Goal: Task Accomplishment & Management: Complete application form

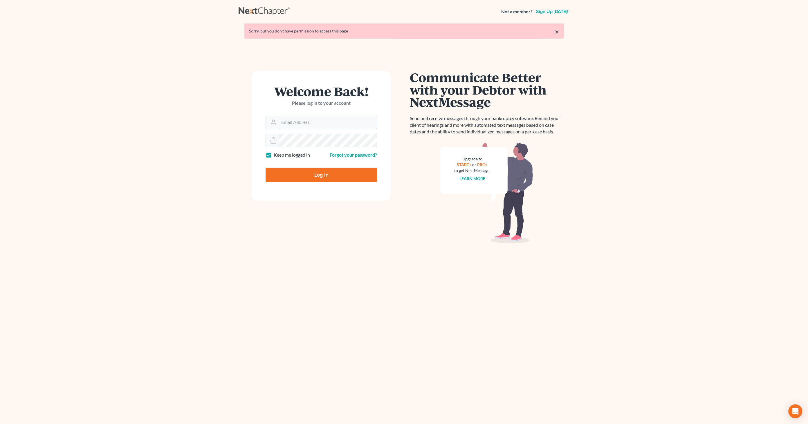
type input "info@emdlawfirm.com"
click at [305, 174] on input "Log In" at bounding box center [321, 175] width 111 height 15
type input "Thinking..."
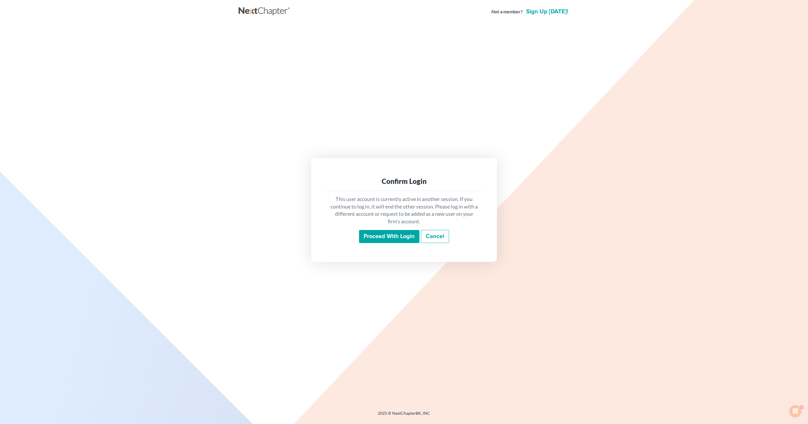
click at [393, 239] on input "Proceed with login" at bounding box center [389, 236] width 60 height 13
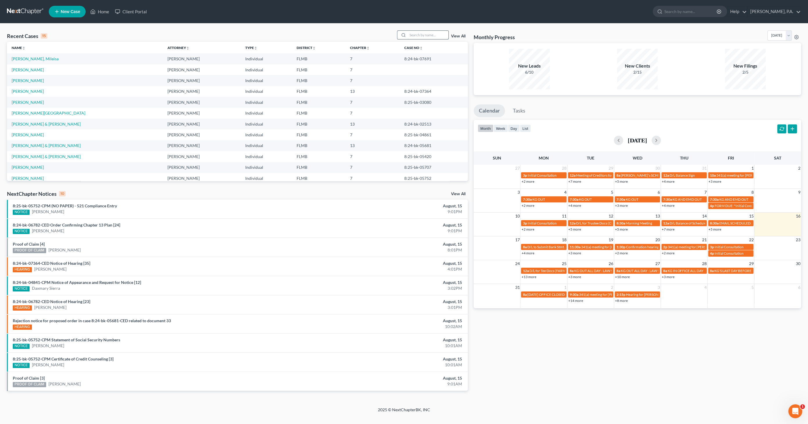
click at [416, 36] on input "search" at bounding box center [428, 35] width 41 height 8
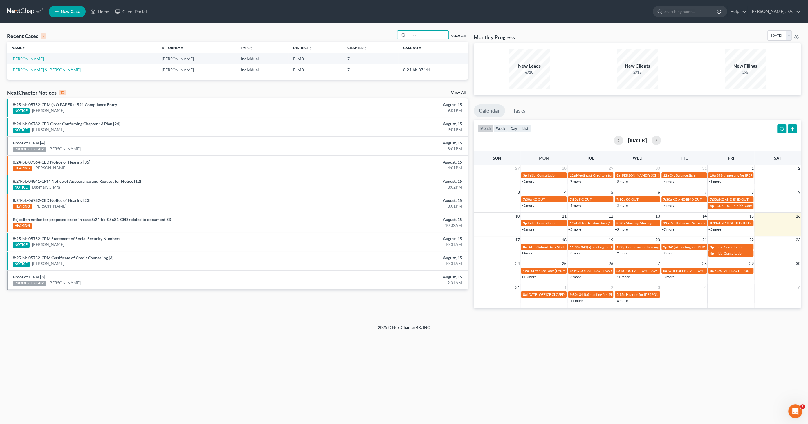
type input "dob"
click at [34, 59] on link "[PERSON_NAME]" at bounding box center [28, 58] width 32 height 5
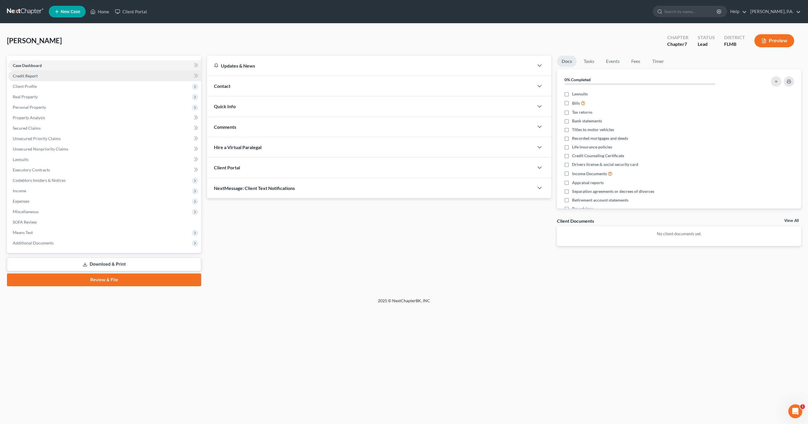
click at [36, 76] on span "Credit Report" at bounding box center [25, 75] width 25 height 5
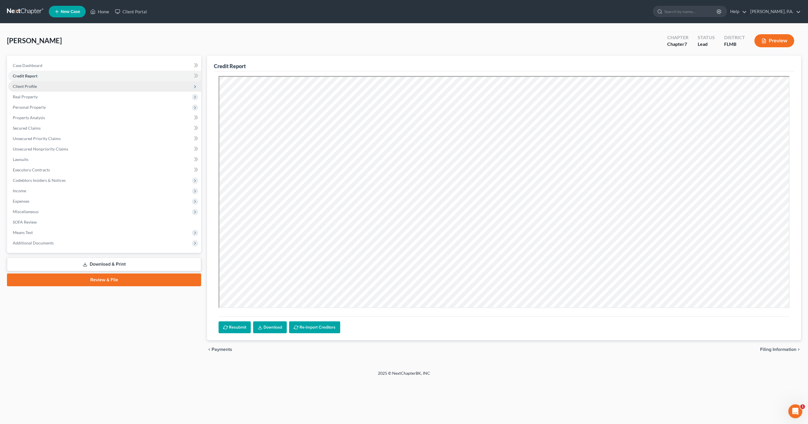
click at [31, 87] on span "Client Profile" at bounding box center [25, 86] width 24 height 5
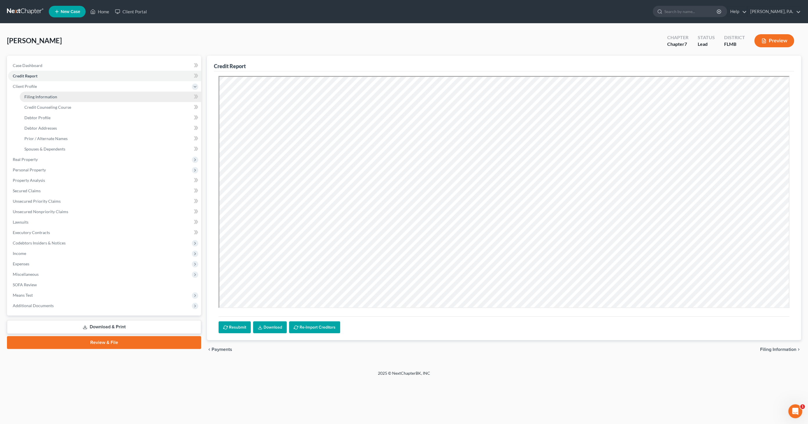
click at [38, 97] on span "Filing Information" at bounding box center [40, 96] width 33 height 5
select select "1"
select select "0"
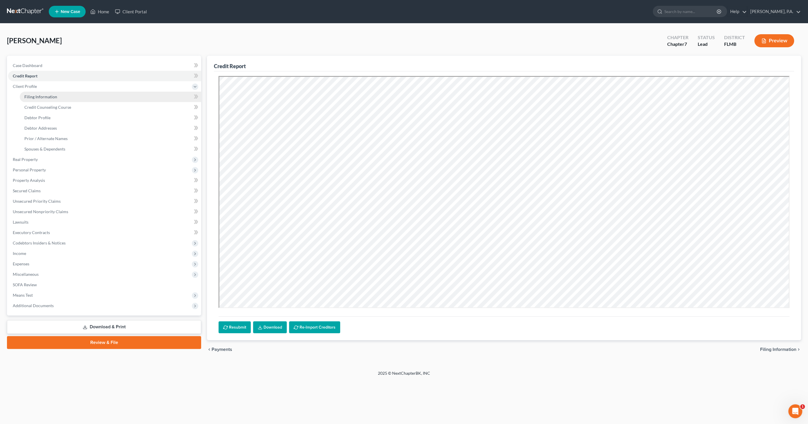
select select "9"
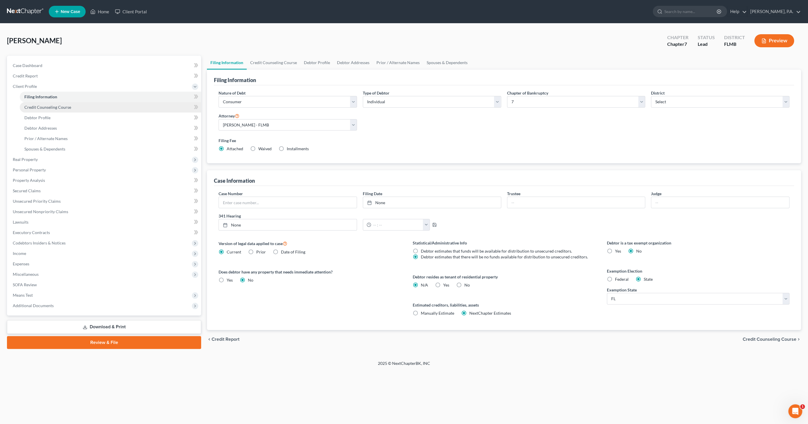
click at [58, 108] on span "Credit Counseling Course" at bounding box center [47, 107] width 47 height 5
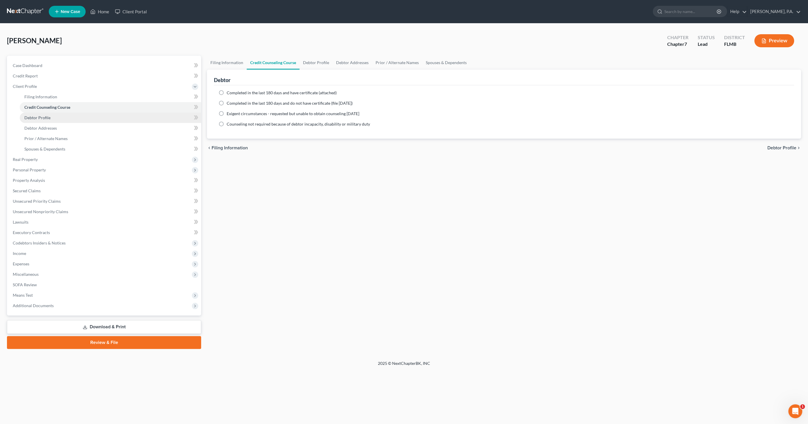
click at [37, 116] on span "Debtor Profile" at bounding box center [37, 117] width 26 height 5
select select "0"
select select "4"
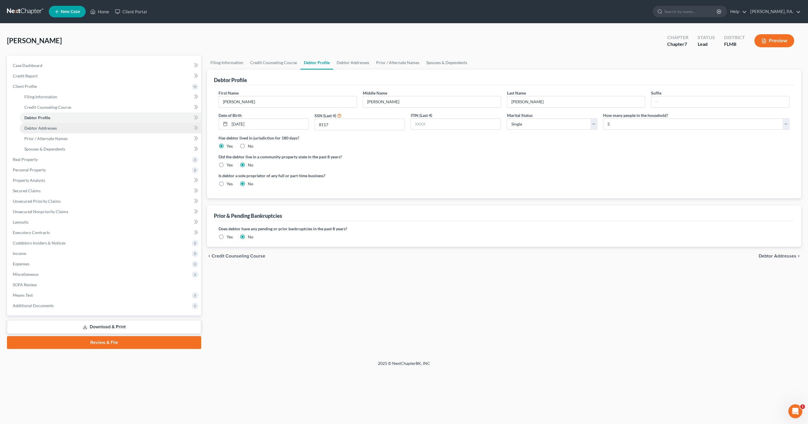
click at [38, 130] on span "Debtor Addresses" at bounding box center [40, 128] width 33 height 5
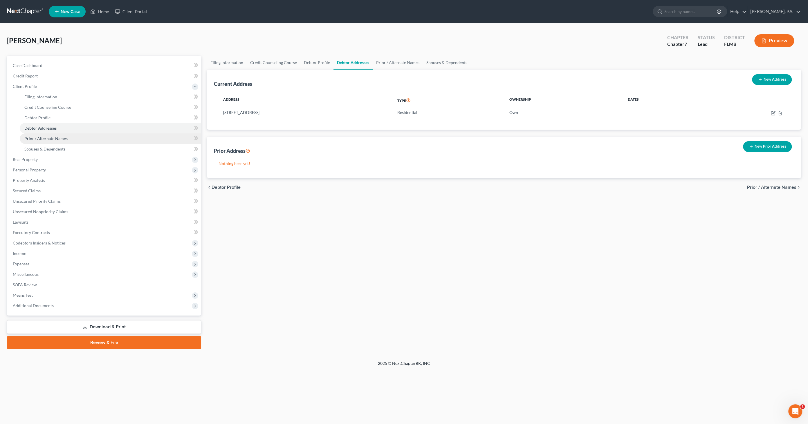
click at [38, 140] on span "Prior / Alternate Names" at bounding box center [45, 138] width 43 height 5
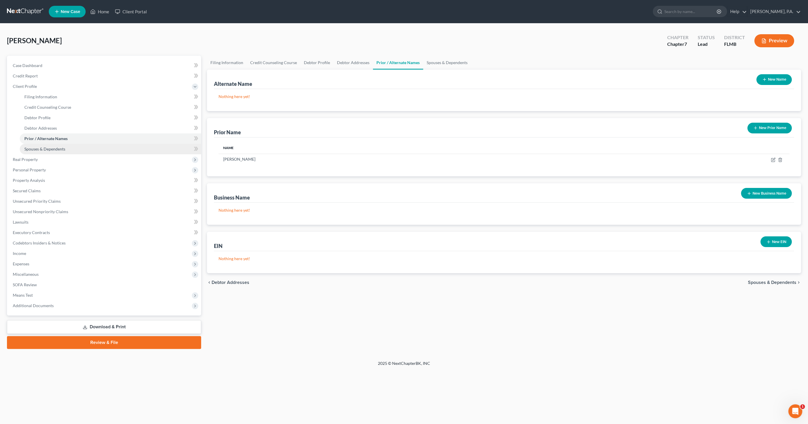
click at [37, 148] on span "Spouses & Dependents" at bounding box center [44, 149] width 41 height 5
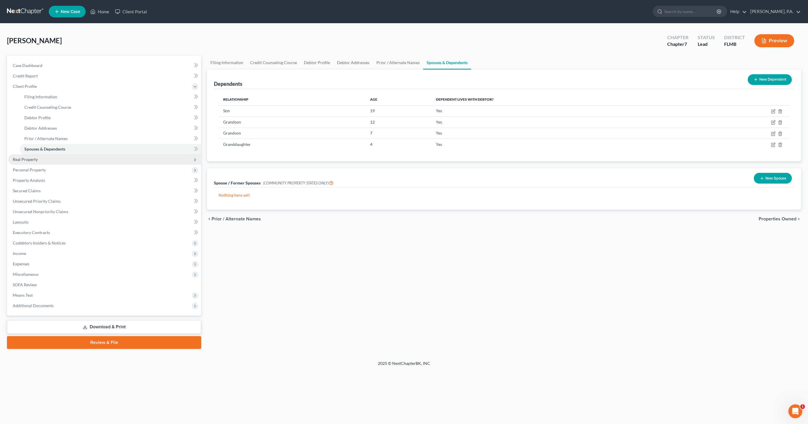
click at [33, 158] on span "Real Property" at bounding box center [25, 159] width 25 height 5
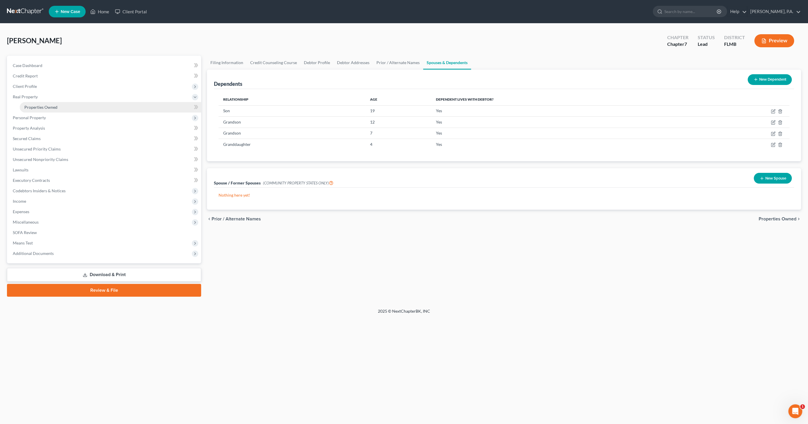
click at [33, 109] on span "Properties Owned" at bounding box center [40, 107] width 33 height 5
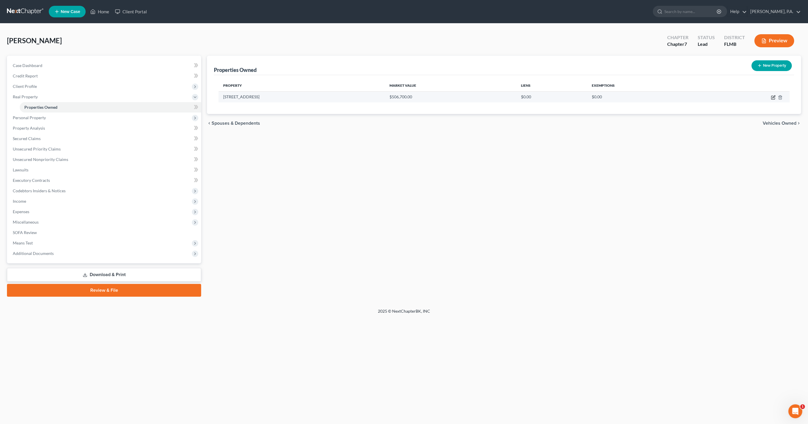
click at [771, 95] on icon "button" at bounding box center [773, 97] width 5 height 5
select select "9"
select select "0"
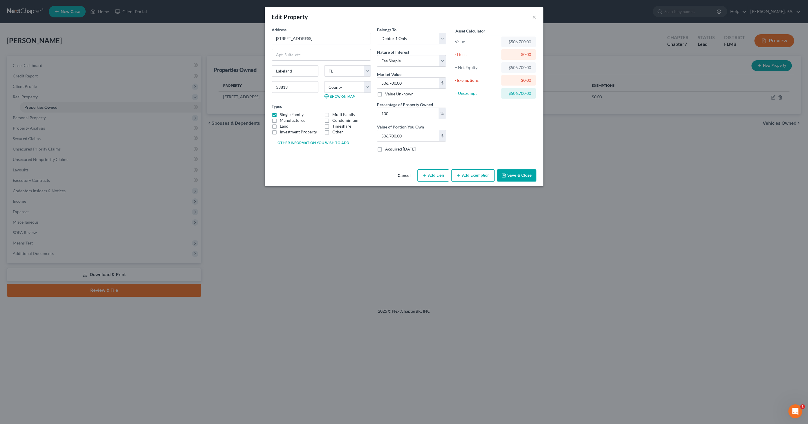
click at [406, 174] on button "Cancel" at bounding box center [404, 176] width 22 height 12
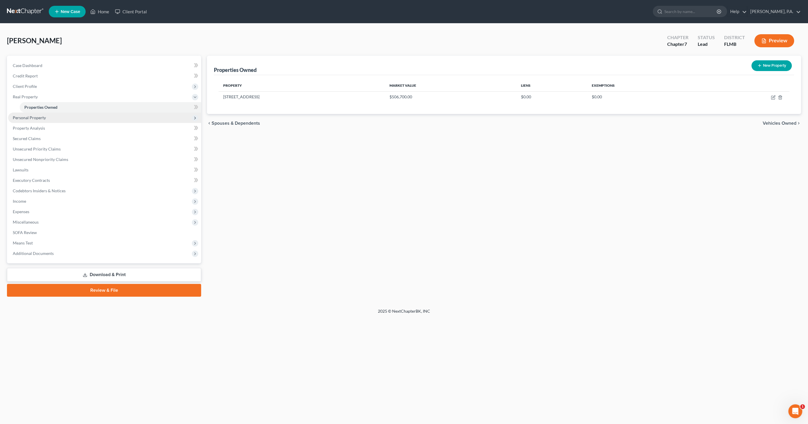
click at [18, 117] on span "Personal Property" at bounding box center [29, 117] width 33 height 5
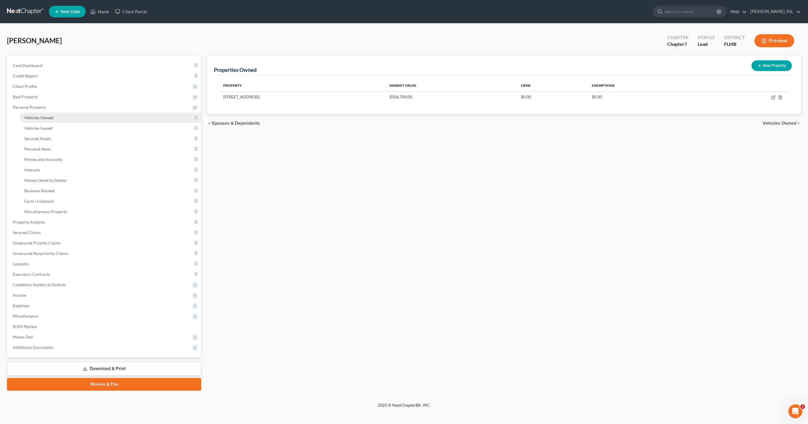
click at [26, 118] on span "Vehicles Owned" at bounding box center [38, 117] width 29 height 5
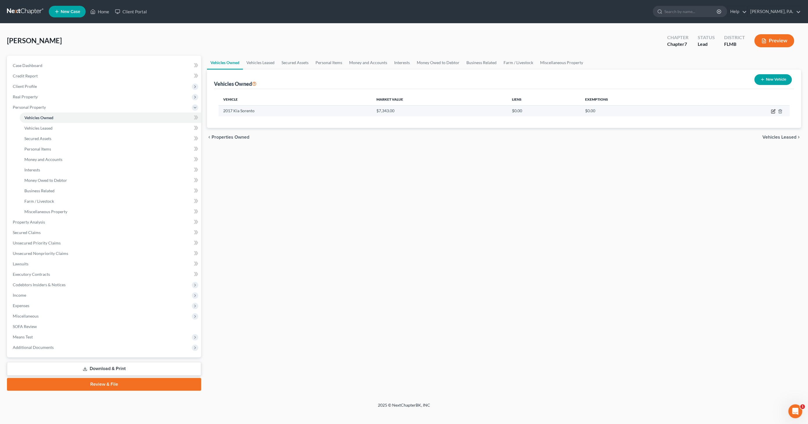
click at [772, 111] on icon "button" at bounding box center [773, 110] width 3 height 3
select select "0"
select select "9"
select select "3"
select select "0"
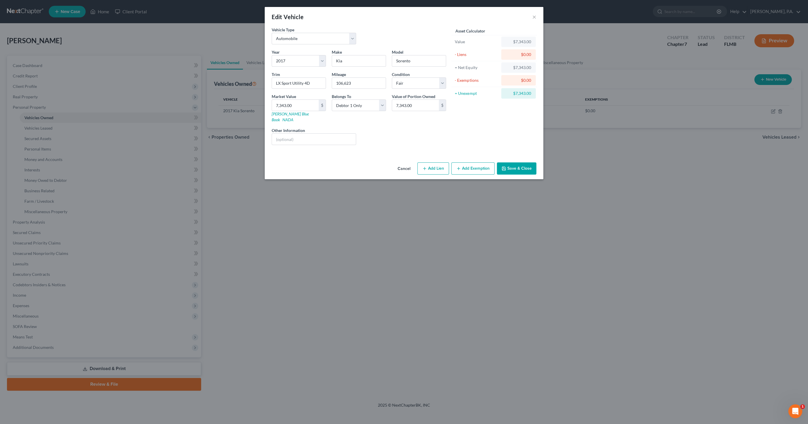
click at [488, 163] on button "Add Exemption" at bounding box center [472, 169] width 43 height 12
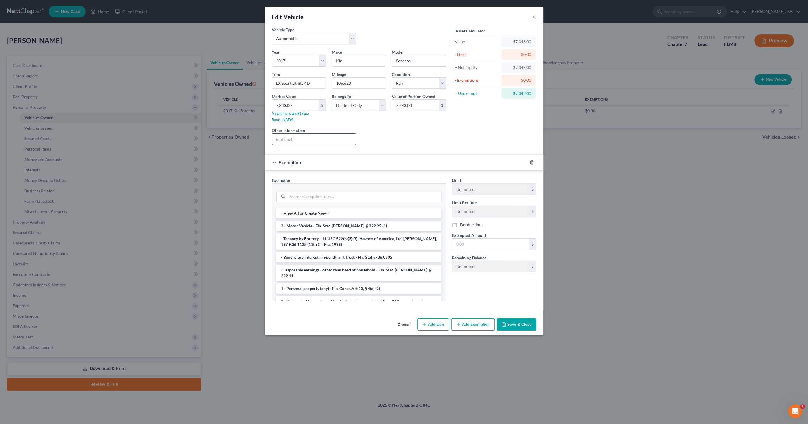
click at [306, 134] on input "text" at bounding box center [314, 139] width 84 height 11
type input "[PERSON_NAME] Blue Book Private Party Value"
click at [330, 221] on li "3 - Motor Vehicle - Fla. Stat. [PERSON_NAME]. § 222.25 (1)" at bounding box center [358, 226] width 165 height 10
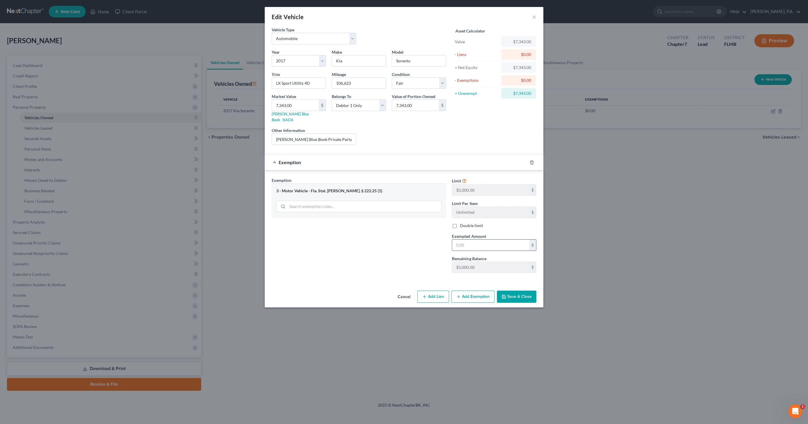
click at [474, 240] on input "text" at bounding box center [490, 245] width 77 height 11
type input "5,000.00"
click at [519, 291] on button "Save & Close" at bounding box center [516, 297] width 39 height 12
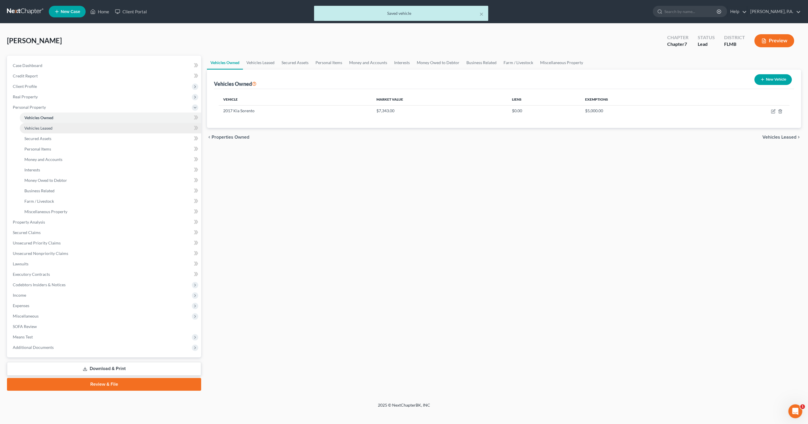
click at [39, 126] on span "Vehicles Leased" at bounding box center [38, 128] width 28 height 5
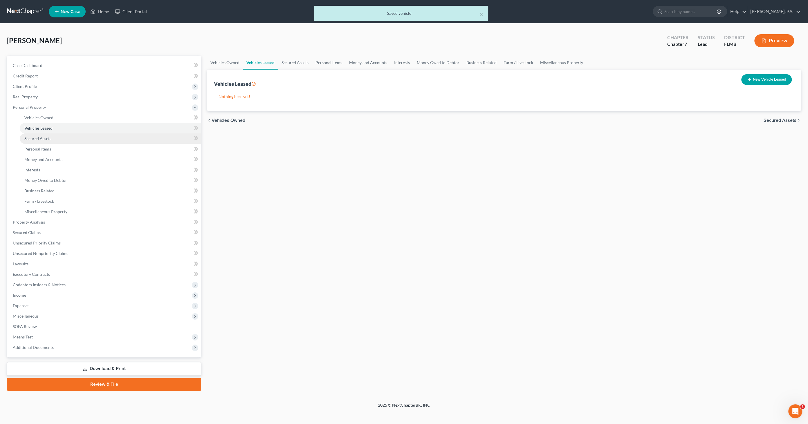
click at [34, 139] on span "Secured Assets" at bounding box center [37, 138] width 27 height 5
click at [33, 147] on span "Personal Items" at bounding box center [37, 149] width 27 height 5
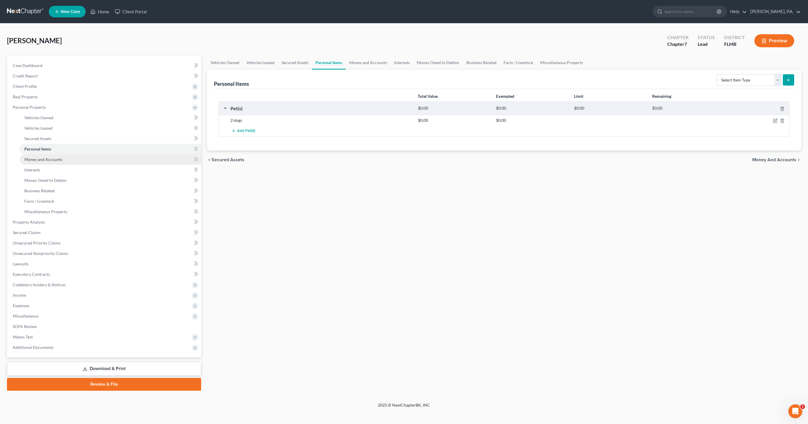
click at [30, 158] on span "Money and Accounts" at bounding box center [43, 159] width 38 height 5
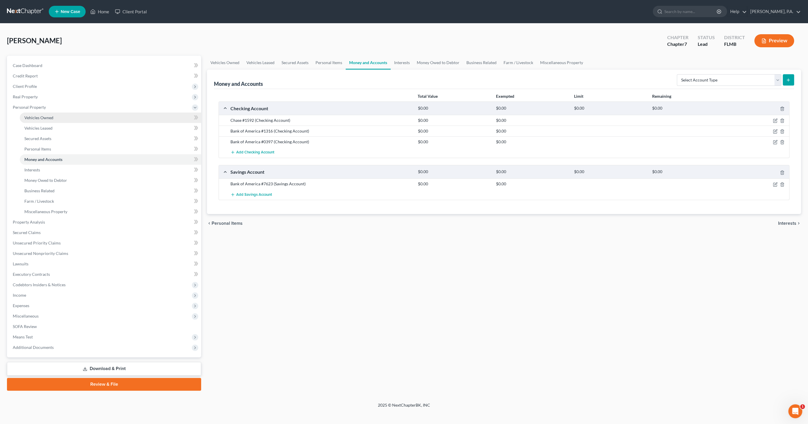
click at [34, 122] on link "Vehicles Owned" at bounding box center [110, 118] width 181 height 10
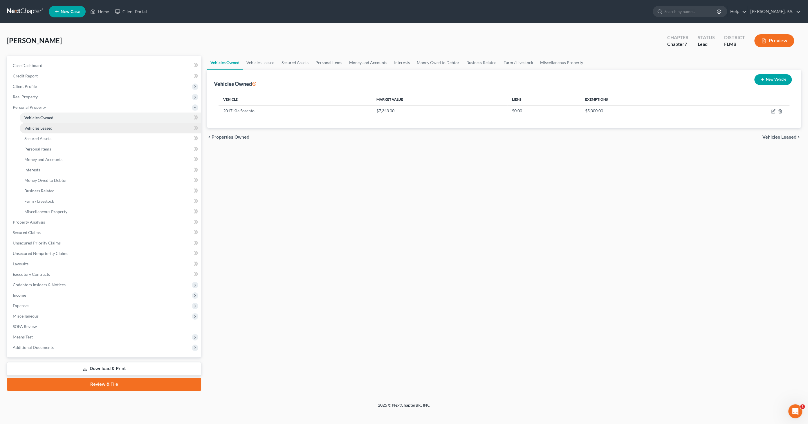
click at [42, 128] on span "Vehicles Leased" at bounding box center [38, 128] width 28 height 5
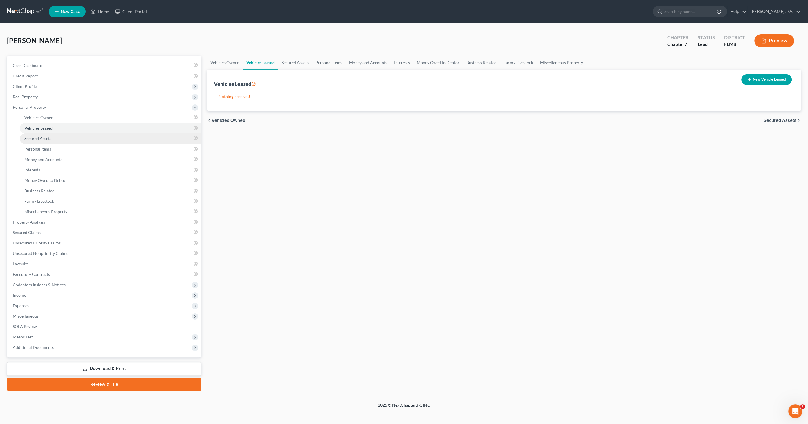
click at [44, 141] on link "Secured Assets" at bounding box center [110, 138] width 181 height 10
click at [44, 148] on span "Personal Items" at bounding box center [37, 149] width 27 height 5
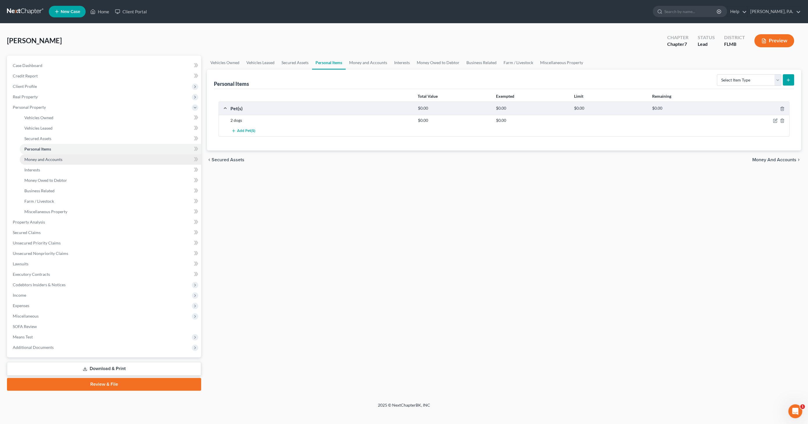
click at [44, 157] on span "Money and Accounts" at bounding box center [43, 159] width 38 height 5
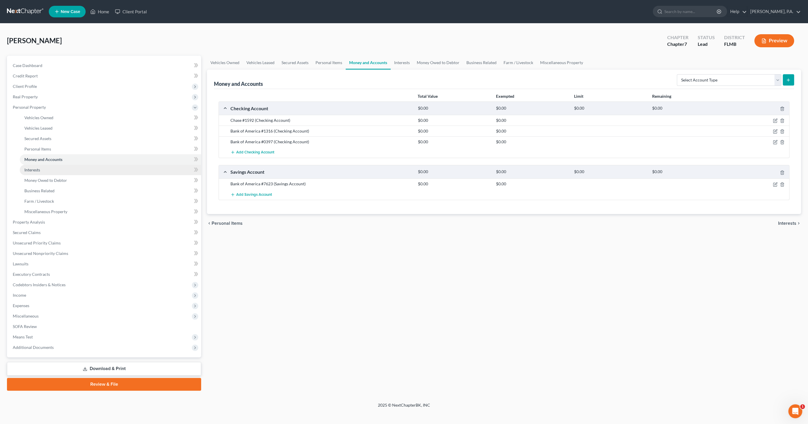
click at [37, 168] on span "Interests" at bounding box center [32, 169] width 16 height 5
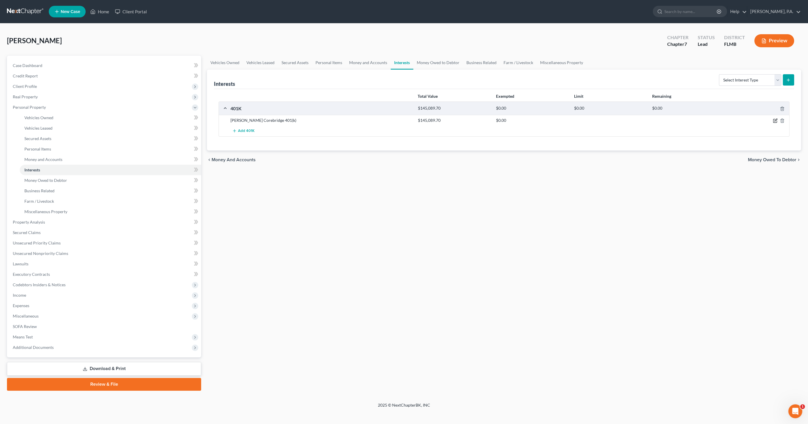
click at [774, 119] on icon "button" at bounding box center [775, 120] width 5 height 5
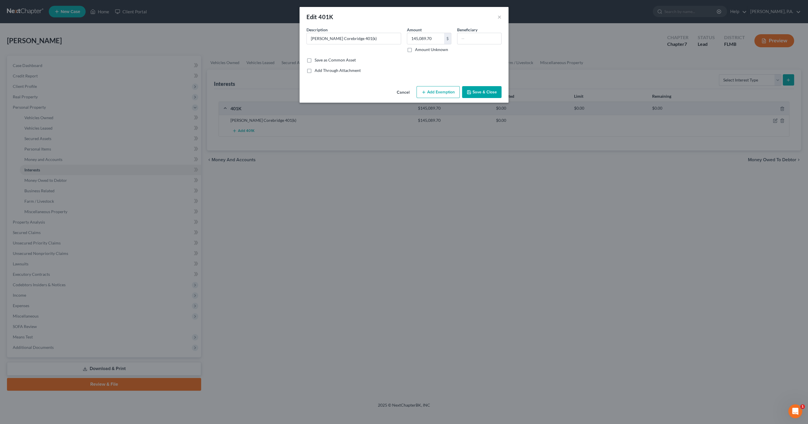
click at [441, 98] on button "Add Exemption" at bounding box center [437, 92] width 43 height 12
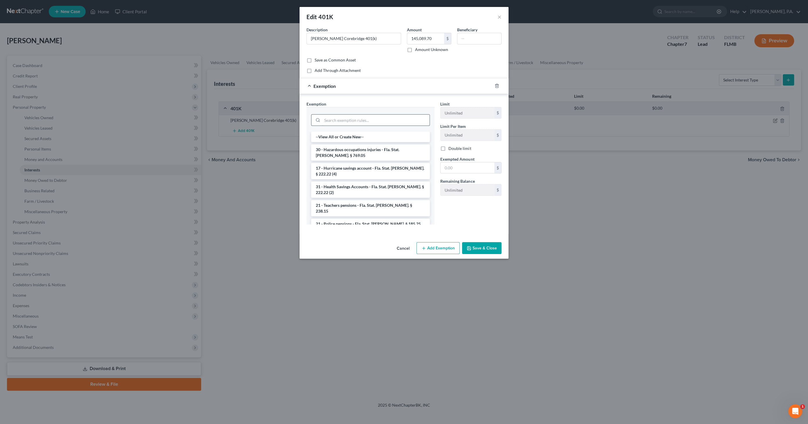
click at [393, 118] on input "search" at bounding box center [375, 120] width 107 height 11
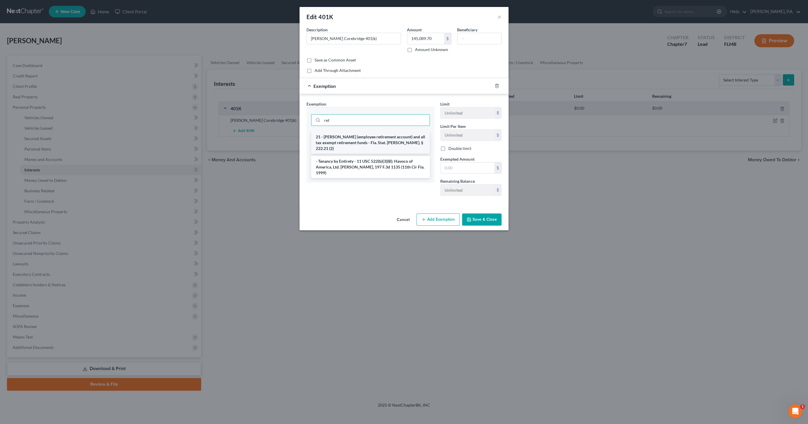
type input "ret"
click at [384, 137] on li "21 - [PERSON_NAME] (employee retirement account) and all tax exempt retirement …" at bounding box center [370, 143] width 119 height 22
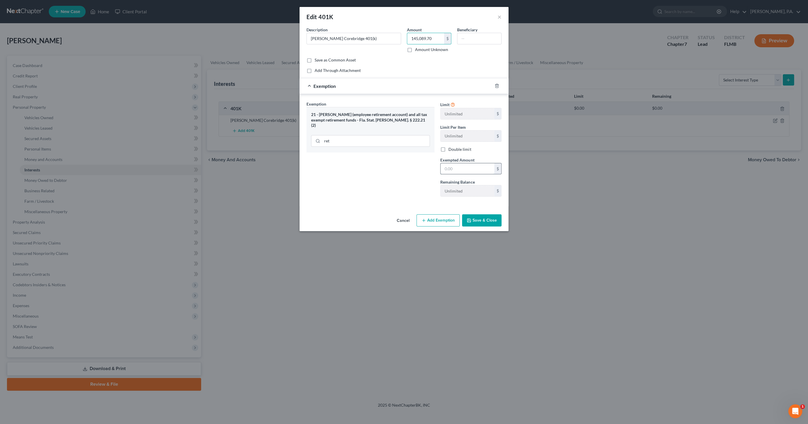
click at [444, 165] on input "text" at bounding box center [467, 168] width 54 height 11
paste input "145,089.70"
type input "145,089.70"
click at [480, 218] on button "Save & Close" at bounding box center [481, 220] width 39 height 12
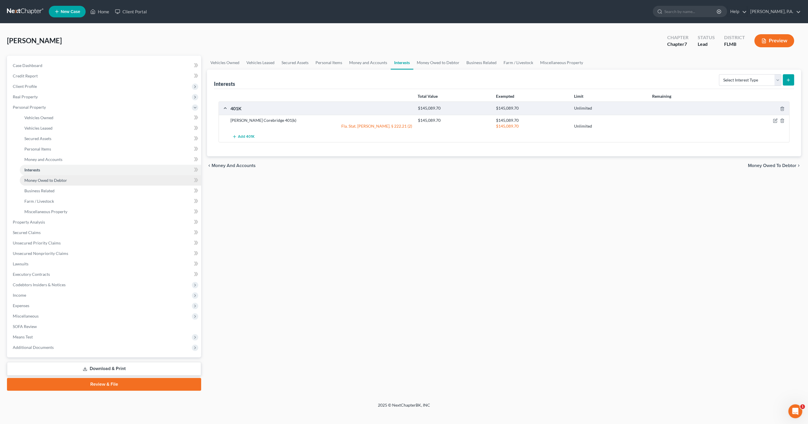
click at [53, 181] on span "Money Owed to Debtor" at bounding box center [45, 180] width 43 height 5
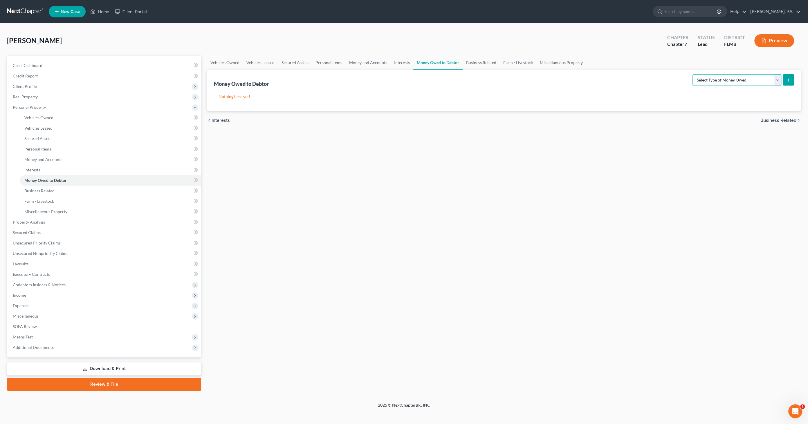
click at [744, 75] on select "Select Type of Money Owed Accounts Receivable Alimony Child Support Claims Agai…" at bounding box center [736, 80] width 89 height 12
select select "expected_tax_refund"
click at [694, 74] on select "Select Type of Money Owed Accounts Receivable Alimony Child Support Claims Agai…" at bounding box center [736, 80] width 89 height 12
click at [791, 79] on button "submit" at bounding box center [788, 79] width 11 height 11
select select "0"
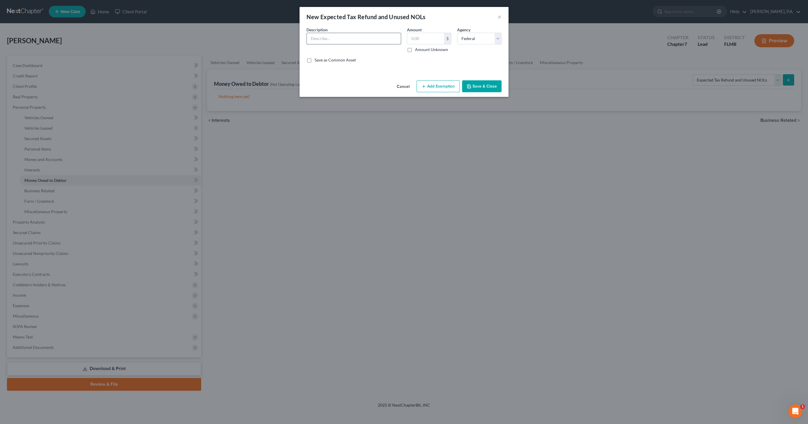
click at [353, 38] on input "text" at bounding box center [354, 38] width 94 height 11
type input "Undetermined tax refund for 2025 tax year"
click at [440, 50] on label "Amount Unknown" at bounding box center [431, 50] width 33 height 6
click at [421, 50] on input "Amount Unknown" at bounding box center [419, 49] width 4 height 4
checkbox input "true"
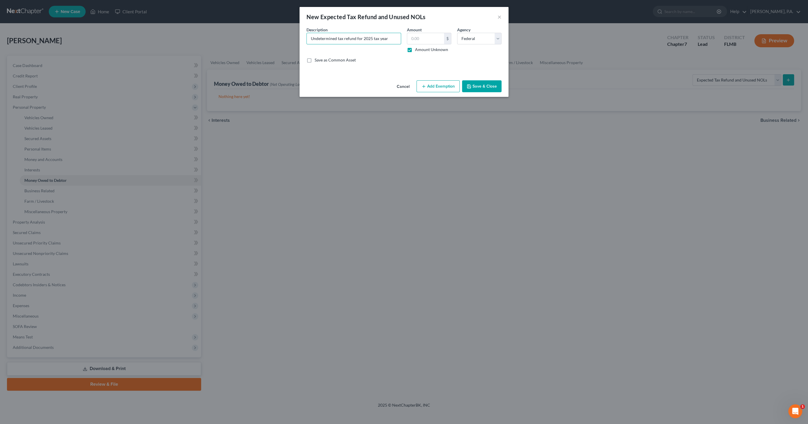
type input "0.00"
drag, startPoint x: 481, startPoint y: 91, endPoint x: 478, endPoint y: 90, distance: 3.2
click at [480, 91] on button "Save & Close" at bounding box center [481, 86] width 39 height 12
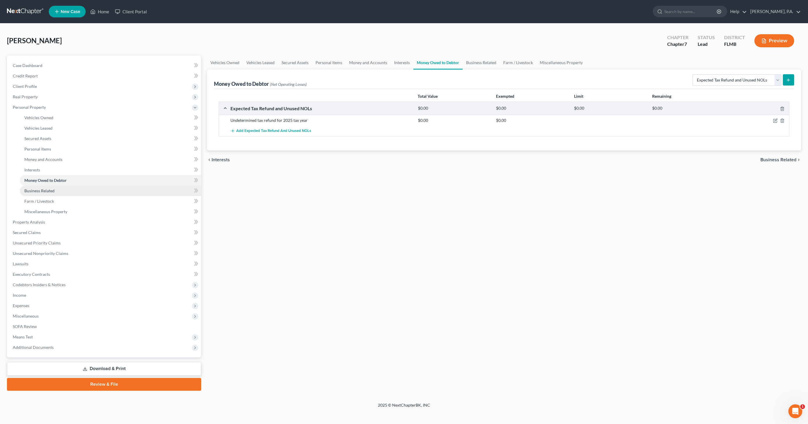
click at [57, 190] on link "Business Related" at bounding box center [110, 191] width 181 height 10
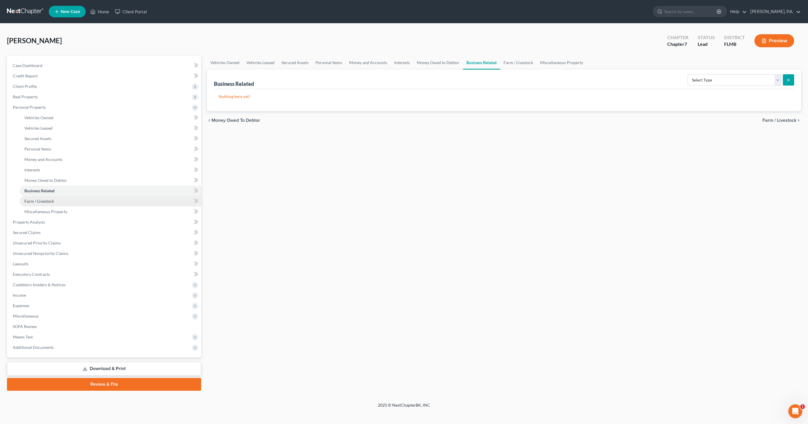
click at [53, 201] on span "Farm / Livestock" at bounding box center [39, 201] width 30 height 5
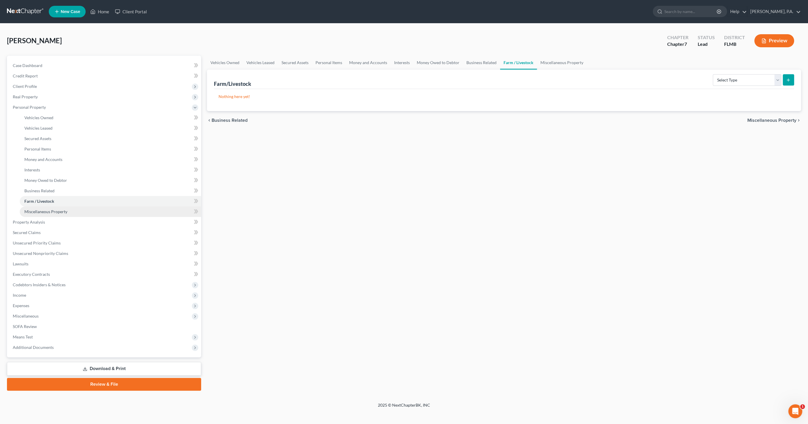
click at [49, 210] on span "Miscellaneous Property" at bounding box center [45, 211] width 43 height 5
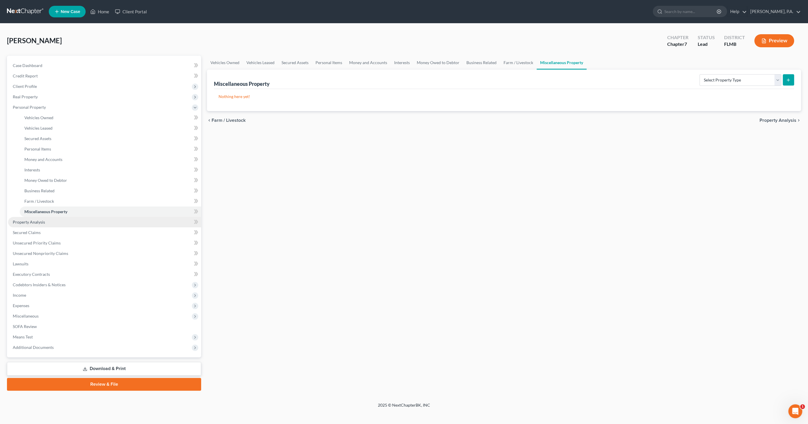
click at [41, 223] on span "Property Analysis" at bounding box center [29, 222] width 32 height 5
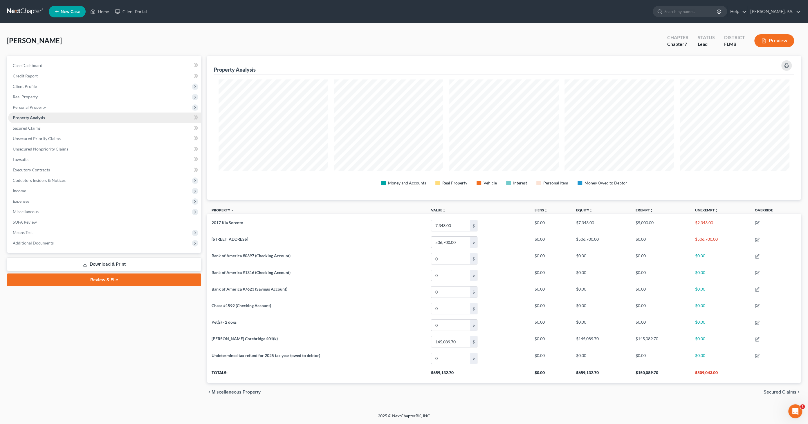
scroll to position [144, 594]
click at [39, 98] on span "Real Property" at bounding box center [104, 97] width 193 height 10
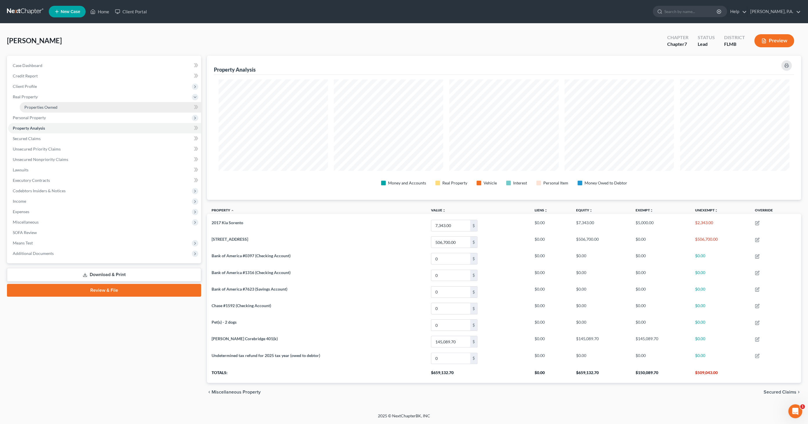
click at [39, 107] on span "Properties Owned" at bounding box center [40, 107] width 33 height 5
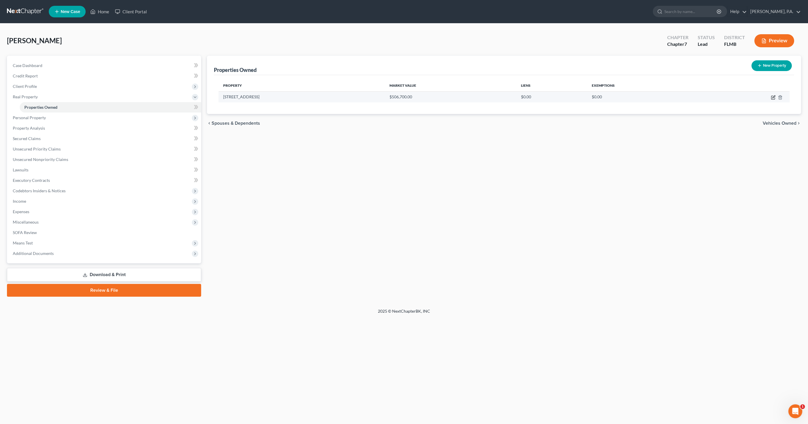
click at [772, 97] on icon "button" at bounding box center [773, 96] width 3 height 3
select select "9"
select select "52"
select select "0"
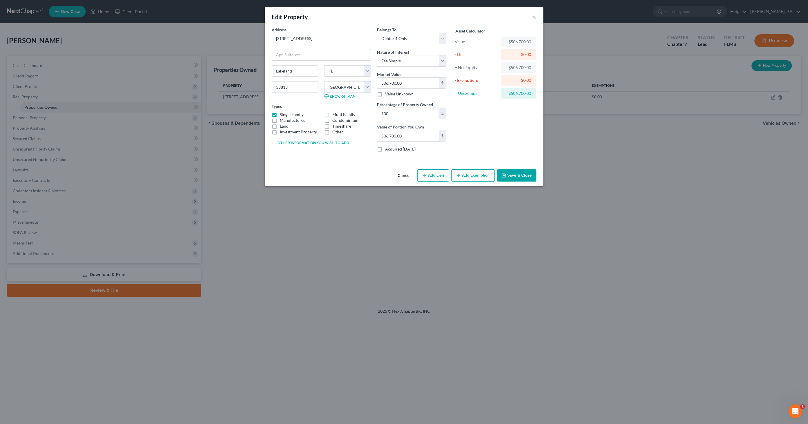
click at [486, 174] on button "Add Exemption" at bounding box center [472, 175] width 43 height 12
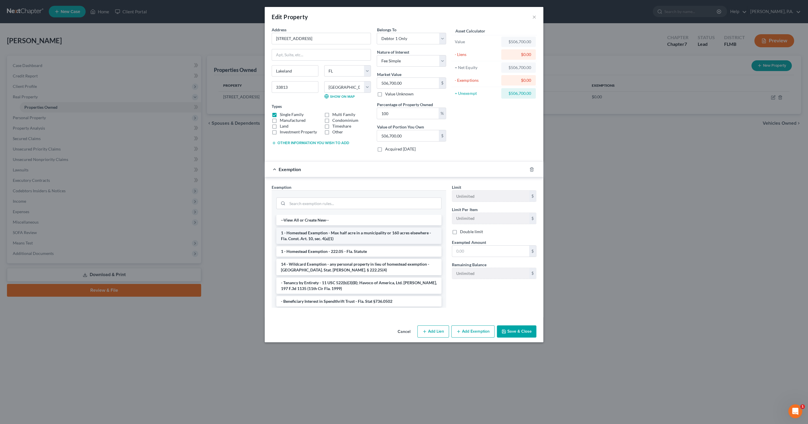
drag, startPoint x: 337, startPoint y: 233, endPoint x: 340, endPoint y: 233, distance: 3.5
click at [337, 233] on li "1 - Homestead Exemption - Max half acre in a municipality or 160 acres elsewher…" at bounding box center [358, 236] width 165 height 16
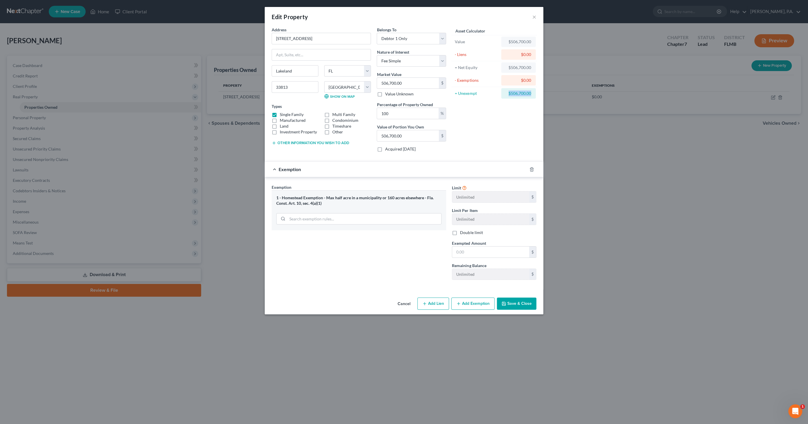
drag, startPoint x: 506, startPoint y: 92, endPoint x: 534, endPoint y: 89, distance: 28.2
click at [534, 89] on div "$506,700.00" at bounding box center [518, 93] width 35 height 10
drag, startPoint x: 534, startPoint y: 89, endPoint x: 526, endPoint y: 91, distance: 8.8
copy div "$506,700.00"
click at [465, 251] on input "text" at bounding box center [490, 252] width 77 height 11
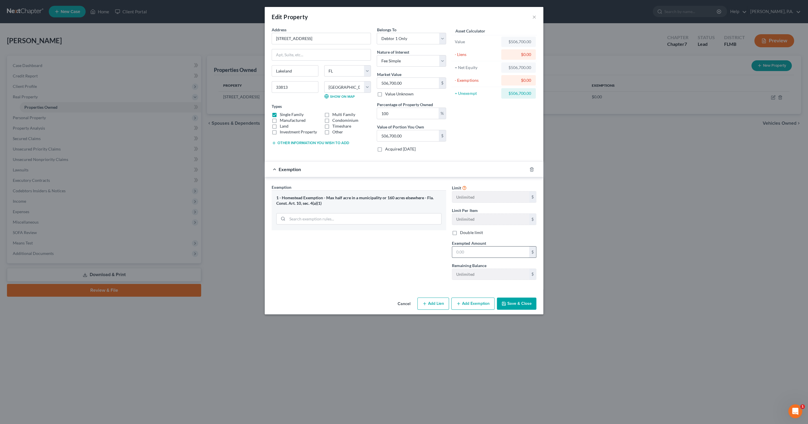
paste input "$506,700.00"
type input "$506,700.00"
click at [518, 303] on button "Save & Close" at bounding box center [516, 304] width 39 height 12
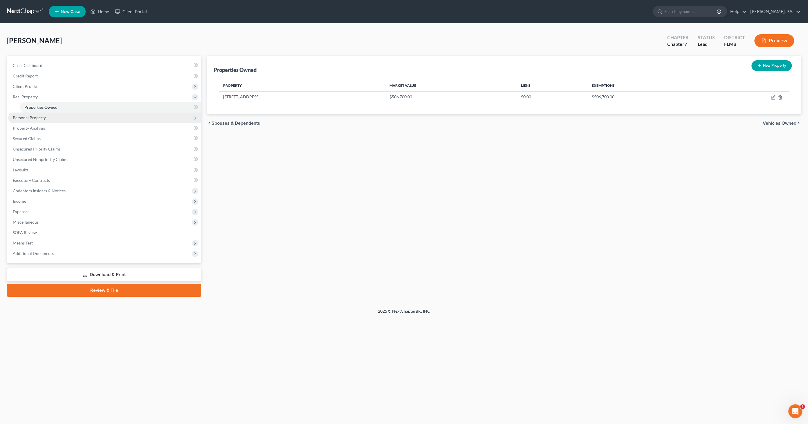
click at [35, 119] on span "Personal Property" at bounding box center [29, 117] width 33 height 5
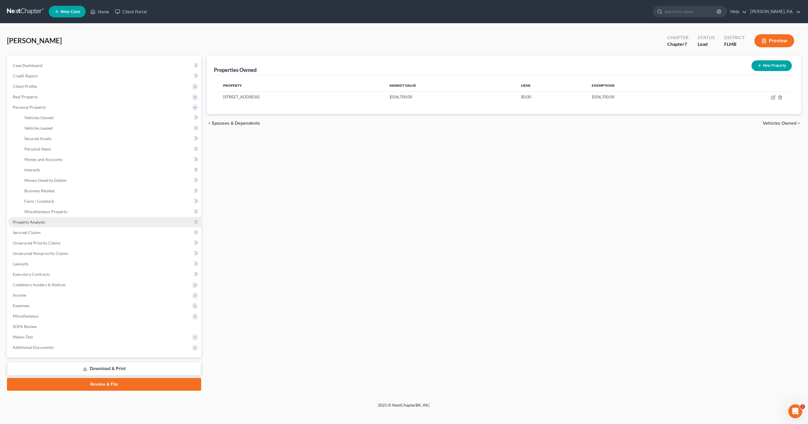
click at [30, 222] on span "Property Analysis" at bounding box center [29, 222] width 32 height 5
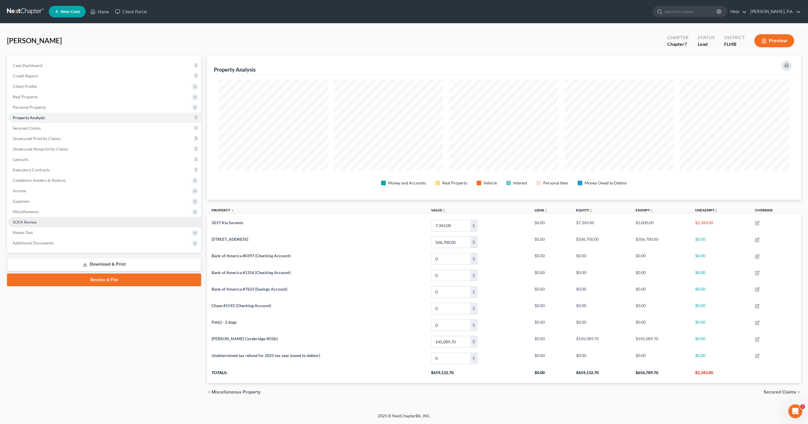
scroll to position [144, 594]
click at [28, 130] on span "Secured Claims" at bounding box center [27, 128] width 28 height 5
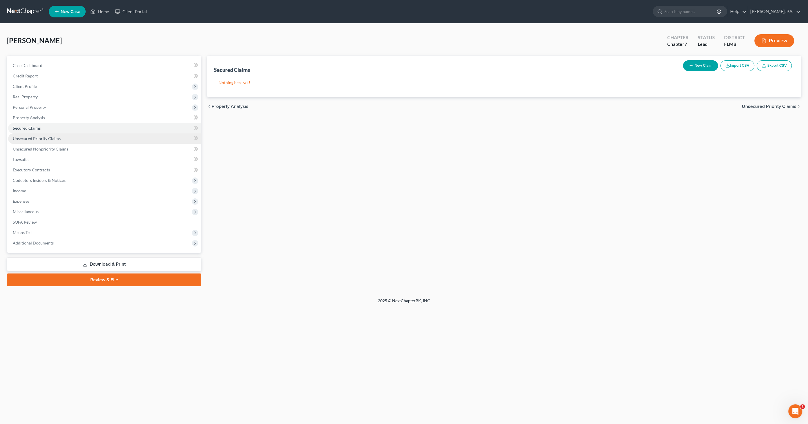
click at [26, 139] on span "Unsecured Priority Claims" at bounding box center [37, 138] width 48 height 5
click at [24, 129] on span "Secured Claims" at bounding box center [27, 128] width 28 height 5
click at [49, 140] on span "Unsecured Priority Claims" at bounding box center [37, 138] width 48 height 5
click at [38, 149] on span "Unsecured Nonpriority Claims" at bounding box center [40, 149] width 55 height 5
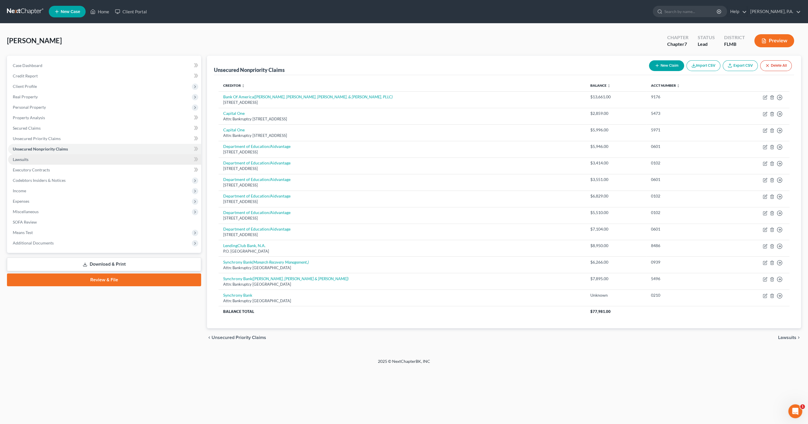
click at [32, 161] on link "Lawsuits" at bounding box center [104, 159] width 193 height 10
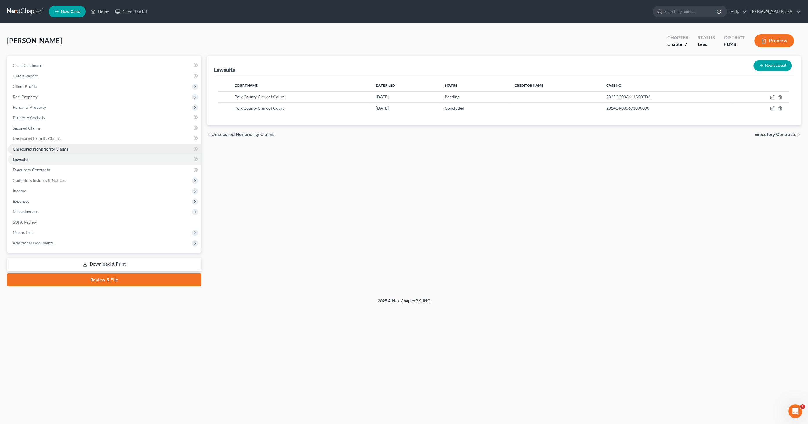
click at [52, 147] on span "Unsecured Nonpriority Claims" at bounding box center [40, 149] width 55 height 5
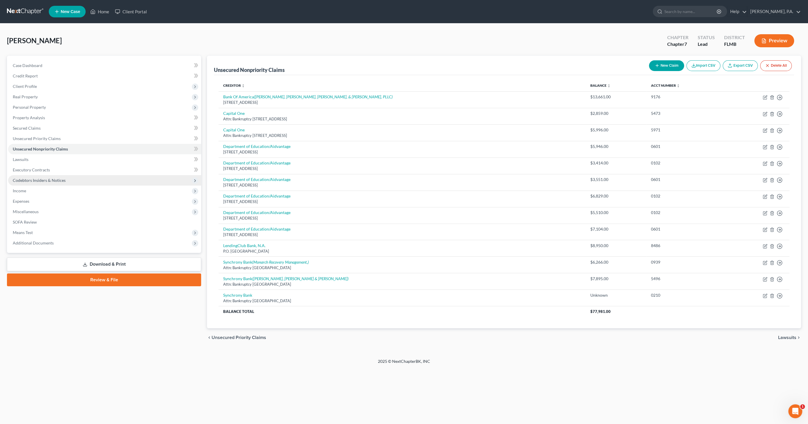
click at [26, 180] on span "Codebtors Insiders & Notices" at bounding box center [39, 180] width 53 height 5
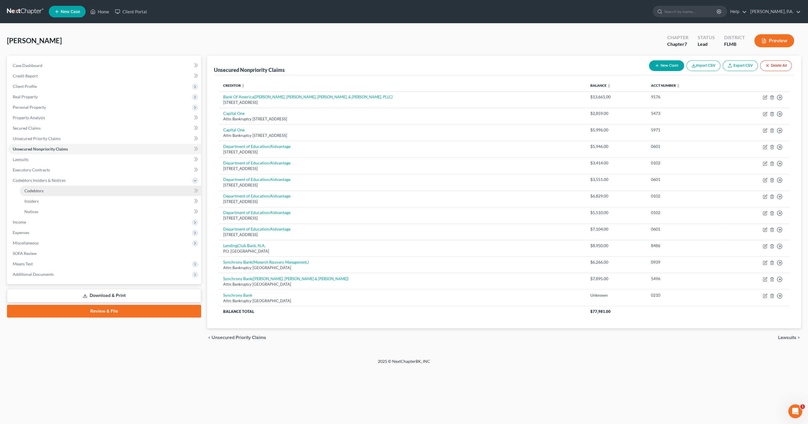
click at [28, 191] on span "Codebtors" at bounding box center [33, 190] width 19 height 5
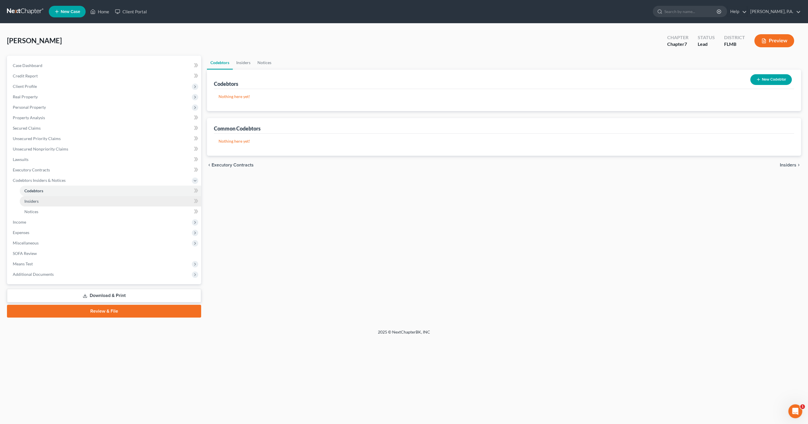
click at [26, 200] on span "Insiders" at bounding box center [31, 201] width 14 height 5
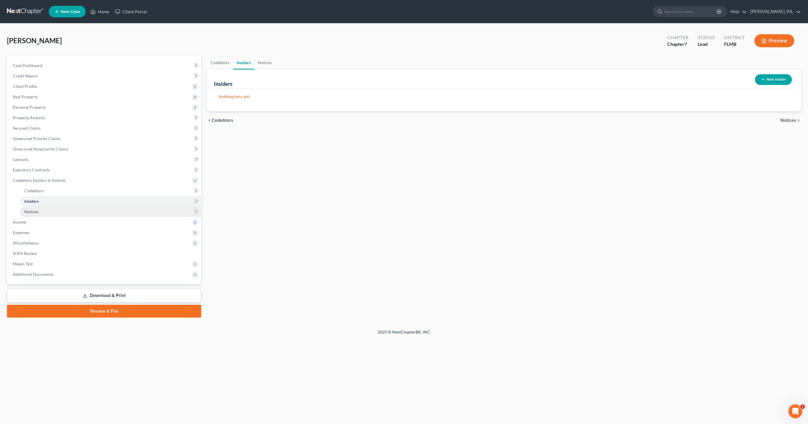
click at [29, 208] on link "Notices" at bounding box center [110, 212] width 181 height 10
click at [21, 221] on span "Income" at bounding box center [19, 222] width 13 height 5
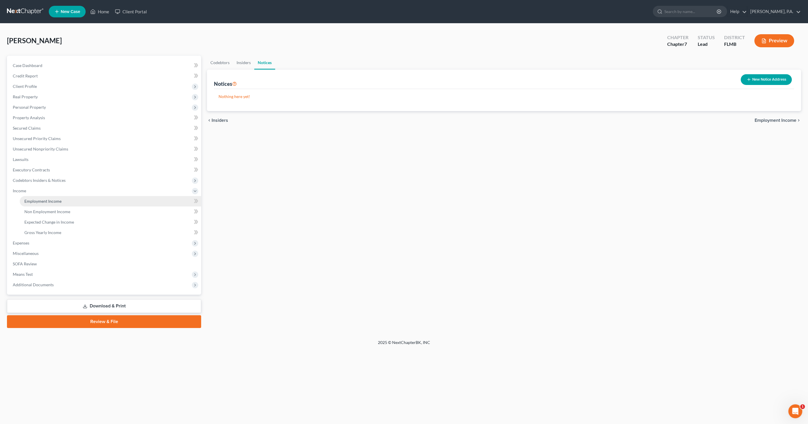
click at [36, 201] on span "Employment Income" at bounding box center [42, 201] width 37 height 5
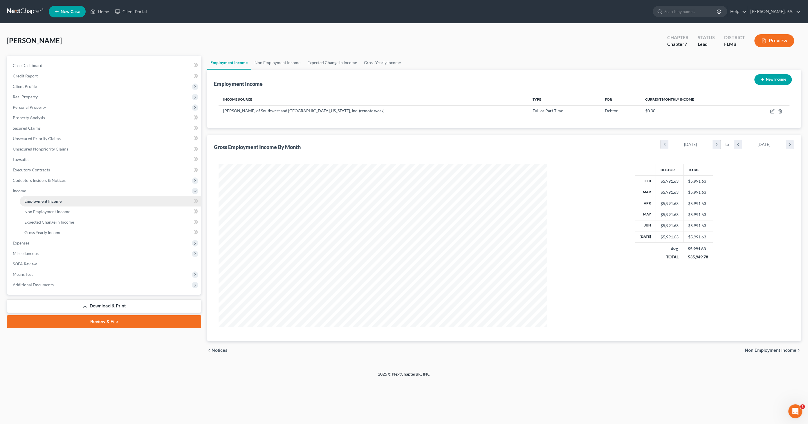
scroll to position [163, 340]
click at [771, 111] on icon "button" at bounding box center [772, 111] width 5 height 5
select select "0"
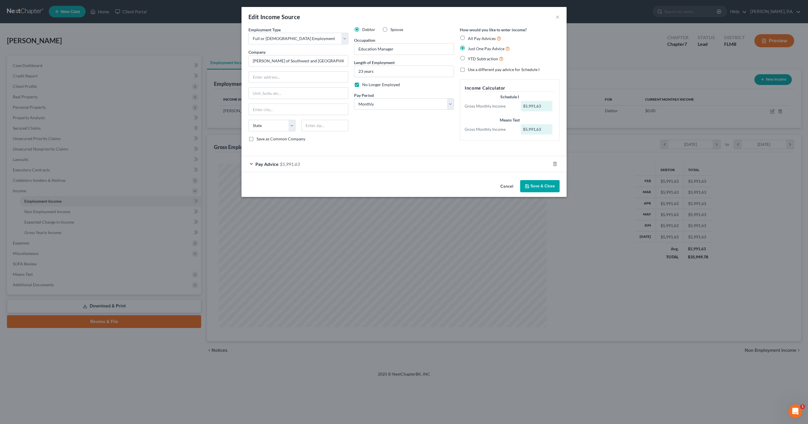
click at [508, 187] on button "Cancel" at bounding box center [507, 187] width 22 height 12
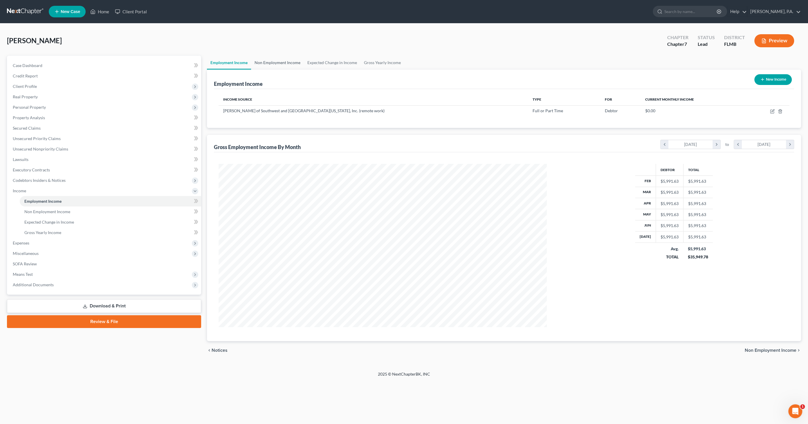
click at [275, 61] on link "Non Employment Income" at bounding box center [277, 63] width 53 height 14
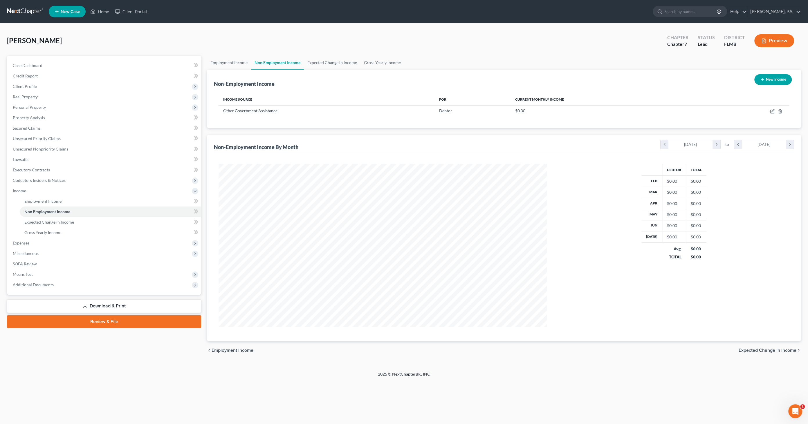
scroll to position [163, 340]
click at [771, 110] on icon "button" at bounding box center [771, 111] width 3 height 3
select select "5"
select select "0"
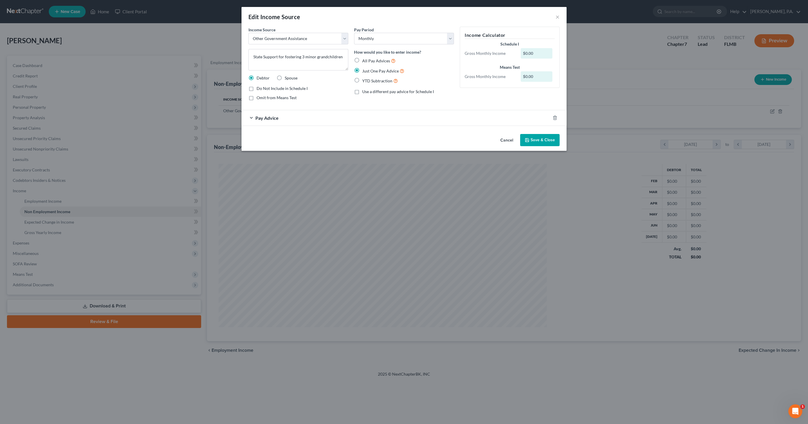
click at [275, 114] on div "Pay Advice" at bounding box center [395, 117] width 309 height 15
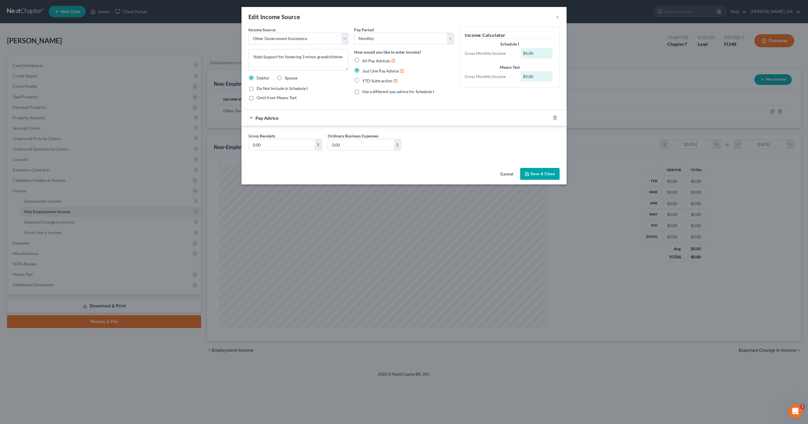
click at [505, 175] on button "Cancel" at bounding box center [507, 175] width 22 height 12
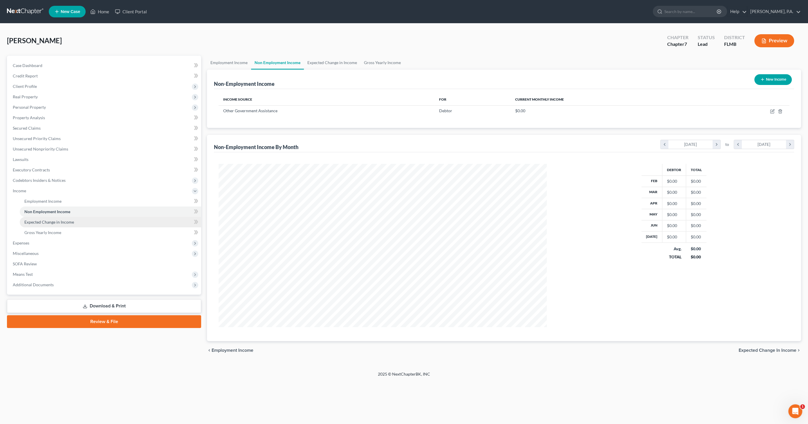
click at [66, 225] on link "Expected Change in Income" at bounding box center [110, 222] width 181 height 10
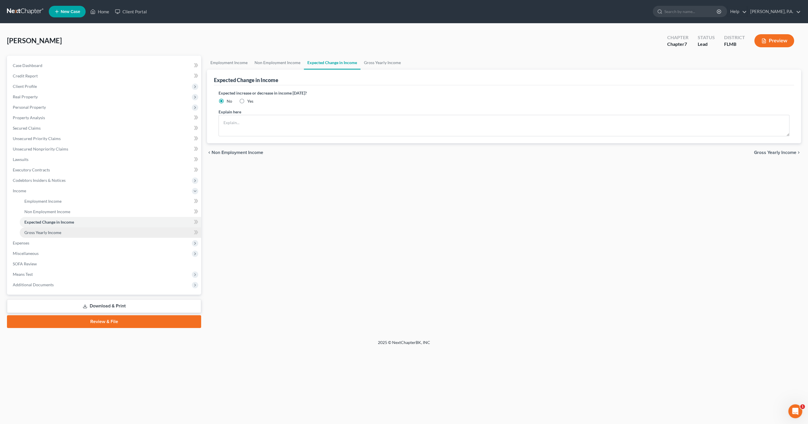
click at [55, 231] on span "Gross Yearly Income" at bounding box center [42, 232] width 37 height 5
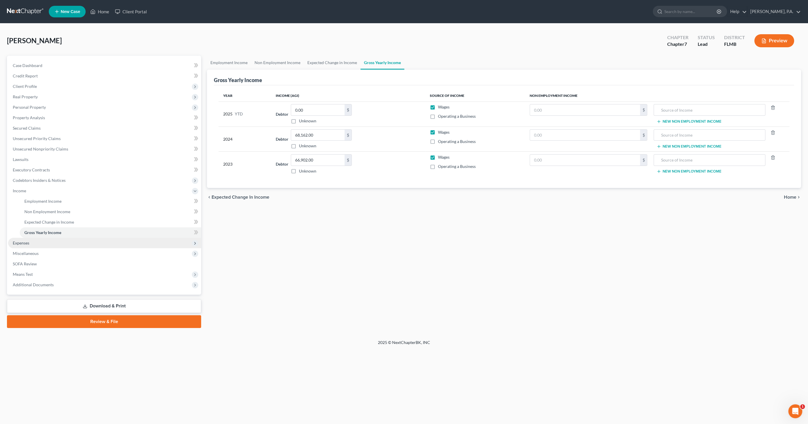
click at [25, 243] on span "Expenses" at bounding box center [21, 243] width 17 height 5
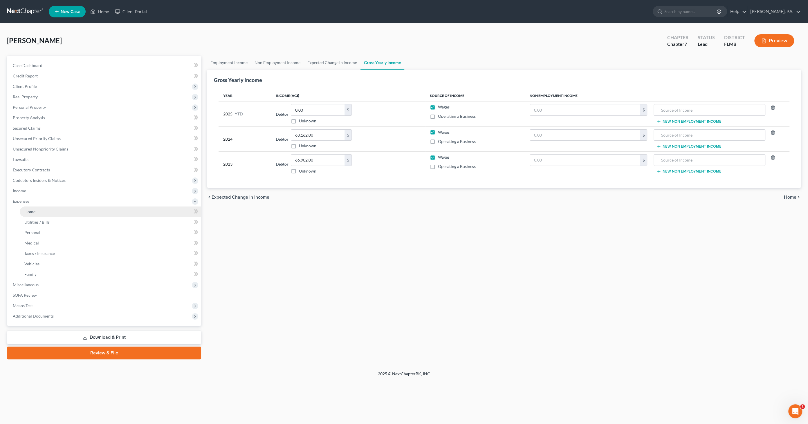
click at [33, 212] on span "Home" at bounding box center [29, 211] width 11 height 5
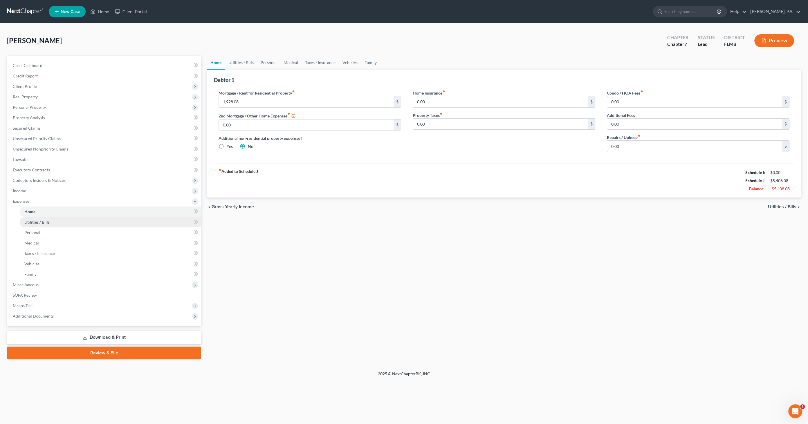
click at [33, 218] on link "Utilities / Bills" at bounding box center [110, 222] width 181 height 10
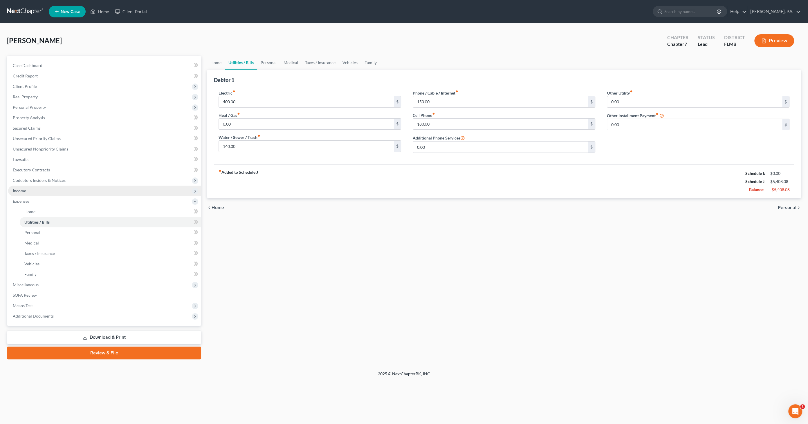
click at [21, 188] on span "Income" at bounding box center [19, 190] width 13 height 5
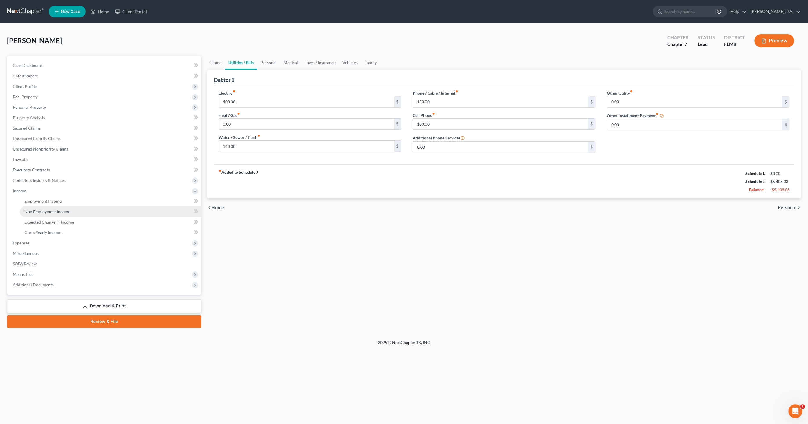
click at [46, 212] on span "Non Employment Income" at bounding box center [47, 211] width 46 height 5
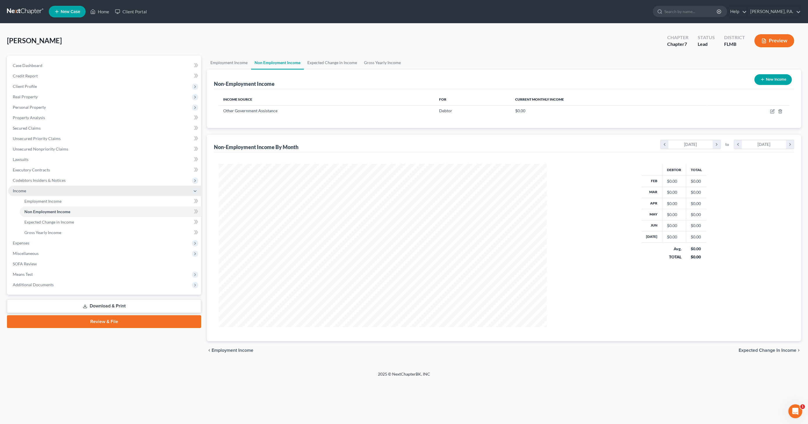
scroll to position [163, 340]
click at [772, 111] on icon "button" at bounding box center [772, 110] width 3 height 3
select select "5"
select select "0"
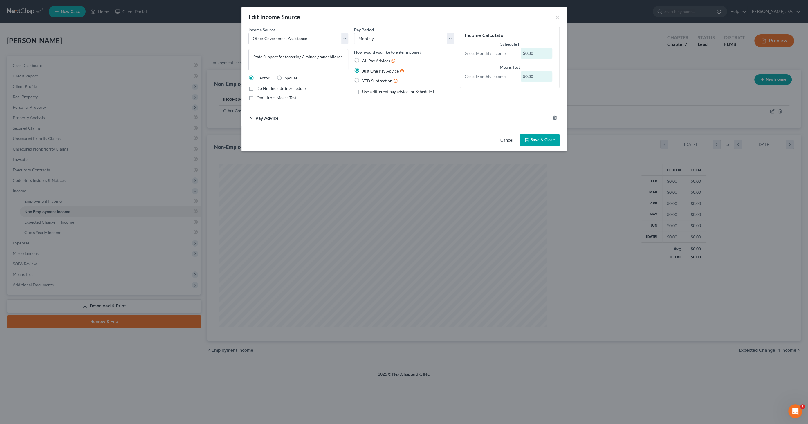
click at [370, 69] on span "Just One Pay Advice" at bounding box center [380, 70] width 37 height 5
click at [368, 69] on input "Just One Pay Advice" at bounding box center [366, 70] width 4 height 4
click at [275, 118] on span "Pay Advice" at bounding box center [266, 118] width 23 height 6
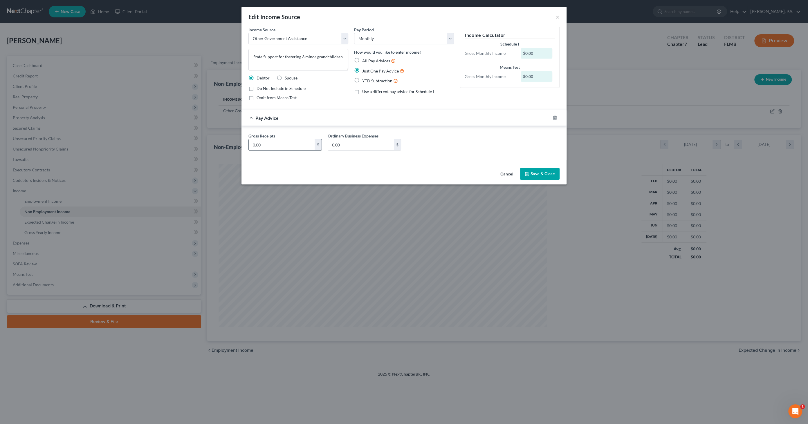
click at [273, 145] on input "0.00" at bounding box center [282, 144] width 66 height 11
type input "1,500.45"
click at [533, 173] on button "Save & Close" at bounding box center [539, 174] width 39 height 12
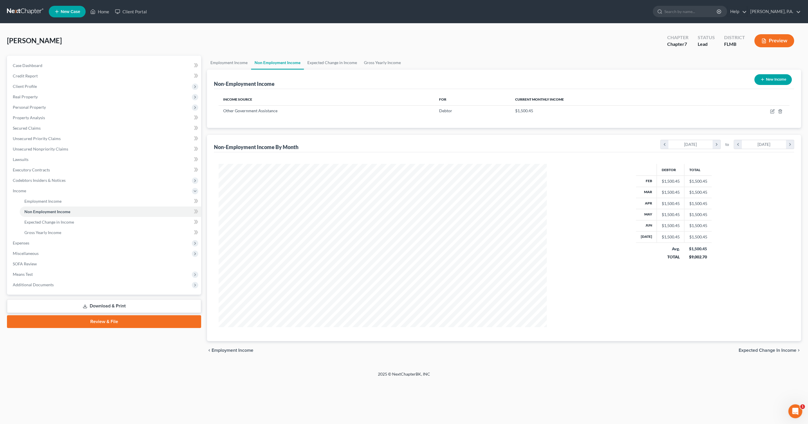
click at [765, 77] on button "New Income" at bounding box center [772, 79] width 37 height 11
select select "0"
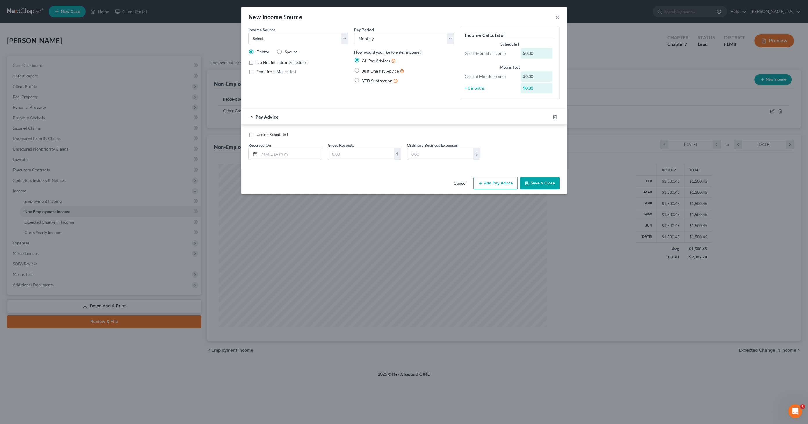
click at [557, 17] on button "×" at bounding box center [557, 16] width 4 height 7
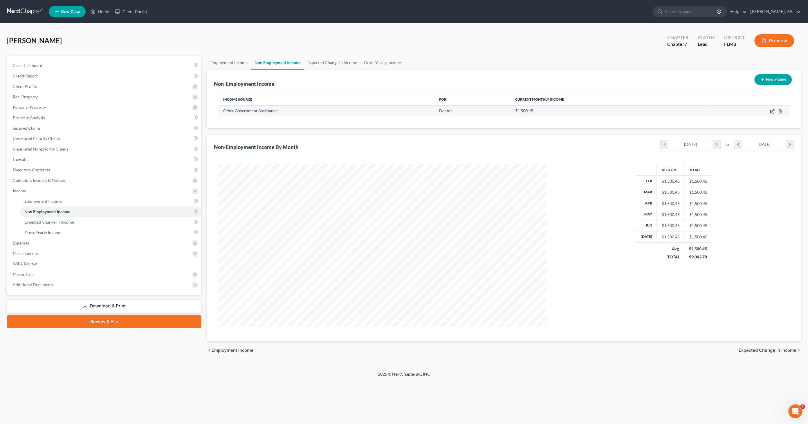
click at [772, 110] on icon "button" at bounding box center [772, 110] width 3 height 3
select select "5"
select select "0"
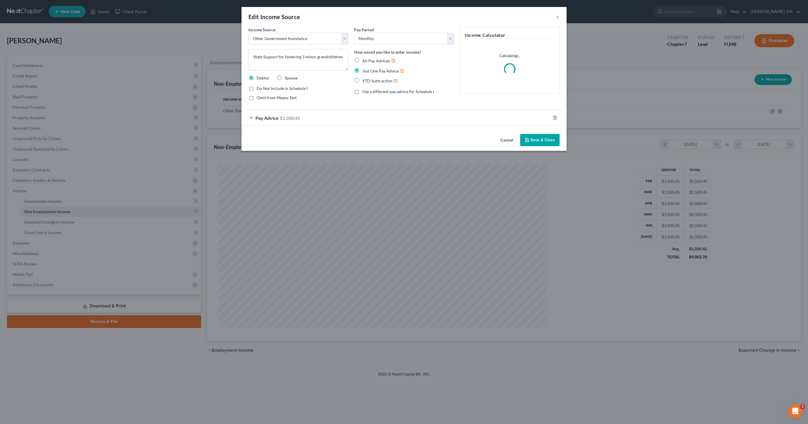
click at [390, 93] on span "Use a different pay advice for Schedule I" at bounding box center [398, 91] width 72 height 5
click at [368, 93] on input "Use a different pay advice for Schedule I" at bounding box center [366, 91] width 4 height 4
checkbox input "true"
click at [497, 140] on button "Add Schedule I Income" at bounding box center [489, 140] width 58 height 12
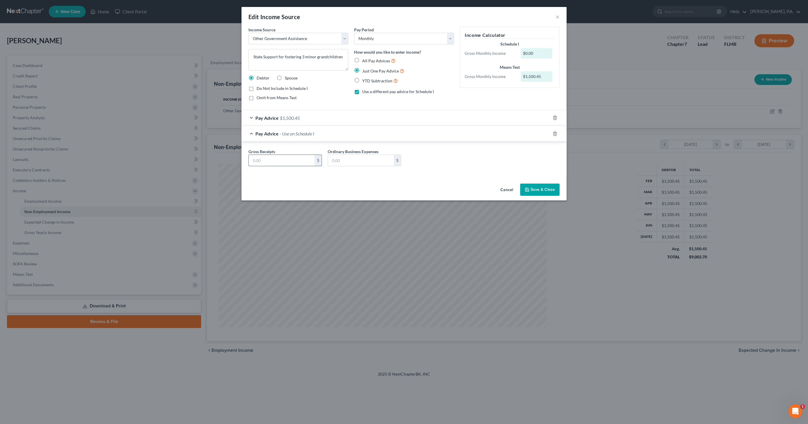
click at [271, 158] on input "text" at bounding box center [282, 160] width 66 height 11
type input "1,990.78"
click at [549, 185] on button "Save & Close" at bounding box center [539, 190] width 39 height 12
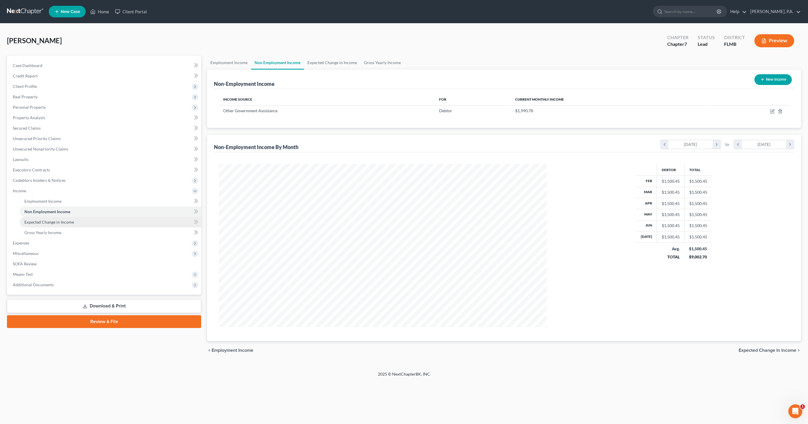
click at [47, 225] on link "Expected Change in Income" at bounding box center [110, 222] width 181 height 10
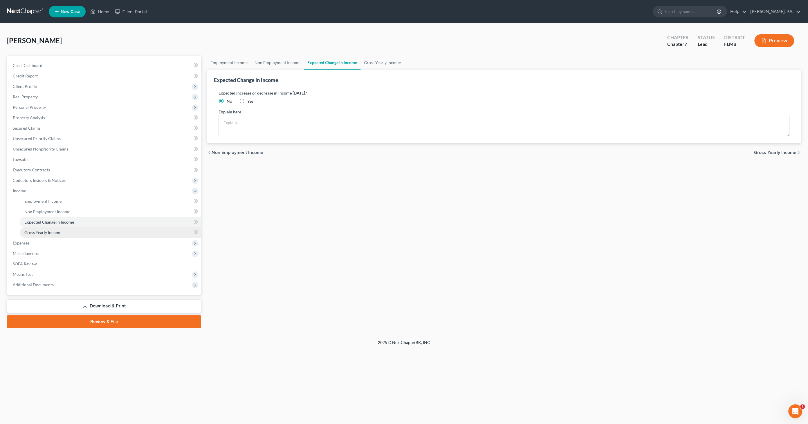
click at [39, 233] on span "Gross Yearly Income" at bounding box center [42, 232] width 37 height 5
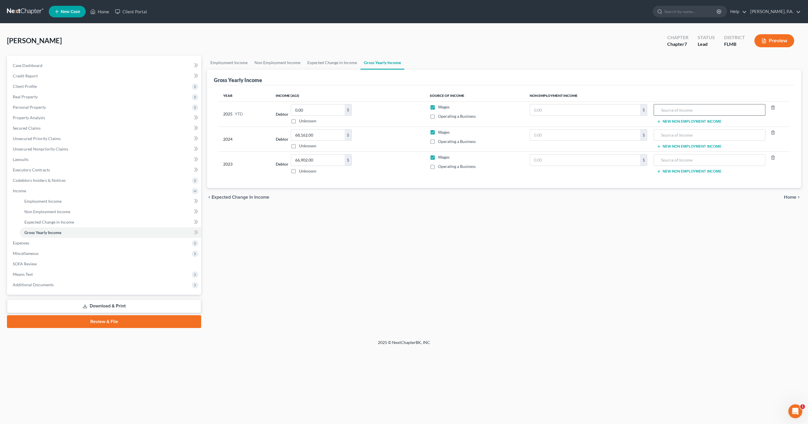
click at [671, 107] on input "text" at bounding box center [709, 109] width 105 height 11
type input "a"
type input "Adoption Income"
click at [577, 109] on input "text" at bounding box center [585, 109] width 110 height 11
type input "9,002.70"
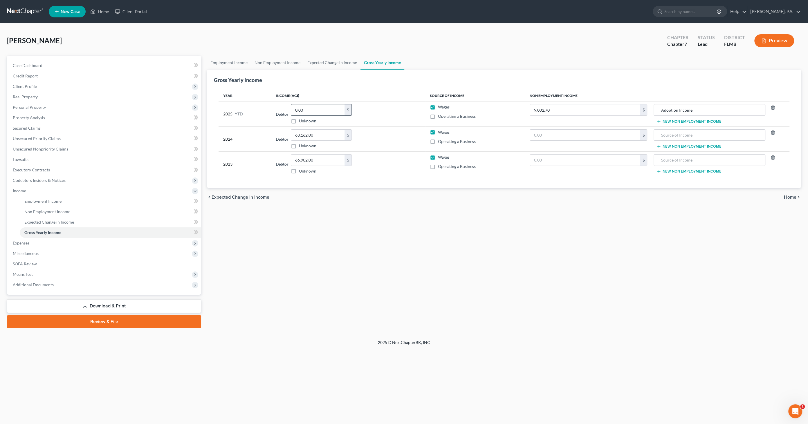
click at [308, 109] on input "0.00" at bounding box center [317, 109] width 53 height 11
type input "43,023.96"
click at [376, 118] on div "Debtor 43,023.96 $ Unknown Balance Undetermined 43,023.96 $ Unknown" at bounding box center [348, 114] width 145 height 20
click at [672, 119] on button "New Non Employment Income" at bounding box center [688, 121] width 65 height 5
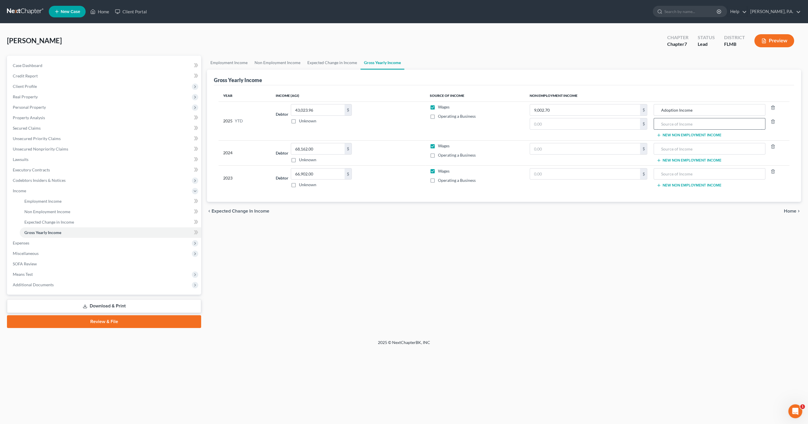
click at [679, 122] on input "text" at bounding box center [709, 123] width 105 height 11
drag, startPoint x: 693, startPoint y: 124, endPoint x: 636, endPoint y: 123, distance: 56.6
click at [631, 123] on tr "2025 YTD Debtor 43,023.96 $ Unknown Balance Undetermined 43,023.96 $ Unknown Wa…" at bounding box center [504, 121] width 571 height 39
click at [691, 123] on input "Fidelity 401k" at bounding box center [709, 123] width 105 height 11
type input "Fidelity Retirement Cash Out"
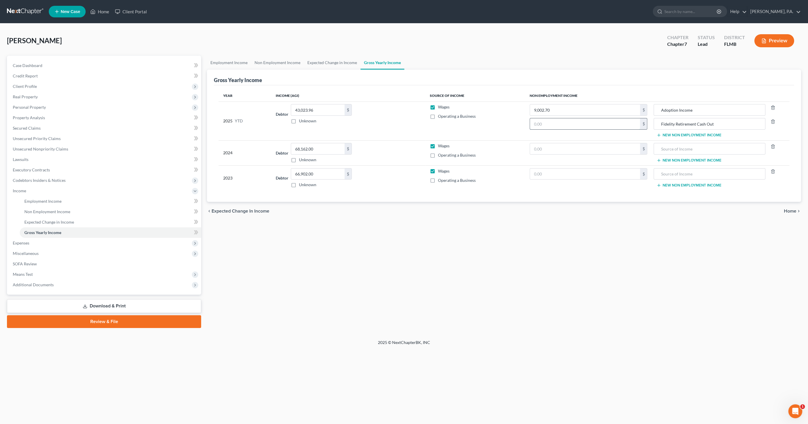
click at [557, 122] on input "text" at bounding box center [585, 123] width 110 height 11
type input "87.48"
click at [570, 148] on input "text" at bounding box center [585, 148] width 110 height 11
drag, startPoint x: 598, startPoint y: 237, endPoint x: 609, endPoint y: 227, distance: 14.4
click at [599, 236] on div "Employment Income Non Employment Income Expected Change in Income Gross Yearly …" at bounding box center [504, 192] width 600 height 272
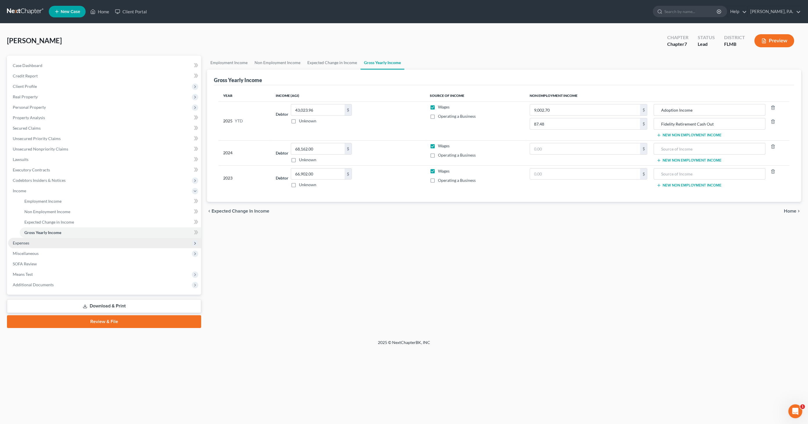
click at [39, 243] on span "Expenses" at bounding box center [104, 243] width 193 height 10
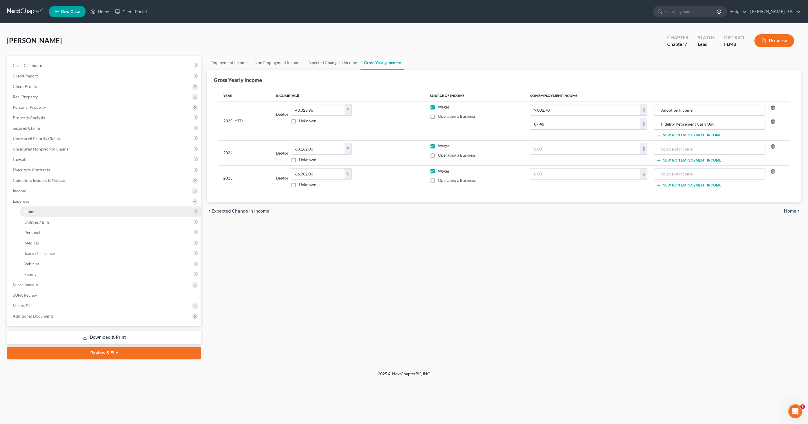
click at [39, 211] on link "Home" at bounding box center [110, 212] width 181 height 10
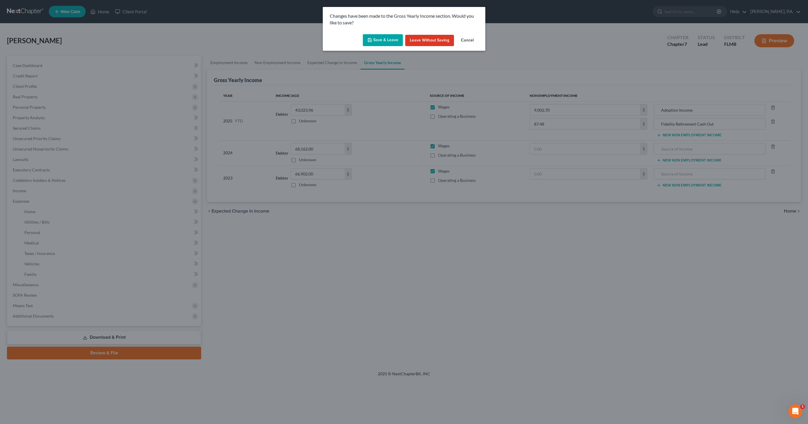
click at [383, 38] on button "Save & Leave" at bounding box center [383, 40] width 40 height 12
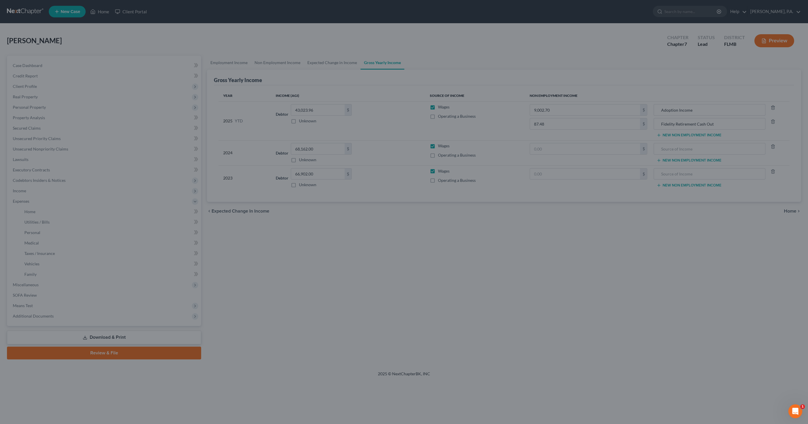
type input "87.48"
type input "Fidelity Retirement Cash Out"
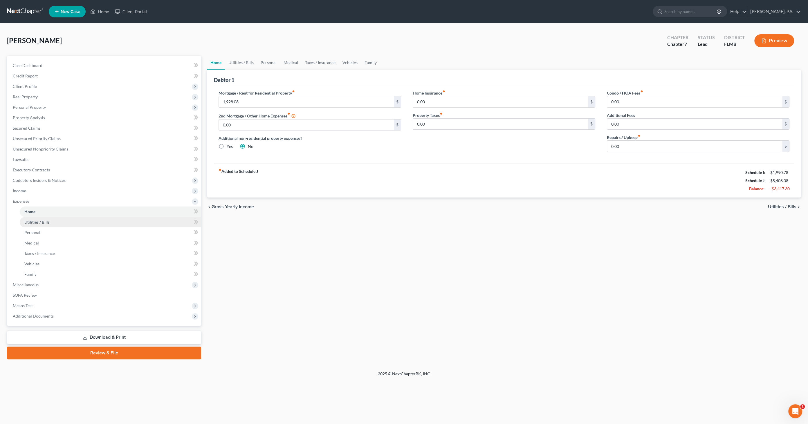
click at [37, 223] on span "Utilities / Bills" at bounding box center [36, 222] width 25 height 5
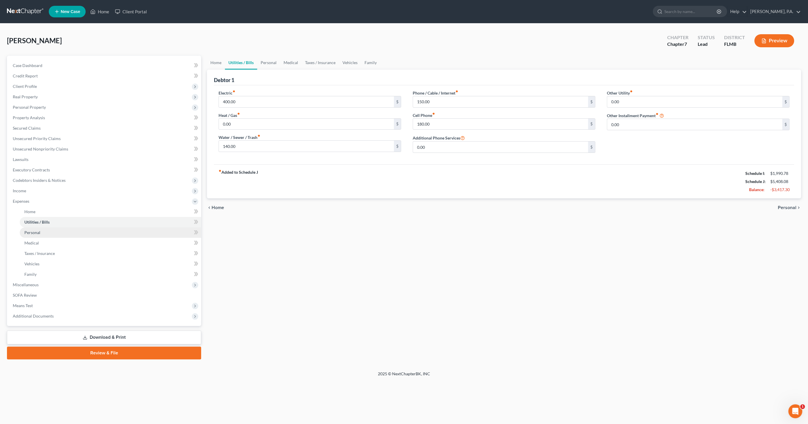
click at [37, 229] on link "Personal" at bounding box center [110, 233] width 181 height 10
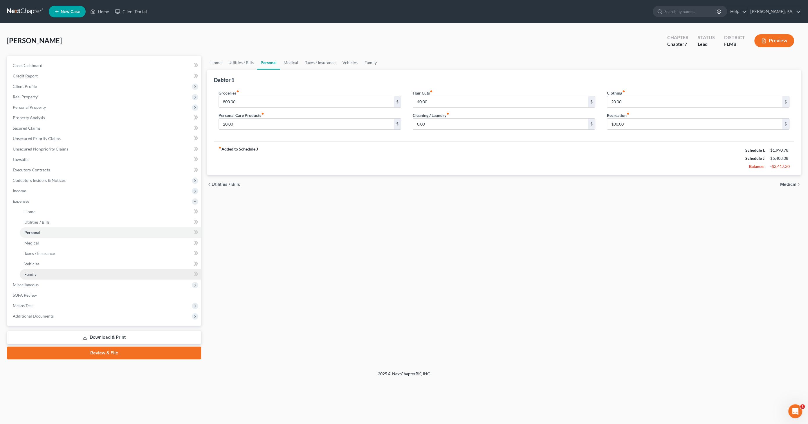
click at [30, 275] on span "Family" at bounding box center [30, 274] width 12 height 5
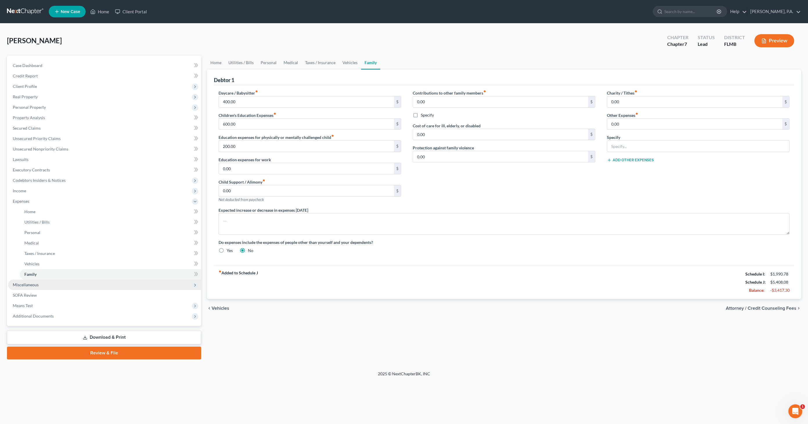
click at [29, 282] on span "Miscellaneous" at bounding box center [26, 284] width 26 height 5
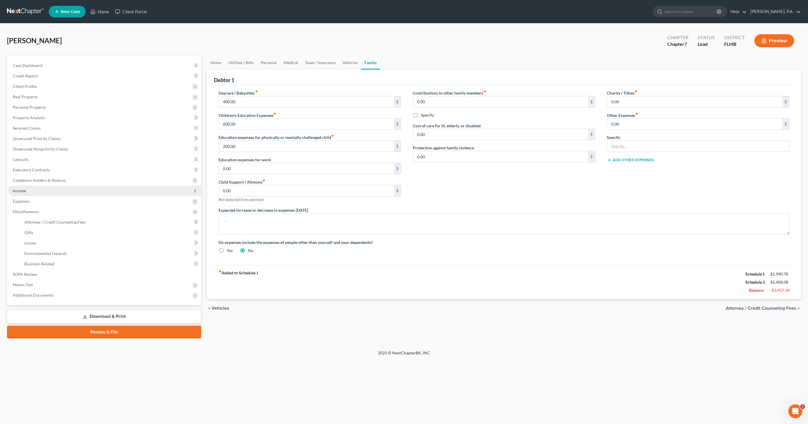
click at [22, 191] on span "Income" at bounding box center [19, 190] width 13 height 5
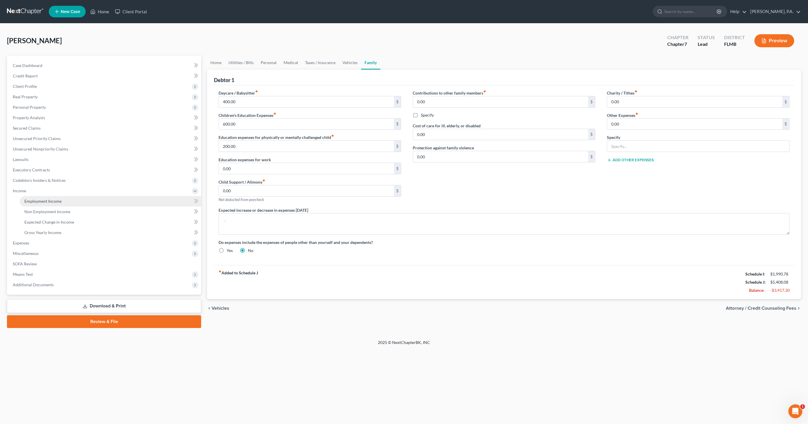
click at [27, 196] on link "Employment Income" at bounding box center [110, 201] width 181 height 10
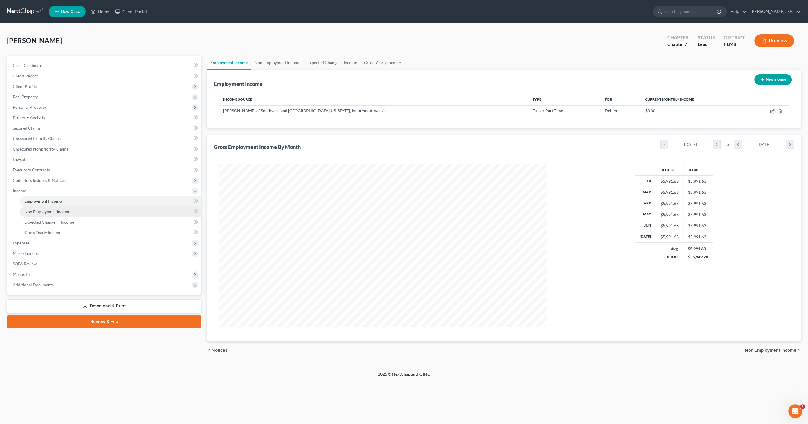
scroll to position [163, 340]
click at [36, 210] on span "Non Employment Income" at bounding box center [47, 211] width 46 height 5
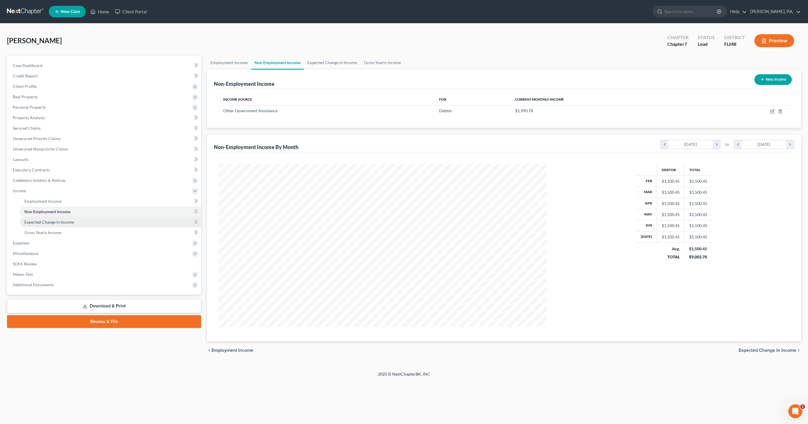
scroll to position [163, 340]
click at [32, 219] on link "Expected Change in Income" at bounding box center [110, 222] width 181 height 10
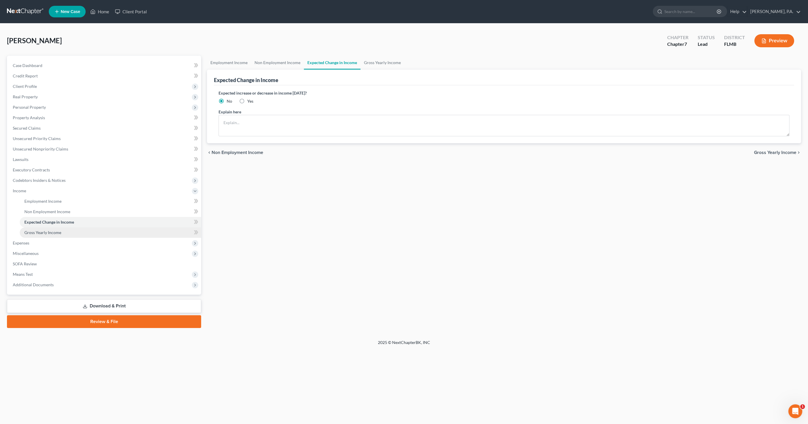
click at [30, 233] on span "Gross Yearly Income" at bounding box center [42, 232] width 37 height 5
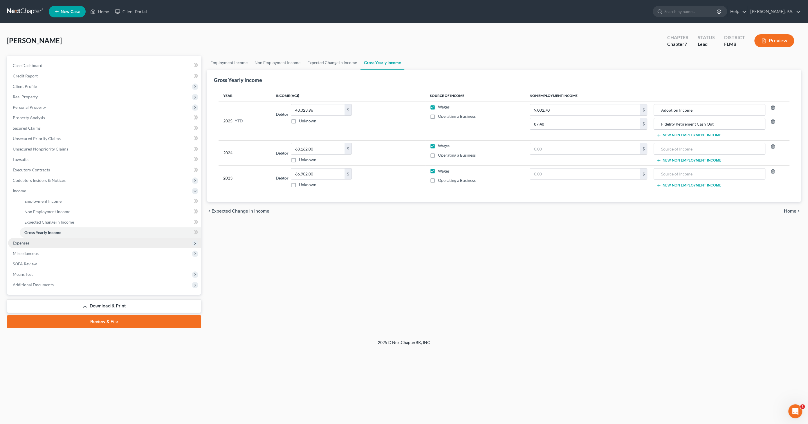
click at [27, 244] on span "Expenses" at bounding box center [21, 243] width 17 height 5
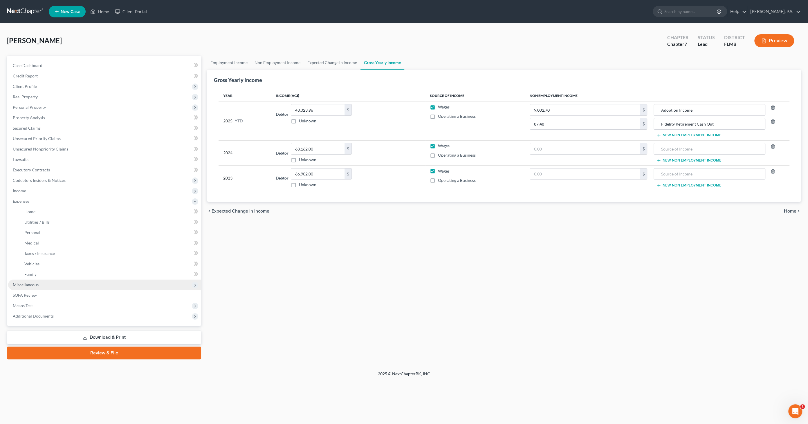
click at [30, 282] on span "Miscellaneous" at bounding box center [104, 285] width 193 height 10
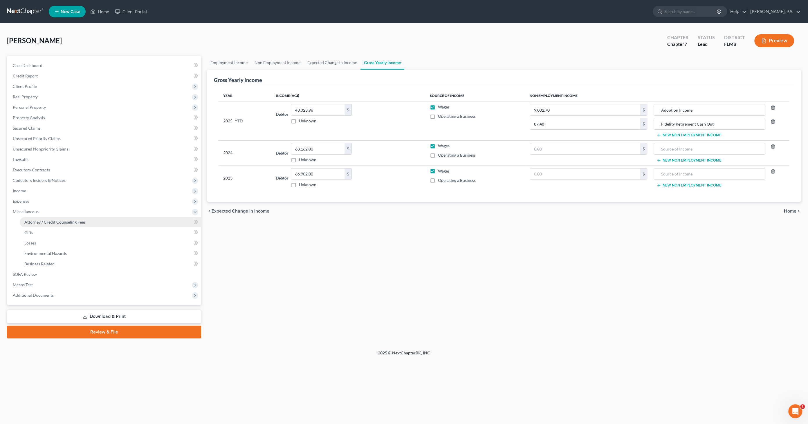
click at [37, 223] on span "Attorney / Credit Counseling Fees" at bounding box center [54, 222] width 61 height 5
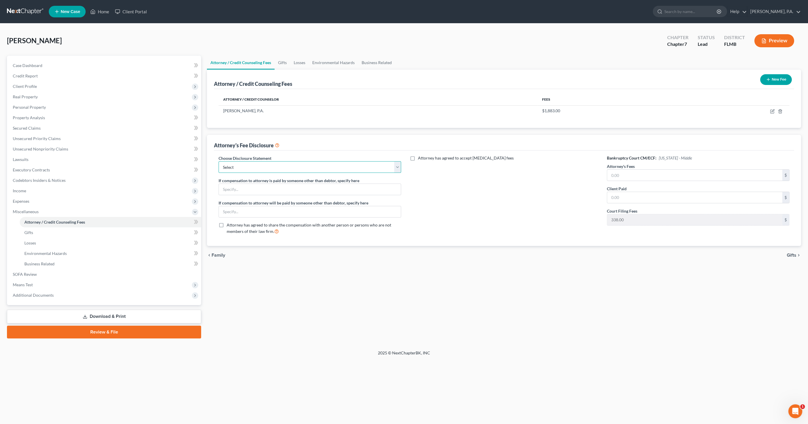
click at [267, 167] on select "Select Full Chapter 7 Fee Chapter 7 - Amended Post-Petition Fee Chapter 7 initi…" at bounding box center [310, 167] width 183 height 12
select select "0"
click at [219, 161] on select "Select Full Chapter 7 Fee Chapter 7 - Amended Post-Petition Fee Chapter 7 initi…" at bounding box center [310, 167] width 183 height 12
click at [645, 175] on input "text" at bounding box center [694, 175] width 175 height 11
type input "2,000.00"
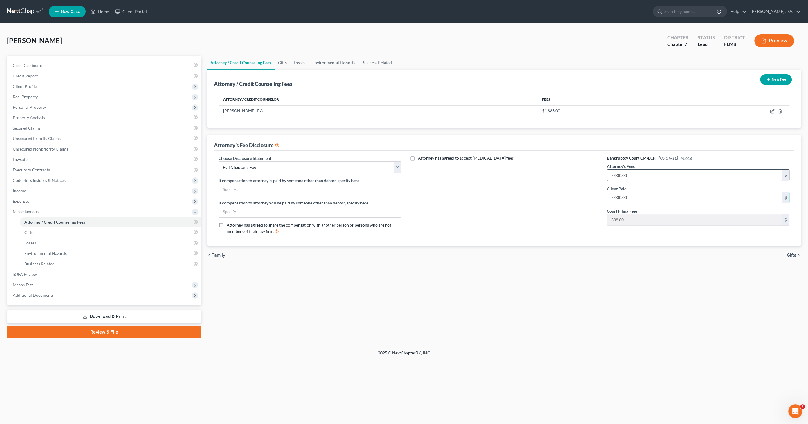
type input "2,000.00"
click at [770, 111] on icon "button" at bounding box center [772, 111] width 5 height 5
select select "9"
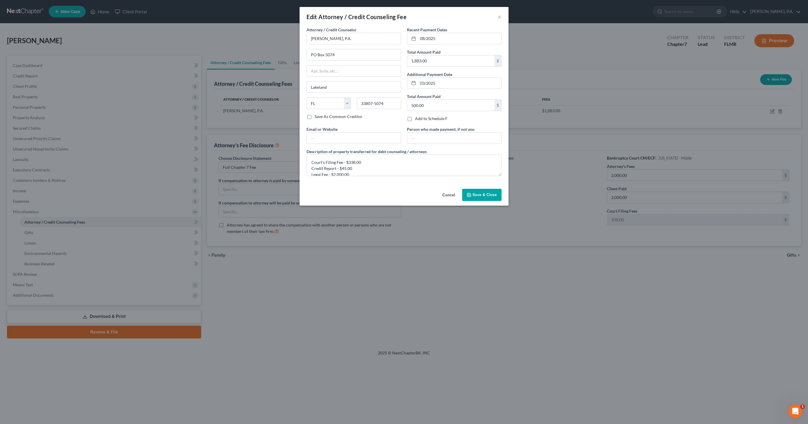
click at [483, 194] on span "Save & Close" at bounding box center [484, 194] width 24 height 5
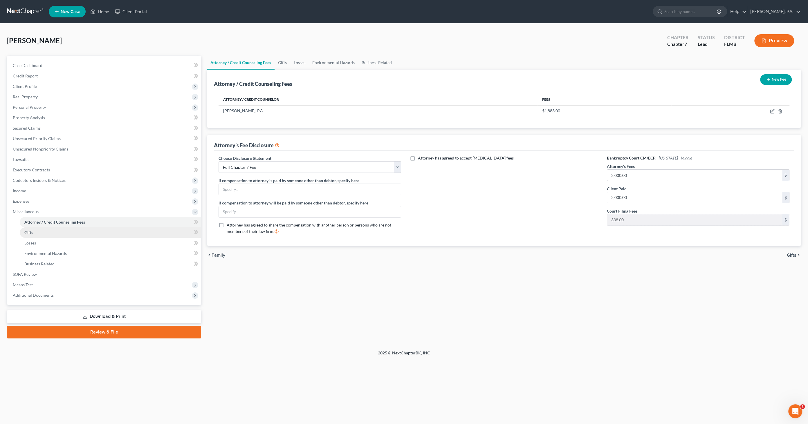
click at [36, 231] on link "Gifts" at bounding box center [110, 233] width 181 height 10
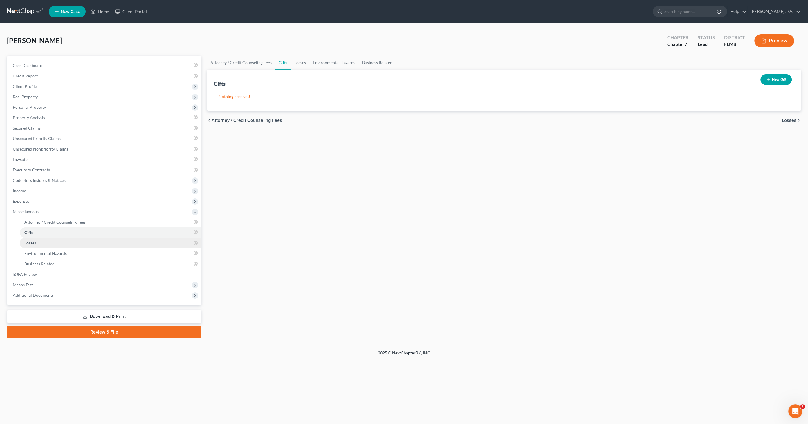
click at [36, 238] on link "Losses" at bounding box center [110, 243] width 181 height 10
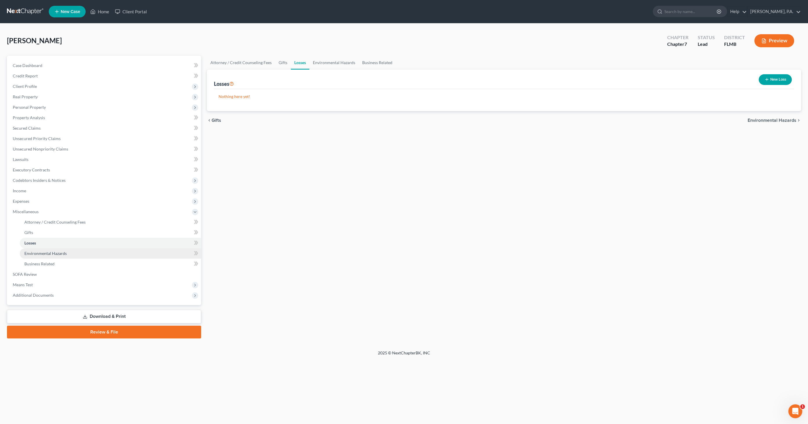
click at [34, 254] on span "Environmental Hazards" at bounding box center [45, 253] width 42 height 5
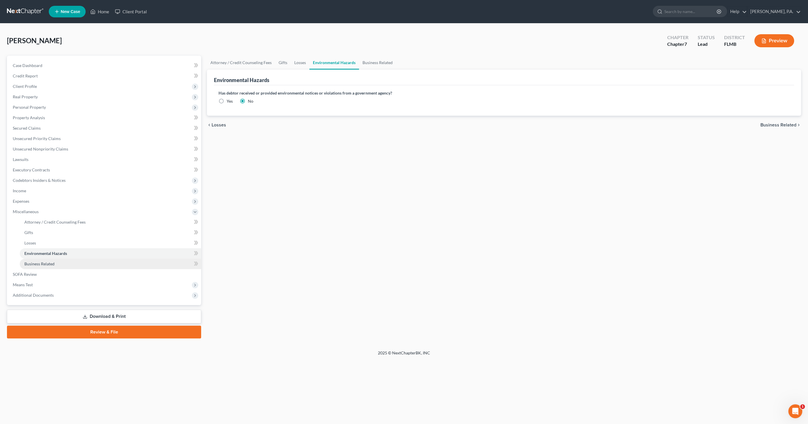
click at [38, 263] on span "Business Related" at bounding box center [39, 263] width 30 height 5
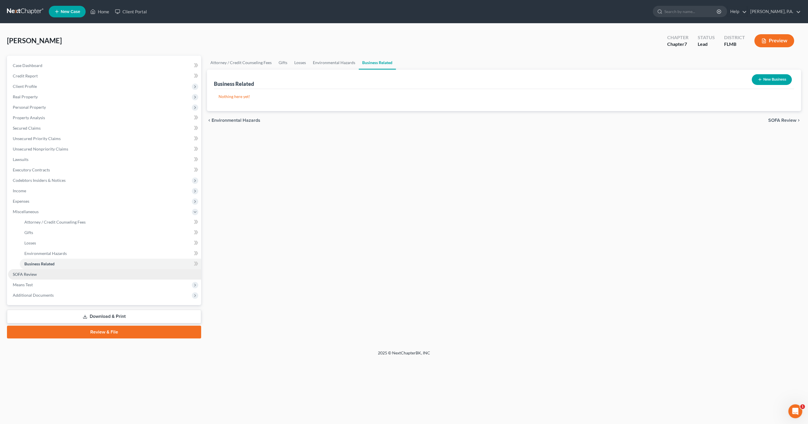
click at [38, 269] on link "SOFA Review" at bounding box center [104, 274] width 193 height 10
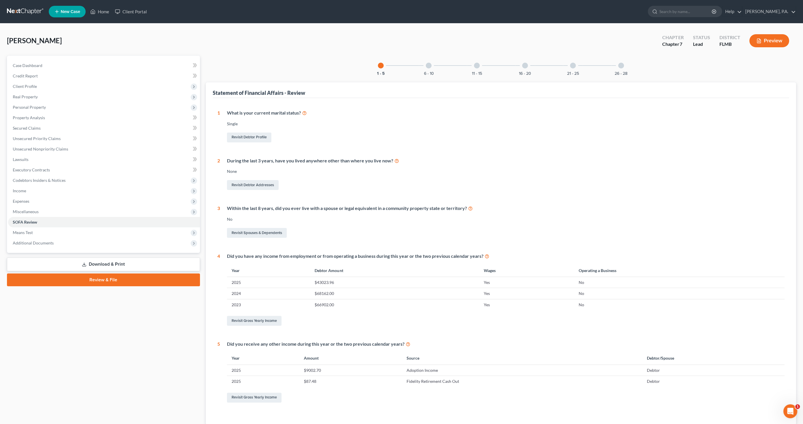
click at [778, 39] on button "Preview" at bounding box center [769, 40] width 40 height 13
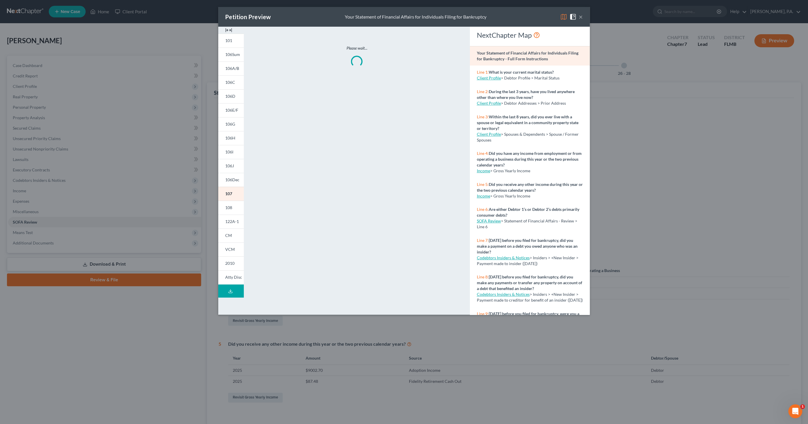
click at [230, 29] on img at bounding box center [228, 30] width 7 height 7
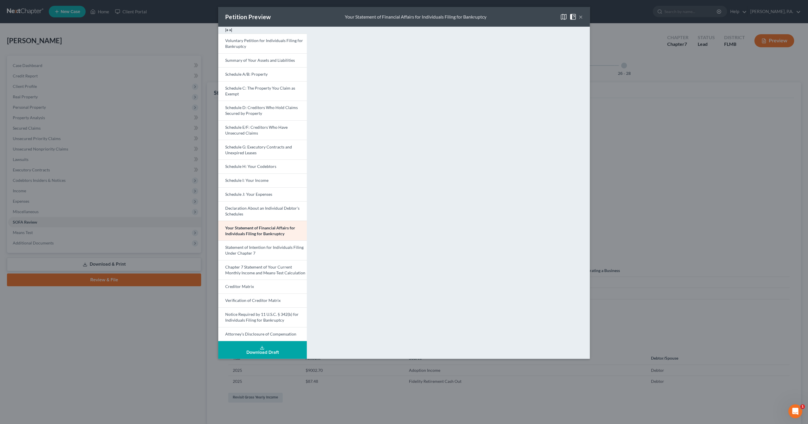
click at [581, 16] on button "×" at bounding box center [581, 16] width 4 height 7
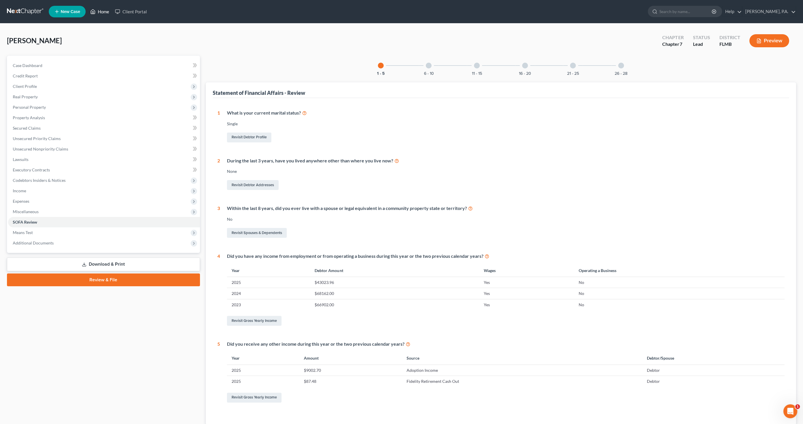
click at [99, 12] on link "Home" at bounding box center [99, 11] width 25 height 10
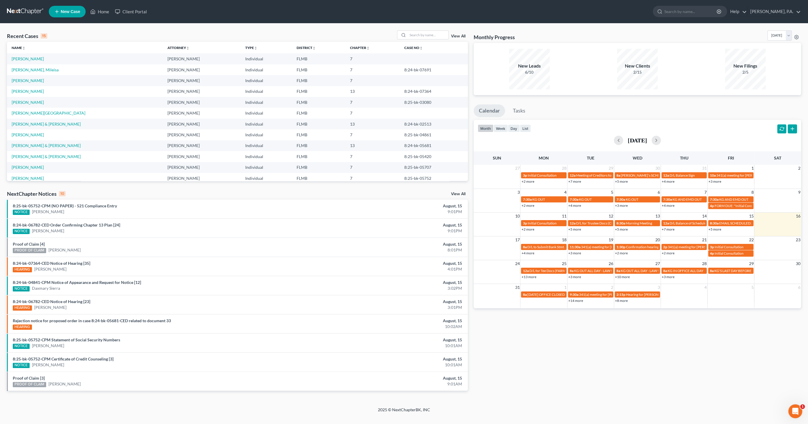
click at [73, 11] on span "New Case" at bounding box center [70, 12] width 19 height 4
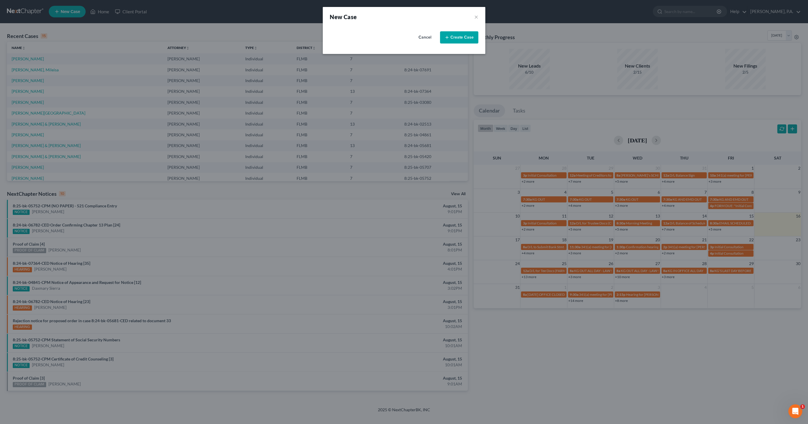
select select "15"
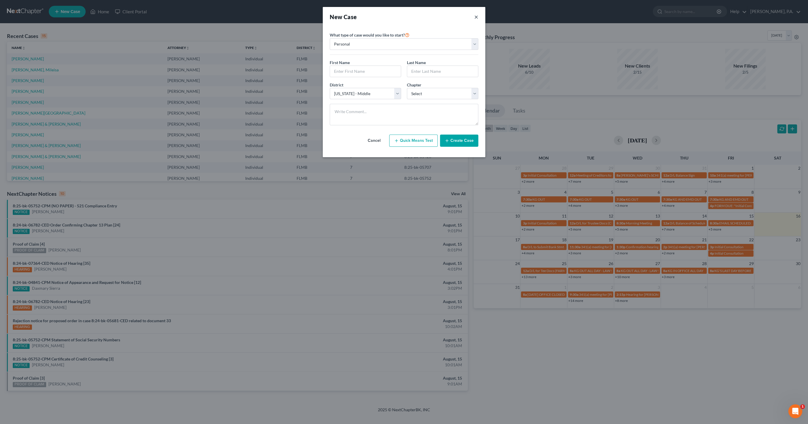
click at [476, 15] on button "×" at bounding box center [476, 17] width 4 height 8
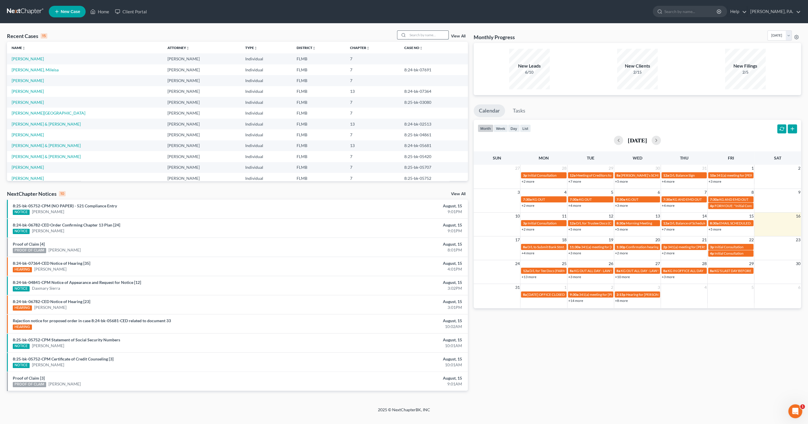
click at [421, 36] on input "search" at bounding box center [428, 35] width 41 height 8
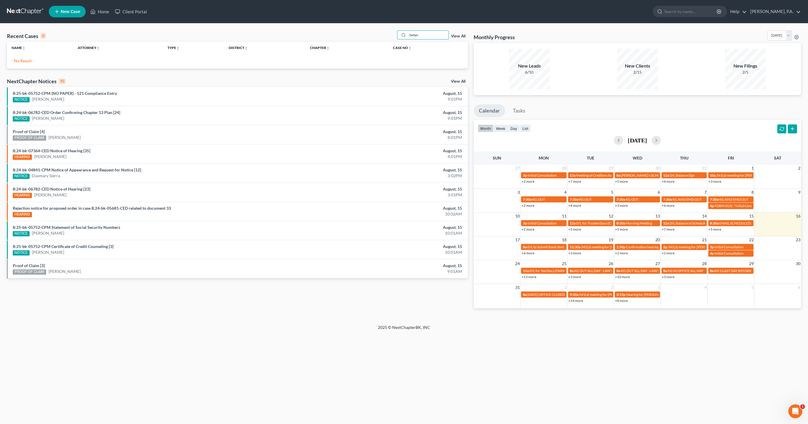
type input "betan"
click at [71, 15] on link "New Case" at bounding box center [67, 12] width 37 height 12
select select "15"
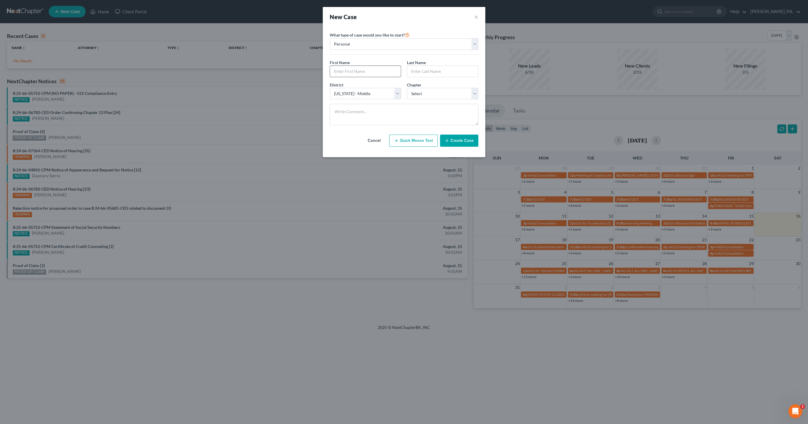
click at [352, 74] on input "text" at bounding box center [365, 71] width 71 height 11
type input "[PERSON_NAME]"
click at [439, 92] on select "Select 7 11 12 13" at bounding box center [442, 94] width 71 height 12
select select "0"
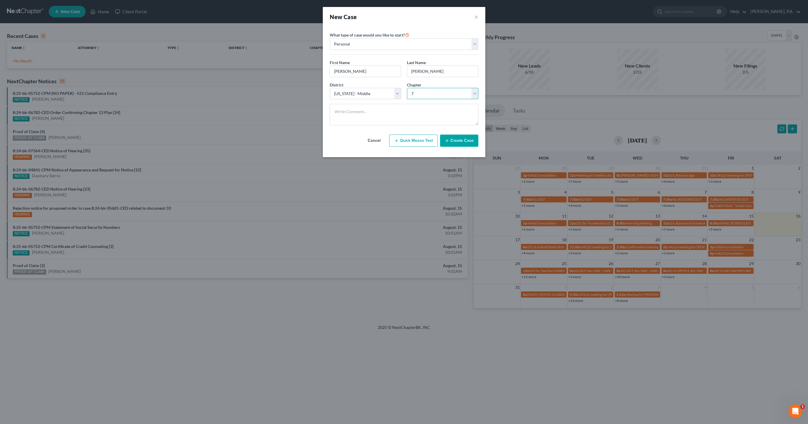
click at [407, 88] on select "Select 7 11 12 13" at bounding box center [442, 94] width 71 height 12
click at [451, 140] on button "Create Case" at bounding box center [459, 141] width 38 height 12
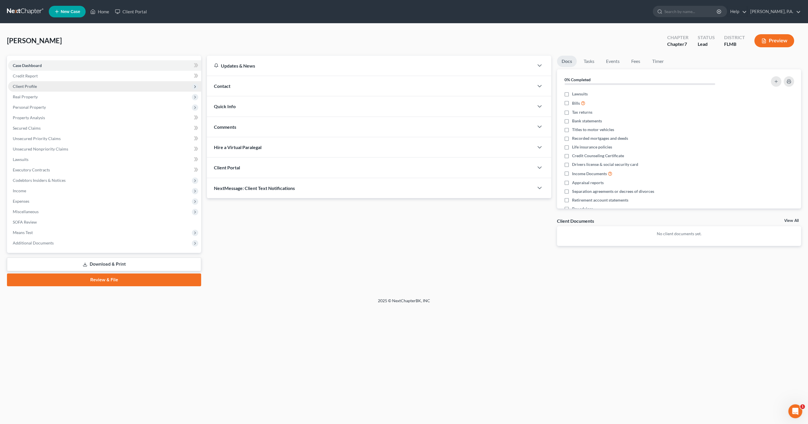
click at [39, 87] on span "Client Profile" at bounding box center [104, 86] width 193 height 10
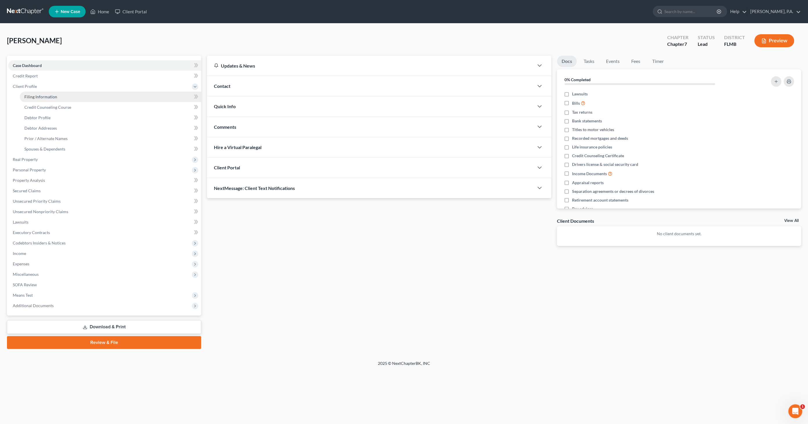
click at [41, 99] on link "Filing Information" at bounding box center [110, 97] width 181 height 10
select select "1"
select select "0"
select select "15"
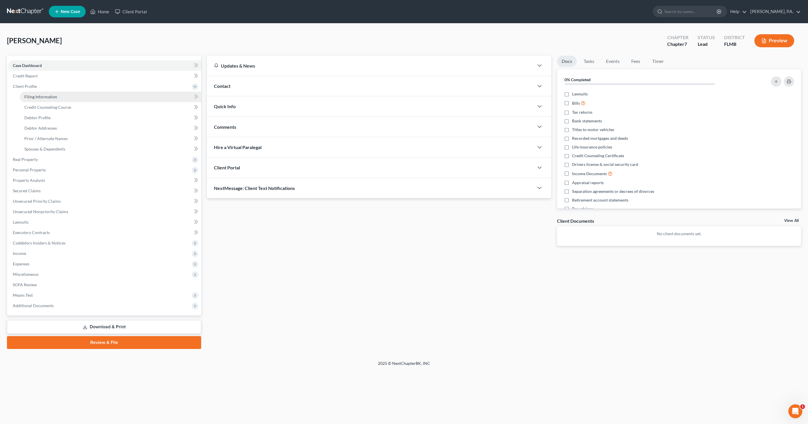
select select "0"
select select "9"
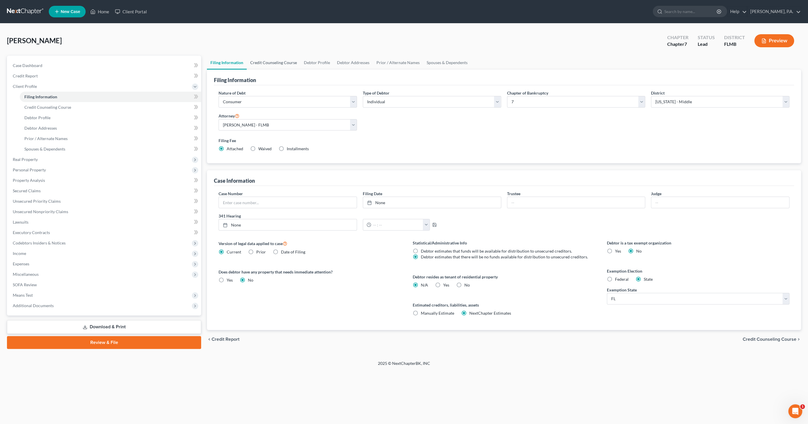
click at [282, 60] on link "Credit Counseling Course" at bounding box center [274, 63] width 54 height 14
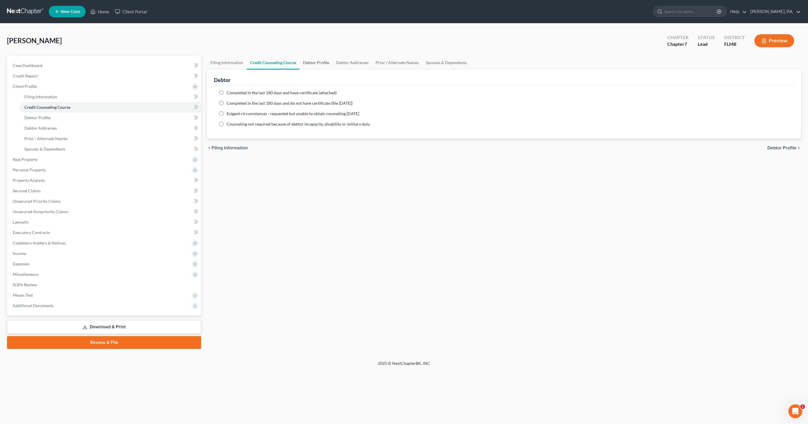
click at [326, 61] on link "Debtor Profile" at bounding box center [315, 63] width 33 height 14
select select "0"
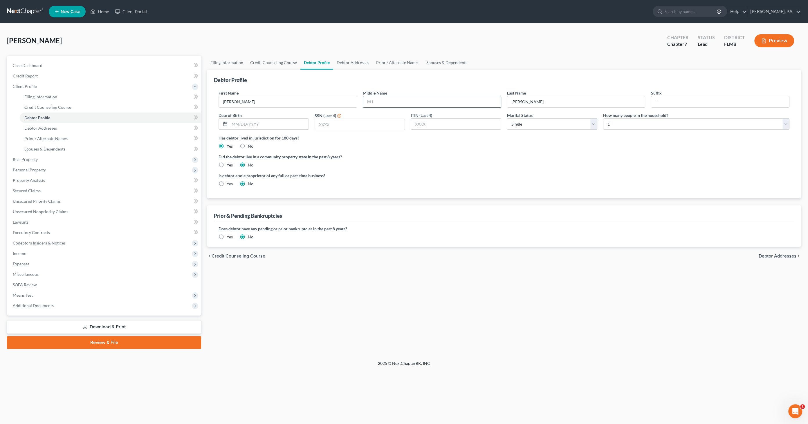
click at [379, 100] on input "text" at bounding box center [432, 101] width 138 height 11
type input "[PERSON_NAME]"
click at [281, 124] on input "text" at bounding box center [269, 124] width 79 height 11
type input "[DATE]"
click at [348, 125] on input "text" at bounding box center [360, 124] width 90 height 11
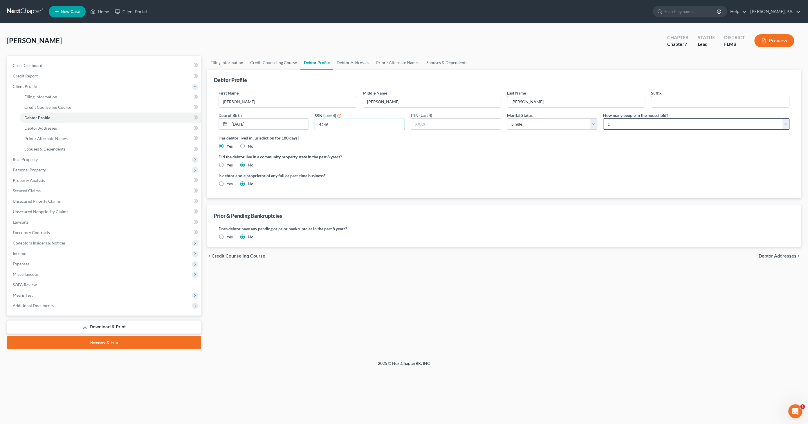
type input "4246"
click at [612, 122] on select "Select 1 2 3 4 5 6 7 8 9 10 11 12 13 14 15 16 17 18 19 20" at bounding box center [696, 124] width 186 height 12
select select "2"
click at [603, 118] on select "Select 1 2 3 4 5 6 7 8 9 10 11 12 13 14 15 16 17 18 19 20" at bounding box center [696, 124] width 186 height 12
click at [345, 64] on link "Debtor Addresses" at bounding box center [352, 63] width 39 height 14
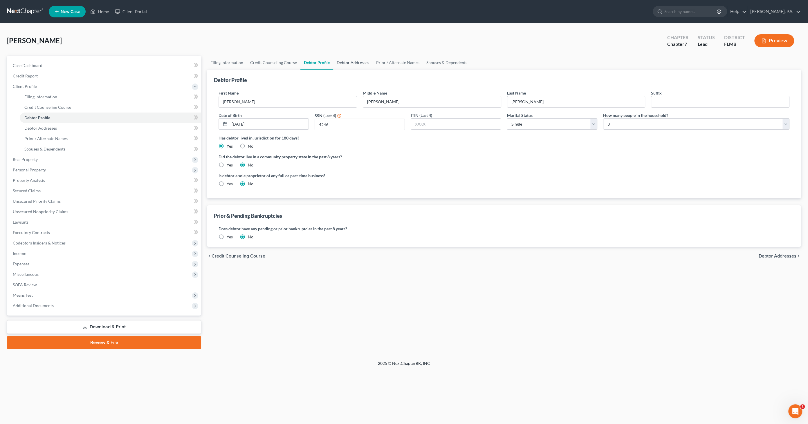
select select "0"
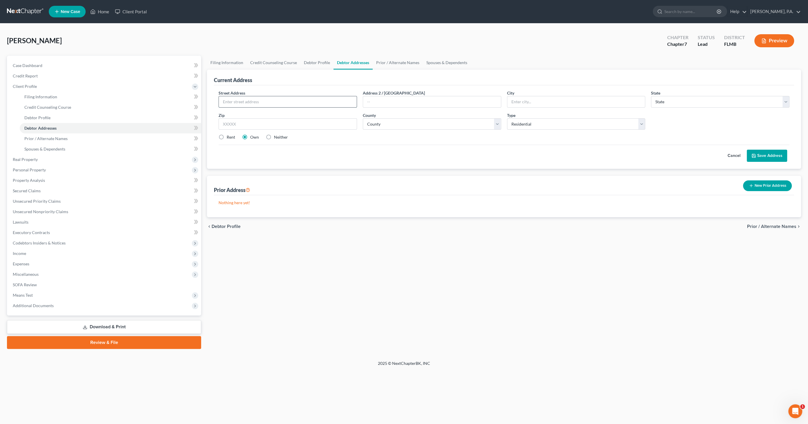
click at [280, 101] on input "text" at bounding box center [288, 101] width 138 height 11
type input "[STREET_ADDRESS]"
type input "[GEOGRAPHIC_DATA]"
type input "33839"
select select "9"
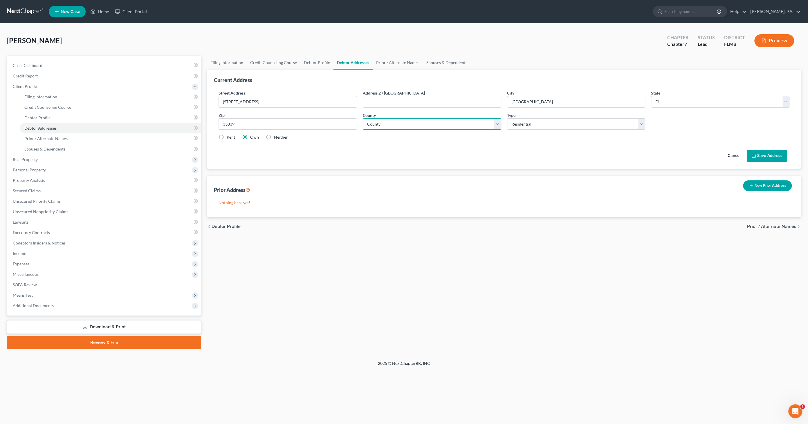
click at [389, 126] on select "County" at bounding box center [432, 124] width 138 height 12
click at [389, 124] on select "County" at bounding box center [432, 124] width 138 height 12
click at [389, 124] on select "County [GEOGRAPHIC_DATA] [GEOGRAPHIC_DATA] [GEOGRAPHIC_DATA] [GEOGRAPHIC_DATA] …" at bounding box center [432, 124] width 138 height 12
select select "52"
click at [363, 118] on select "County [GEOGRAPHIC_DATA] [GEOGRAPHIC_DATA] [GEOGRAPHIC_DATA] [GEOGRAPHIC_DATA] …" at bounding box center [432, 124] width 138 height 12
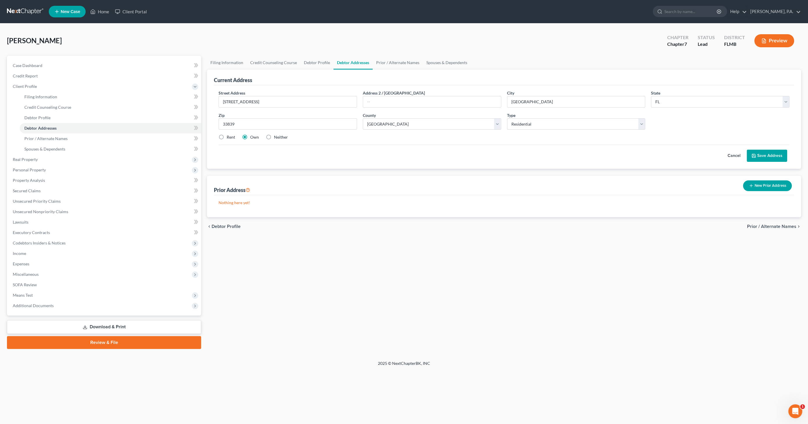
click at [763, 154] on button "Save Address" at bounding box center [767, 156] width 40 height 12
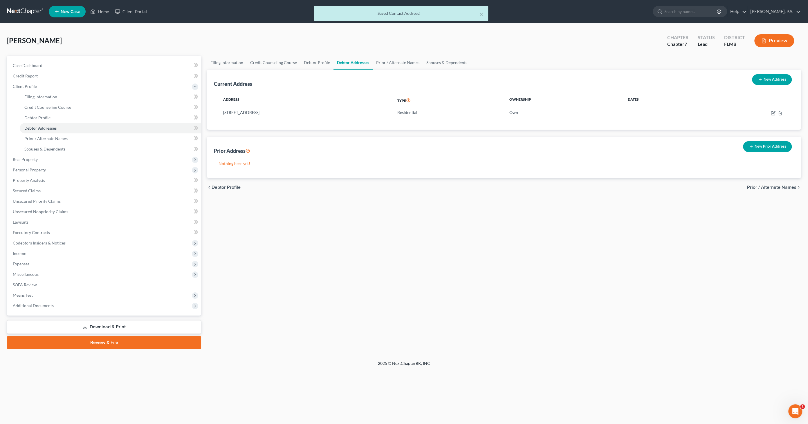
click at [762, 148] on button "New Prior Address" at bounding box center [767, 146] width 49 height 11
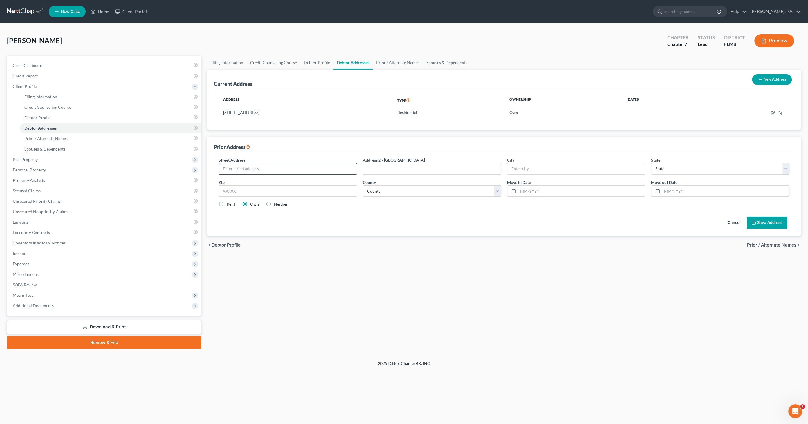
click at [283, 167] on input "text" at bounding box center [288, 168] width 138 height 11
type input "[STREET_ADDRESS]"
type input "Mulberry"
select select "9"
type input "33860"
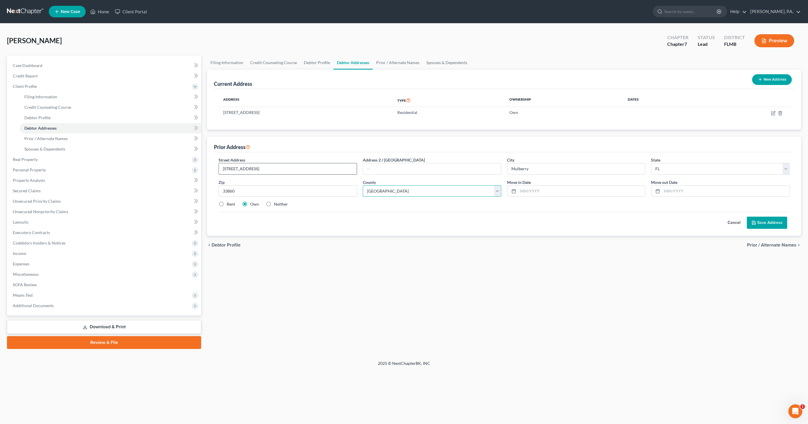
select select "52"
type input "03/2018"
type input "03/2019"
drag, startPoint x: 269, startPoint y: 202, endPoint x: 299, endPoint y: 200, distance: 30.0
click at [274, 202] on label "Neither" at bounding box center [281, 204] width 14 height 6
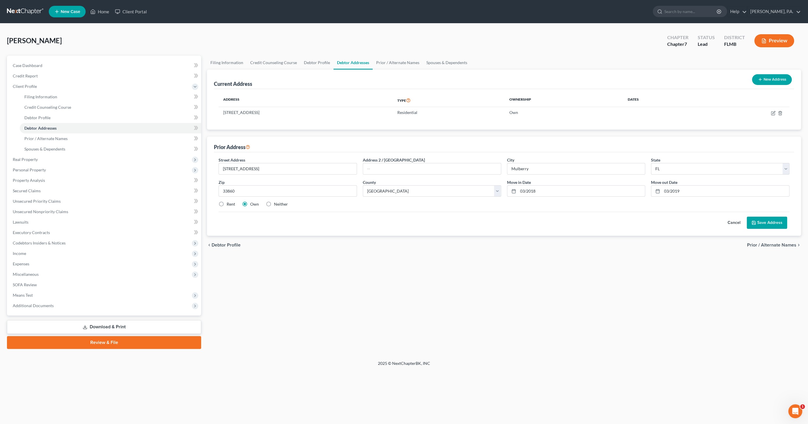
click at [276, 202] on input "Neither" at bounding box center [278, 203] width 4 height 4
radio input "true"
click at [775, 225] on button "Save Address" at bounding box center [767, 223] width 40 height 12
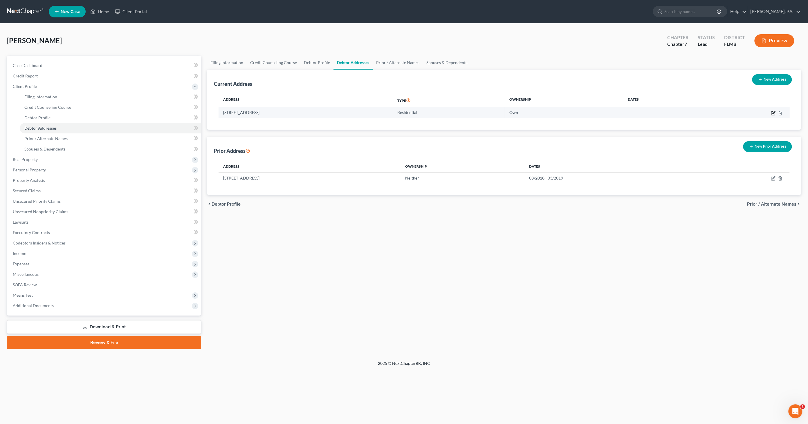
click at [773, 113] on icon "button" at bounding box center [773, 112] width 3 height 3
select select "9"
select select "52"
select select "0"
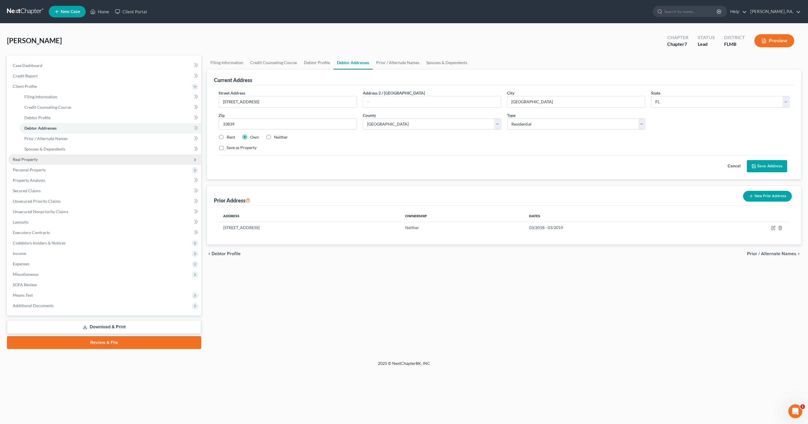
click at [39, 159] on span "Real Property" at bounding box center [104, 159] width 193 height 10
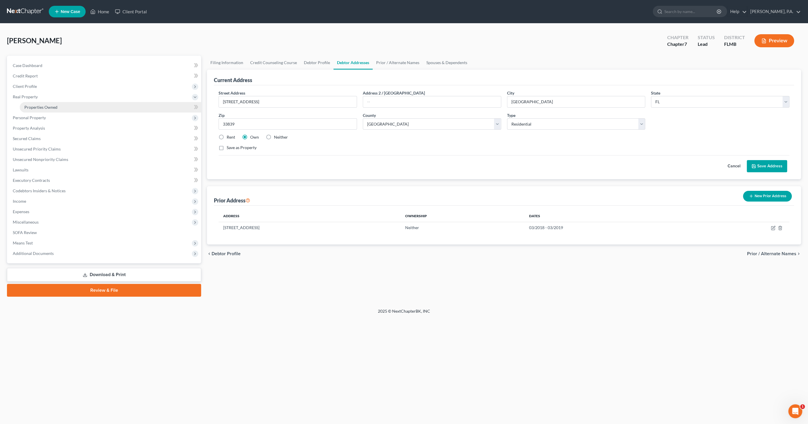
click at [47, 108] on span "Properties Owned" at bounding box center [40, 107] width 33 height 5
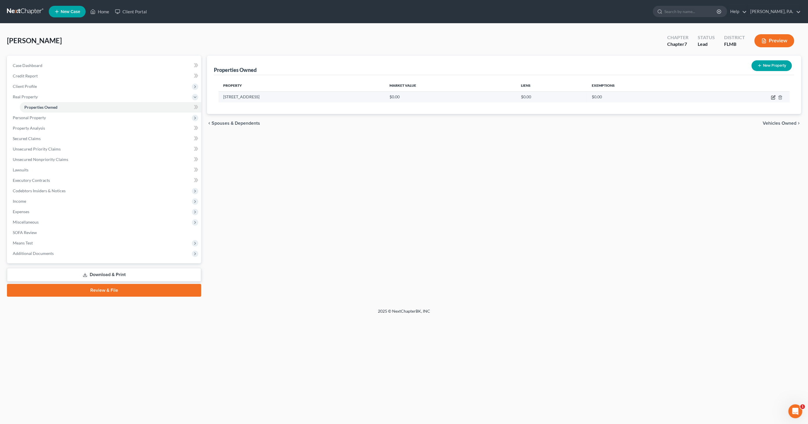
click at [772, 96] on icon "button" at bounding box center [773, 97] width 5 height 5
select select "9"
select select "52"
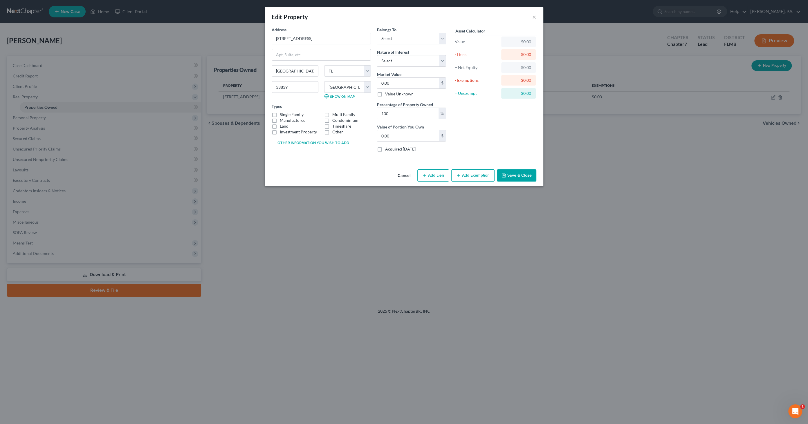
click at [286, 115] on label "Single Family" at bounding box center [292, 115] width 24 height 6
click at [286, 115] on input "Single Family" at bounding box center [284, 114] width 4 height 4
checkbox input "true"
click at [397, 38] on select "Select Debtor 1 Only Debtor 2 Only Debtor 1 And Debtor 2 Only At Least One Of T…" at bounding box center [411, 39] width 69 height 12
select select "0"
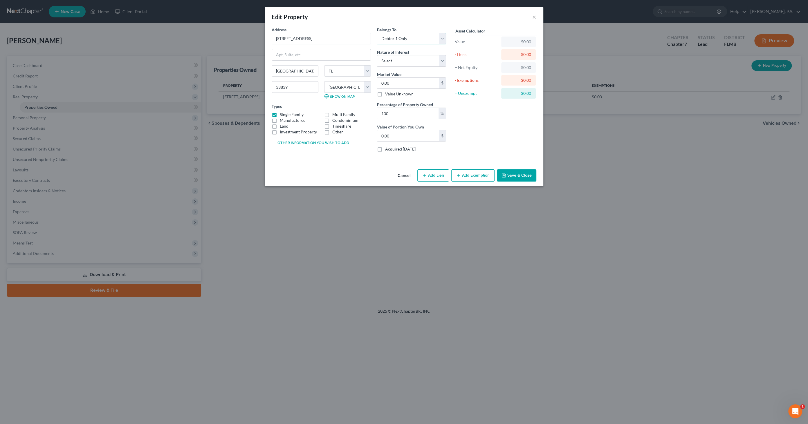
click at [377, 33] on select "Select Debtor 1 Only Debtor 2 Only Debtor 1 And Debtor 2 Only At Least One Of T…" at bounding box center [411, 39] width 69 height 12
click at [402, 61] on select "Select Fee Simple Joint Tenant Life Estate Equitable Interest Future Interest T…" at bounding box center [411, 61] width 69 height 12
select select "0"
click at [377, 55] on select "Select Fee Simple Joint Tenant Life Estate Equitable Interest Future Interest T…" at bounding box center [411, 61] width 69 height 12
click at [398, 81] on input "0.00" at bounding box center [408, 83] width 62 height 11
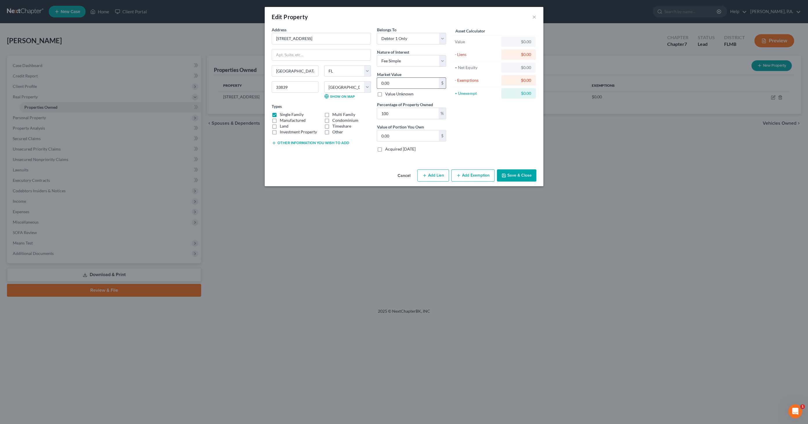
type input "2"
type input "2.00"
type input "27"
type input "27.00"
type input "274"
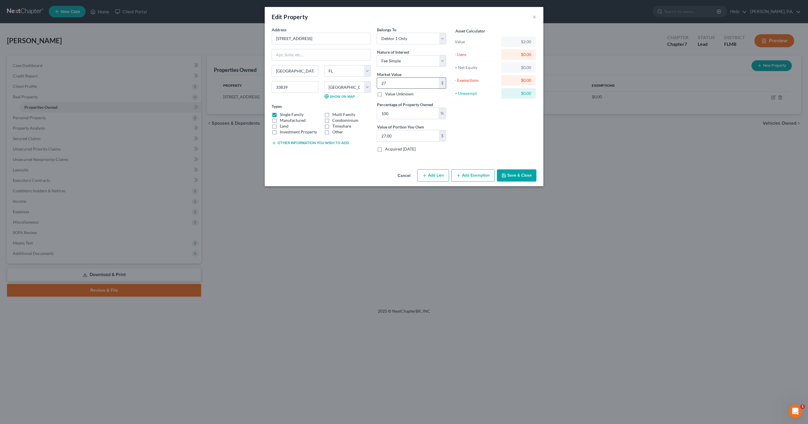
type input "274.00"
type input "2747"
type input "2,747.00"
type input "2,7470"
type input "27,470.00"
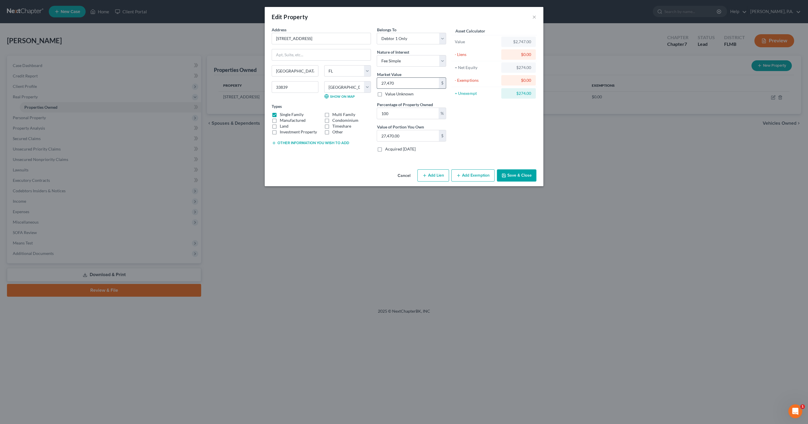
type input "27,4700"
type input "274,700.00"
type input "274,700"
click at [467, 176] on button "Add Exemption" at bounding box center [472, 175] width 43 height 12
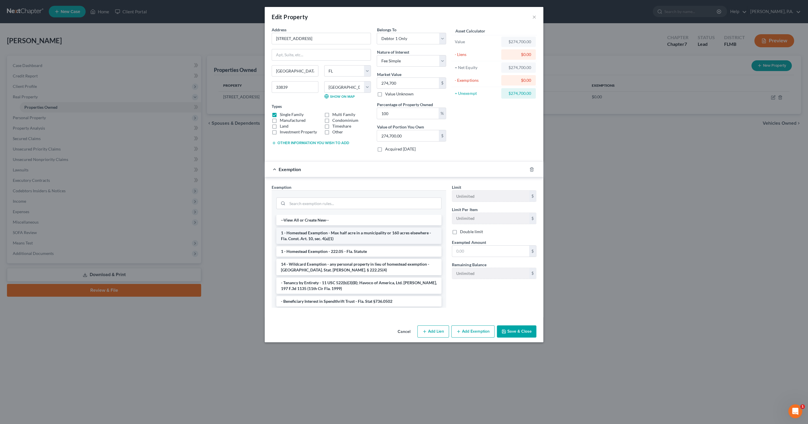
click at [318, 235] on li "1 - Homestead Exemption - Max half acre in a municipality or 160 acres elsewher…" at bounding box center [358, 236] width 165 height 16
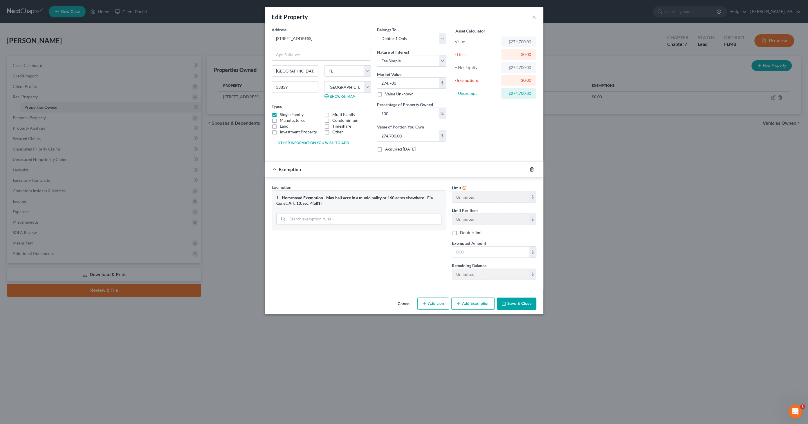
click at [529, 169] on icon "button" at bounding box center [531, 169] width 5 height 5
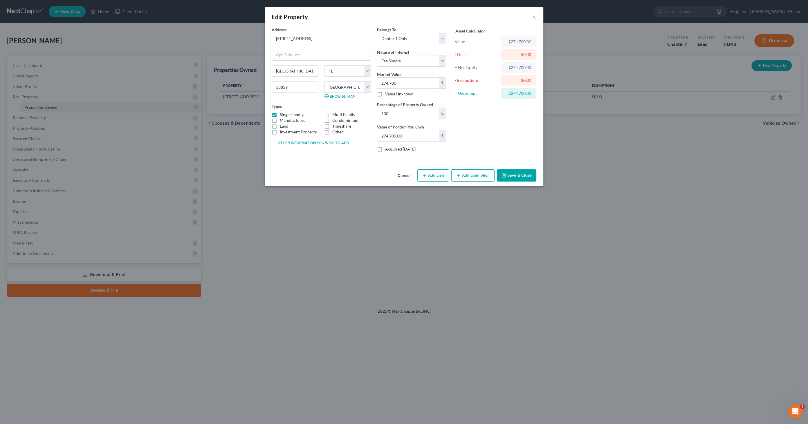
click at [526, 174] on button "Save & Close" at bounding box center [516, 175] width 39 height 12
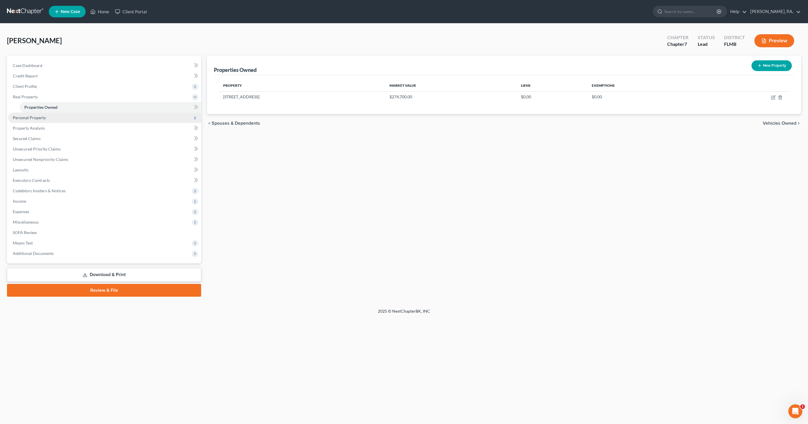
click at [28, 118] on span "Personal Property" at bounding box center [29, 117] width 33 height 5
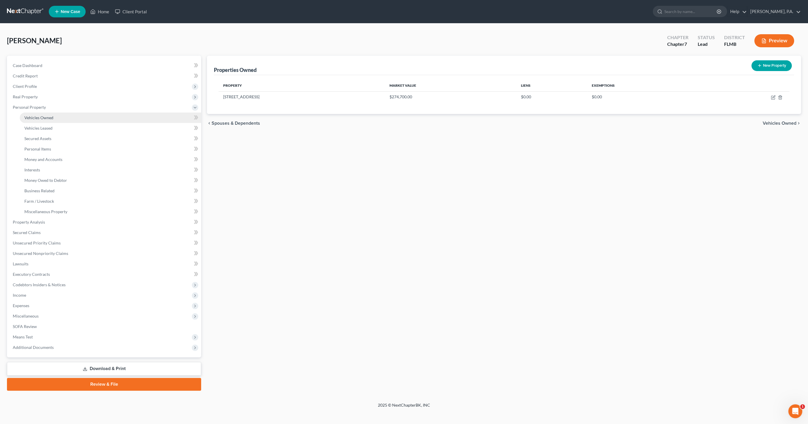
click at [32, 118] on span "Vehicles Owned" at bounding box center [38, 117] width 29 height 5
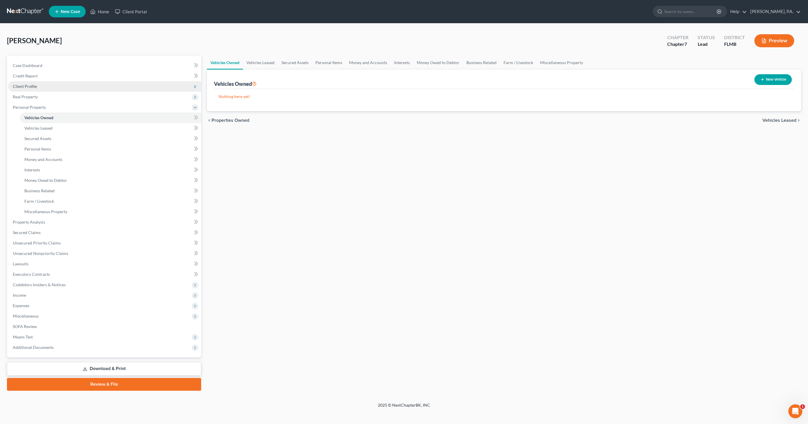
click at [36, 84] on span "Client Profile" at bounding box center [25, 86] width 24 height 5
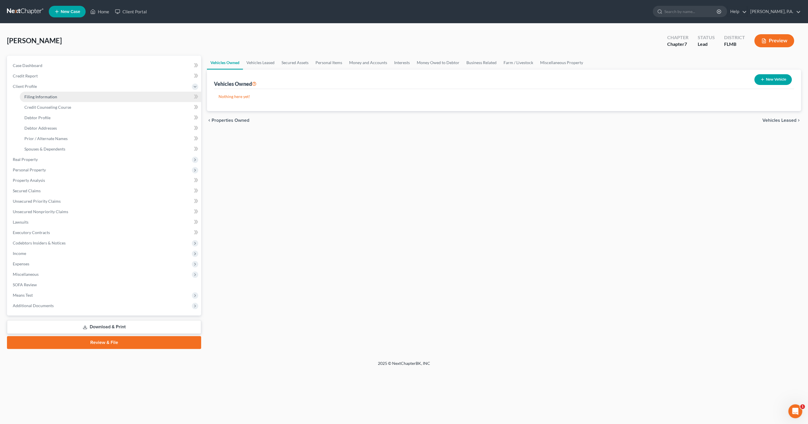
click at [61, 97] on link "Filing Information" at bounding box center [110, 97] width 181 height 10
select select "1"
select select "0"
select select "15"
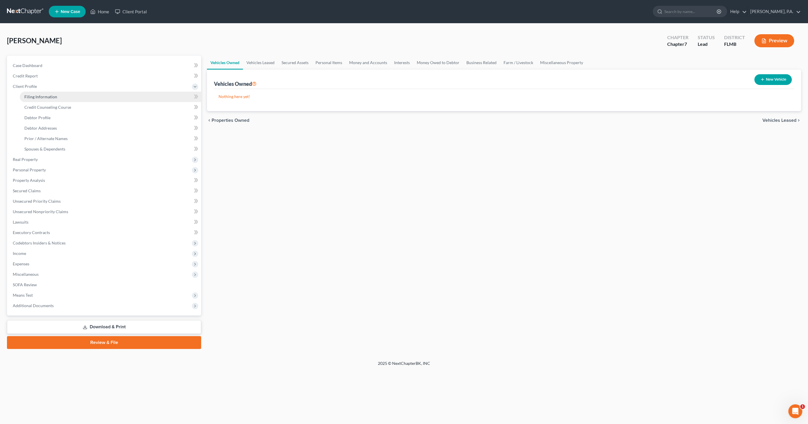
select select "0"
select select "9"
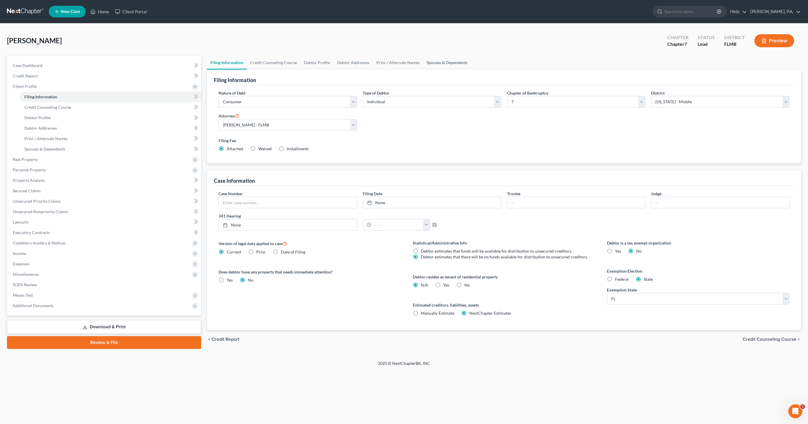
click at [438, 61] on link "Spouses & Dependents" at bounding box center [447, 63] width 48 height 14
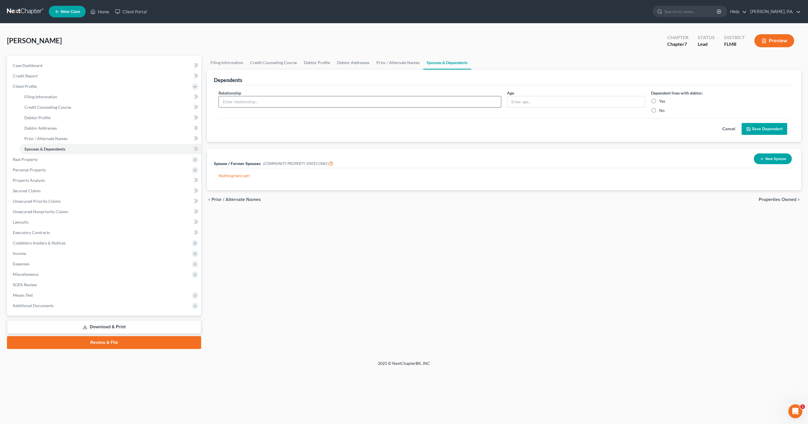
click at [273, 104] on input "text" at bounding box center [360, 101] width 282 height 11
type input "Son"
type input "16"
click at [659, 101] on label "Yes" at bounding box center [662, 101] width 6 height 6
click at [661, 101] on input "Yes" at bounding box center [663, 100] width 4 height 4
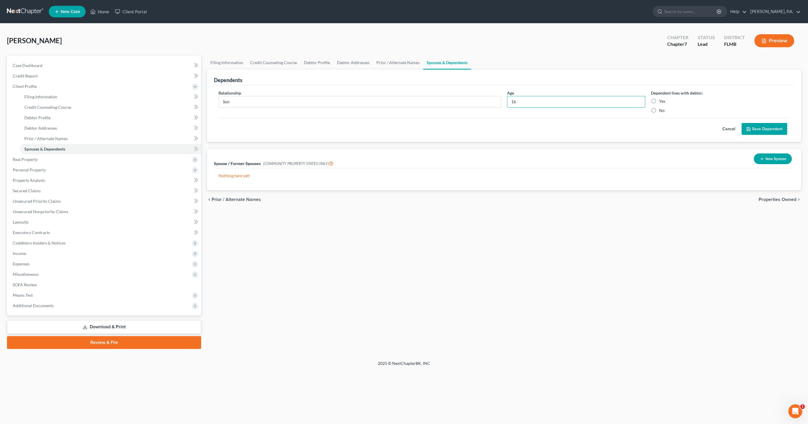
radio input "true"
click at [784, 126] on button "Save Dependent" at bounding box center [764, 129] width 46 height 12
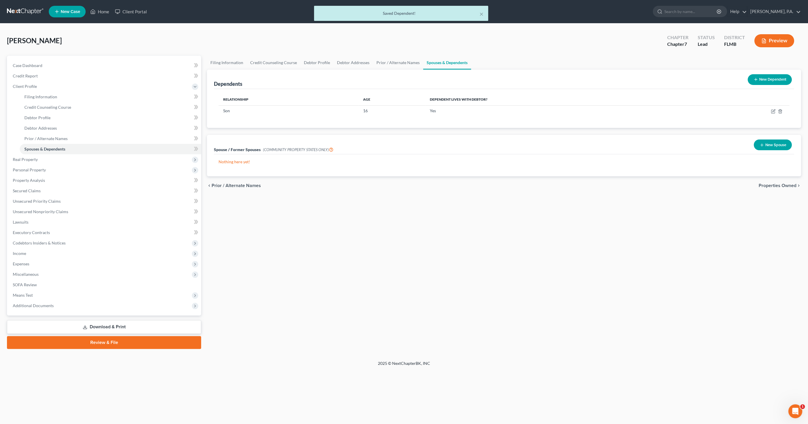
click at [755, 77] on icon at bounding box center [755, 79] width 5 height 5
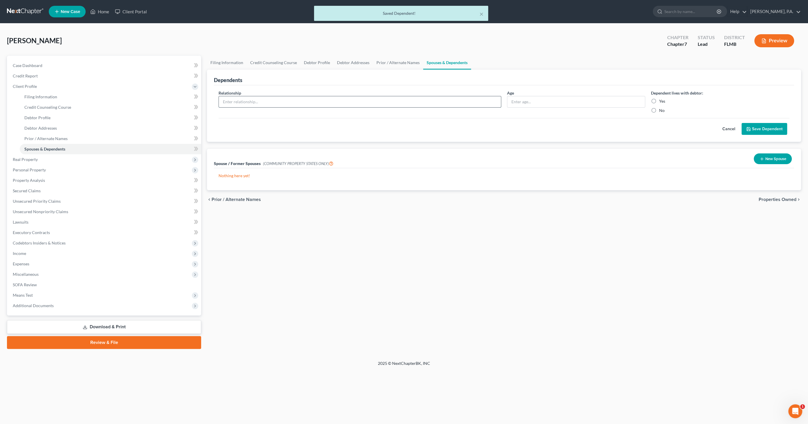
click at [346, 99] on input "text" at bounding box center [360, 101] width 282 height 11
type input "Son"
type input "13"
click at [659, 101] on label "Yes" at bounding box center [662, 101] width 6 height 6
click at [661, 101] on input "Yes" at bounding box center [663, 100] width 4 height 4
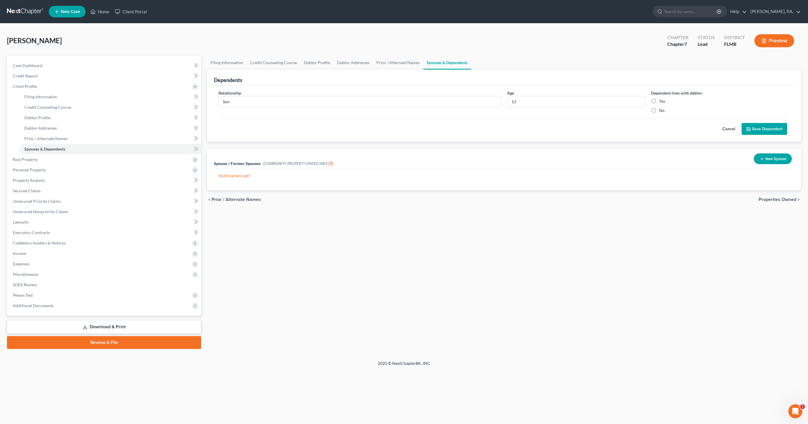
radio input "true"
click at [768, 129] on button "Save Dependent" at bounding box center [764, 129] width 46 height 12
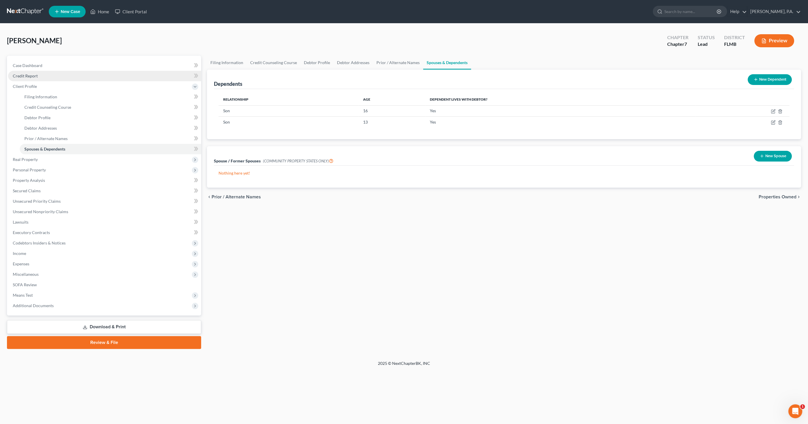
click at [64, 74] on link "Credit Report" at bounding box center [104, 76] width 193 height 10
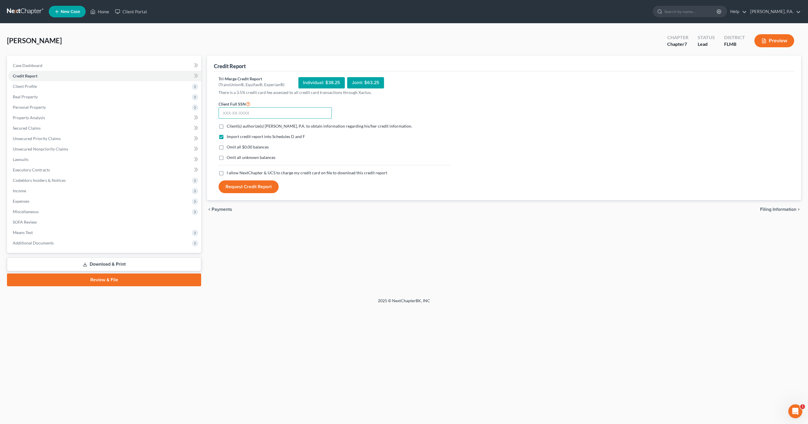
click at [242, 113] on input "text" at bounding box center [275, 113] width 113 height 12
type input "592-54-4246"
click at [233, 128] on label "Client(s) authorize(s) [PERSON_NAME], P.A. to obtain information regarding his/…" at bounding box center [319, 126] width 185 height 6
click at [233, 127] on input "Client(s) authorize(s) [PERSON_NAME], P.A. to obtain information regarding his/…" at bounding box center [231, 125] width 4 height 4
checkbox input "true"
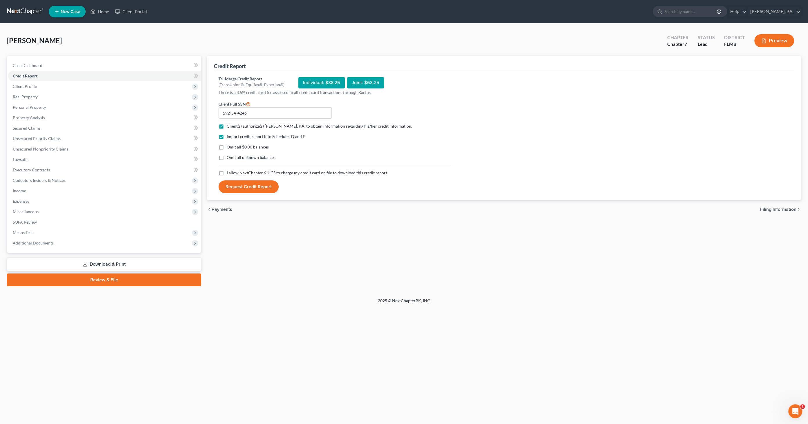
click at [234, 145] on span "Omit all $0.00 balances" at bounding box center [248, 147] width 42 height 5
click at [233, 145] on input "Omit all $0.00 balances" at bounding box center [231, 146] width 4 height 4
checkbox input "true"
click at [233, 156] on span "Omit all unknown balances" at bounding box center [251, 157] width 49 height 5
click at [233, 156] on input "Omit all unknown balances" at bounding box center [231, 157] width 4 height 4
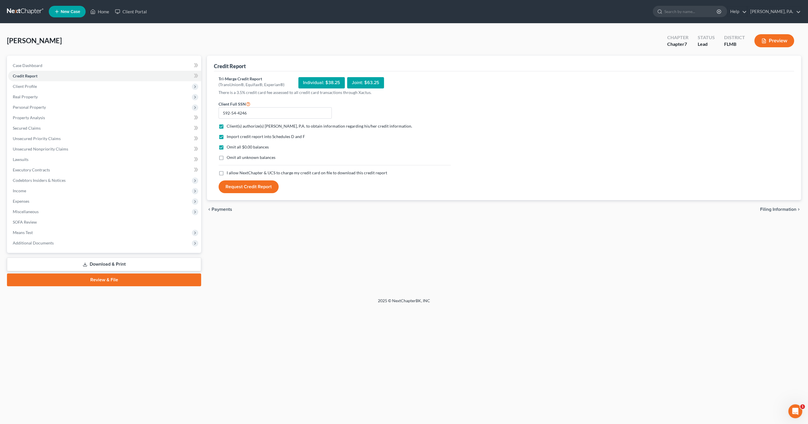
checkbox input "true"
click at [229, 171] on span "I allow NextChapter & UCS to charge my credit card on file to download this cre…" at bounding box center [307, 172] width 160 height 5
click at [229, 171] on input "I allow NextChapter & UCS to charge my credit card on file to download this cre…" at bounding box center [231, 172] width 4 height 4
checkbox input "true"
click at [238, 188] on button "Request Credit Report" at bounding box center [249, 186] width 60 height 13
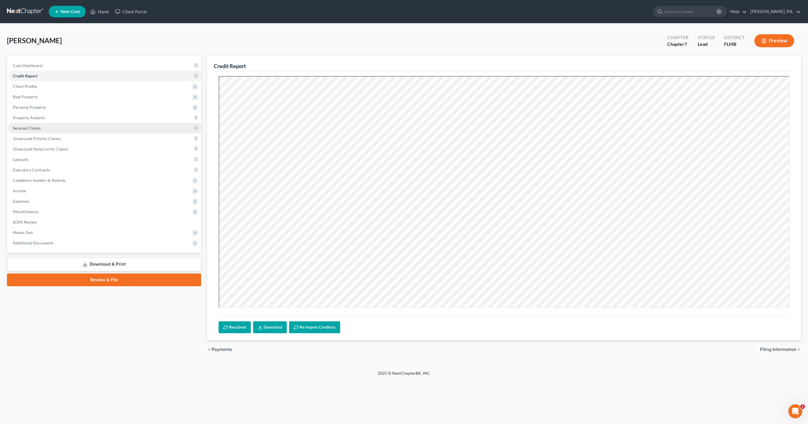
click at [35, 127] on span "Secured Claims" at bounding box center [27, 128] width 28 height 5
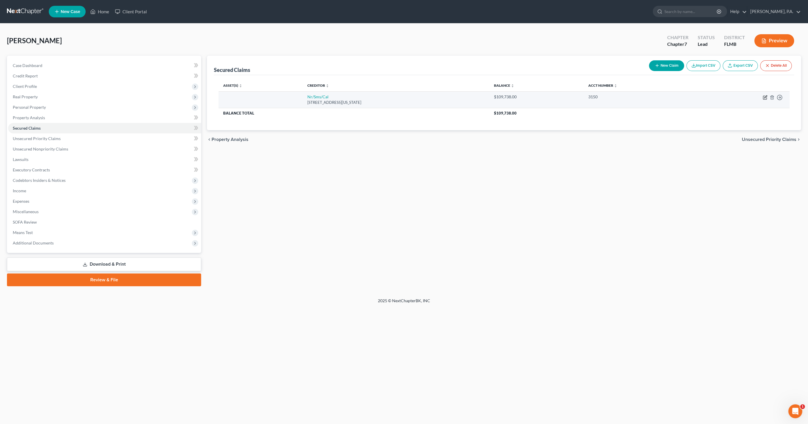
click at [764, 96] on icon "button" at bounding box center [765, 97] width 5 height 5
select select "39"
select select "0"
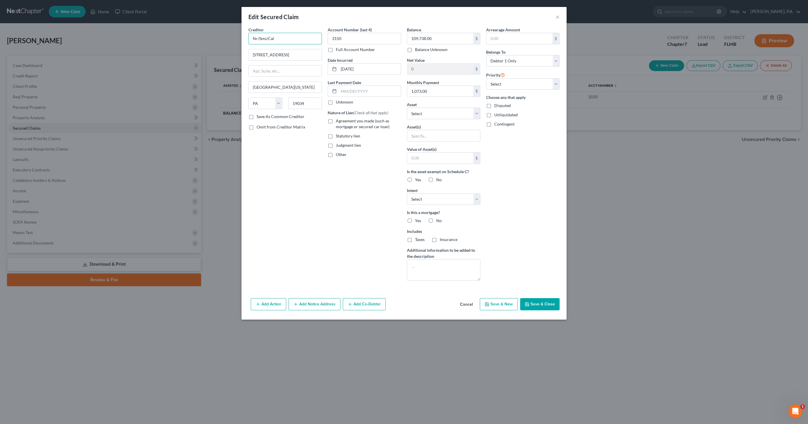
click at [289, 37] on input "Nr/Sms/Cal" at bounding box center [284, 39] width 73 height 12
drag, startPoint x: 241, startPoint y: 37, endPoint x: 235, endPoint y: 38, distance: 5.8
click at [235, 38] on div "Edit Secured Claim × Creditor * Nr/Sms/[GEOGRAPHIC_DATA] [GEOGRAPHIC_DATA][US_S…" at bounding box center [404, 212] width 808 height 424
type input "Newrez LLC"
type input "PO Box 10826"
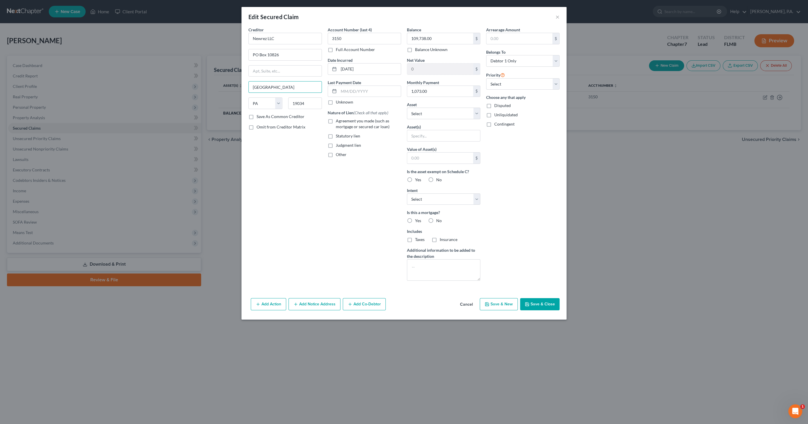
type input "[GEOGRAPHIC_DATA]"
select select "42"
type input "29603-0826"
click at [349, 121] on span "Agreement you made (such as mortgage or secured car loan)" at bounding box center [363, 123] width 54 height 11
click at [342, 121] on input "Agreement you made (such as mortgage or secured car loan)" at bounding box center [340, 120] width 4 height 4
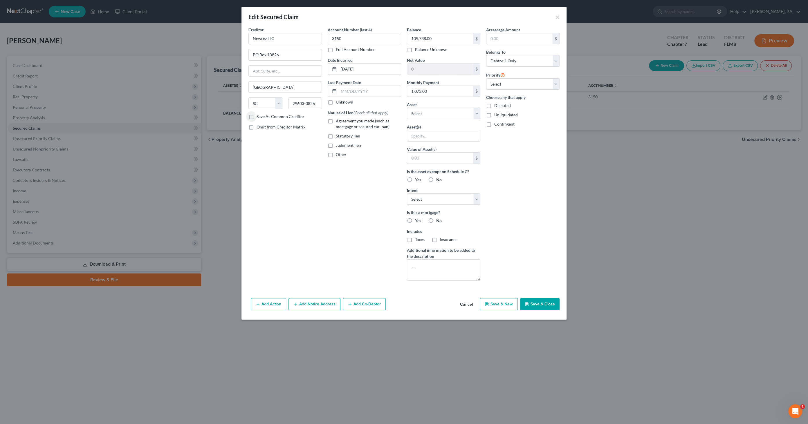
checkbox input "true"
click at [435, 114] on select "Select Other Multiple Assets [STREET_ADDRESS] - $274700.0" at bounding box center [443, 114] width 73 height 12
select select "2"
click at [407, 108] on select "Select Other Multiple Assets [STREET_ADDRESS] - $274700.0" at bounding box center [443, 114] width 73 height 12
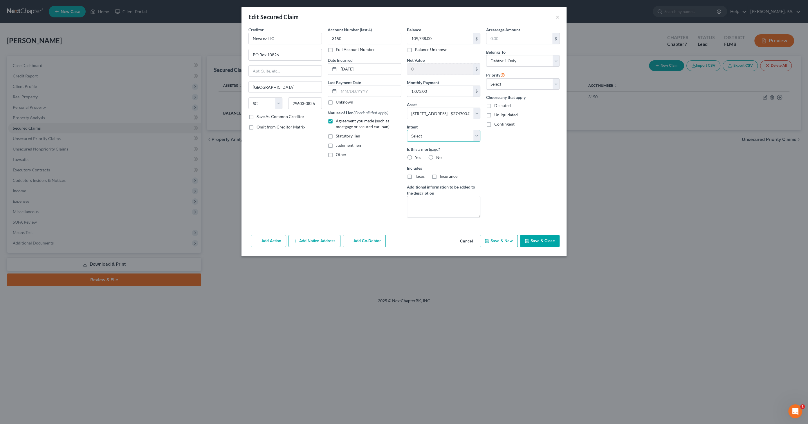
click at [444, 134] on select "Select Surrender Redeem Reaffirm Avoid Other" at bounding box center [443, 136] width 73 height 12
select select "2"
click at [407, 130] on select "Select Surrender Redeem Reaffirm Avoid Other" at bounding box center [443, 136] width 73 height 12
click at [414, 156] on div "Yes" at bounding box center [414, 158] width 14 height 6
click at [415, 159] on label "Yes" at bounding box center [418, 158] width 6 height 6
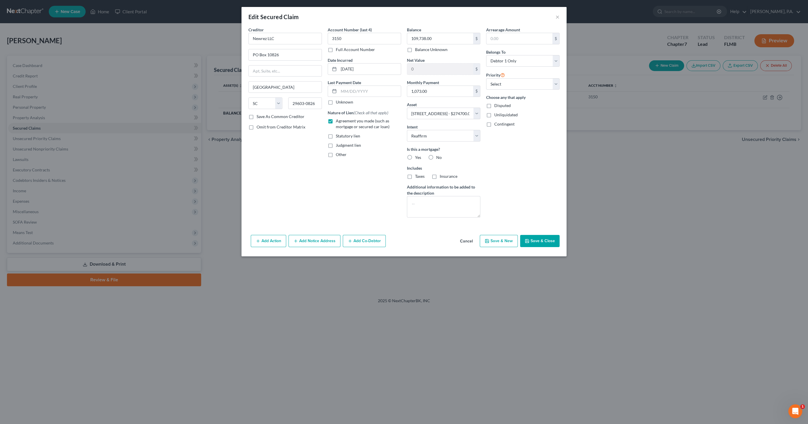
click at [417, 158] on input "Yes" at bounding box center [419, 157] width 4 height 4
radio input "true"
click at [414, 178] on div "Taxes" at bounding box center [416, 177] width 18 height 6
click at [415, 174] on label "Taxes" at bounding box center [420, 177] width 10 height 6
click at [417, 174] on input "Taxes" at bounding box center [419, 176] width 4 height 4
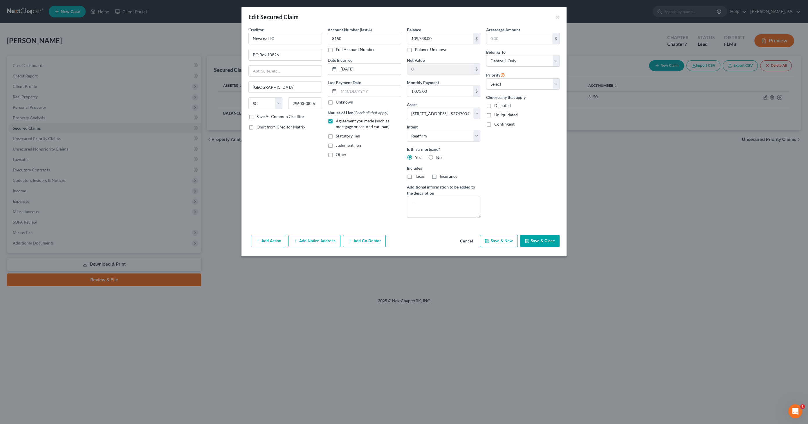
checkbox input "true"
click at [440, 176] on label "Insurance" at bounding box center [449, 177] width 18 height 6
click at [442, 176] on input "Insurance" at bounding box center [444, 176] width 4 height 4
checkbox input "true"
click at [539, 239] on button "Save & Close" at bounding box center [539, 241] width 39 height 12
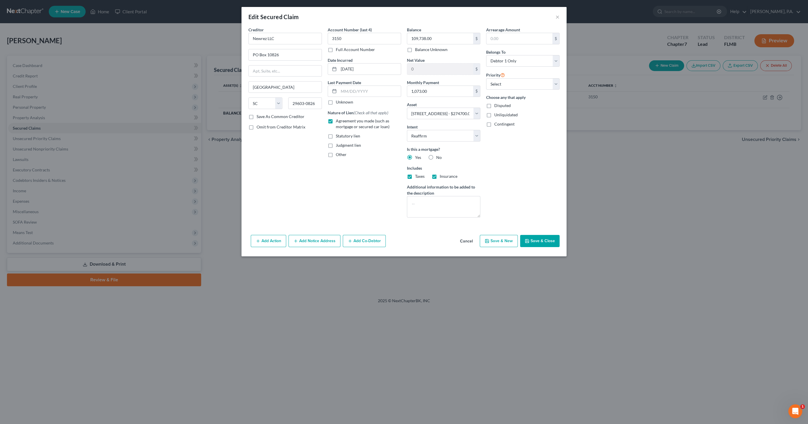
select select
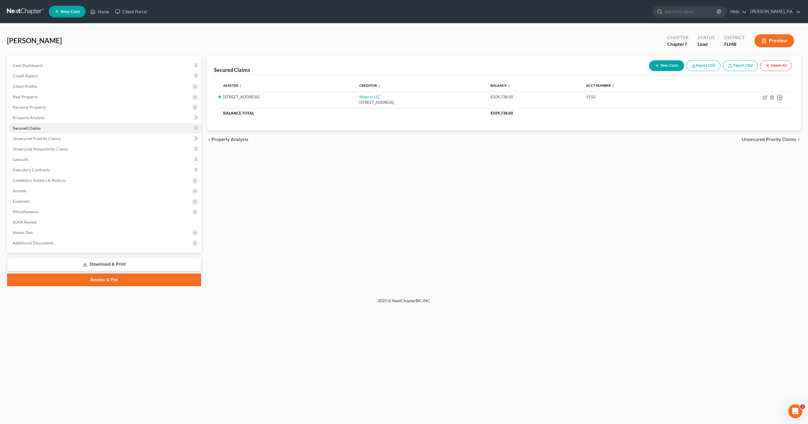
click at [667, 63] on button "New Claim" at bounding box center [666, 65] width 35 height 11
select select "0"
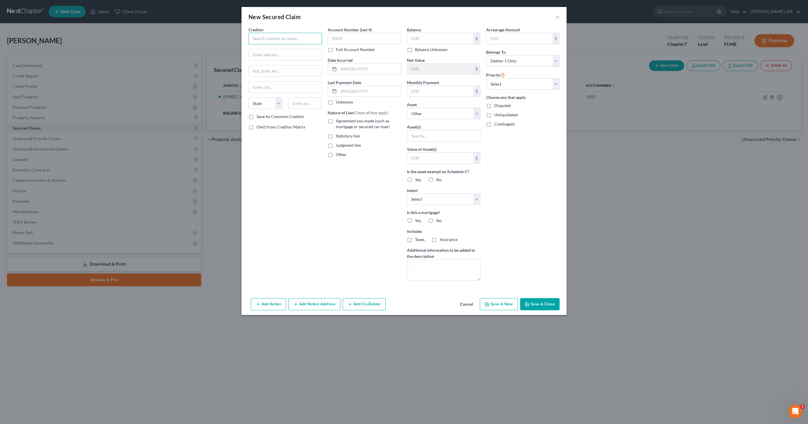
click at [279, 38] on input "text" at bounding box center [284, 39] width 73 height 12
type input "U.S. Department of HUD"
type input "c/o Novad Management Consulting"
type input "[STREET_ADDRESS]"
type input "[US_STATE][GEOGRAPHIC_DATA]"
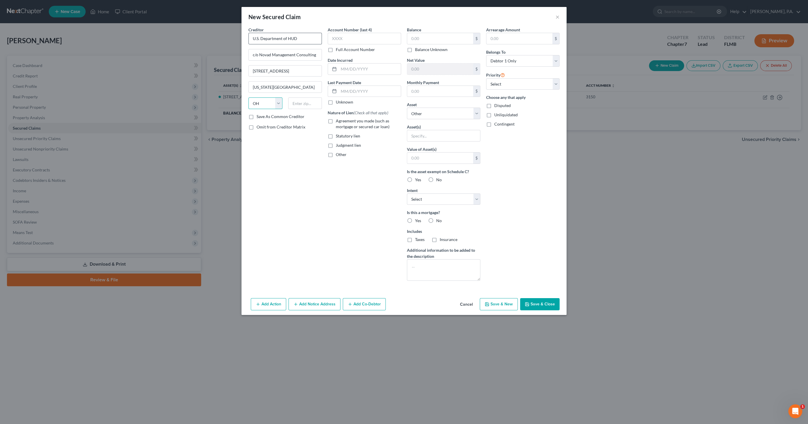
select select "37"
type input "73107"
click at [346, 65] on input "text" at bounding box center [370, 69] width 62 height 11
type input "[DATE]"
click at [341, 122] on span "Agreement you made (such as mortgage or secured car loan)" at bounding box center [363, 123] width 54 height 11
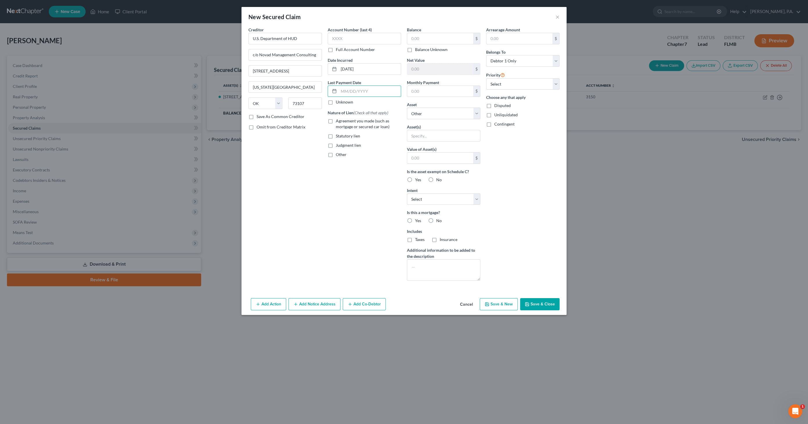
click at [341, 122] on input "Agreement you made (such as mortgage or secured car loan)" at bounding box center [340, 120] width 4 height 4
checkbox input "true"
click at [421, 40] on input "text" at bounding box center [440, 38] width 66 height 11
type input "50,837.81"
click at [436, 89] on input "text" at bounding box center [440, 91] width 66 height 11
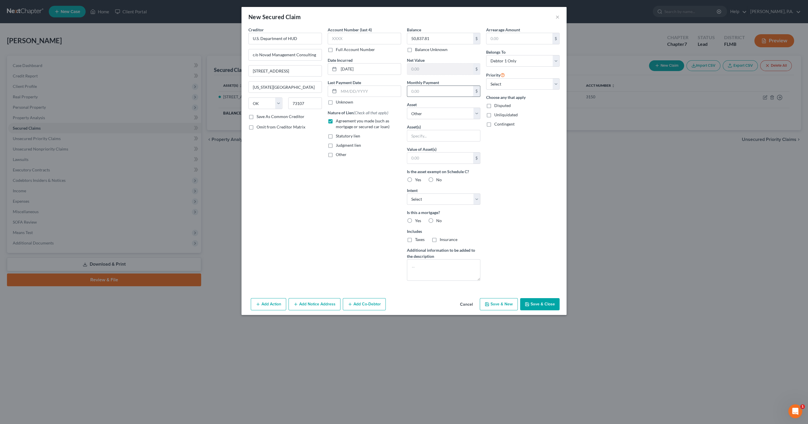
drag, startPoint x: 404, startPoint y: 84, endPoint x: 415, endPoint y: 91, distance: 12.8
click at [404, 84] on div "Balance 50,837.81 $ Balance Unknown Balance Undetermined 50,837.81 $ Balance Un…" at bounding box center [443, 156] width 79 height 259
click at [427, 107] on div "Asset * Select Other Multiple Assets [STREET_ADDRESS] - $274700.0" at bounding box center [443, 111] width 73 height 18
click at [426, 113] on select "Select Other Multiple Assets [STREET_ADDRESS] - $274700.0" at bounding box center [443, 114] width 73 height 12
select select "2"
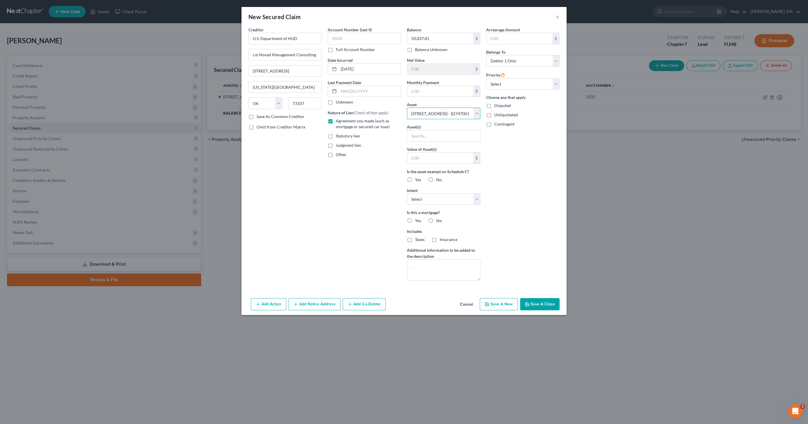
click at [407, 108] on select "Select Other Multiple Assets [STREET_ADDRESS] - $274700.0" at bounding box center [443, 114] width 73 height 12
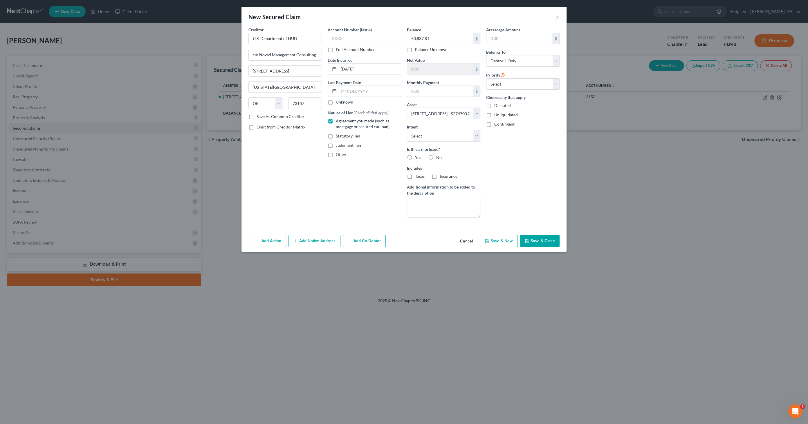
click at [414, 157] on div "Yes" at bounding box center [414, 158] width 14 height 6
click at [408, 152] on div "Is this a mortgage? Yes No" at bounding box center [443, 153] width 73 height 14
click at [415, 156] on label "Yes" at bounding box center [418, 158] width 6 height 6
click at [417, 156] on input "Yes" at bounding box center [419, 157] width 4 height 4
radio input "true"
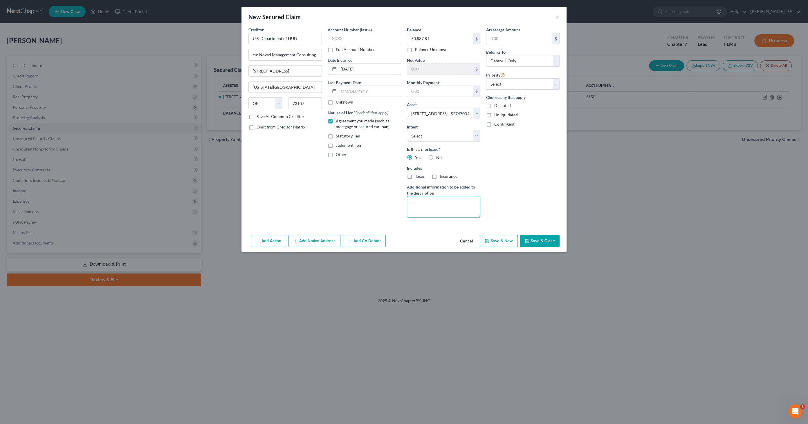
click at [436, 200] on textarea at bounding box center [443, 206] width 73 height 21
type textarea "Partial Claim Mortgage"
click at [540, 237] on button "Save & Close" at bounding box center [539, 241] width 39 height 12
select select
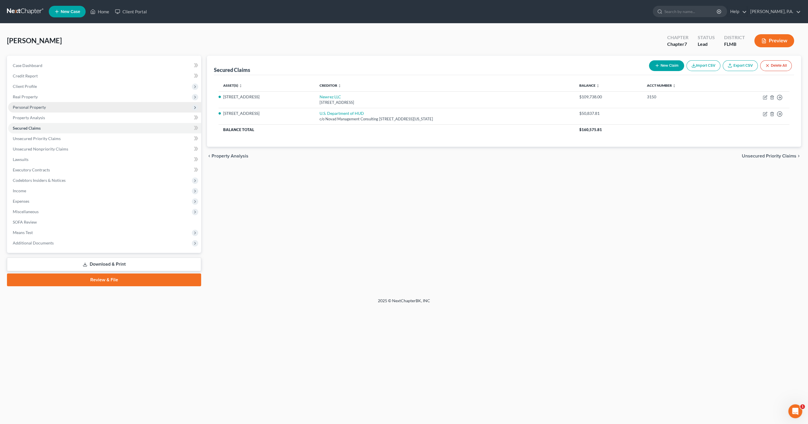
click at [30, 107] on span "Personal Property" at bounding box center [29, 107] width 33 height 5
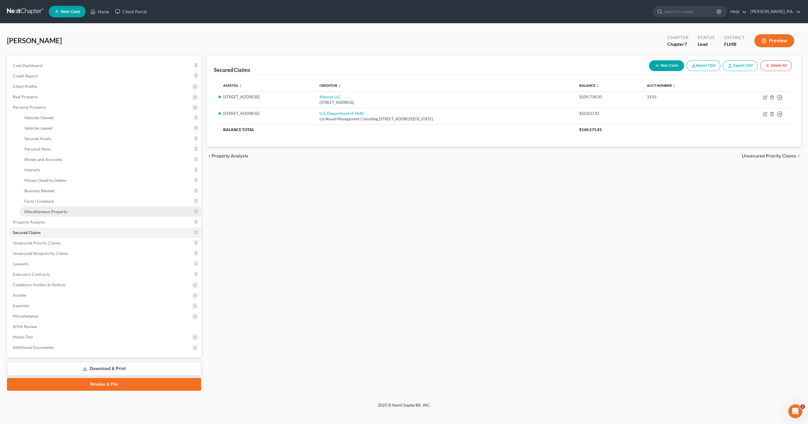
click at [34, 210] on span "Miscellaneous Property" at bounding box center [45, 211] width 43 height 5
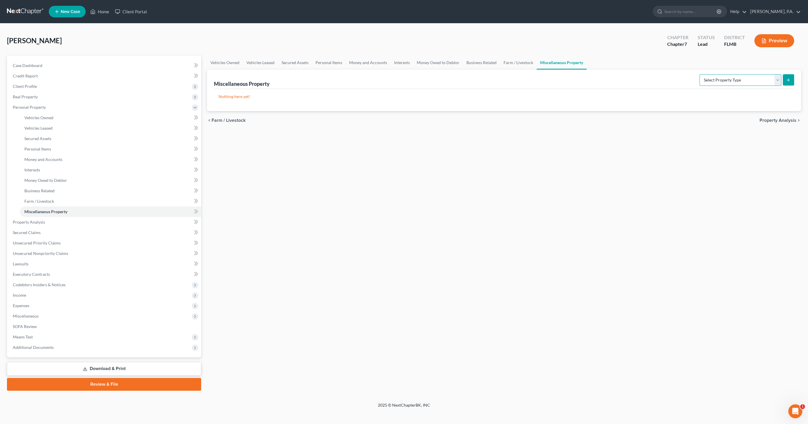
click at [713, 77] on select "Select Property Type Assigned for Creditor Benefit [DATE] Holding for Another N…" at bounding box center [740, 80] width 82 height 12
select select "transferred"
click at [699, 74] on select "Select Property Type Assigned for Creditor Benefit [DATE] Holding for Another N…" at bounding box center [740, 80] width 82 height 12
click at [787, 80] on line "submit" at bounding box center [788, 80] width 3 height 0
select select "Ordinary ([DATE])"
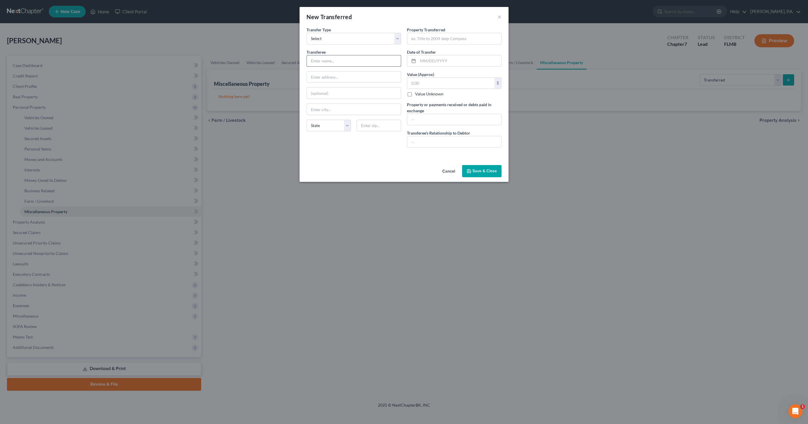
click at [327, 62] on input "text" at bounding box center [354, 60] width 94 height 11
type input "[PERSON_NAME]"
type input "unknown address"
click at [423, 39] on input "text" at bounding box center [454, 38] width 94 height 11
type input "8,000 BTU Portable Air Conditioner"
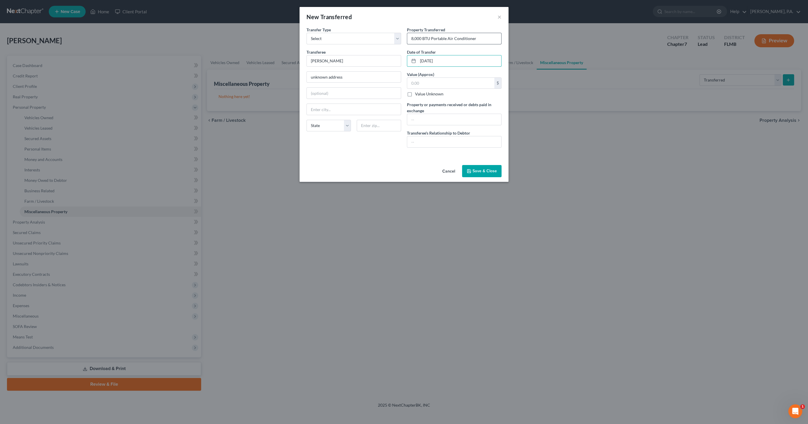
type input "[DATE]"
type input "200.00"
click at [427, 114] on input "text" at bounding box center [454, 119] width 94 height 11
type input "R"
type input "Sold on Market Place (Facebook) for $200.00"
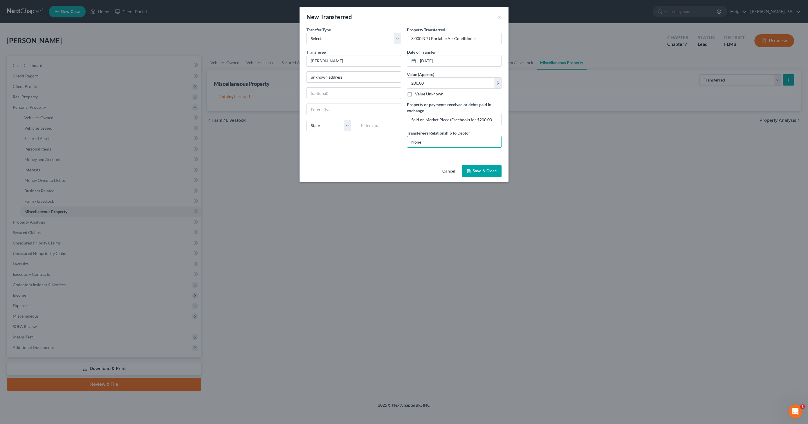
type input "None"
click at [489, 167] on button "Save & Close" at bounding box center [481, 171] width 39 height 12
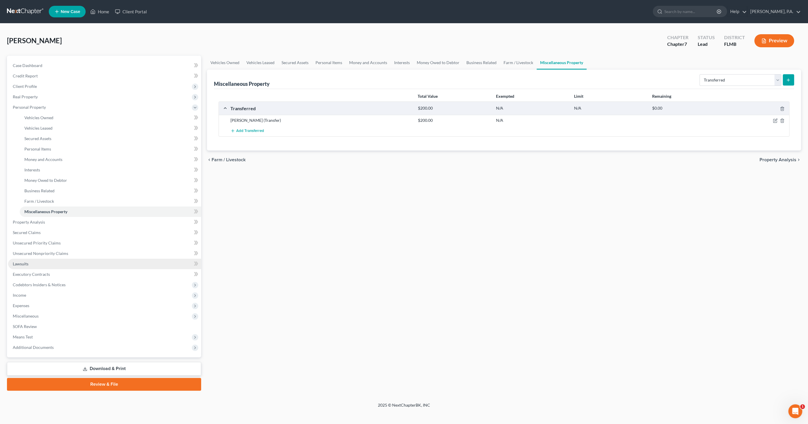
click at [28, 263] on link "Lawsuits" at bounding box center [104, 264] width 193 height 10
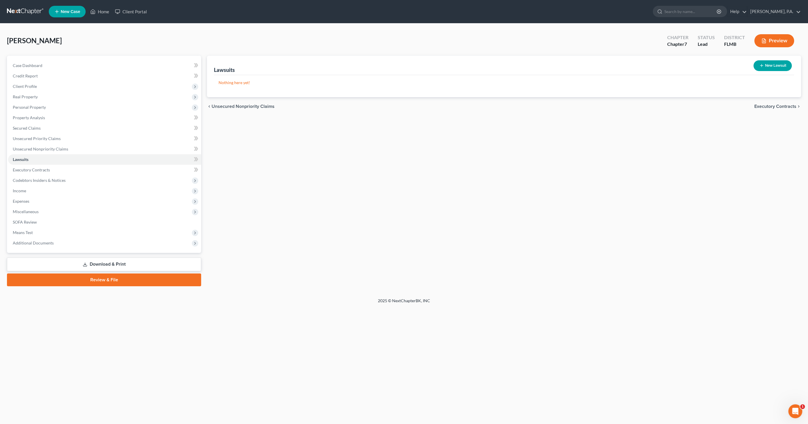
click at [771, 63] on button "New Lawsuit" at bounding box center [772, 65] width 38 height 11
select select "0"
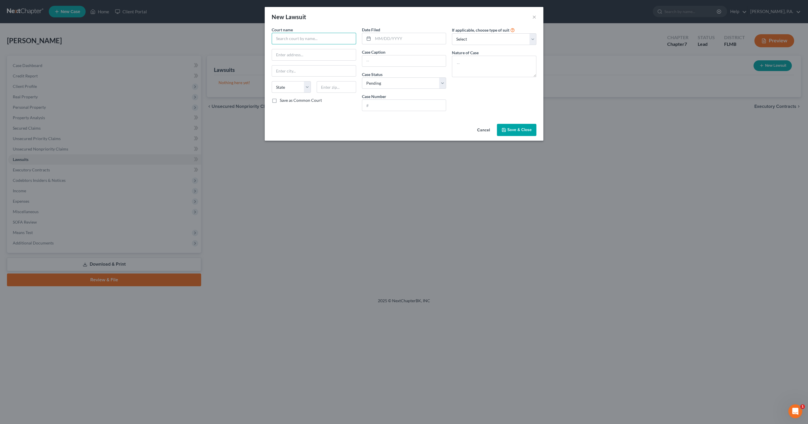
click at [309, 40] on input "text" at bounding box center [314, 39] width 84 height 12
type input "V"
click at [303, 48] on div "Polk County Clerk of Court" at bounding box center [306, 49] width 60 height 6
type input "Polk County Clerk of Court"
type input "[STREET_ADDRESS]"
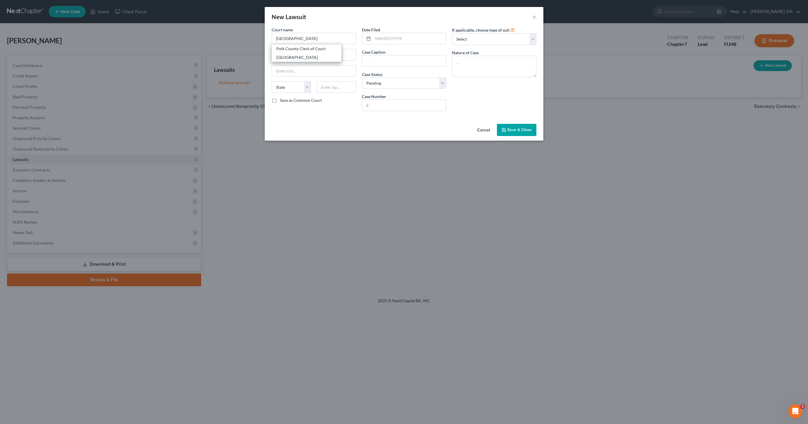
type input "Bartow"
select select "9"
type input "33830"
click at [377, 36] on input "text" at bounding box center [409, 38] width 73 height 11
type input "[DATE]"
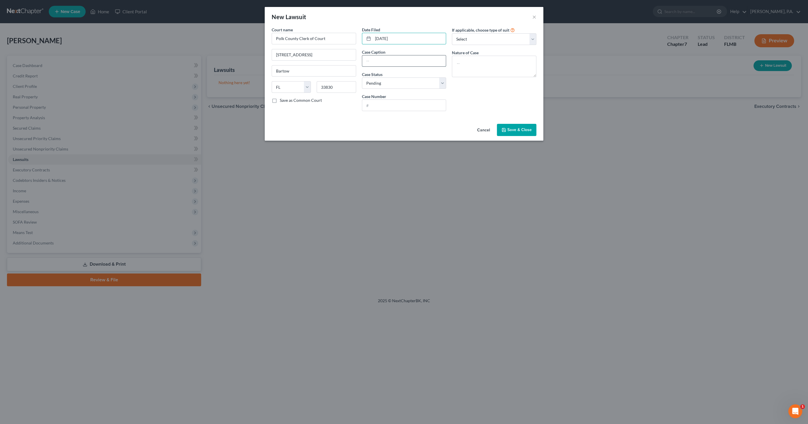
click at [376, 61] on input "text" at bounding box center [404, 60] width 84 height 11
type input "Velocity Investments, LLC v. [PERSON_NAME]"
click at [372, 107] on input "text" at bounding box center [404, 105] width 84 height 11
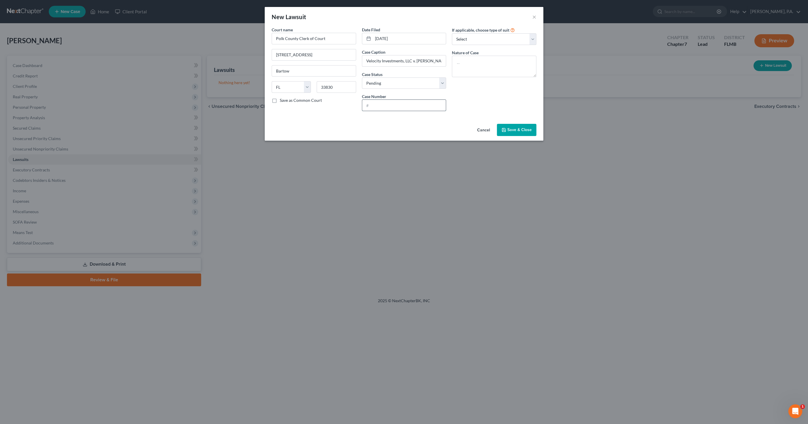
click at [386, 104] on input "text" at bounding box center [404, 105] width 84 height 11
type input "2025CC004405A000BA"
click at [493, 63] on textarea at bounding box center [494, 66] width 84 height 21
click at [489, 61] on textarea at bounding box center [494, 66] width 84 height 21
type textarea "b"
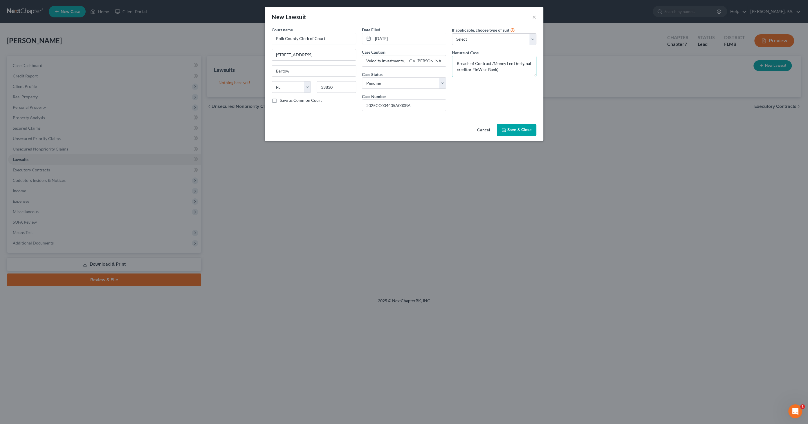
type textarea "Breach of Contract /Money Lent (original creditor FinWise Bank)"
click at [513, 131] on span "Save & Close" at bounding box center [519, 129] width 24 height 5
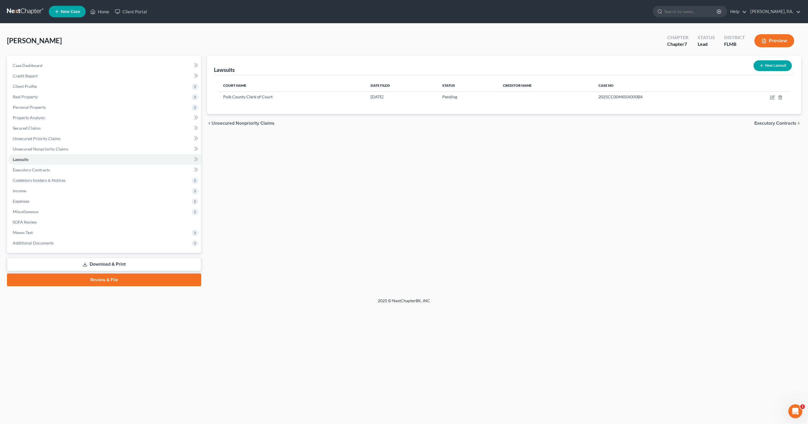
click at [765, 68] on button "New Lawsuit" at bounding box center [772, 65] width 38 height 11
select select "0"
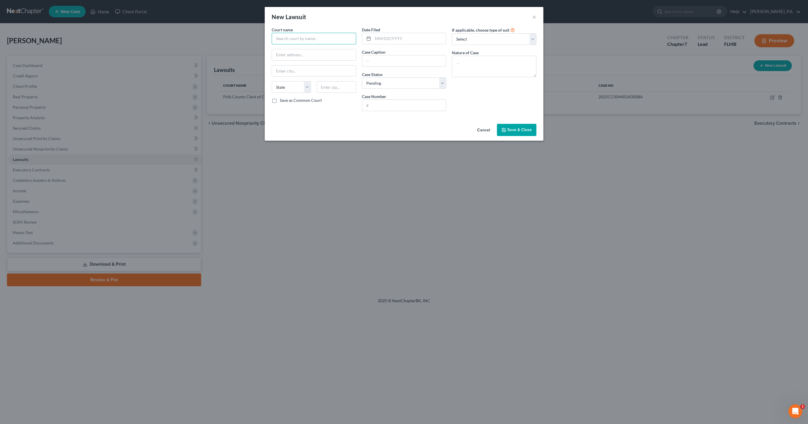
click at [315, 38] on input "text" at bounding box center [314, 39] width 84 height 12
click at [311, 49] on div "Polk County Clerk of Court" at bounding box center [306, 49] width 60 height 6
type input "Polk County Clerk of Court"
type input "[STREET_ADDRESS]"
type input "Bartow"
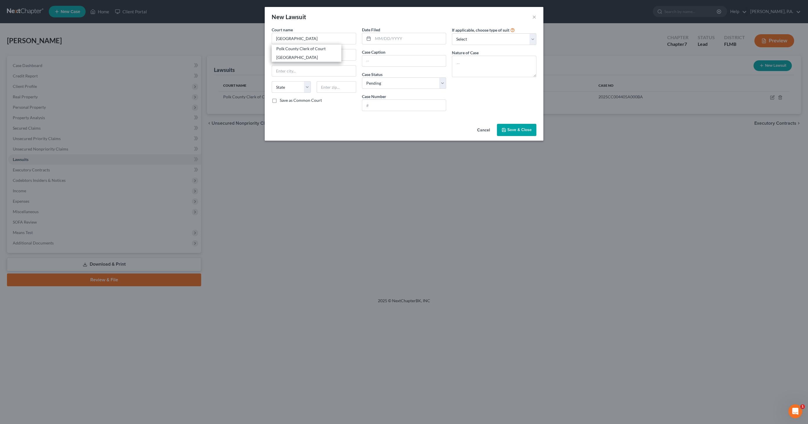
select select "9"
type input "33830"
click at [384, 39] on input "text" at bounding box center [409, 38] width 73 height 11
type input "[DATE]"
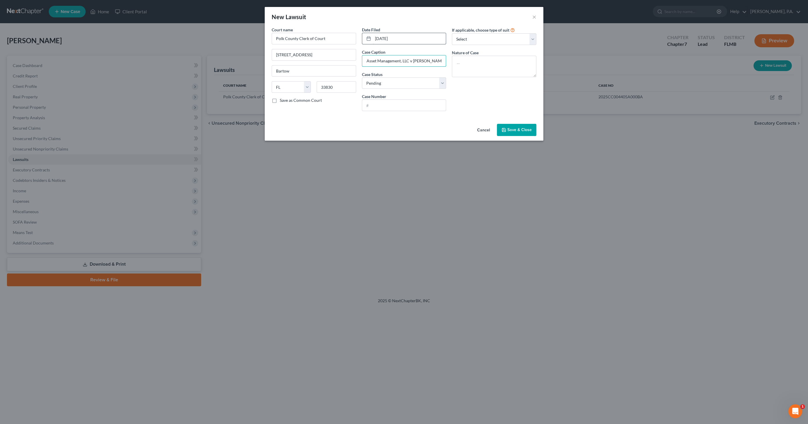
type input "Crown Asset Management, LLC v [PERSON_NAME]"
type input "2025SC009181A000BA"
click at [484, 60] on textarea at bounding box center [494, 66] width 84 height 21
type textarea "b"
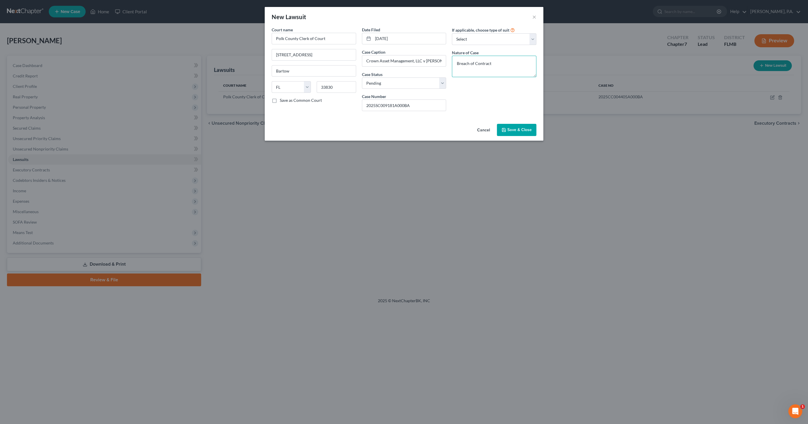
type textarea "Breach of Contract"
click at [515, 129] on span "Save & Close" at bounding box center [519, 129] width 24 height 5
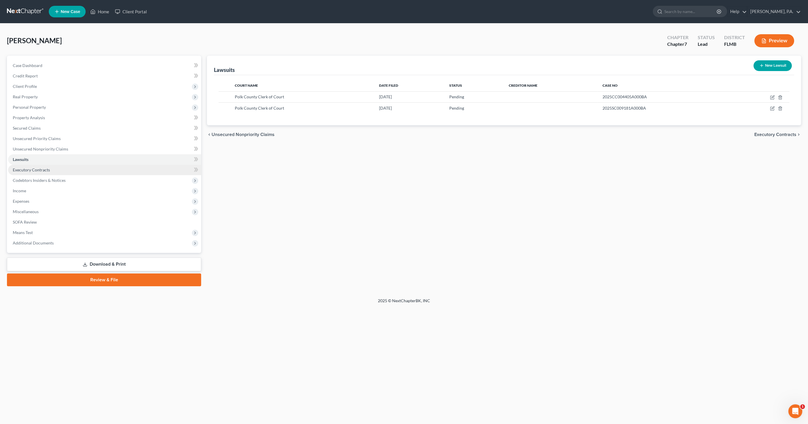
click at [44, 168] on span "Executory Contracts" at bounding box center [31, 169] width 37 height 5
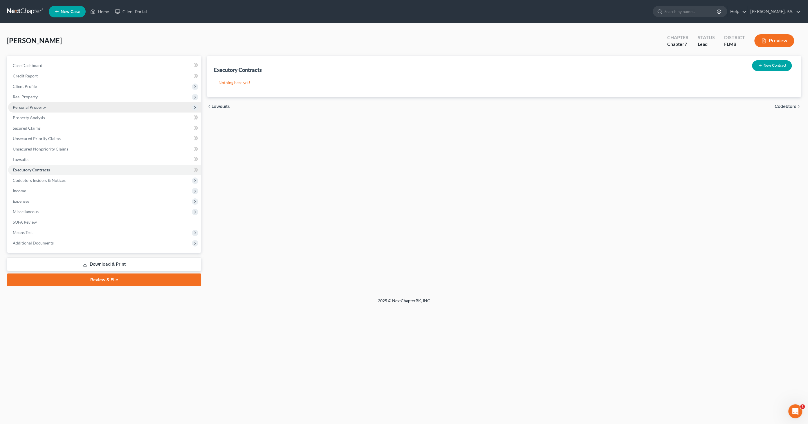
click at [40, 107] on span "Personal Property" at bounding box center [29, 107] width 33 height 5
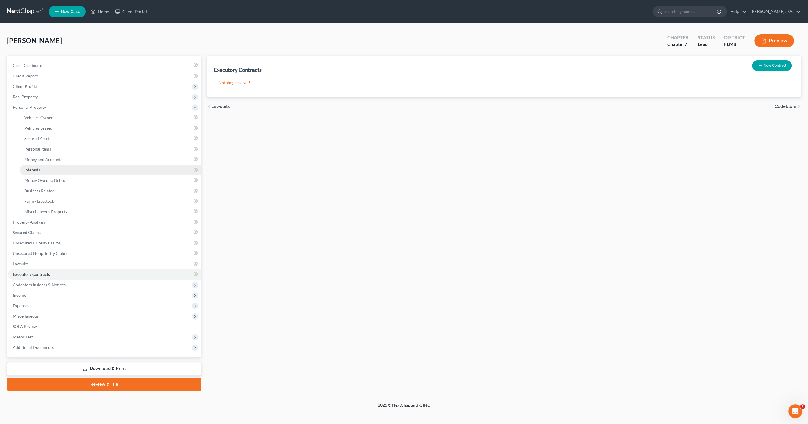
click at [42, 171] on link "Interests" at bounding box center [110, 170] width 181 height 10
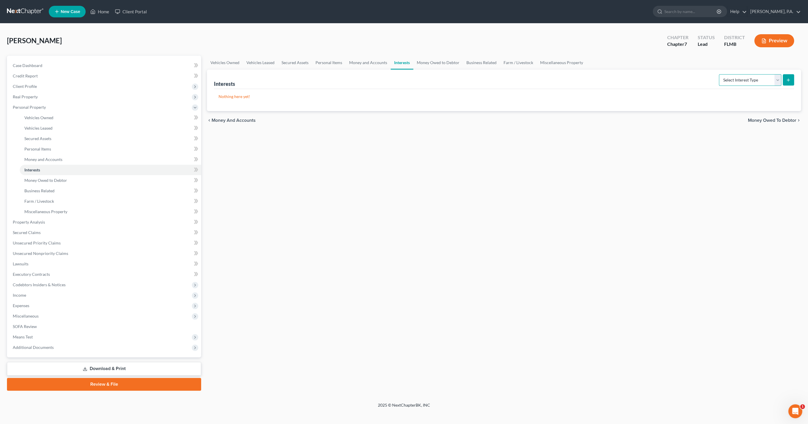
click at [761, 80] on select "Select Interest Type 401K Annuity Bond Education IRA Government Bond Government…" at bounding box center [750, 80] width 62 height 12
select select "term_life_insurance"
click at [720, 74] on select "Select Interest Type 401K Annuity Bond Education IRA Government Bond Government…" at bounding box center [750, 80] width 62 height 12
click at [790, 81] on icon "submit" at bounding box center [788, 80] width 5 height 5
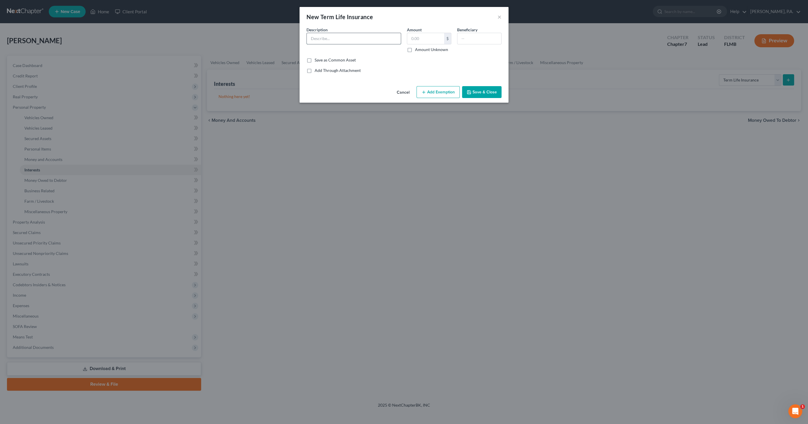
click at [322, 37] on input "text" at bounding box center [354, 38] width 94 height 11
type input "Primearica Life Insurance"
click at [419, 51] on label "Amount Unknown" at bounding box center [431, 50] width 33 height 6
click at [419, 50] on input "Amount Unknown" at bounding box center [419, 49] width 4 height 4
checkbox input "true"
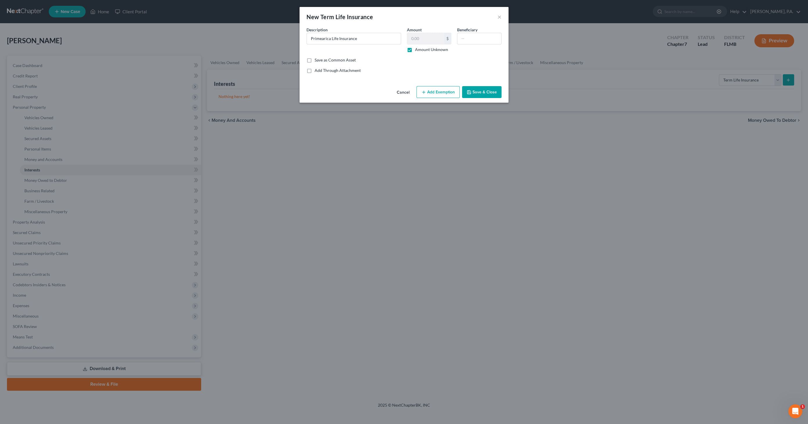
click at [435, 93] on button "Add Exemption" at bounding box center [437, 92] width 43 height 12
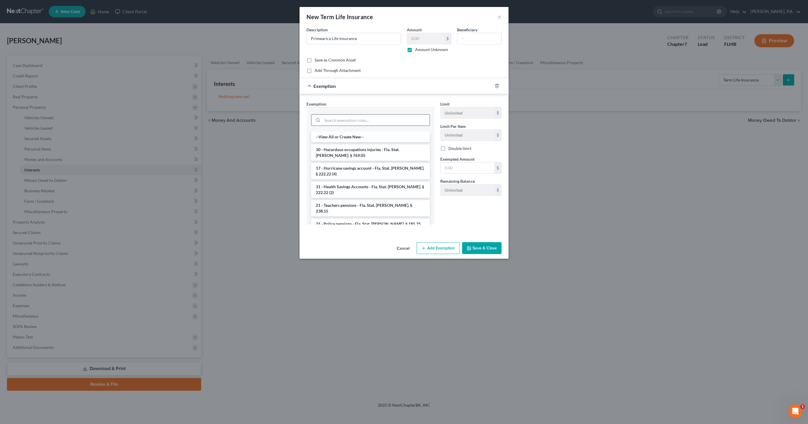
click at [358, 123] on input "search" at bounding box center [375, 120] width 107 height 11
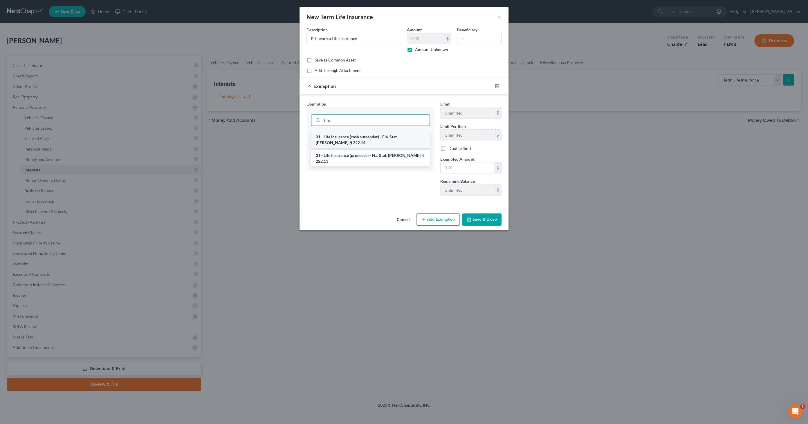
type input "life"
click at [369, 136] on li "31 - Life insurance (cash surrender) - Fla. Stat. [PERSON_NAME]. § 222.14" at bounding box center [370, 140] width 119 height 16
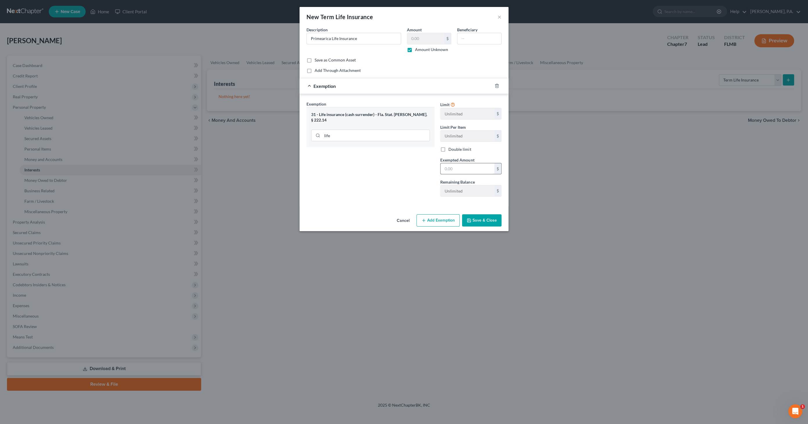
click at [466, 167] on input "text" at bounding box center [467, 168] width 54 height 11
type input "1.00"
click at [481, 221] on button "Save & Close" at bounding box center [481, 220] width 39 height 12
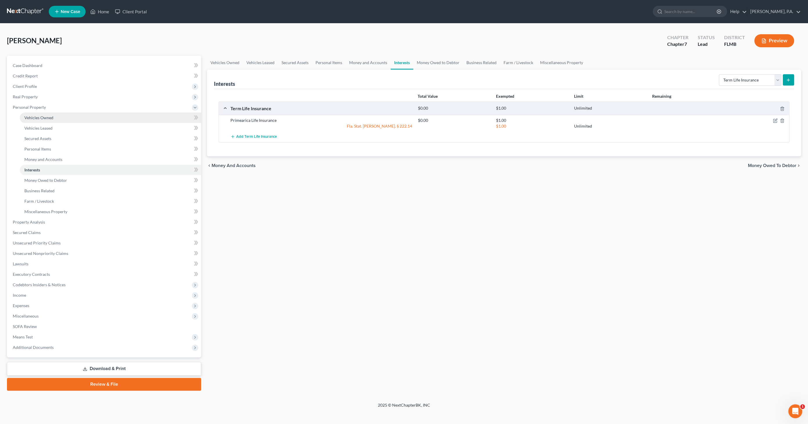
click at [44, 121] on link "Vehicles Owned" at bounding box center [110, 118] width 181 height 10
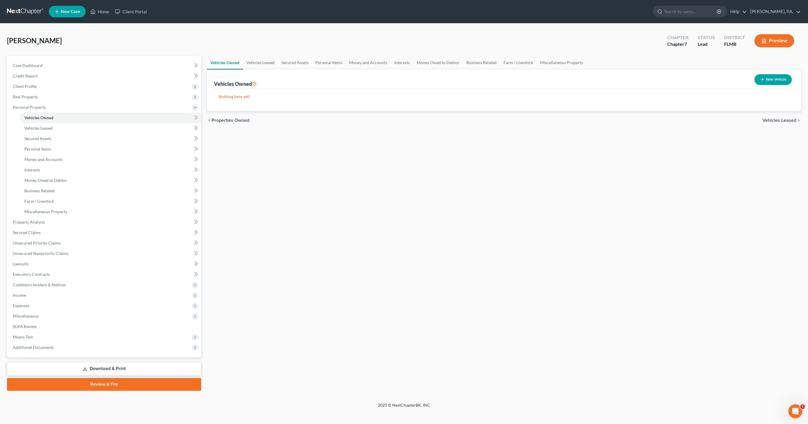
click at [771, 81] on button "New Vehicle" at bounding box center [772, 79] width 37 height 11
select select "0"
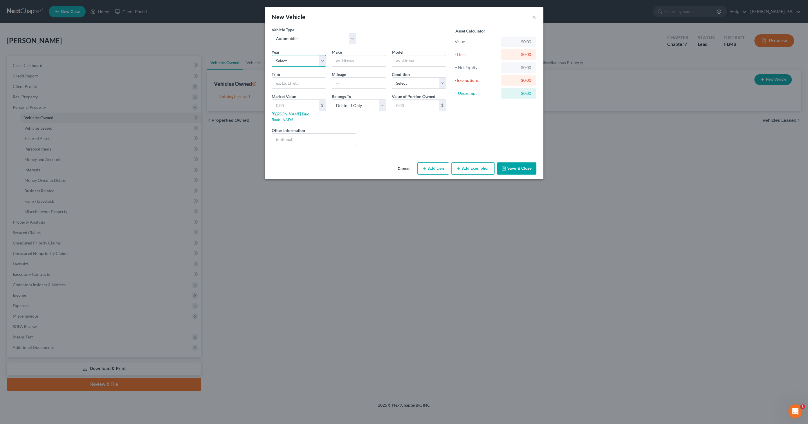
click at [300, 60] on select "Select 2026 2025 2024 2023 2022 2021 2020 2019 2018 2017 2016 2015 2014 2013 20…" at bounding box center [299, 61] width 54 height 12
select select "9"
click at [272, 55] on select "Select 2026 2025 2024 2023 2022 2021 2020 2019 2018 2017 2016 2015 2014 2013 20…" at bounding box center [299, 61] width 54 height 12
click at [350, 61] on input "text" at bounding box center [359, 60] width 54 height 11
type input "Hyundai"
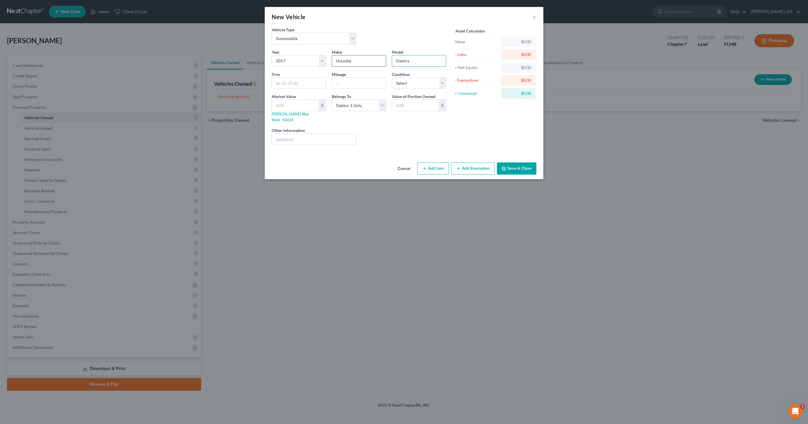
type input "Elantra"
type input "SE Sedan 4D"
type input "116786"
click at [411, 82] on select "Select Excellent Very Good Good Fair Poor" at bounding box center [419, 83] width 54 height 12
click at [392, 77] on select "Select Excellent Very Good Good Fair Poor" at bounding box center [419, 83] width 54 height 12
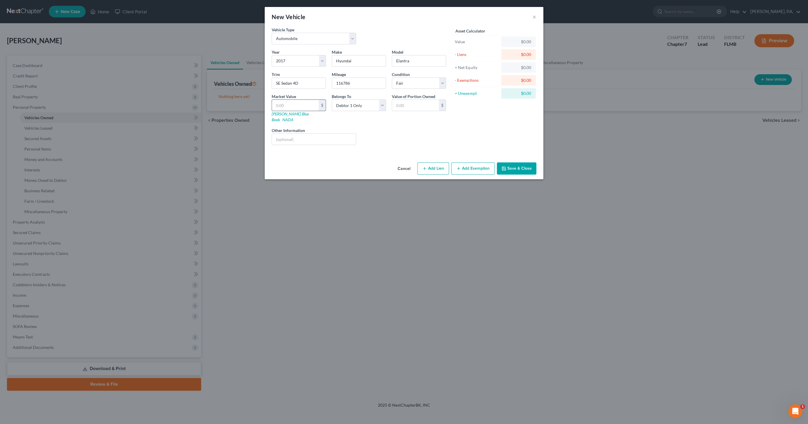
click at [287, 102] on input "text" at bounding box center [295, 105] width 47 height 11
click at [324, 134] on input "text" at bounding box center [314, 139] width 84 height 11
click at [474, 163] on button "Add Exemption" at bounding box center [472, 169] width 43 height 12
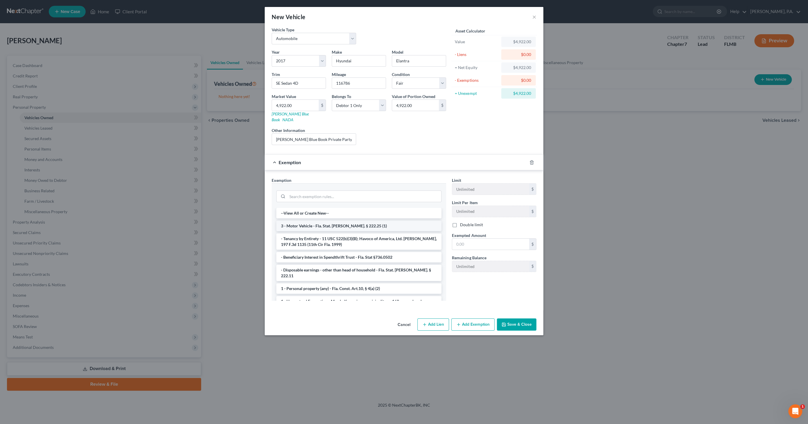
click at [370, 221] on li "3 - Motor Vehicle - Fla. Stat. [PERSON_NAME]. § 222.25 (1)" at bounding box center [358, 226] width 165 height 10
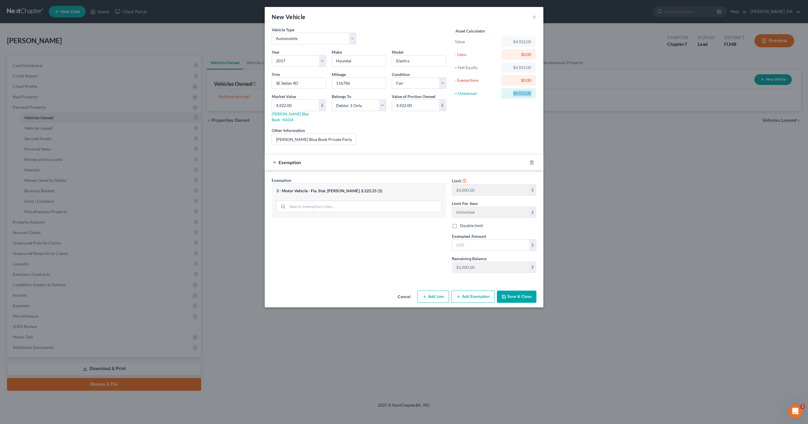
drag, startPoint x: 510, startPoint y: 93, endPoint x: 541, endPoint y: 98, distance: 30.6
click at [557, 98] on div "New Vehicle × Vehicle Type Select Automobile Truck Trailer Watercraft Aircraft …" at bounding box center [404, 212] width 808 height 424
drag, startPoint x: 541, startPoint y: 98, endPoint x: 521, endPoint y: 96, distance: 19.3
copy div "$4,922.00"
click at [468, 240] on input "text" at bounding box center [490, 245] width 77 height 11
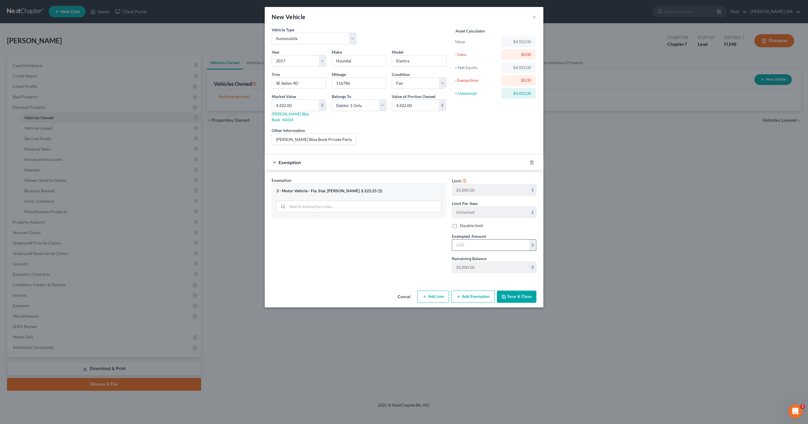
paste input "$4,922.00"
click at [514, 291] on button "Save & Close" at bounding box center [516, 297] width 39 height 12
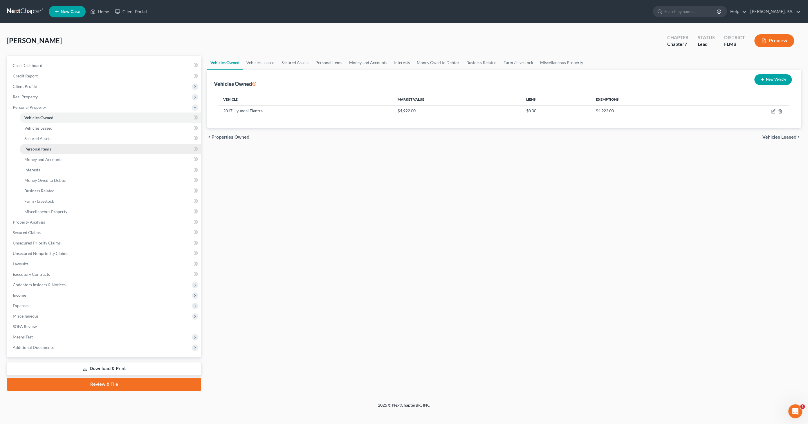
click at [44, 151] on span "Personal Items" at bounding box center [37, 149] width 27 height 5
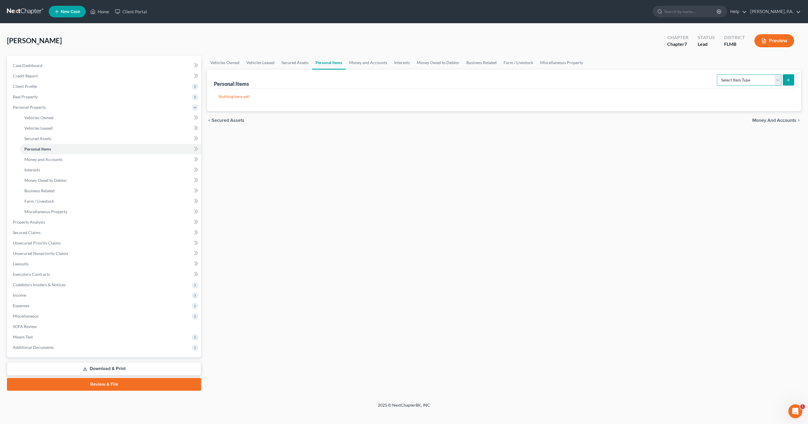
click at [754, 80] on select "Select Item Type Clothing Collectibles Of Value Electronics Firearms Household …" at bounding box center [749, 80] width 64 height 12
click at [718, 74] on select "Select Item Type Clothing Collectibles Of Value Electronics Firearms Household …" at bounding box center [749, 80] width 64 height 12
click at [786, 78] on icon "submit" at bounding box center [788, 80] width 5 height 5
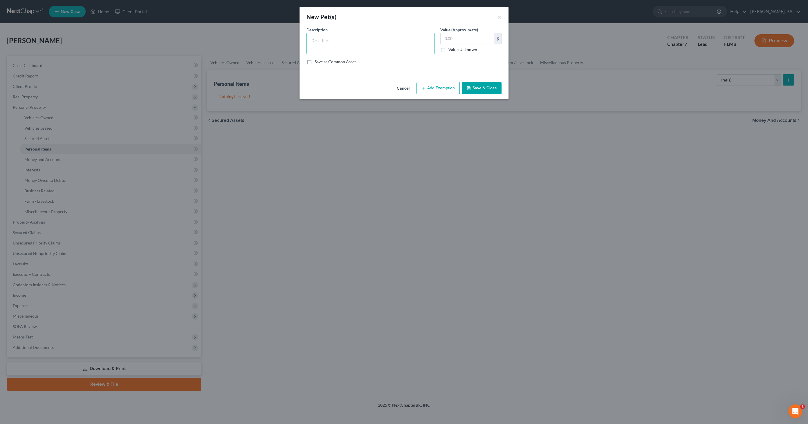
click at [323, 44] on textarea at bounding box center [370, 43] width 128 height 21
click at [479, 89] on button "Save & Close" at bounding box center [481, 88] width 39 height 12
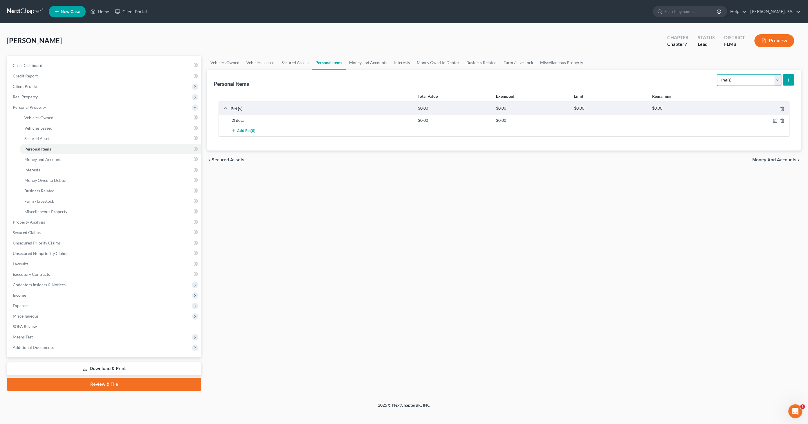
click at [748, 79] on select "Select Item Type Clothing Collectibles Of Value Electronics Firearms Household …" at bounding box center [749, 80] width 64 height 12
click at [26, 315] on span "Miscellaneous" at bounding box center [26, 316] width 26 height 5
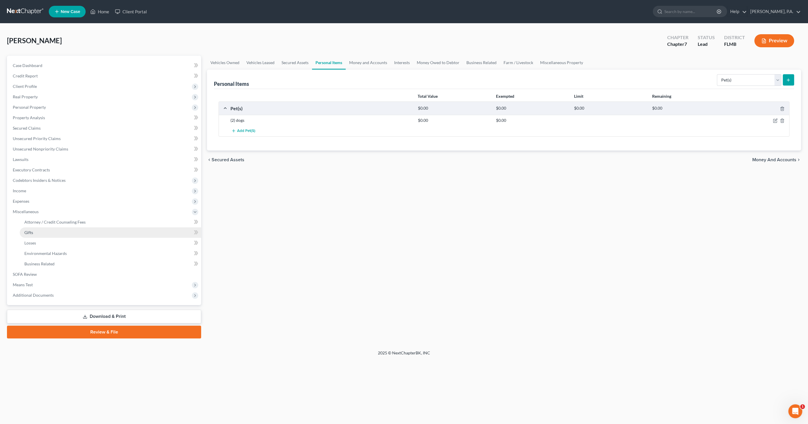
click at [43, 233] on link "Gifts" at bounding box center [110, 233] width 181 height 10
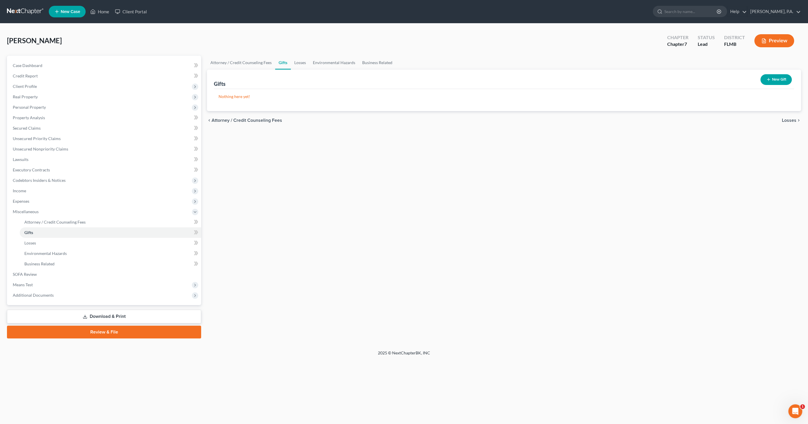
click at [778, 77] on button "New Gift" at bounding box center [775, 79] width 31 height 11
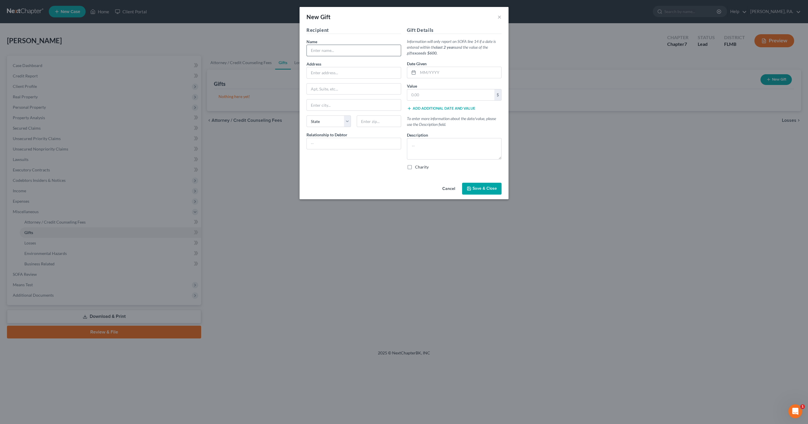
click at [328, 51] on input "text" at bounding box center [354, 50] width 94 height 11
click at [432, 76] on input "text" at bounding box center [459, 72] width 83 height 11
click at [425, 94] on input "text" at bounding box center [450, 94] width 87 height 11
click at [439, 110] on button "Add additional date and value" at bounding box center [441, 108] width 68 height 5
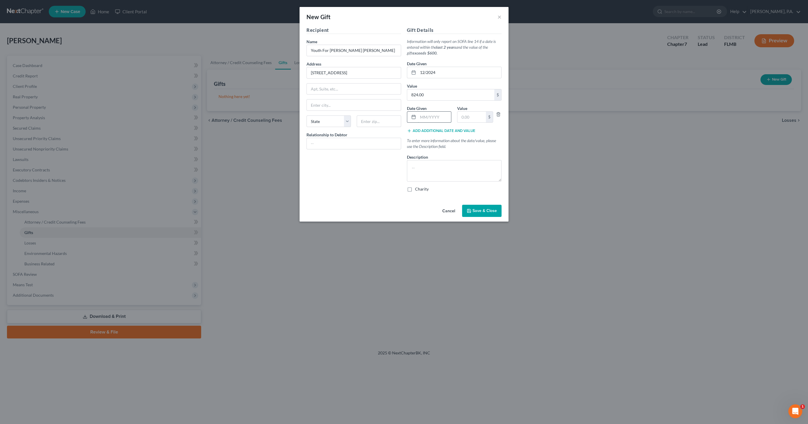
click at [440, 117] on input "text" at bounding box center [434, 117] width 33 height 11
click at [465, 118] on input "text" at bounding box center [471, 117] width 28 height 11
click at [416, 189] on label "Charity" at bounding box center [422, 189] width 14 height 6
click at [417, 189] on input "Charity" at bounding box center [419, 188] width 4 height 4
drag, startPoint x: 360, startPoint y: 51, endPoint x: 391, endPoint y: 55, distance: 31.5
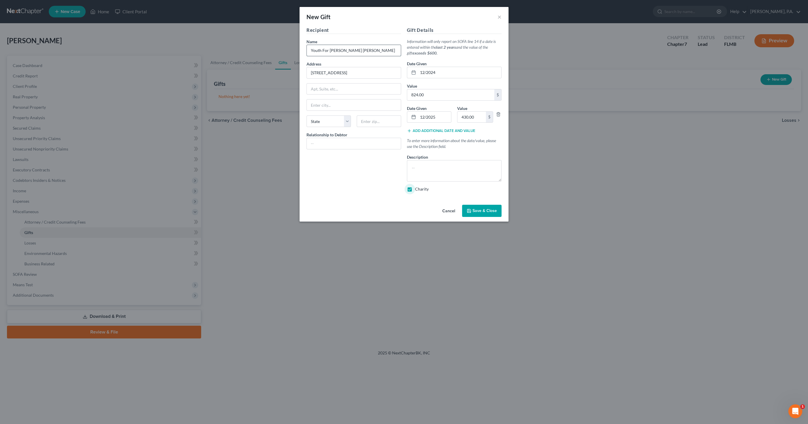
click at [360, 50] on input "Youth For [PERSON_NAME] [PERSON_NAME]" at bounding box center [354, 50] width 94 height 11
click at [485, 210] on span "Save & Close" at bounding box center [484, 210] width 24 height 5
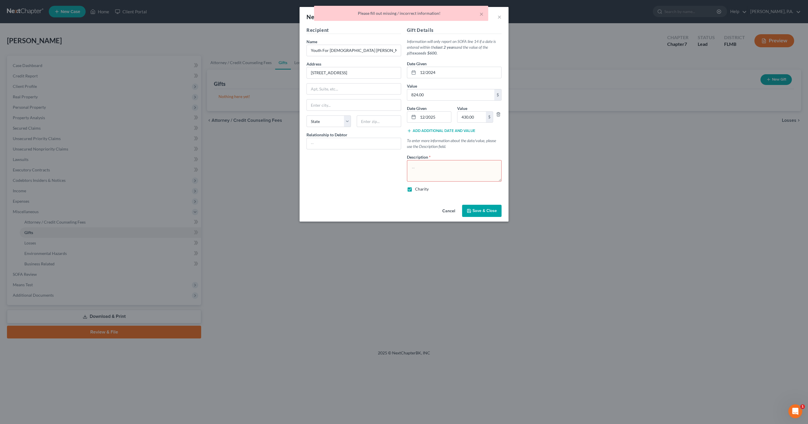
click at [453, 167] on textarea at bounding box center [454, 170] width 95 height 21
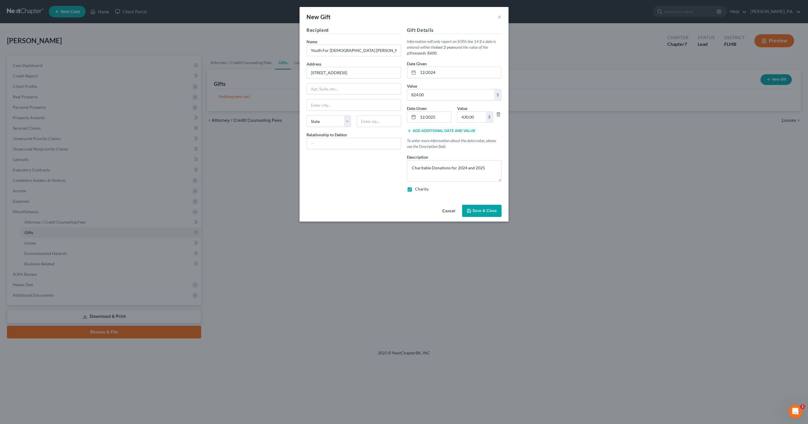
click at [495, 208] on span "Save & Close" at bounding box center [484, 210] width 24 height 5
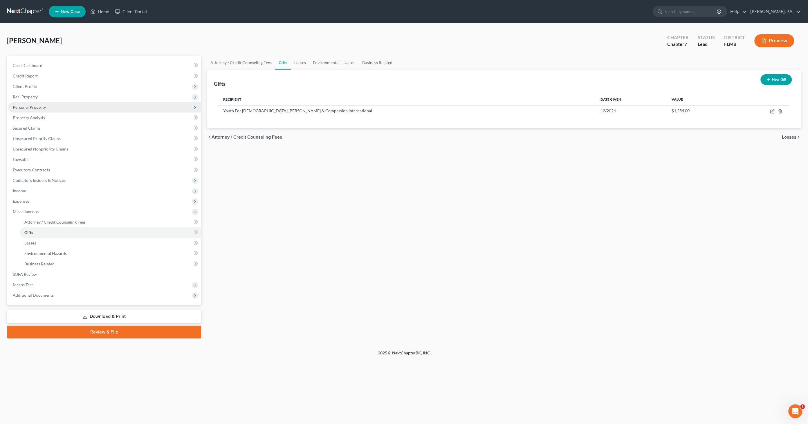
click at [31, 105] on span "Personal Property" at bounding box center [29, 107] width 33 height 5
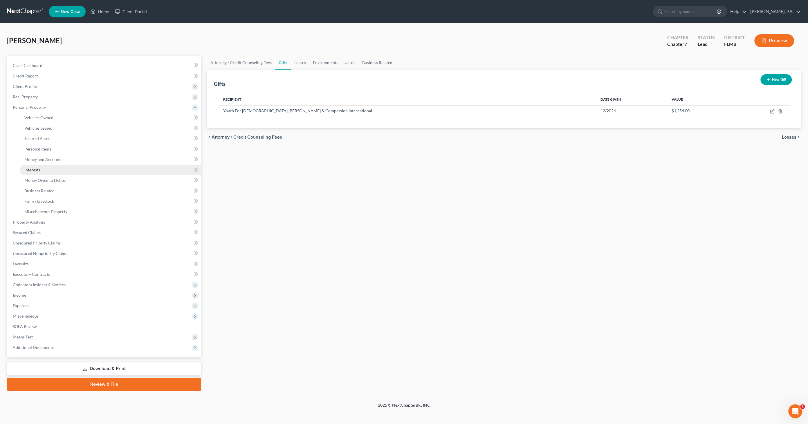
click at [29, 166] on link "Interests" at bounding box center [110, 170] width 181 height 10
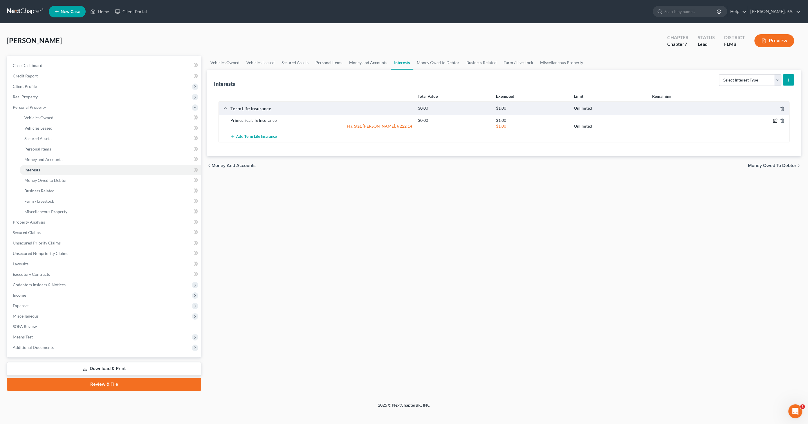
click at [775, 120] on icon "button" at bounding box center [775, 120] width 3 height 3
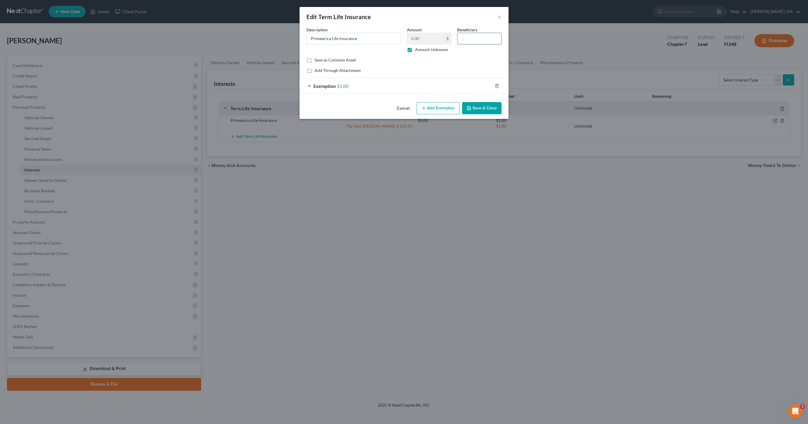
click at [475, 39] on input "text" at bounding box center [479, 38] width 44 height 11
click at [489, 107] on button "Save & Close" at bounding box center [481, 108] width 39 height 12
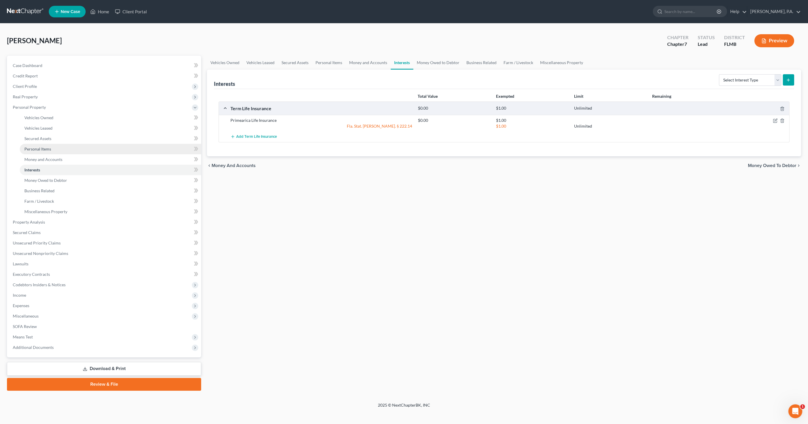
click at [48, 149] on span "Personal Items" at bounding box center [37, 149] width 27 height 5
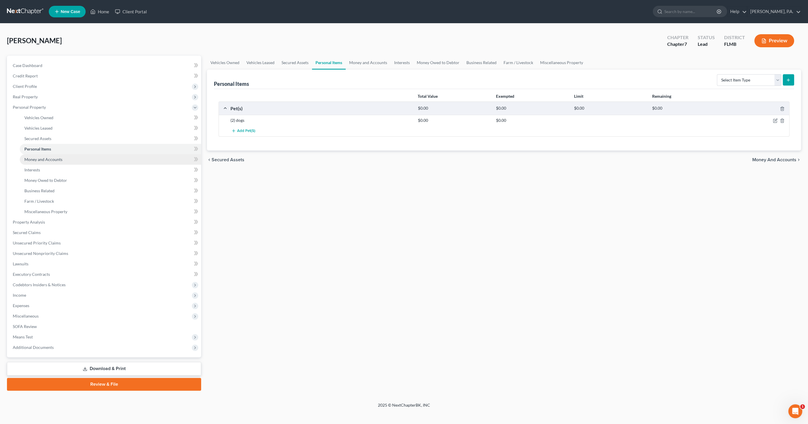
click at [49, 161] on span "Money and Accounts" at bounding box center [43, 159] width 38 height 5
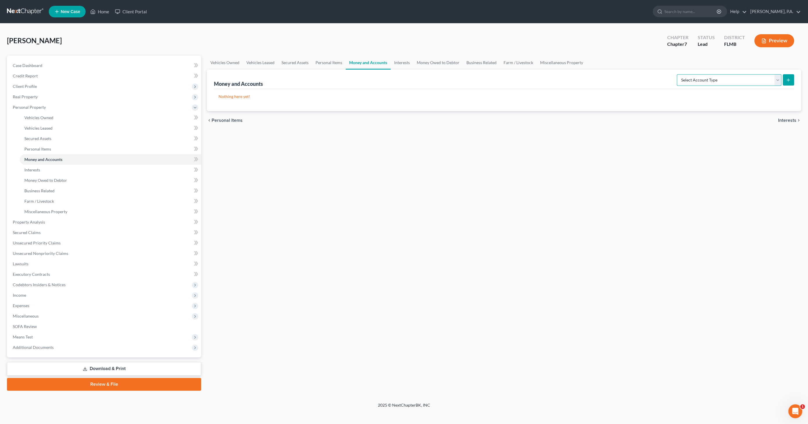
click at [747, 81] on select "Select Account Type Brokerage Cash on Hand Certificates of Deposit Checking Acc…" at bounding box center [729, 80] width 104 height 12
click at [678, 74] on select "Select Account Type Brokerage Cash on Hand Certificates of Deposit Checking Acc…" at bounding box center [729, 80] width 104 height 12
click at [790, 78] on icon "submit" at bounding box center [788, 80] width 5 height 5
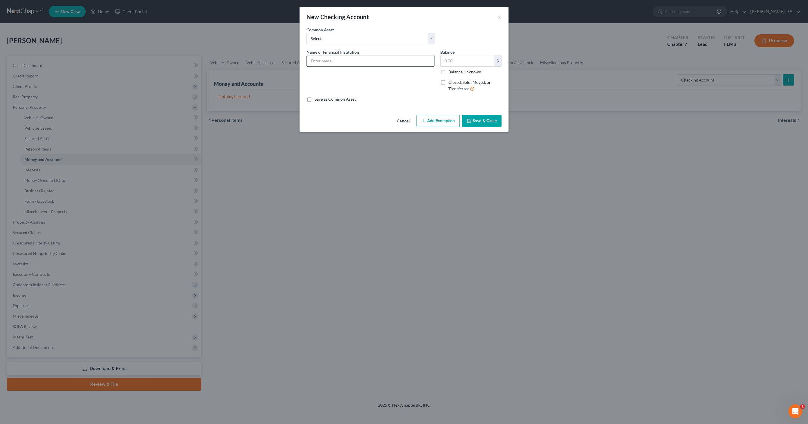
click at [315, 57] on input "text" at bounding box center [370, 60] width 127 height 11
click at [483, 121] on button "Save & Close" at bounding box center [481, 121] width 39 height 12
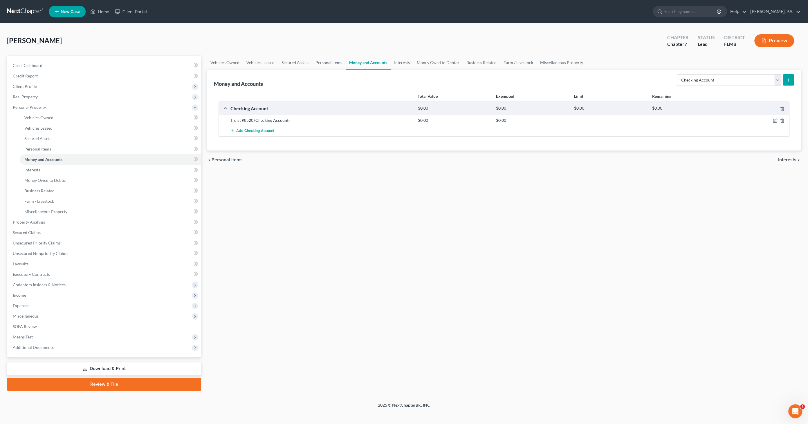
click at [788, 78] on icon "submit" at bounding box center [788, 80] width 5 height 5
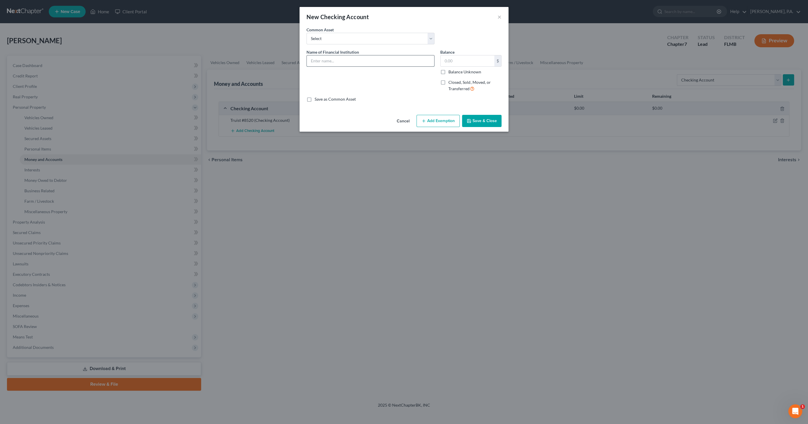
click at [334, 60] on input "text" at bounding box center [370, 60] width 127 height 11
click at [487, 121] on button "Save & Close" at bounding box center [481, 121] width 39 height 12
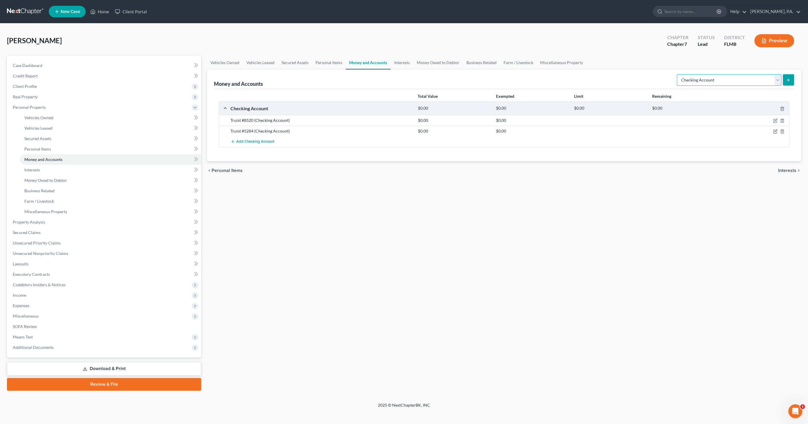
click at [720, 77] on select "Select Account Type Brokerage Cash on Hand Certificates of Deposit Checking Acc…" at bounding box center [729, 80] width 104 height 12
click at [678, 74] on select "Select Account Type Brokerage Cash on Hand Certificates of Deposit Checking Acc…" at bounding box center [729, 80] width 104 height 12
click at [786, 78] on icon "submit" at bounding box center [788, 80] width 5 height 5
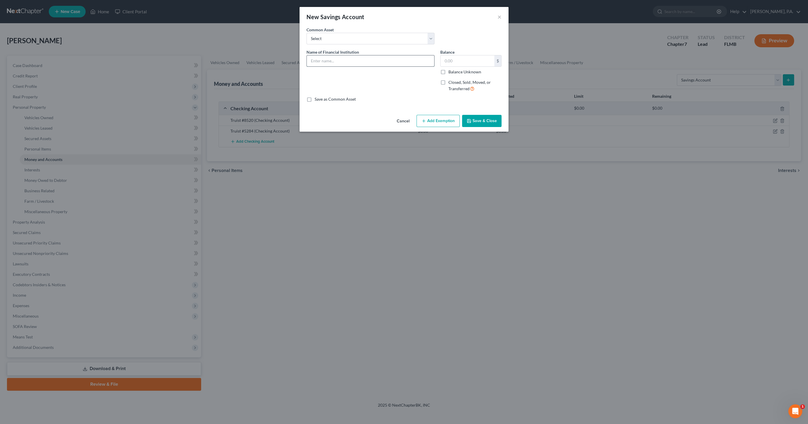
click at [324, 58] on input "text" at bounding box center [370, 60] width 127 height 11
click at [470, 117] on button "Save & Close" at bounding box center [481, 121] width 39 height 12
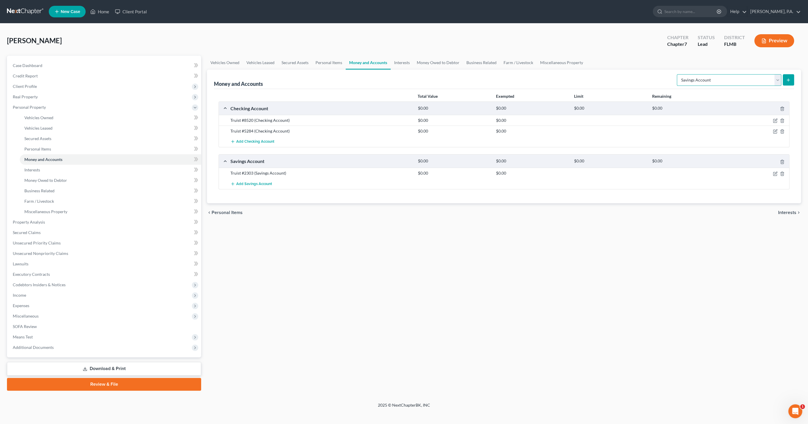
click at [702, 76] on select "Select Account Type Brokerage Cash on Hand Certificates of Deposit Checking Acc…" at bounding box center [729, 80] width 104 height 12
click at [678, 74] on select "Select Account Type Brokerage Cash on Hand Certificates of Deposit Checking Acc…" at bounding box center [729, 80] width 104 height 12
click at [792, 80] on button "submit" at bounding box center [788, 79] width 11 height 11
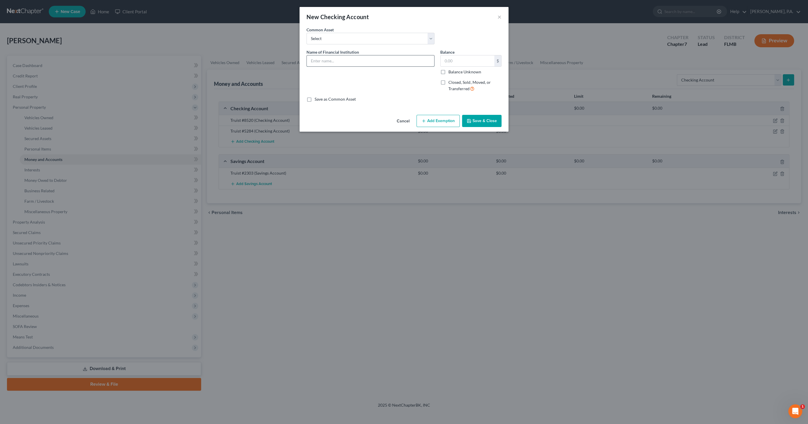
click at [329, 61] on input "text" at bounding box center [370, 60] width 127 height 11
click at [312, 58] on input "Chase #2515" at bounding box center [370, 60] width 127 height 11
click at [482, 118] on button "Save & Close" at bounding box center [481, 121] width 39 height 12
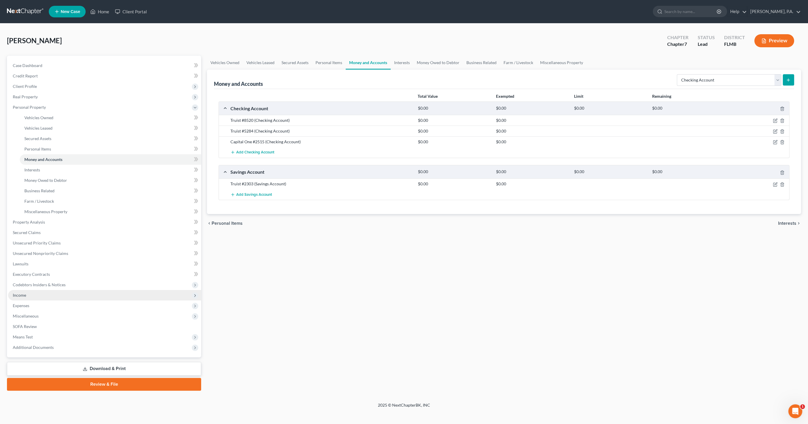
click at [25, 296] on span "Income" at bounding box center [19, 295] width 13 height 5
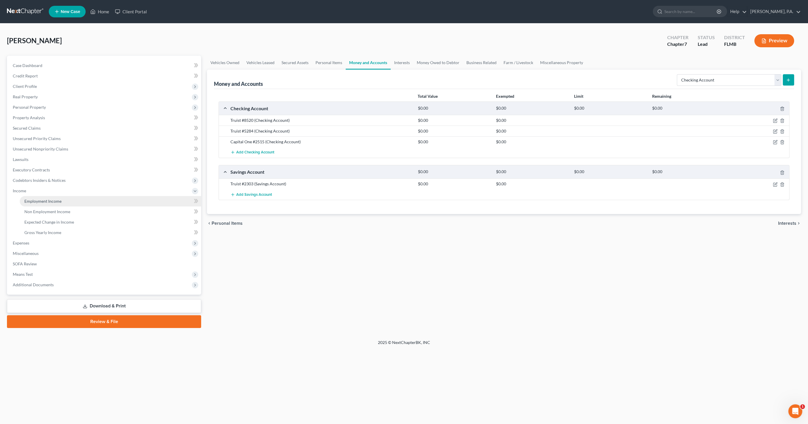
click at [43, 202] on span "Employment Income" at bounding box center [42, 201] width 37 height 5
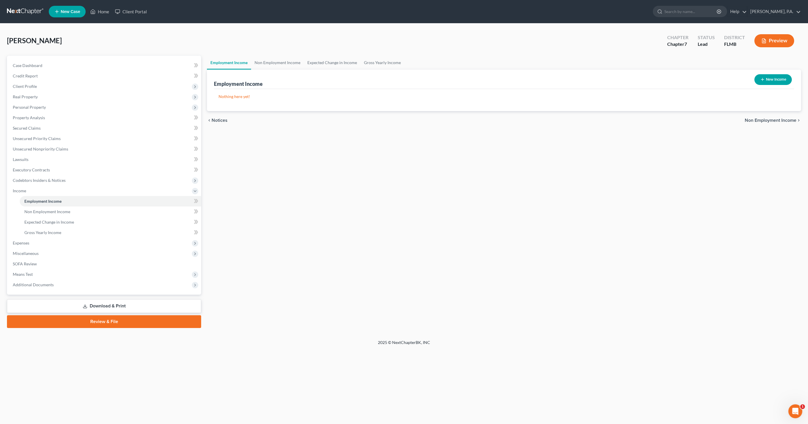
click at [777, 82] on button "New Income" at bounding box center [772, 79] width 37 height 11
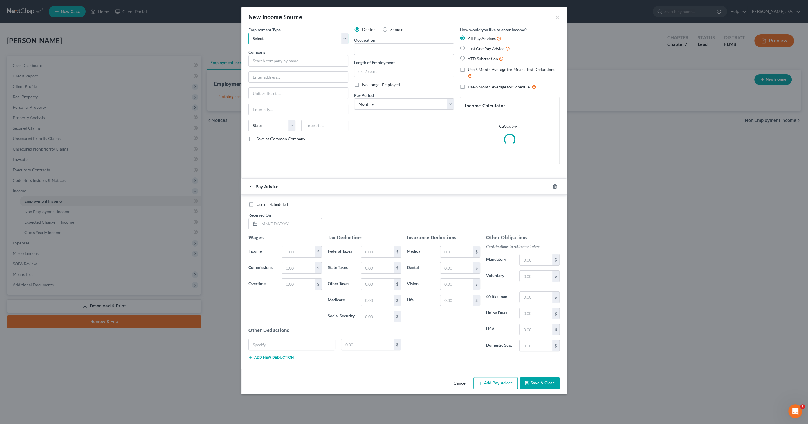
click at [276, 39] on select "Select Full or [DEMOGRAPHIC_DATA] Employment Self Employment" at bounding box center [298, 39] width 100 height 12
click at [248, 33] on select "Select Full or [DEMOGRAPHIC_DATA] Employment Self Employment" at bounding box center [298, 39] width 100 height 12
click at [278, 39] on select "Select Full or [DEMOGRAPHIC_DATA] Employment Self Employment" at bounding box center [298, 39] width 100 height 12
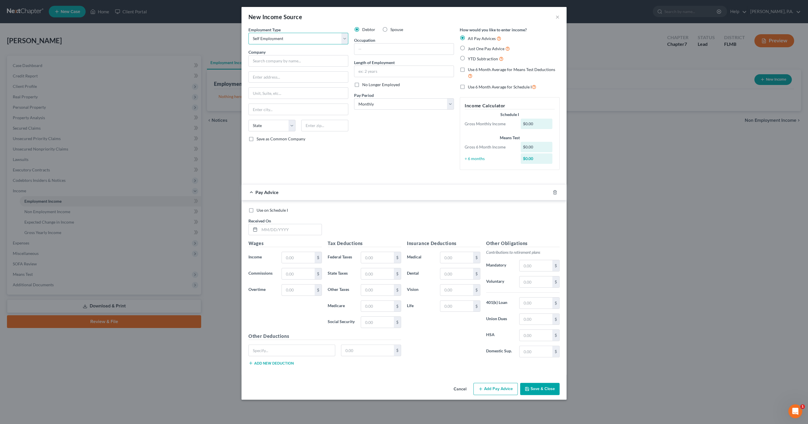
click at [248, 33] on select "Select Full or [DEMOGRAPHIC_DATA] Employment Self Employment" at bounding box center [298, 39] width 100 height 12
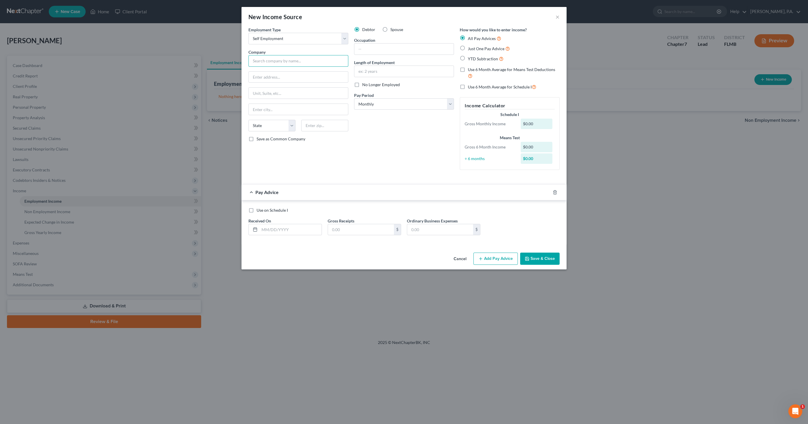
click at [274, 60] on input "text" at bounding box center [298, 61] width 100 height 12
click at [378, 71] on input "text" at bounding box center [403, 71] width 99 height 11
click at [380, 48] on input "text" at bounding box center [403, 49] width 99 height 11
click at [474, 48] on span "Just One Pay Advice" at bounding box center [486, 48] width 37 height 5
click at [474, 48] on input "Just One Pay Advice" at bounding box center [472, 47] width 4 height 4
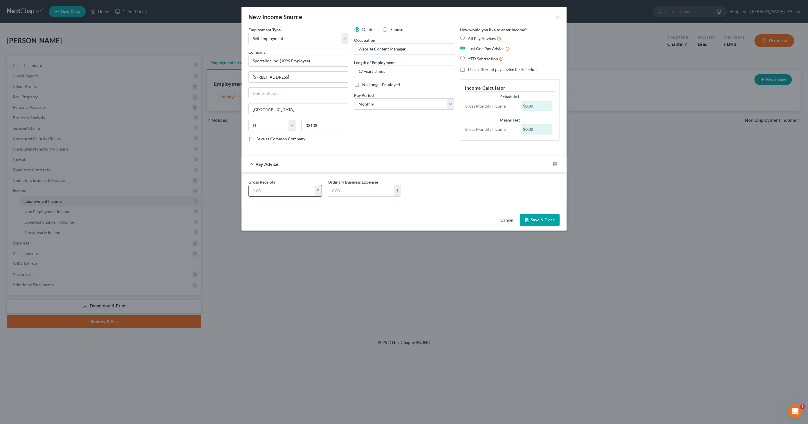
click at [293, 191] on input "text" at bounding box center [282, 190] width 66 height 11
click at [542, 222] on button "Save & Close" at bounding box center [539, 220] width 39 height 12
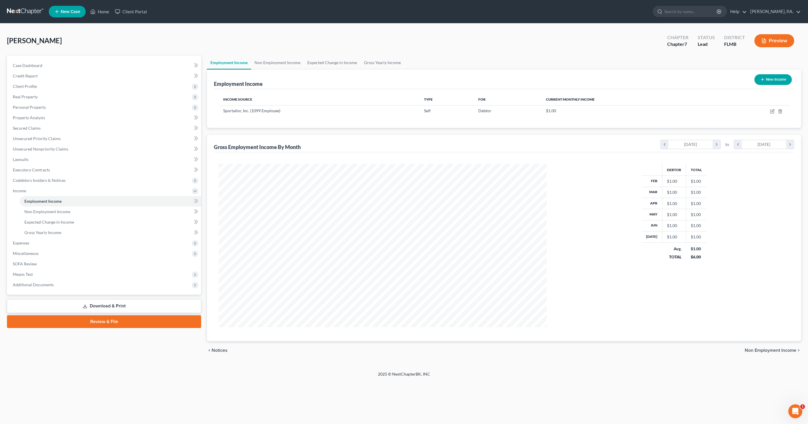
scroll to position [163, 340]
click at [772, 111] on icon "button" at bounding box center [772, 110] width 3 height 3
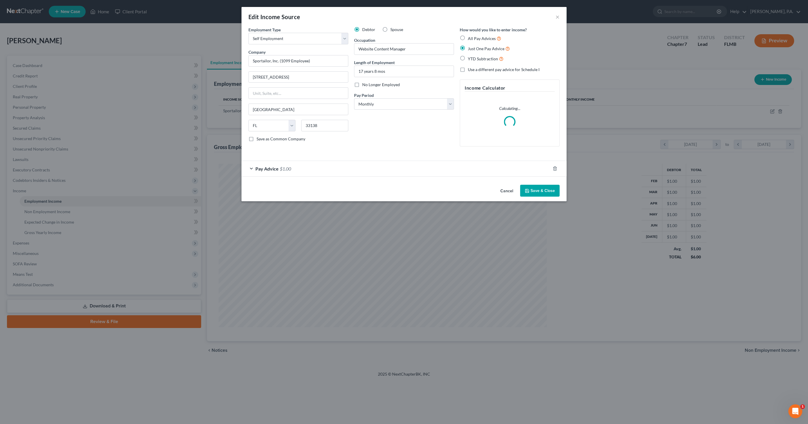
click at [280, 167] on div "Pay Advice $1.00" at bounding box center [395, 168] width 309 height 15
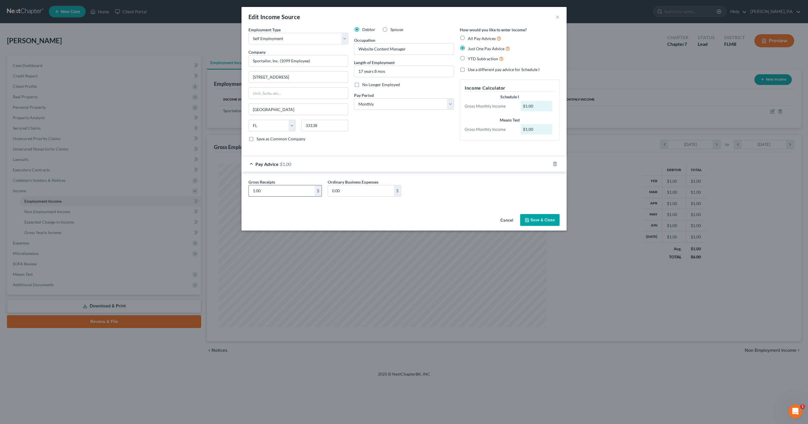
click at [298, 189] on input "1.00" at bounding box center [282, 190] width 66 height 11
click at [359, 190] on input "0.00" at bounding box center [361, 190] width 66 height 11
drag, startPoint x: 354, startPoint y: 190, endPoint x: 384, endPoint y: 222, distance: 44.1
click at [316, 185] on div "Gross Receipts 3,575.00 $ Ordinary Business Expenses 0.00 $" at bounding box center [403, 190] width 317 height 22
click at [548, 218] on button "Save & Close" at bounding box center [539, 220] width 39 height 12
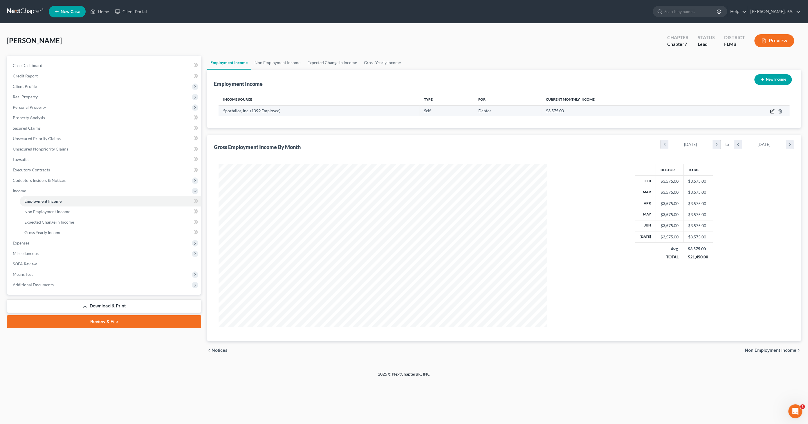
click at [771, 111] on icon "button" at bounding box center [772, 110] width 3 height 3
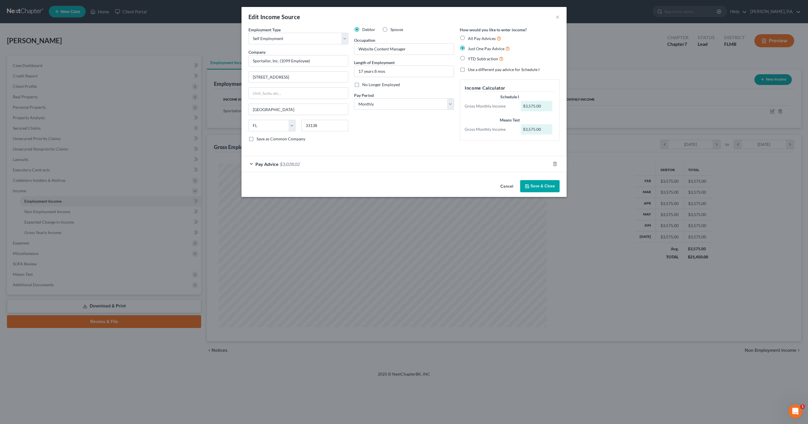
click at [538, 182] on button "Save & Close" at bounding box center [539, 186] width 39 height 12
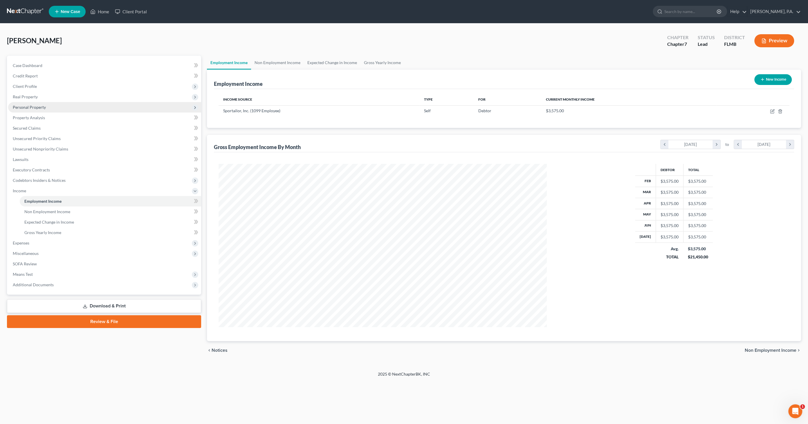
click at [31, 107] on span "Personal Property" at bounding box center [29, 107] width 33 height 5
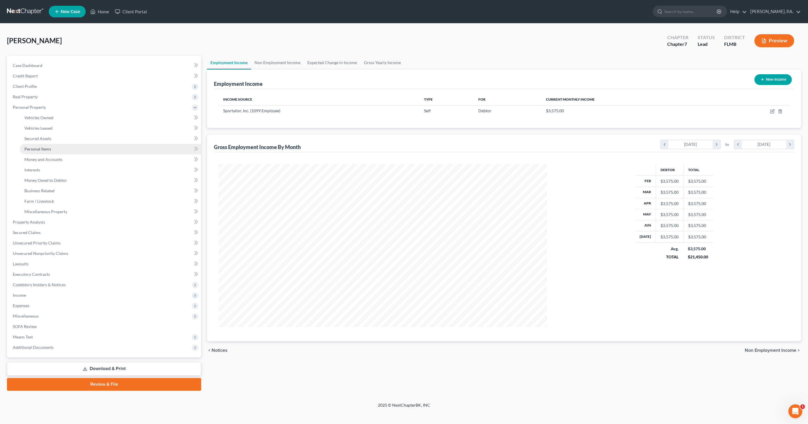
click at [41, 149] on span "Personal Items" at bounding box center [37, 149] width 27 height 5
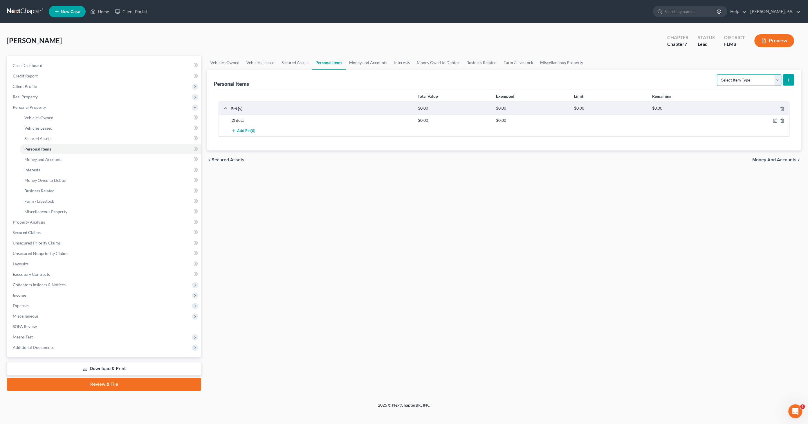
click at [731, 80] on select "Select Item Type Clothing Collectibles Of Value Electronics Firearms Household …" at bounding box center [749, 80] width 64 height 12
click at [718, 74] on select "Select Item Type Clothing Collectibles Of Value Electronics Firearms Household …" at bounding box center [749, 80] width 64 height 12
click at [790, 78] on icon "submit" at bounding box center [788, 80] width 5 height 5
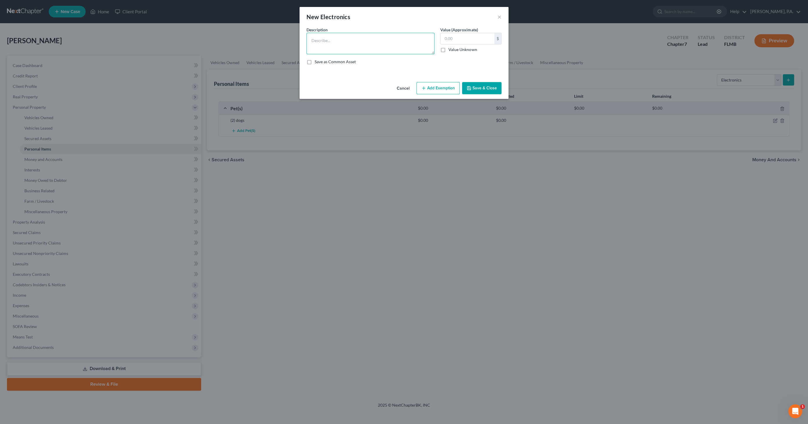
click at [325, 41] on textarea at bounding box center [370, 43] width 128 height 21
click at [477, 82] on button "Save & Close" at bounding box center [481, 88] width 39 height 12
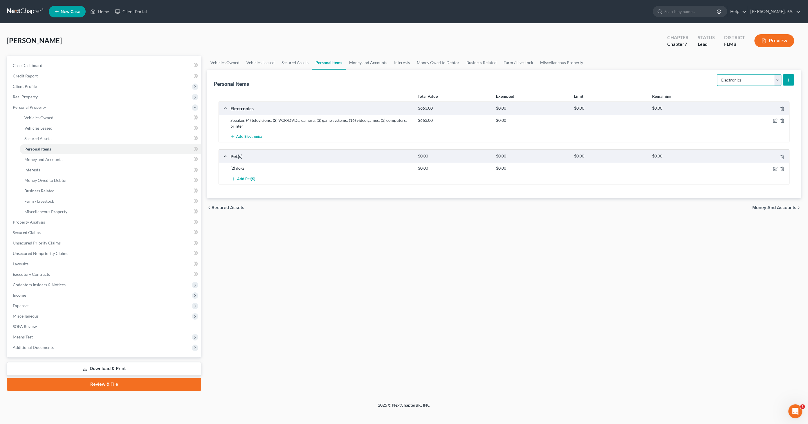
drag, startPoint x: 760, startPoint y: 81, endPoint x: 763, endPoint y: 83, distance: 3.6
click at [760, 81] on select "Select Item Type Clothing Collectibles Of Value Electronics Firearms Household …" at bounding box center [749, 80] width 64 height 12
click at [718, 74] on select "Select Item Type Clothing Collectibles Of Value Electronics Firearms Household …" at bounding box center [749, 80] width 64 height 12
click at [789, 78] on icon "submit" at bounding box center [788, 80] width 5 height 5
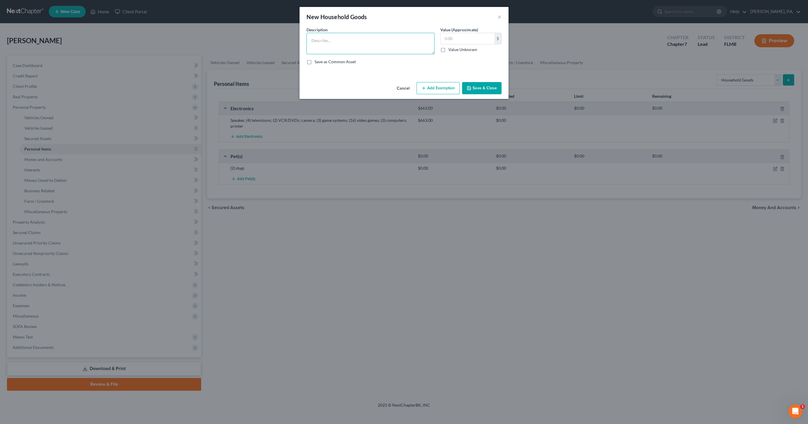
click at [376, 38] on textarea at bounding box center [370, 43] width 128 height 21
drag, startPoint x: 345, startPoint y: 45, endPoint x: 344, endPoint y: 36, distance: 9.6
click at [344, 36] on textarea "Stove; refrigerator; microwave; dishwasher; (13) small appliances; (3) desks; (…" at bounding box center [370, 43] width 128 height 21
click at [327, 46] on textarea "Stove; refrigerator; microwave; dishwasher; (13) small appliances; (3) desks; (…" at bounding box center [370, 43] width 128 height 21
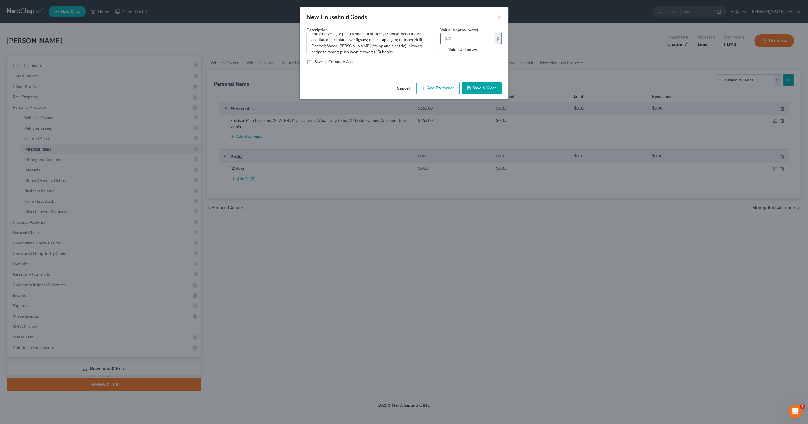
click at [455, 38] on input "text" at bounding box center [467, 38] width 54 height 11
click at [483, 88] on button "Save & Close" at bounding box center [481, 88] width 39 height 12
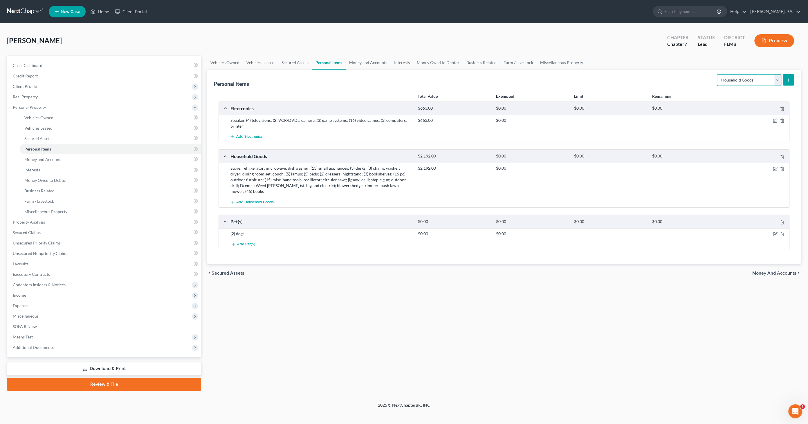
click at [778, 80] on select "Select Item Type Clothing Collectibles Of Value Electronics Firearms Household …" at bounding box center [749, 80] width 64 height 12
click at [718, 74] on select "Select Item Type Clothing Collectibles Of Value Electronics Firearms Household …" at bounding box center [749, 80] width 64 height 12
click at [791, 77] on button "submit" at bounding box center [788, 79] width 11 height 11
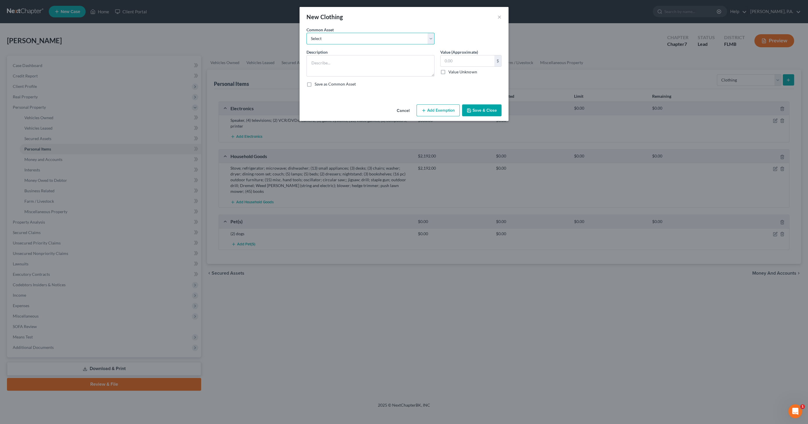
click at [342, 41] on select "Select Normal Misc. Wearing Apparel" at bounding box center [370, 39] width 128 height 12
click at [306, 33] on select "Select Normal Misc. Wearing Apparel" at bounding box center [370, 39] width 128 height 12
click at [468, 60] on input "50.00" at bounding box center [467, 60] width 54 height 11
click at [483, 109] on button "Save & Close" at bounding box center [481, 110] width 39 height 12
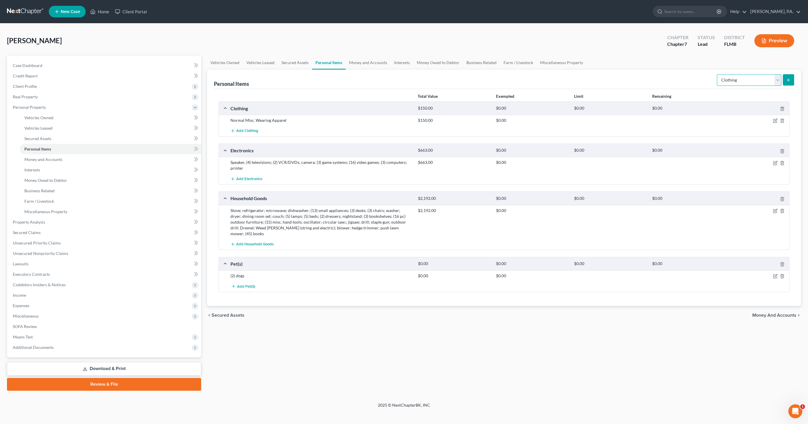
click at [750, 80] on select "Select Item Type Clothing Collectibles Of Value Electronics Firearms Household …" at bounding box center [749, 80] width 64 height 12
click at [718, 74] on select "Select Item Type Clothing Collectibles Of Value Electronics Firearms Household …" at bounding box center [749, 80] width 64 height 12
click at [788, 78] on icon "submit" at bounding box center [788, 80] width 5 height 5
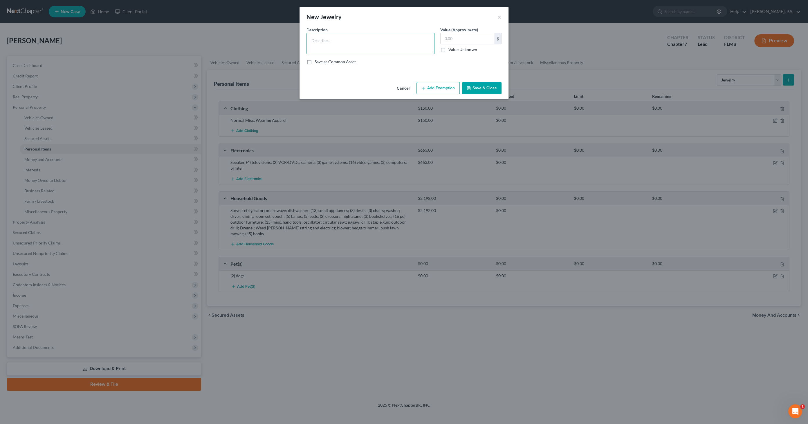
click at [325, 43] on textarea at bounding box center [370, 43] width 128 height 21
click at [481, 88] on button "Save & Close" at bounding box center [481, 88] width 39 height 12
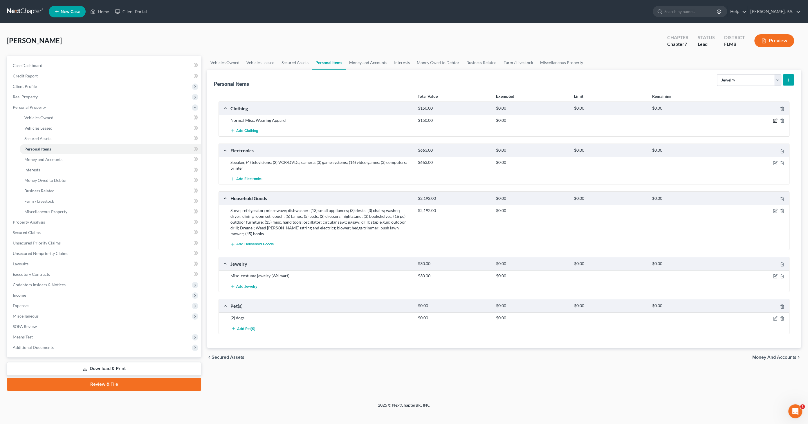
click at [775, 121] on icon "button" at bounding box center [775, 120] width 3 height 3
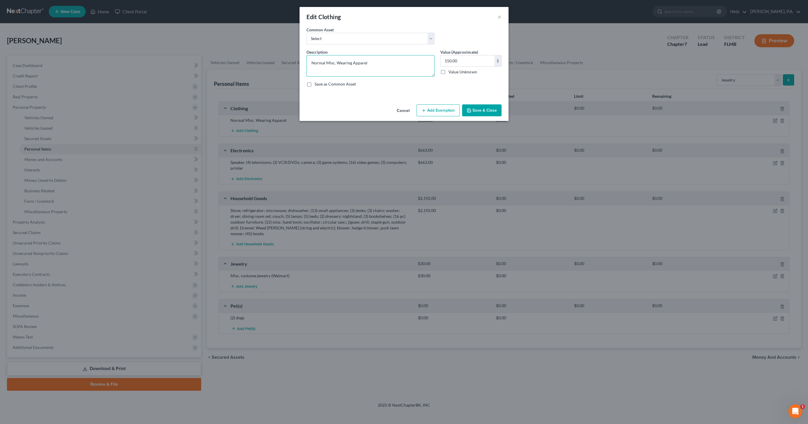
click at [387, 67] on textarea "Normal Misc. Wearing Apparel" at bounding box center [370, 65] width 128 height 21
click at [476, 111] on button "Save & Close" at bounding box center [481, 110] width 39 height 12
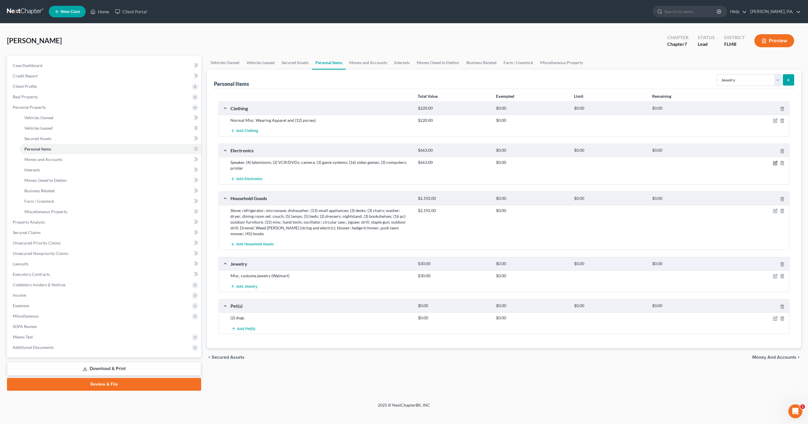
click at [776, 162] on icon "button" at bounding box center [775, 163] width 5 height 5
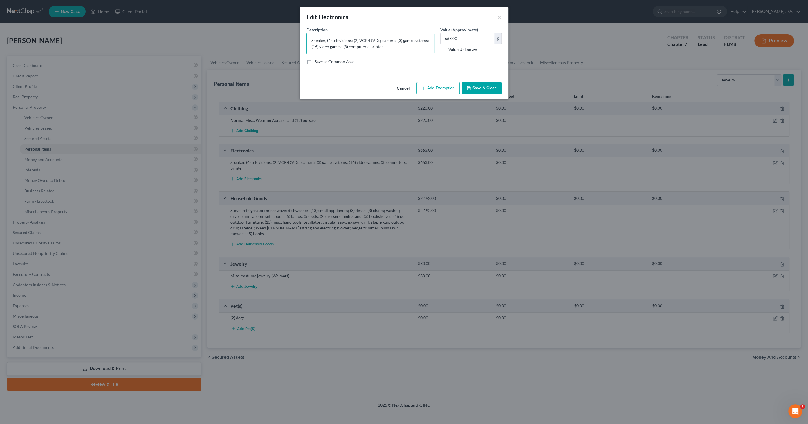
click at [401, 48] on textarea "Speaker, (4) televisions; (2) VCR/DVDs; camera; (3) game systems; (16) video ga…" at bounding box center [370, 43] width 128 height 21
click at [484, 87] on button "Save & Close" at bounding box center [481, 88] width 39 height 12
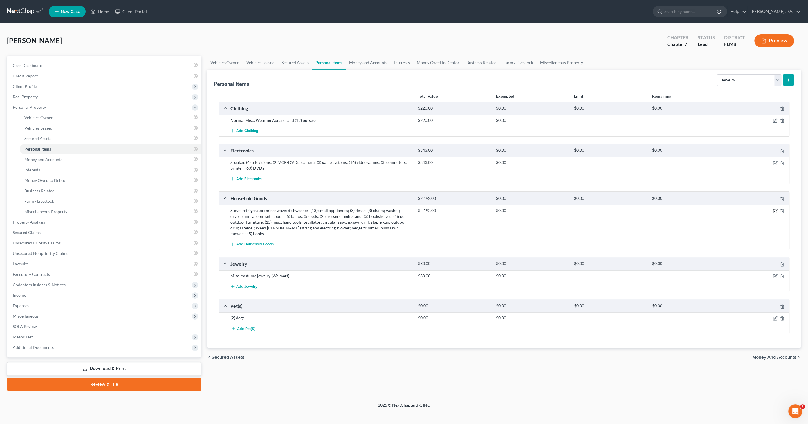
click at [776, 211] on icon "button" at bounding box center [775, 211] width 5 height 5
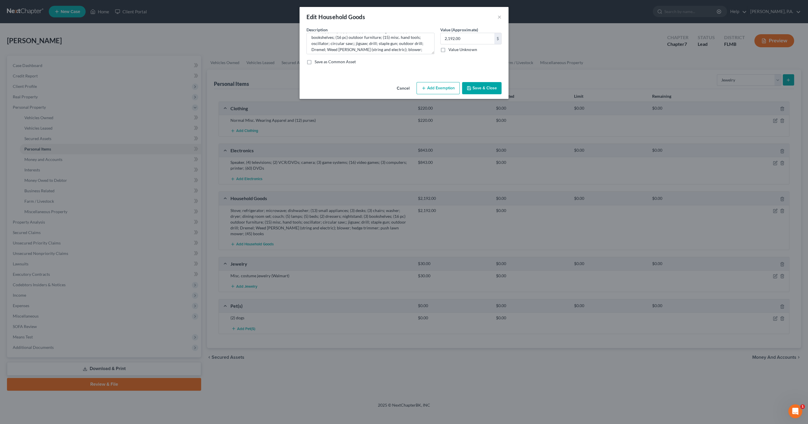
scroll to position [30, 0]
click at [385, 44] on textarea "Stove; refrigerator; microwave; dishwasher; (13) small appliances; (3) desks; (…" at bounding box center [370, 43] width 128 height 21
click at [494, 91] on button "Save & Close" at bounding box center [481, 88] width 39 height 12
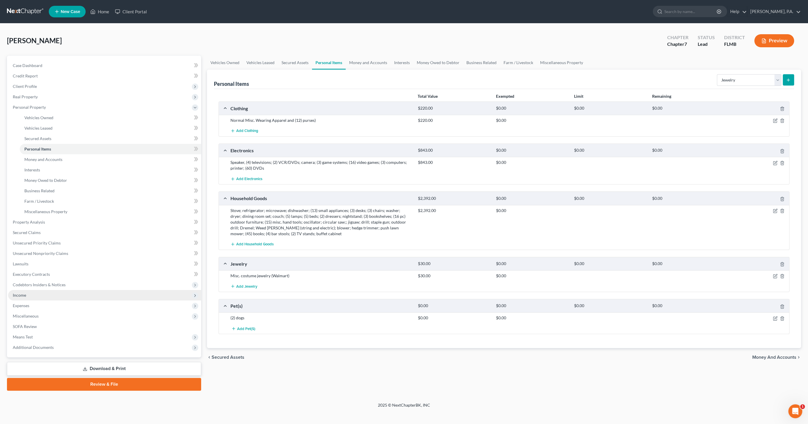
click at [34, 293] on span "Income" at bounding box center [104, 295] width 193 height 10
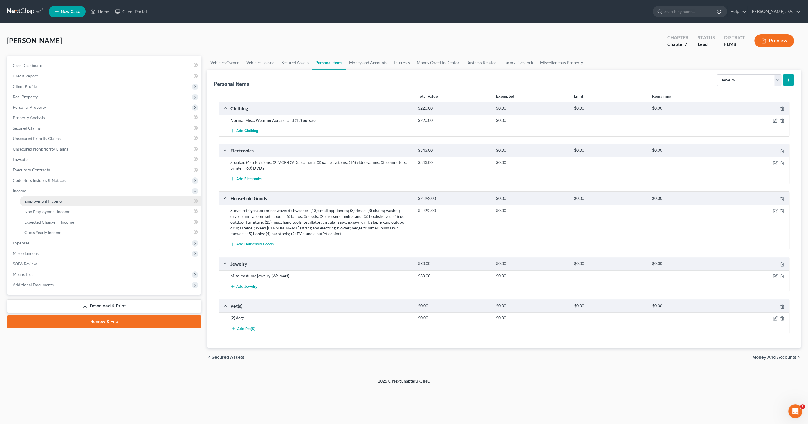
click at [32, 200] on span "Employment Income" at bounding box center [42, 201] width 37 height 5
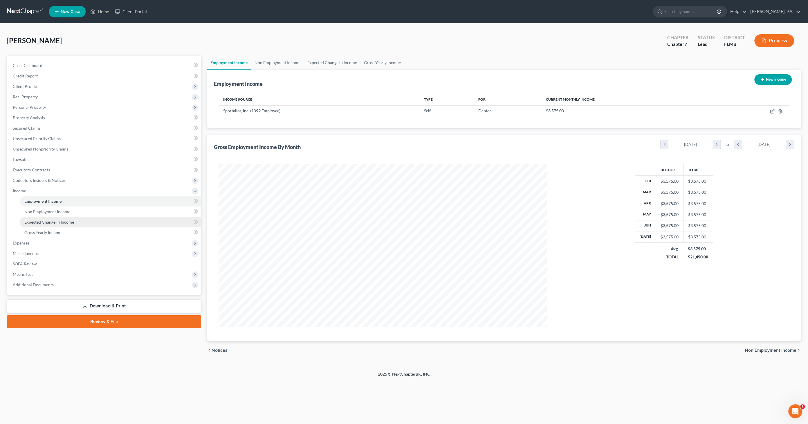
scroll to position [163, 340]
drag, startPoint x: 52, startPoint y: 231, endPoint x: 90, endPoint y: 244, distance: 39.6
click at [52, 231] on span "Gross Yearly Income" at bounding box center [42, 232] width 37 height 5
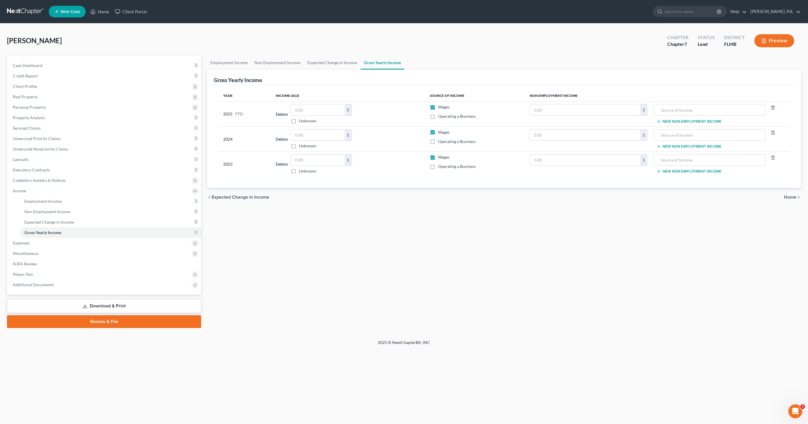
click at [445, 106] on span "Wages" at bounding box center [444, 106] width 12 height 5
click at [444, 106] on input "Wages" at bounding box center [442, 106] width 4 height 4
click at [438, 107] on span "Wages" at bounding box center [444, 106] width 12 height 5
click at [440, 107] on input "Wages" at bounding box center [442, 106] width 4 height 4
click at [313, 108] on input "text" at bounding box center [317, 109] width 53 height 11
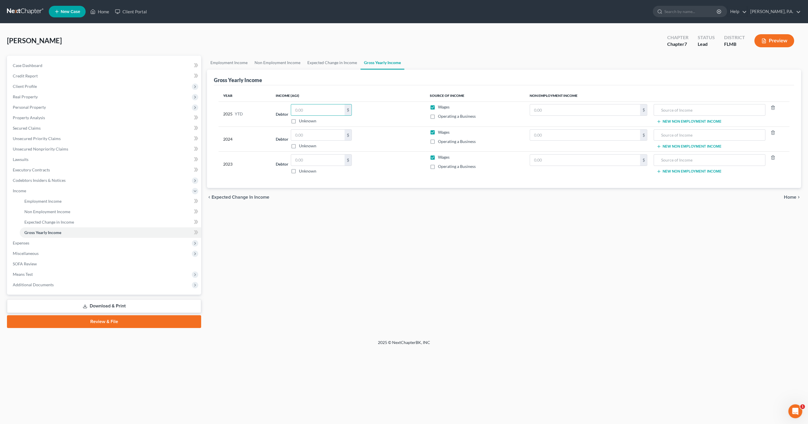
click at [438, 105] on label "Wages" at bounding box center [444, 107] width 12 height 6
click at [440, 105] on input "Wages" at bounding box center [442, 106] width 4 height 4
click at [438, 114] on label "Operating a Business" at bounding box center [457, 116] width 38 height 6
click at [440, 114] on input "Operating a Business" at bounding box center [442, 115] width 4 height 4
click at [441, 132] on span "Wages" at bounding box center [444, 132] width 12 height 5
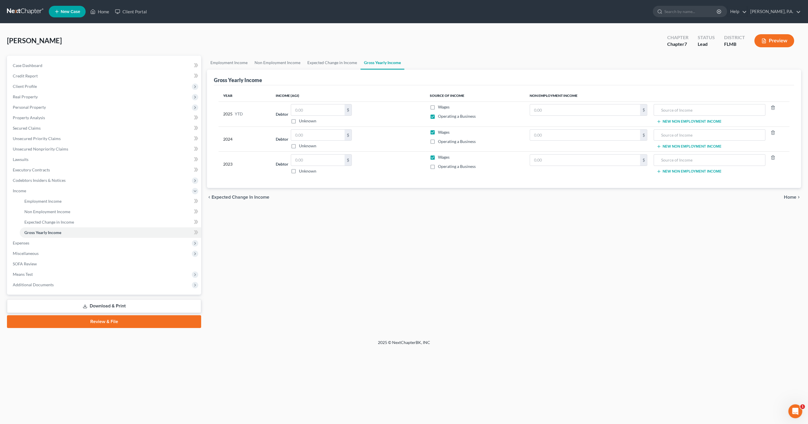
click at [441, 132] on input "Wages" at bounding box center [442, 131] width 4 height 4
click at [442, 140] on span "Operating a Business" at bounding box center [457, 141] width 38 height 5
click at [442, 140] on input "Operating a Business" at bounding box center [442, 141] width 4 height 4
click at [438, 165] on div "Operating a Business" at bounding box center [475, 167] width 91 height 6
click at [438, 166] on label "Operating a Business" at bounding box center [457, 167] width 38 height 6
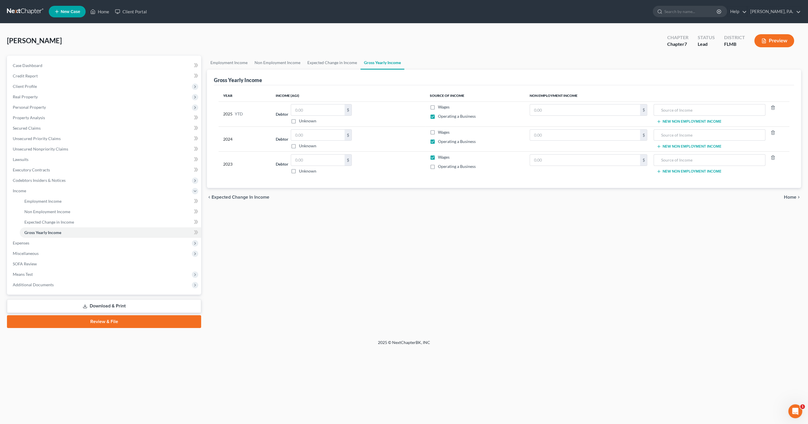
click at [440, 166] on input "Operating a Business" at bounding box center [442, 166] width 4 height 4
click at [438, 154] on label "Wages" at bounding box center [444, 157] width 12 height 6
click at [440, 154] on input "Wages" at bounding box center [442, 156] width 4 height 4
click at [438, 104] on label "Wages" at bounding box center [444, 107] width 12 height 6
click at [440, 104] on input "Wages" at bounding box center [442, 106] width 4 height 4
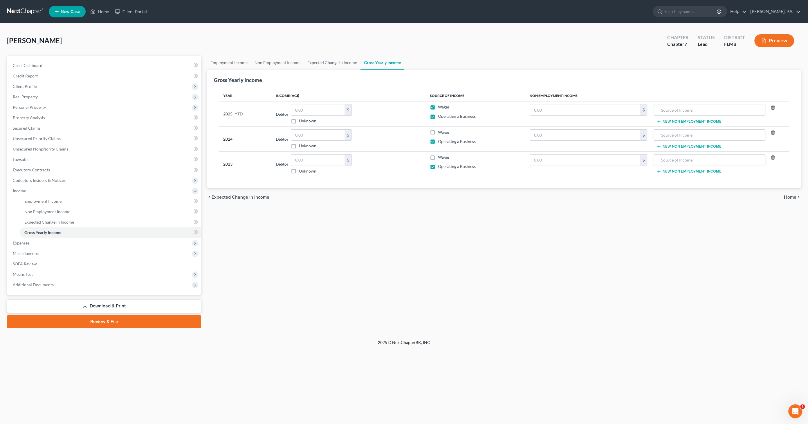
click at [438, 115] on label "Operating a Business" at bounding box center [457, 116] width 38 height 6
click at [440, 115] on input "Operating a Business" at bounding box center [442, 115] width 4 height 4
drag, startPoint x: 436, startPoint y: 142, endPoint x: 436, endPoint y: 134, distance: 7.8
click at [438, 142] on label "Operating a Business" at bounding box center [457, 142] width 38 height 6
click at [440, 142] on input "Operating a Business" at bounding box center [442, 141] width 4 height 4
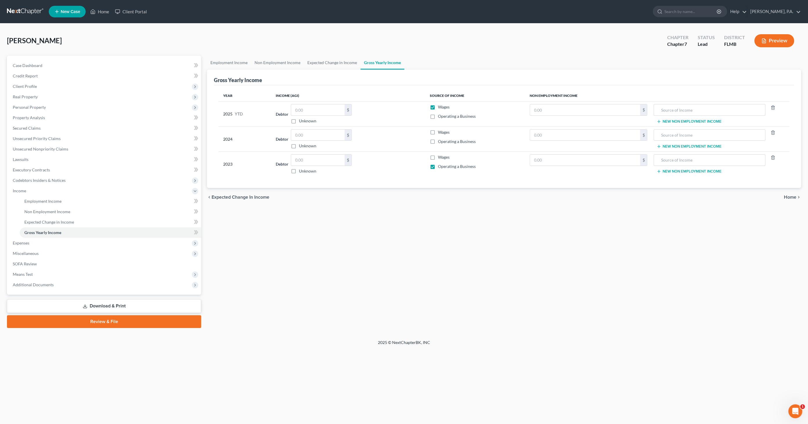
drag, startPoint x: 431, startPoint y: 129, endPoint x: 448, endPoint y: 152, distance: 28.3
click at [438, 130] on label "Wages" at bounding box center [444, 132] width 12 height 6
click at [440, 130] on input "Wages" at bounding box center [442, 131] width 4 height 4
click at [440, 156] on span "Wages" at bounding box center [444, 157] width 12 height 5
click at [440, 156] on input "Wages" at bounding box center [442, 156] width 4 height 4
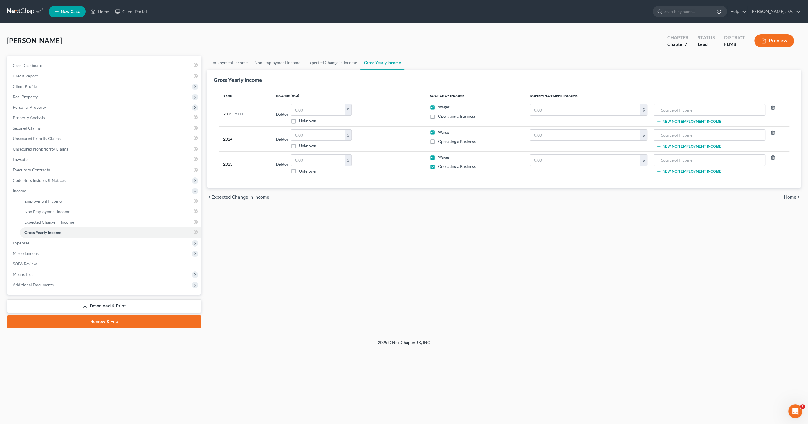
click at [439, 165] on span "Operating a Business" at bounding box center [457, 166] width 38 height 5
click at [440, 165] on input "Operating a Business" at bounding box center [442, 166] width 4 height 4
click at [328, 111] on input "text" at bounding box center [317, 109] width 53 height 11
drag, startPoint x: 433, startPoint y: 107, endPoint x: 431, endPoint y: 118, distance: 11.7
click at [438, 107] on label "Wages" at bounding box center [444, 107] width 12 height 6
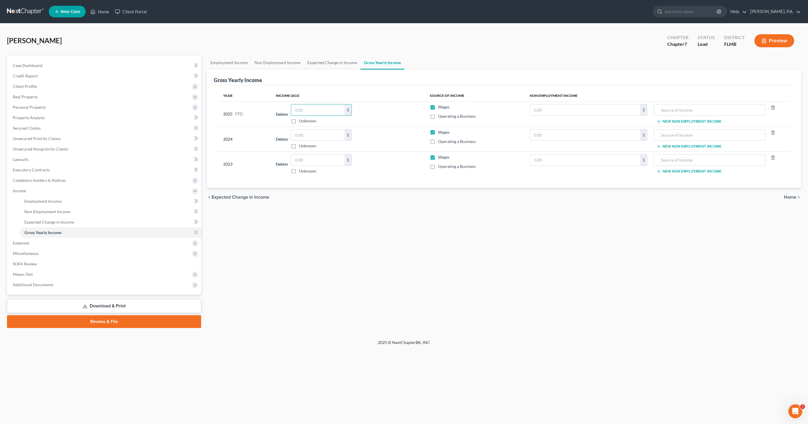
click at [440, 107] on input "Wages" at bounding box center [442, 106] width 4 height 4
click at [438, 130] on label "Wages" at bounding box center [444, 132] width 12 height 6
click at [440, 130] on input "Wages" at bounding box center [442, 131] width 4 height 4
drag, startPoint x: 435, startPoint y: 157, endPoint x: 446, endPoint y: 143, distance: 17.3
click at [438, 157] on label "Wages" at bounding box center [444, 157] width 12 height 6
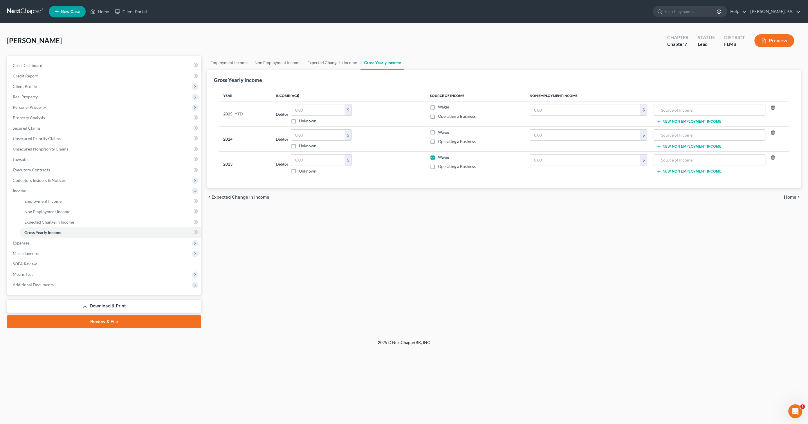
click at [440, 157] on input "Wages" at bounding box center [442, 156] width 4 height 4
click at [438, 117] on label "Operating a Business" at bounding box center [457, 116] width 38 height 6
click at [440, 117] on input "Operating a Business" at bounding box center [442, 115] width 4 height 4
click at [322, 110] on input "text" at bounding box center [317, 109] width 53 height 11
click at [25, 246] on span "Expenses" at bounding box center [104, 243] width 193 height 10
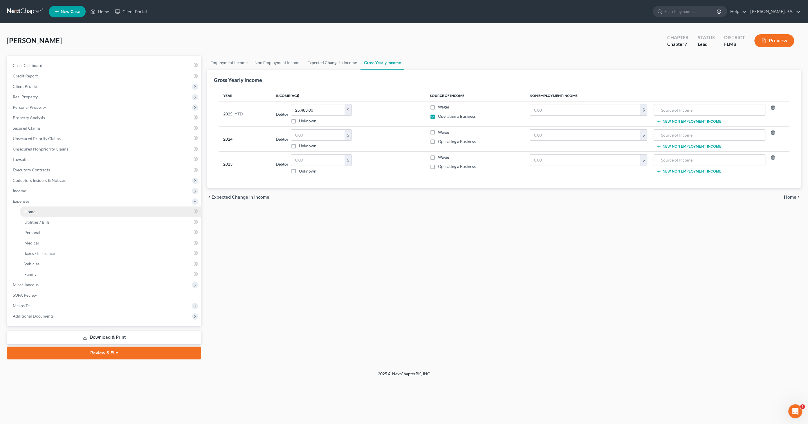
click at [35, 213] on link "Home" at bounding box center [110, 212] width 181 height 10
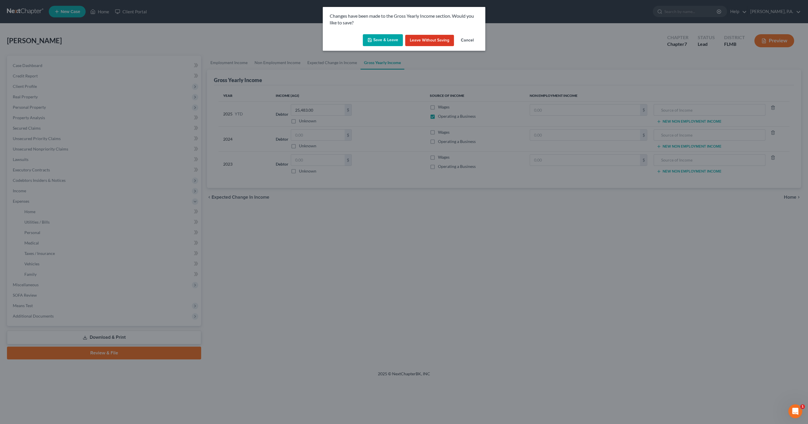
click at [380, 39] on button "Save & Leave" at bounding box center [383, 40] width 40 height 12
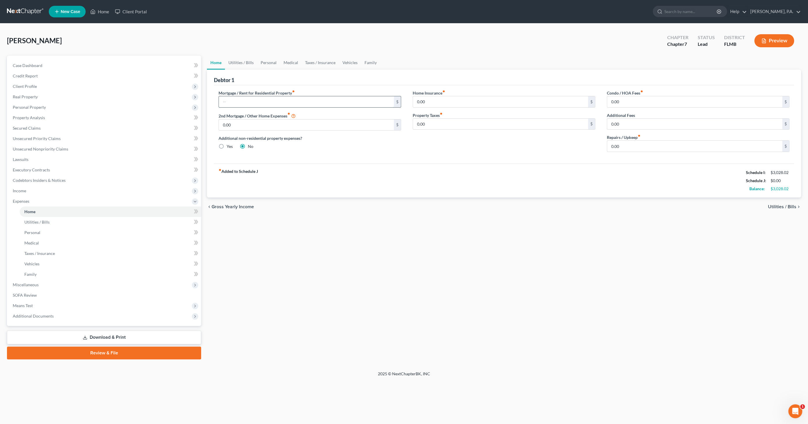
click at [245, 106] on input "text" at bounding box center [306, 101] width 175 height 11
click at [627, 102] on input "0.00" at bounding box center [694, 101] width 175 height 11
click at [244, 62] on link "Utilities / Bills" at bounding box center [241, 63] width 32 height 14
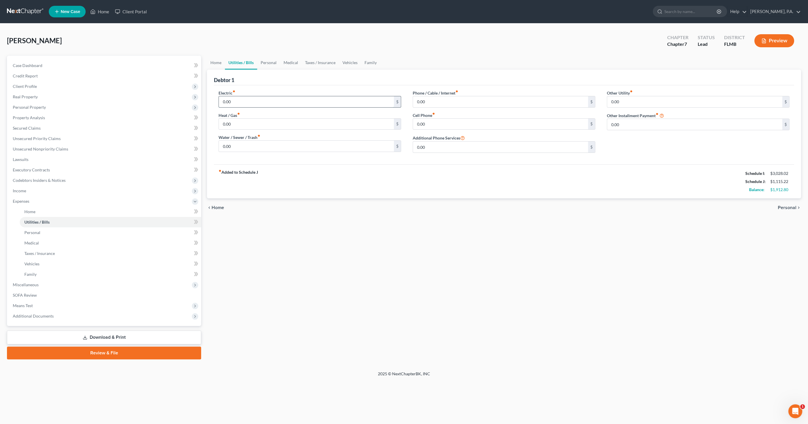
click at [250, 98] on input "0.00" at bounding box center [306, 101] width 175 height 11
click at [248, 143] on input "0.00" at bounding box center [306, 146] width 175 height 11
click at [447, 101] on input "0.00" at bounding box center [500, 101] width 175 height 11
click at [436, 125] on input "0.00" at bounding box center [500, 124] width 175 height 11
click at [441, 127] on input "30.00" at bounding box center [500, 124] width 175 height 11
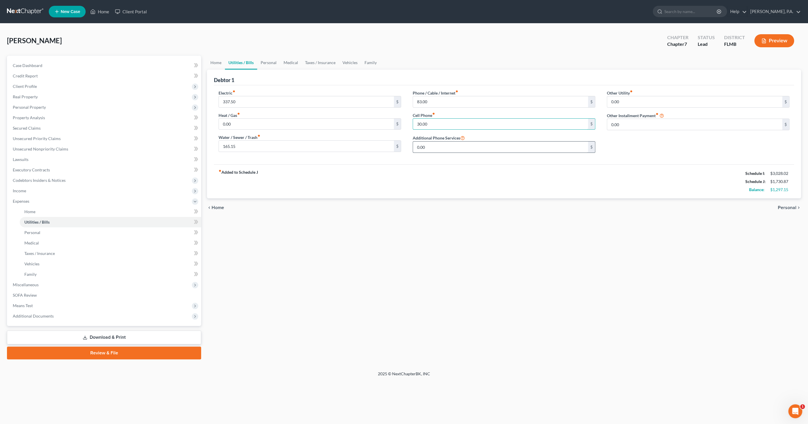
drag, startPoint x: 443, startPoint y: 126, endPoint x: 438, endPoint y: 146, distance: 20.9
click at [365, 121] on div "Electric fiber_manual_record 337.50 $ Heat / Gas fiber_manual_record 0.00 $ Wat…" at bounding box center [504, 124] width 582 height 68
click at [623, 126] on input "0.00" at bounding box center [694, 124] width 175 height 11
click at [640, 101] on input "0.00" at bounding box center [694, 101] width 175 height 11
click at [646, 123] on div "Other Utility fiber_manual_record 70.00 $ Other Installment Payment fiber_manua…" at bounding box center [698, 124] width 194 height 68
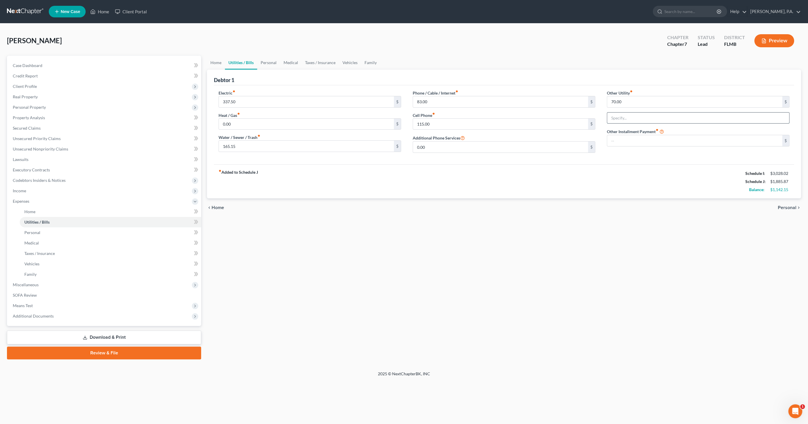
click at [644, 118] on input "text" at bounding box center [698, 118] width 182 height 11
click at [613, 160] on div "Electric fiber_manual_record 337.50 $ Heat / Gas fiber_manual_record 0.00 $ Wat…" at bounding box center [504, 124] width 580 height 79
click at [266, 60] on link "Personal" at bounding box center [268, 63] width 23 height 14
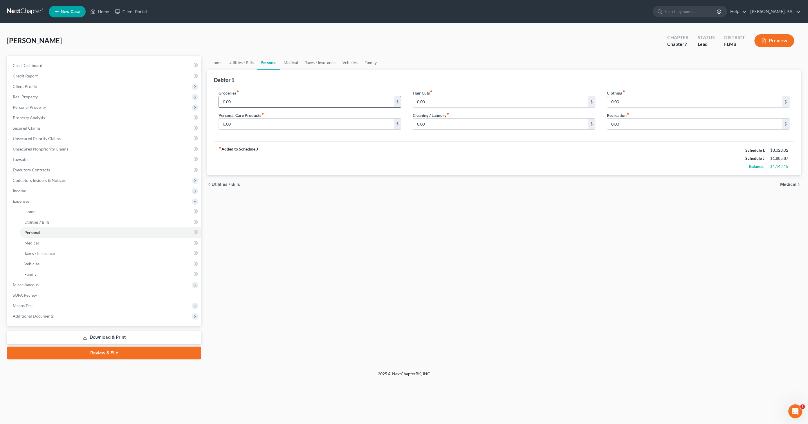
click at [248, 103] on input "0.00" at bounding box center [306, 101] width 175 height 11
click at [439, 101] on input "0.00" at bounding box center [500, 101] width 175 height 11
click at [631, 104] on input "0.00" at bounding box center [694, 101] width 175 height 11
click at [299, 127] on input "0.00" at bounding box center [306, 124] width 175 height 11
click at [628, 123] on input "0.00" at bounding box center [694, 124] width 175 height 11
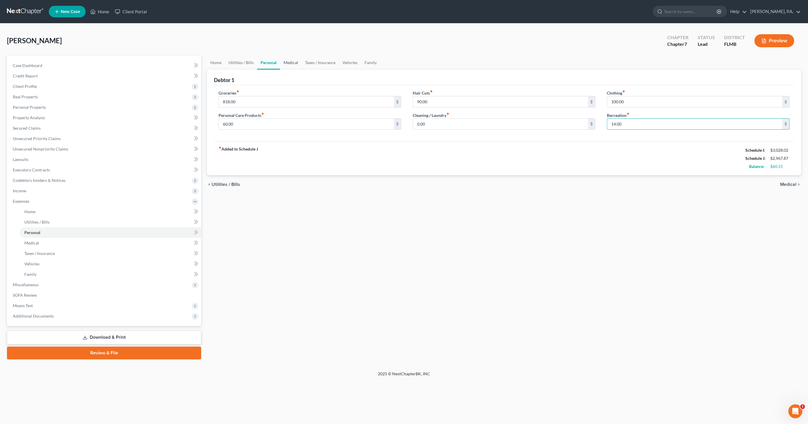
click at [289, 62] on link "Medical" at bounding box center [290, 63] width 21 height 14
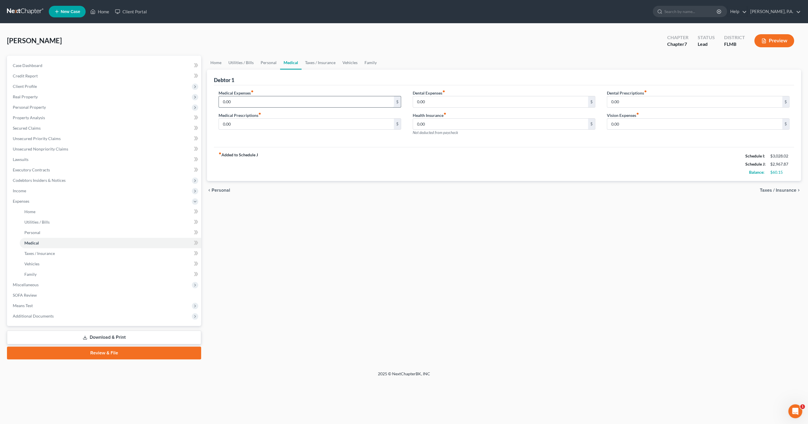
click at [251, 102] on input "0.00" at bounding box center [306, 101] width 175 height 11
click at [431, 122] on input "0.00" at bounding box center [500, 124] width 175 height 11
click at [314, 62] on link "Taxes / Insurance" at bounding box center [319, 63] width 37 height 14
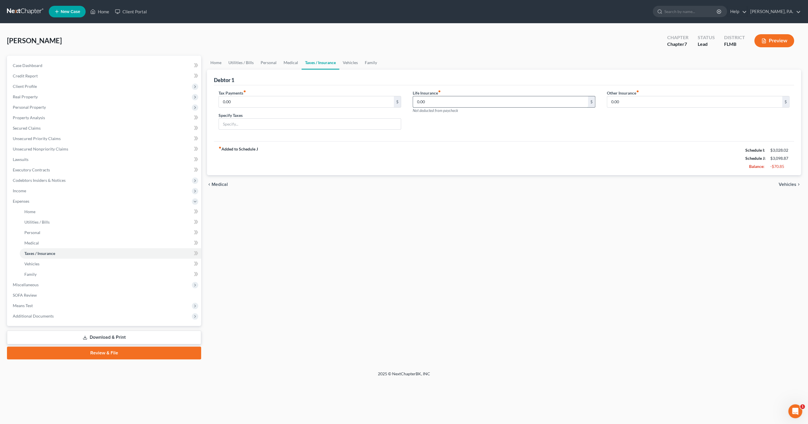
click at [437, 105] on input "0.00" at bounding box center [500, 101] width 175 height 11
click at [344, 63] on link "Vehicles" at bounding box center [350, 63] width 22 height 14
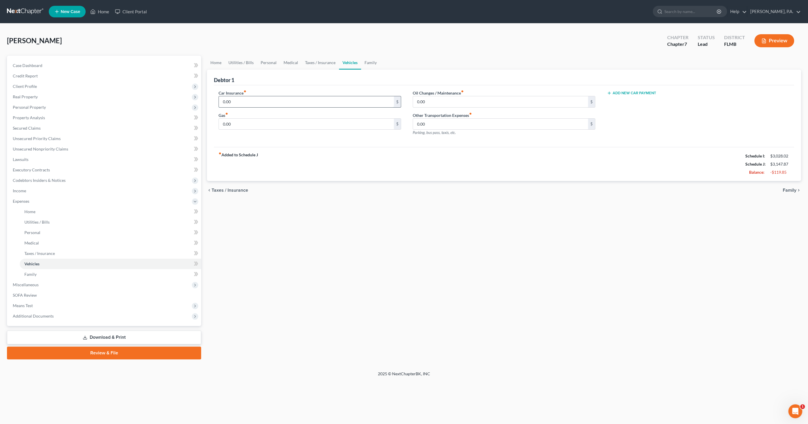
click at [253, 99] on input "0.00" at bounding box center [306, 101] width 175 height 11
click at [431, 101] on input "0.00" at bounding box center [500, 101] width 175 height 11
click at [292, 125] on input "0.00" at bounding box center [306, 124] width 175 height 11
click at [371, 61] on link "Family" at bounding box center [370, 63] width 19 height 14
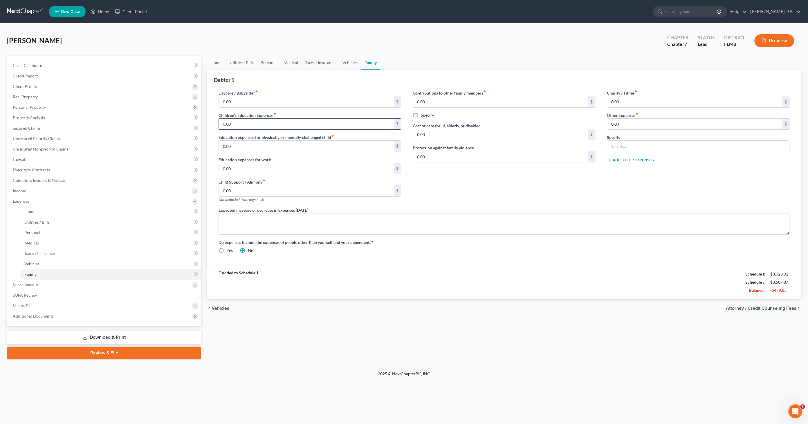
click at [262, 122] on input "0.00" at bounding box center [306, 124] width 175 height 11
click at [307, 146] on input "0.00" at bounding box center [306, 146] width 175 height 11
click at [627, 99] on input "0.00" at bounding box center [694, 101] width 175 height 11
click at [39, 284] on span "Miscellaneous" at bounding box center [104, 285] width 193 height 10
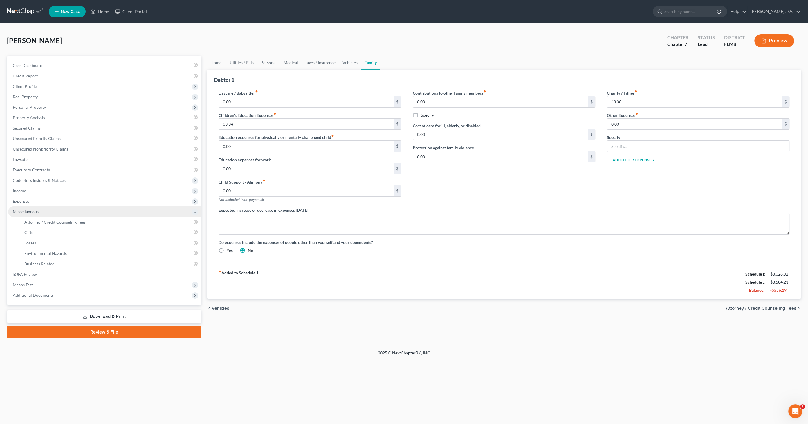
click at [32, 213] on span "Miscellaneous" at bounding box center [26, 211] width 26 height 5
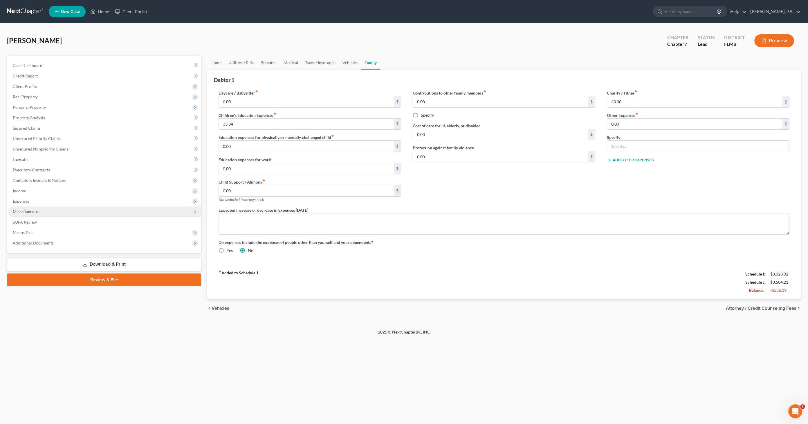
click at [32, 213] on span "Miscellaneous" at bounding box center [26, 211] width 26 height 5
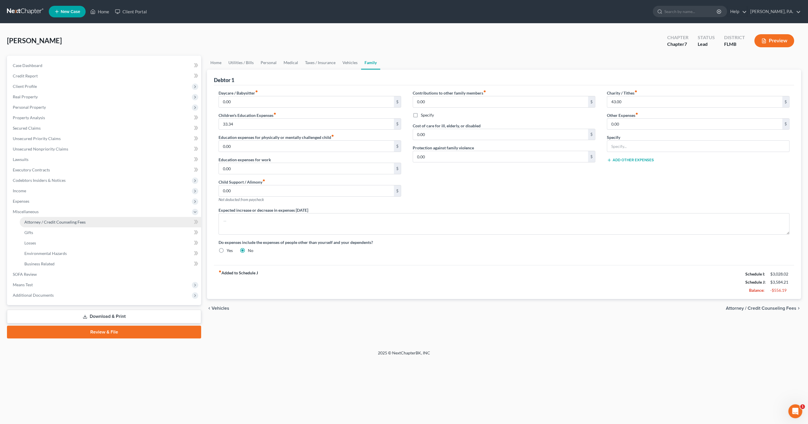
click at [33, 224] on span "Attorney / Credit Counseling Fees" at bounding box center [54, 222] width 61 height 5
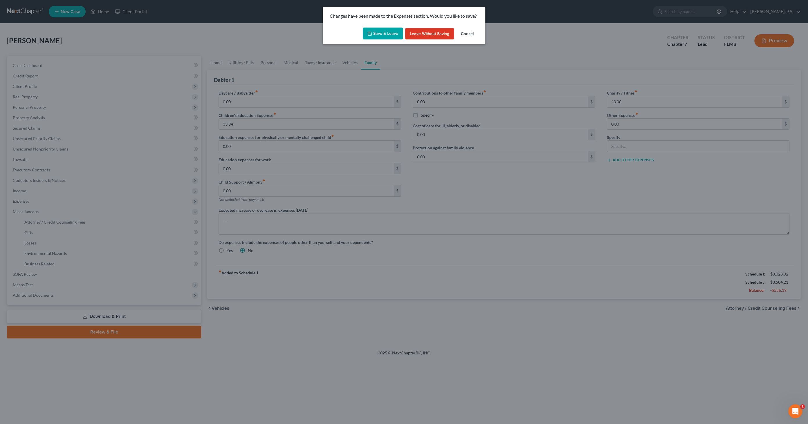
click at [379, 33] on button "Save & Leave" at bounding box center [383, 34] width 40 height 12
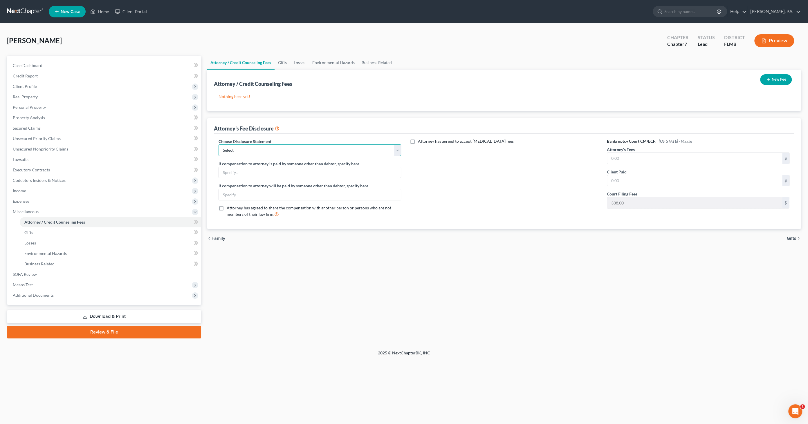
click at [263, 149] on select "Select Full Chapter 7 Fee Chapter 7 - Amended Post-Petition Fee Chapter 7 initi…" at bounding box center [310, 151] width 183 height 12
click at [219, 145] on select "Select Full Chapter 7 Fee Chapter 7 - Amended Post-Petition Fee Chapter 7 initi…" at bounding box center [310, 151] width 183 height 12
click at [659, 159] on input "text" at bounding box center [694, 158] width 175 height 11
click at [773, 78] on button "New Fee" at bounding box center [776, 79] width 32 height 11
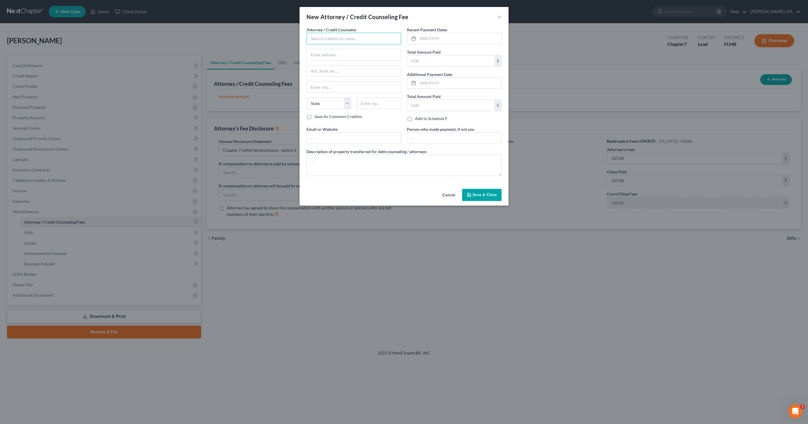
click at [339, 39] on input "text" at bounding box center [353, 39] width 95 height 12
drag, startPoint x: 334, startPoint y: 49, endPoint x: 355, endPoint y: 48, distance: 21.8
click at [334, 49] on div "[PERSON_NAME], P.A." at bounding box center [341, 49] width 60 height 6
click at [428, 37] on input "text" at bounding box center [459, 38] width 83 height 11
drag, startPoint x: 356, startPoint y: 167, endPoint x: 356, endPoint y: 158, distance: 8.4
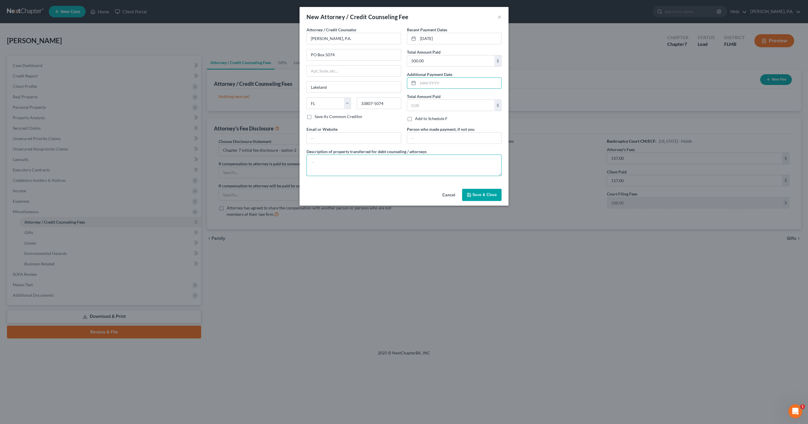
click at [356, 166] on textarea at bounding box center [403, 165] width 195 height 21
click at [483, 194] on span "Save & Close" at bounding box center [484, 194] width 24 height 5
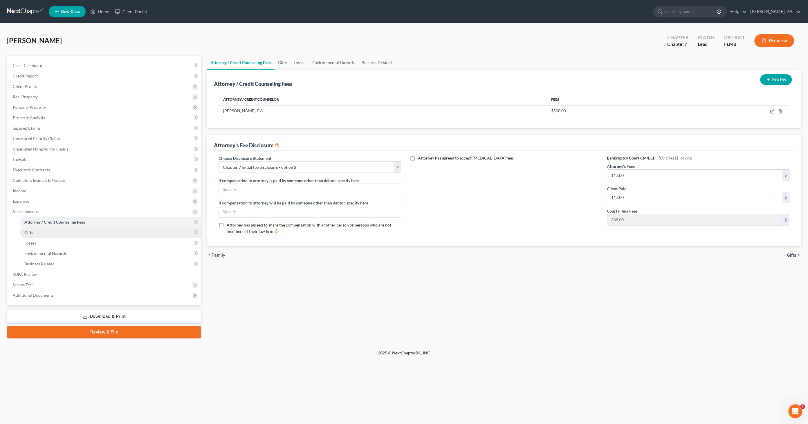
click at [32, 234] on span "Gifts" at bounding box center [28, 232] width 9 height 5
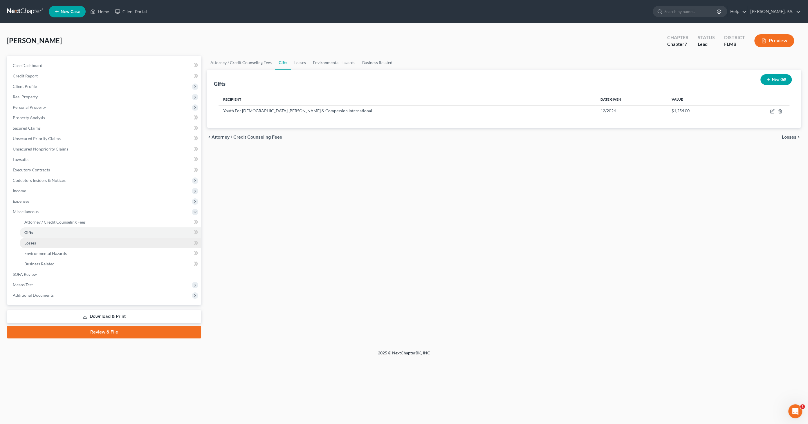
click at [32, 242] on span "Losses" at bounding box center [30, 243] width 12 height 5
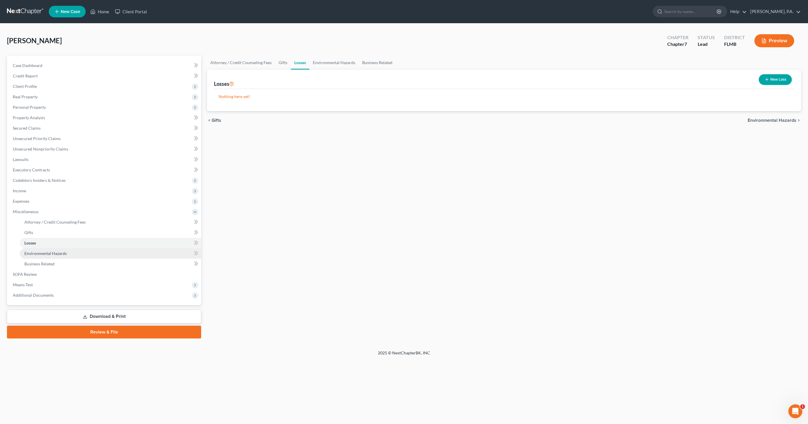
click at [33, 250] on link "Environmental Hazards" at bounding box center [110, 253] width 181 height 10
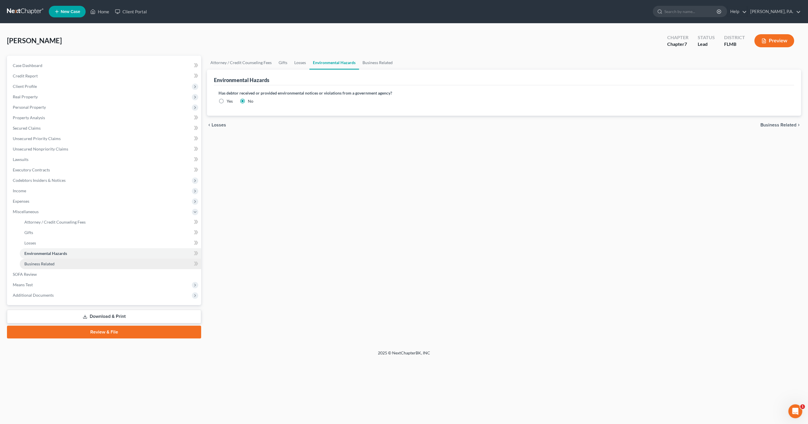
click at [33, 264] on span "Business Related" at bounding box center [39, 263] width 30 height 5
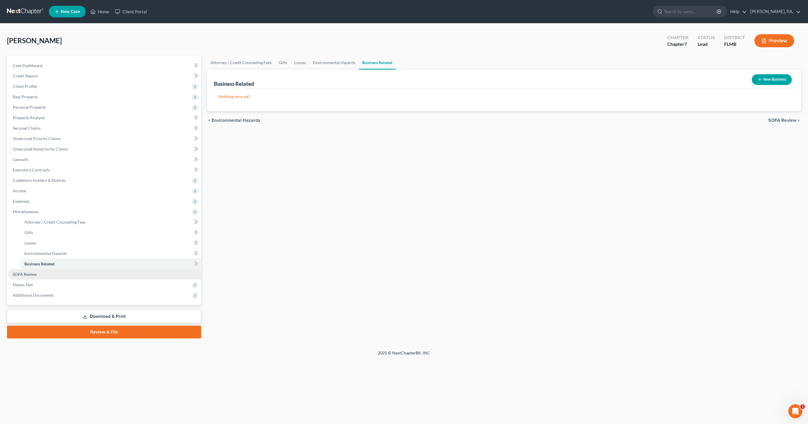
click at [30, 274] on span "SOFA Review" at bounding box center [25, 274] width 24 height 5
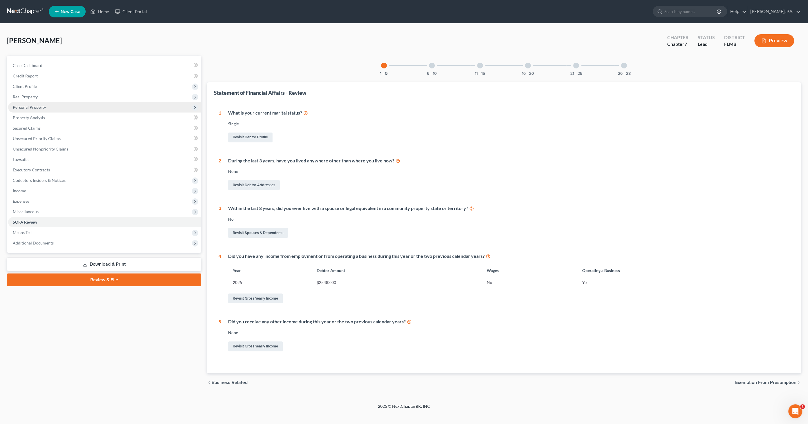
click at [30, 107] on span "Personal Property" at bounding box center [29, 107] width 33 height 5
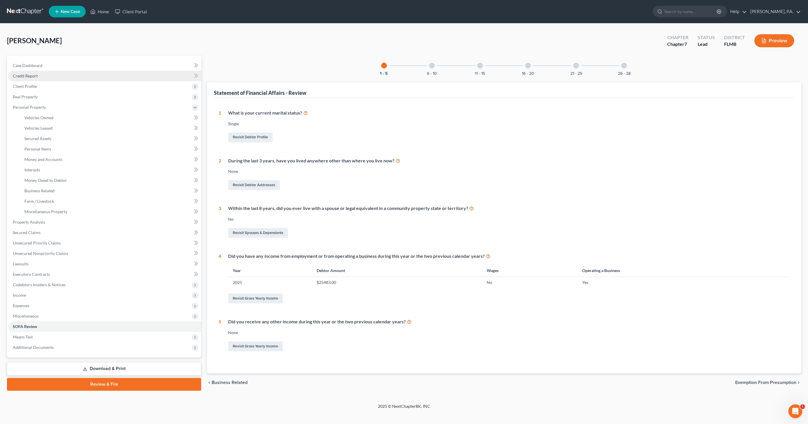
click at [31, 75] on span "Credit Report" at bounding box center [25, 75] width 25 height 5
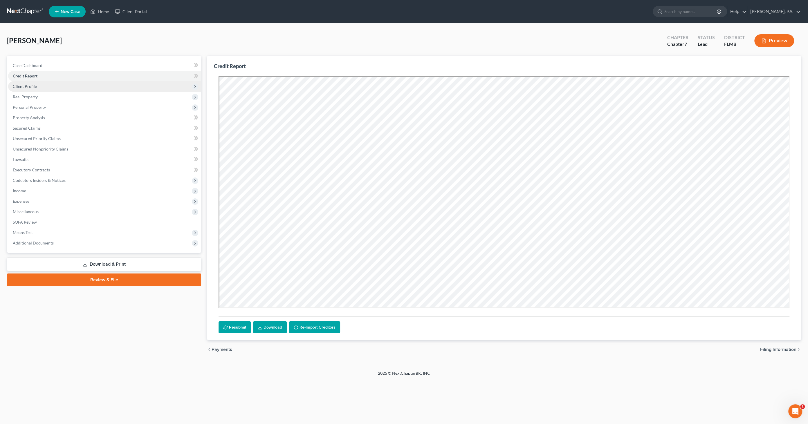
click at [31, 86] on span "Client Profile" at bounding box center [25, 86] width 24 height 5
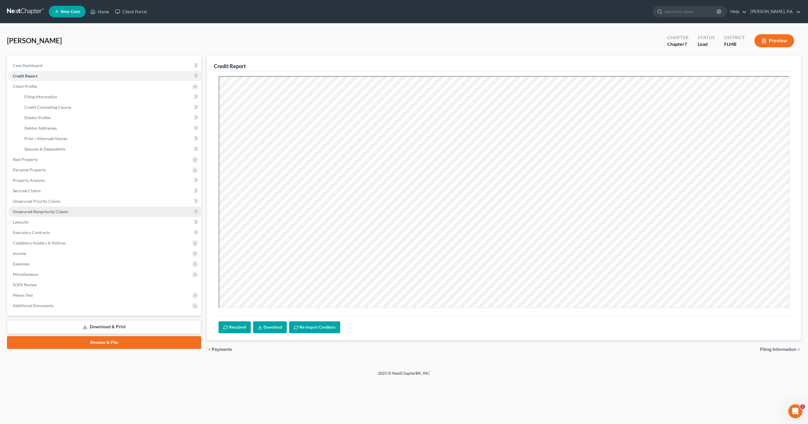
click at [42, 213] on span "Unsecured Nonpriority Claims" at bounding box center [40, 211] width 55 height 5
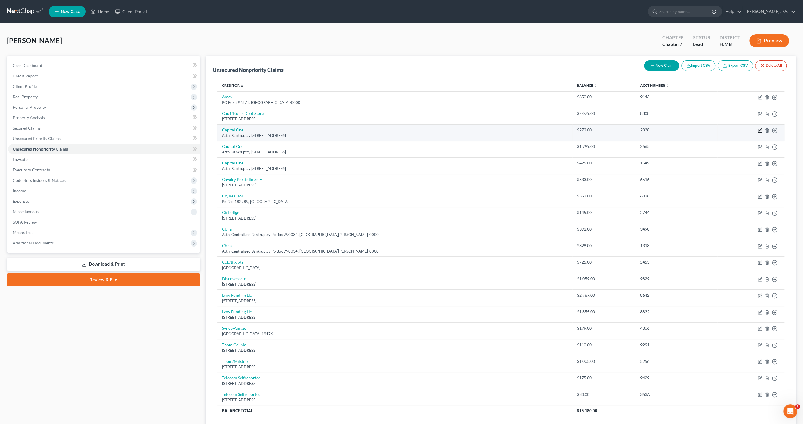
click at [759, 130] on icon "button" at bounding box center [760, 130] width 5 height 5
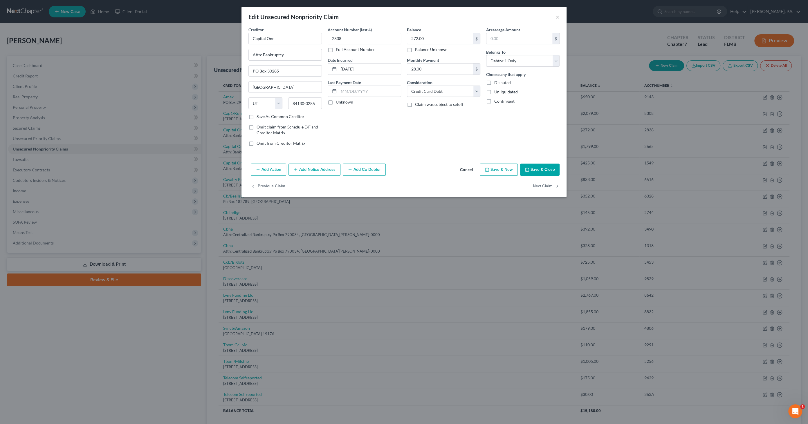
click at [555, 18] on div "Edit Unsecured Nonpriority Claim ×" at bounding box center [403, 17] width 325 height 20
click at [556, 17] on button "×" at bounding box center [557, 16] width 4 height 7
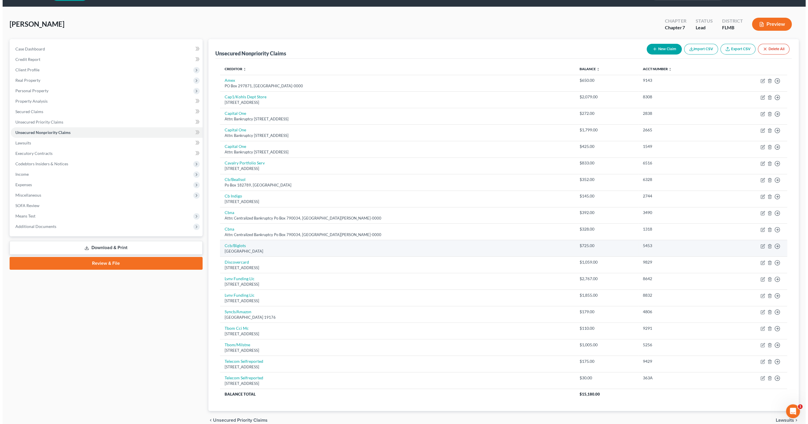
scroll to position [42, 0]
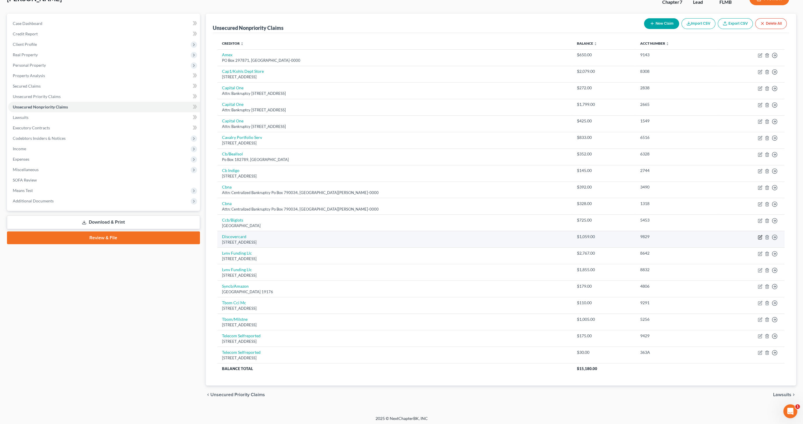
click at [761, 236] on icon "button" at bounding box center [760, 237] width 5 height 5
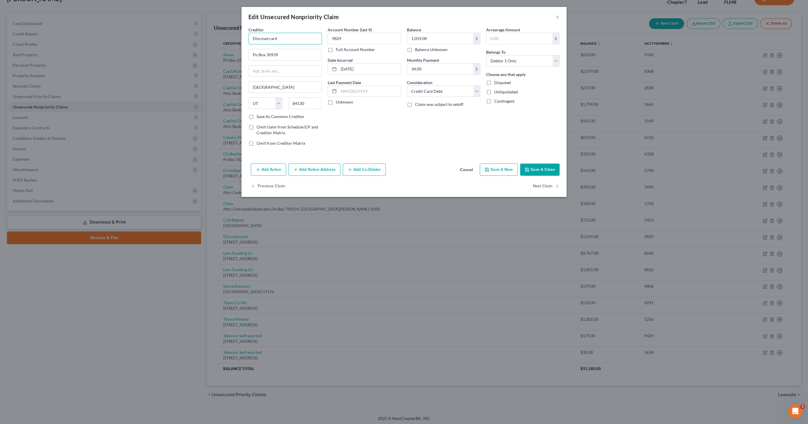
click at [307, 41] on input "Discovercard" at bounding box center [284, 39] width 73 height 12
drag, startPoint x: 295, startPoint y: 37, endPoint x: 230, endPoint y: 38, distance: 65.3
click at [229, 38] on div "Edit Unsecured Nonpriority Claim × Creditor * Discovercard Po Box 30939 [GEOGRA…" at bounding box center [404, 212] width 808 height 424
click at [278, 70] on div "[STREET_ADDRESS]" at bounding box center [286, 67] width 67 height 5
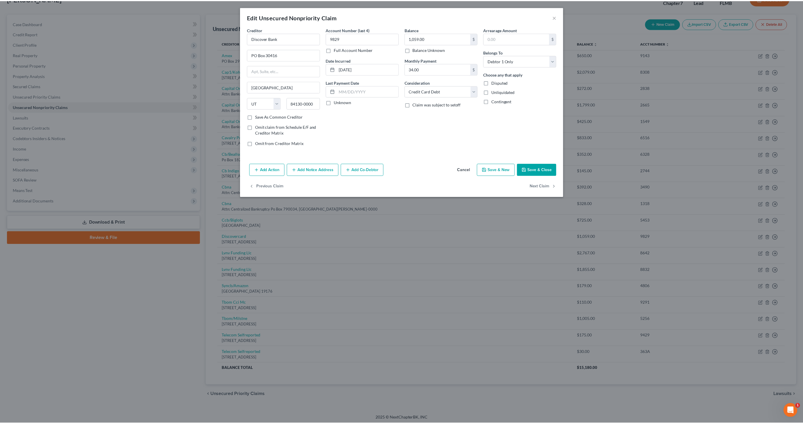
scroll to position [0, 0]
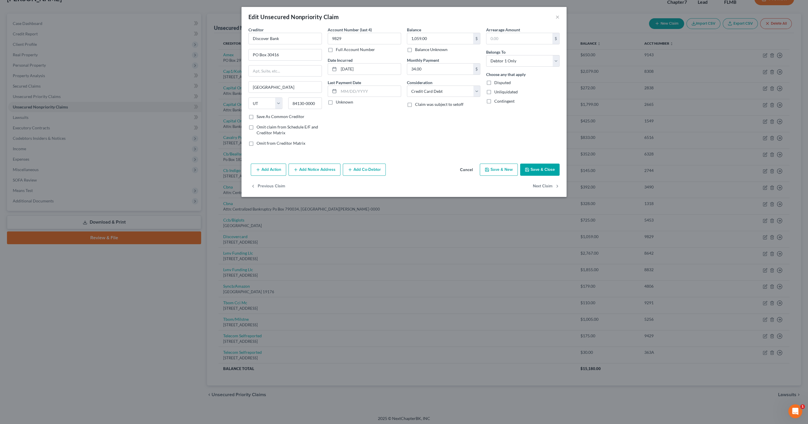
click at [551, 168] on button "Save & Close" at bounding box center [539, 170] width 39 height 12
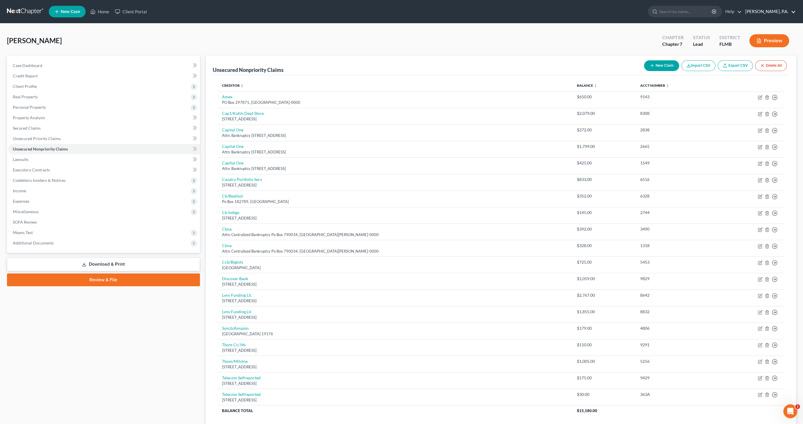
click at [781, 12] on link "[PERSON_NAME], P.A." at bounding box center [768, 11] width 53 height 10
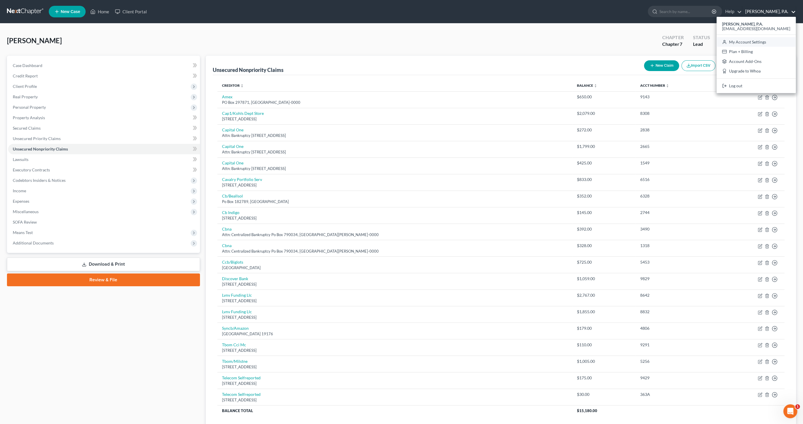
click at [770, 41] on link "My Account Settings" at bounding box center [755, 42] width 79 height 10
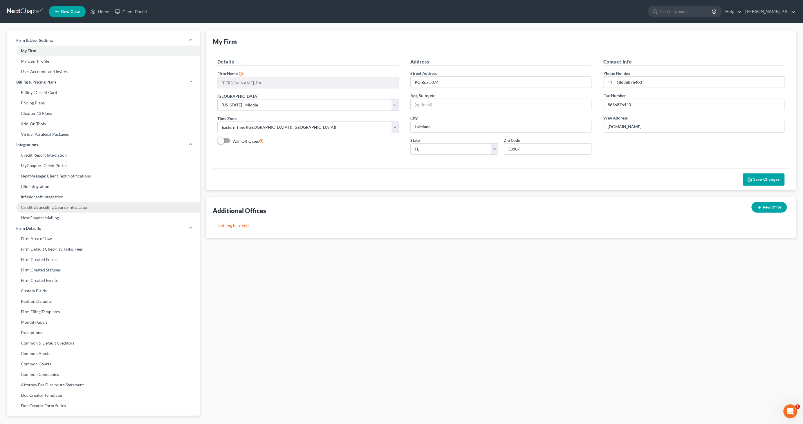
click at [72, 206] on link "Credit Counseling Course Integration" at bounding box center [103, 207] width 193 height 10
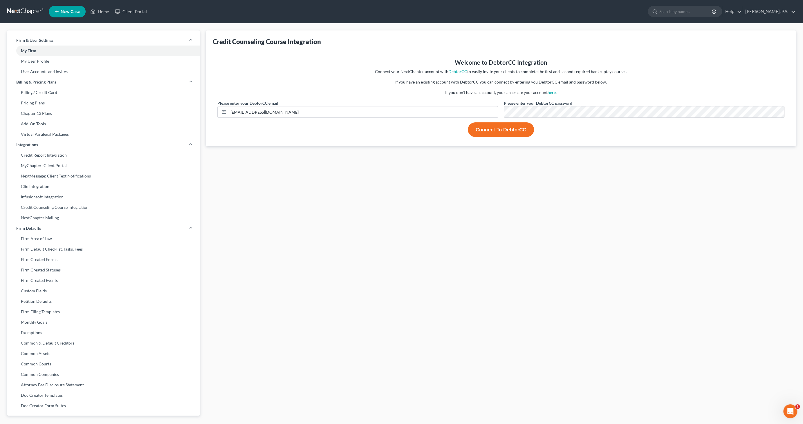
click at [489, 130] on button "Connect to DebtorCC" at bounding box center [501, 129] width 66 height 15
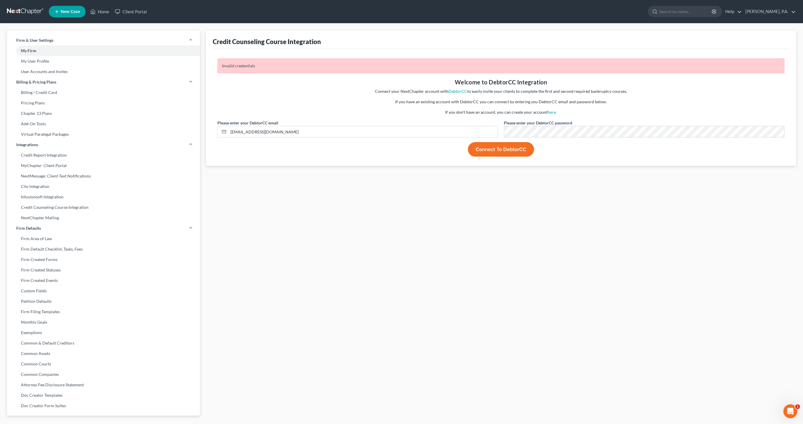
click at [475, 149] on button "Connect to DebtorCC" at bounding box center [501, 149] width 66 height 15
click at [492, 148] on button "Connect to DebtorCC" at bounding box center [501, 149] width 66 height 15
click at [551, 111] on link "here" at bounding box center [552, 112] width 8 height 5
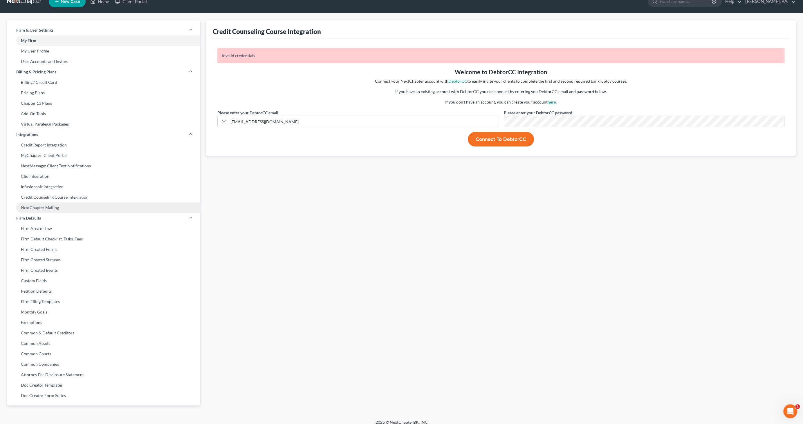
scroll to position [16, 0]
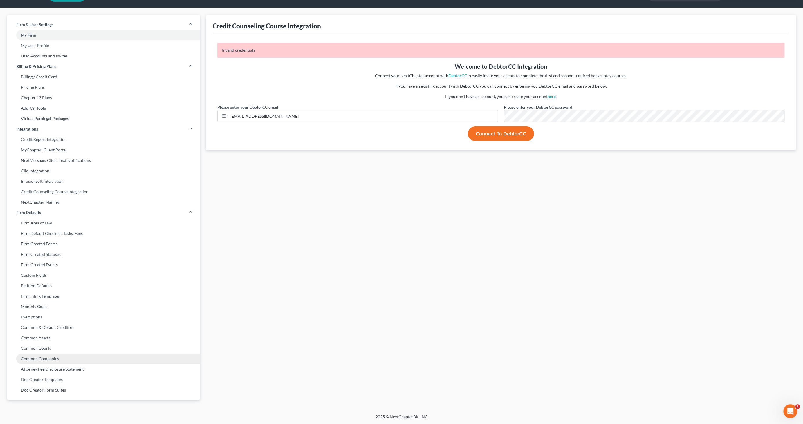
click at [59, 359] on link "Common Companies" at bounding box center [103, 359] width 193 height 10
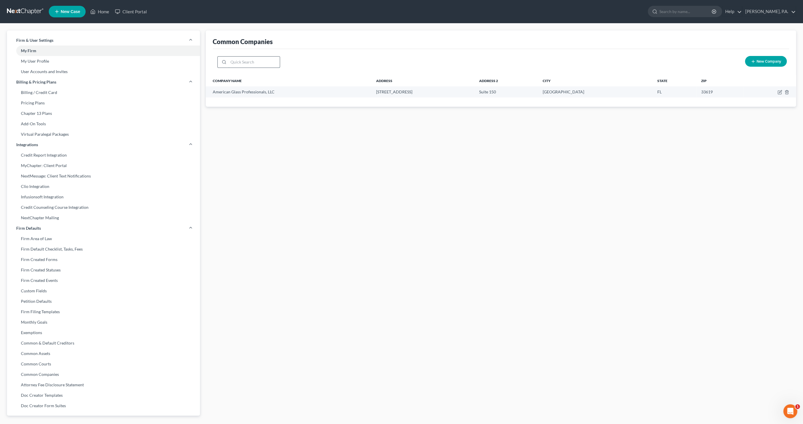
click at [252, 64] on input "search" at bounding box center [253, 62] width 51 height 11
click at [771, 11] on link "[PERSON_NAME], P.A." at bounding box center [768, 11] width 53 height 10
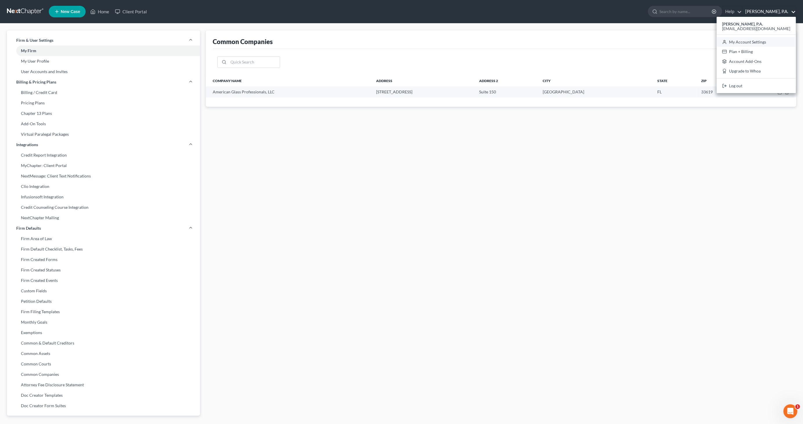
click at [763, 43] on link "My Account Settings" at bounding box center [755, 42] width 79 height 10
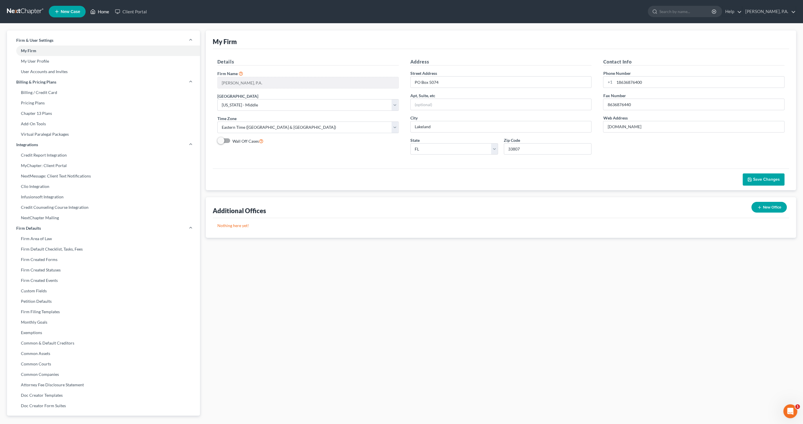
click at [107, 12] on link "Home" at bounding box center [99, 11] width 25 height 10
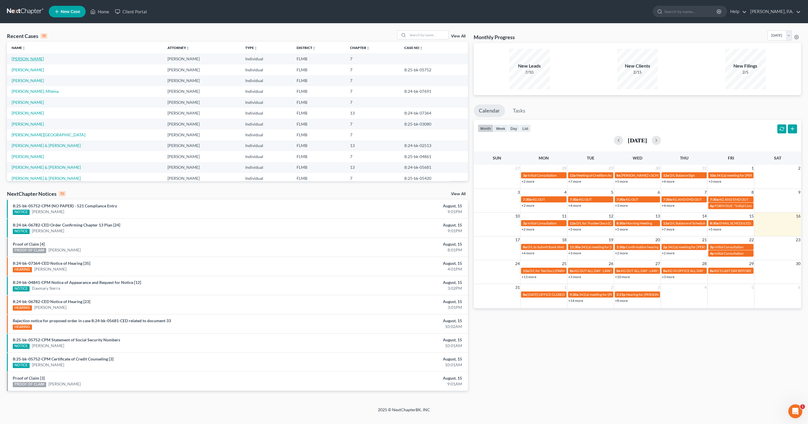
click at [35, 58] on link "[PERSON_NAME]" at bounding box center [28, 58] width 32 height 5
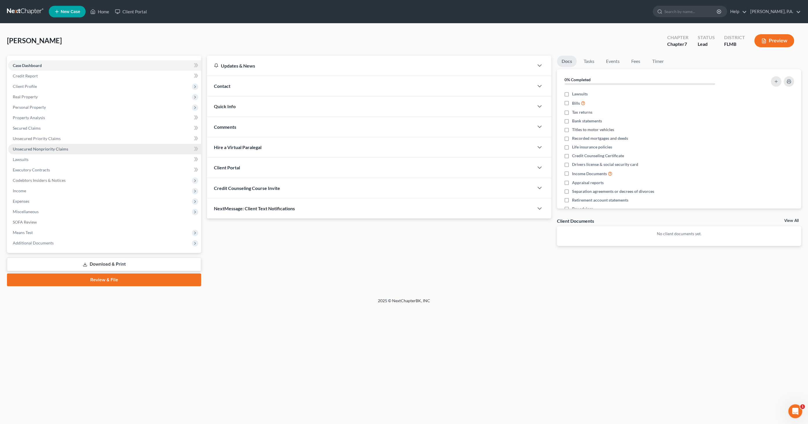
click at [41, 150] on span "Unsecured Nonpriority Claims" at bounding box center [40, 149] width 55 height 5
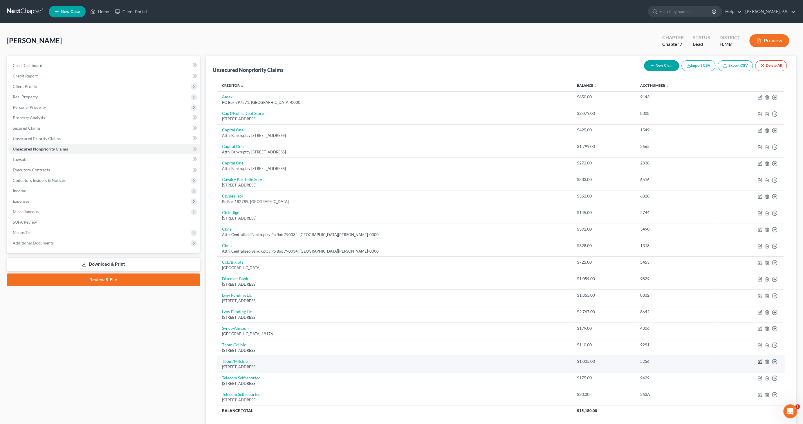
click at [758, 360] on icon "button" at bounding box center [760, 362] width 5 height 5
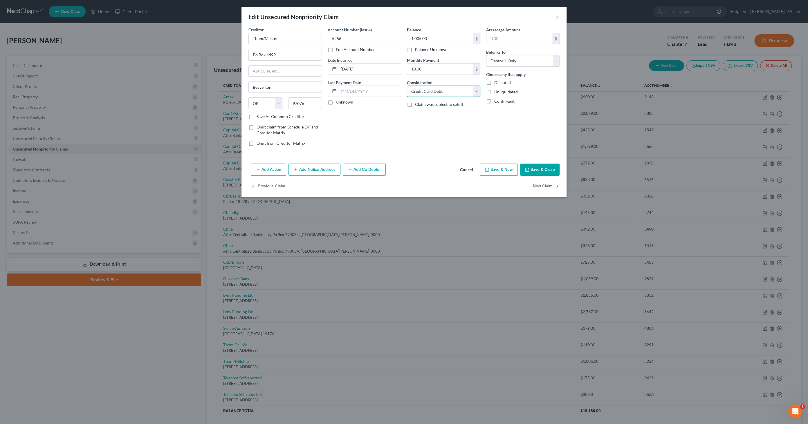
click at [443, 89] on select "Select Cable / Satellite Services Collection Agency Credit Card Debt Debt Couns…" at bounding box center [443, 92] width 73 height 12
click at [407, 86] on select "Select Cable / Satellite Services Collection Agency Credit Card Debt Debt Couns…" at bounding box center [443, 92] width 73 height 12
click at [441, 116] on input "text" at bounding box center [443, 113] width 73 height 11
click at [238, 34] on div "Edit Unsecured Nonpriority Claim × Creditor * Tbom/Milstne Po Box [GEOGRAPHIC_D…" at bounding box center [404, 212] width 808 height 424
click at [295, 40] on input "Concora Credit" at bounding box center [284, 39] width 73 height 12
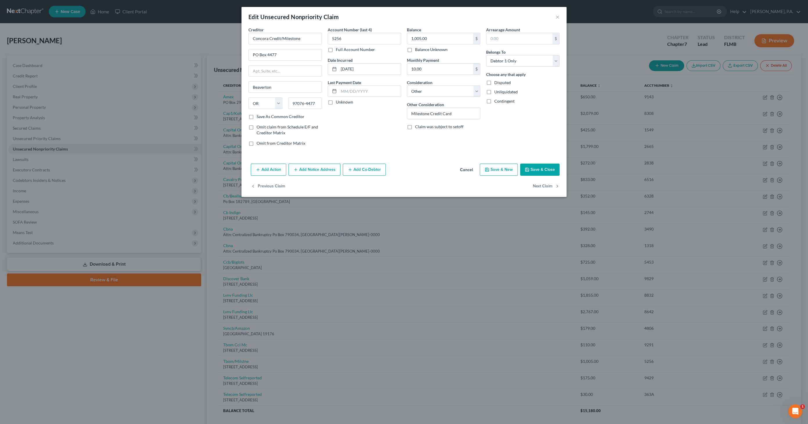
click at [541, 167] on button "Save & Close" at bounding box center [539, 170] width 39 height 12
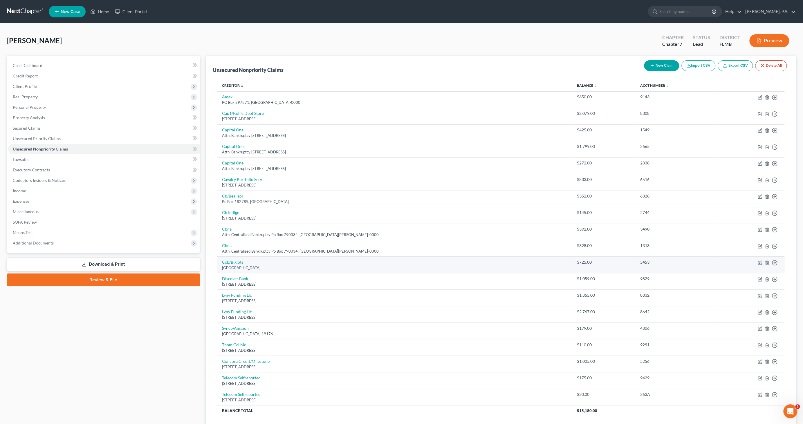
drag, startPoint x: 304, startPoint y: 265, endPoint x: 312, endPoint y: 264, distance: 8.2
click at [303, 265] on div "[GEOGRAPHIC_DATA]" at bounding box center [395, 268] width 346 height 6
click at [759, 262] on icon "button" at bounding box center [760, 262] width 3 height 3
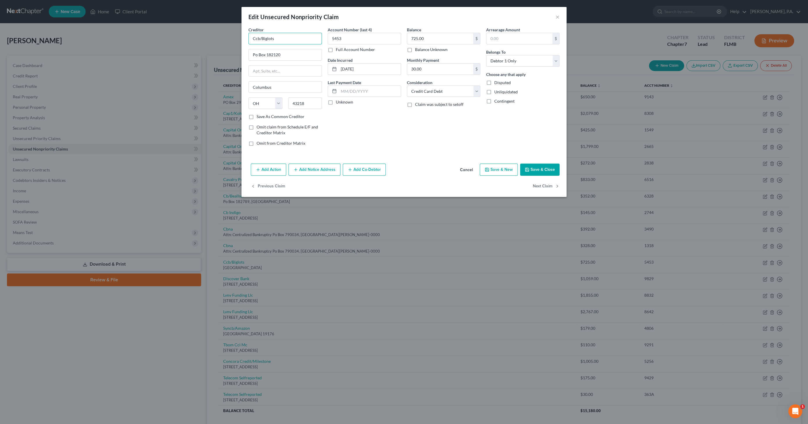
click at [299, 39] on input "Ccb/Biglots" at bounding box center [284, 39] width 73 height 12
drag, startPoint x: 299, startPoint y: 39, endPoint x: 224, endPoint y: 37, distance: 75.2
click at [224, 37] on div "Edit Unsecured Nonpriority Claim × Creditor * Ccb/Biglots Po Box 182120 [GEOGRA…" at bounding box center [404, 212] width 808 height 424
click at [456, 88] on select "Select Cable / Satellite Services Collection Agency Credit Card Debt Debt Couns…" at bounding box center [443, 92] width 73 height 12
click at [407, 86] on select "Select Cable / Satellite Services Collection Agency Credit Card Debt Debt Couns…" at bounding box center [443, 92] width 73 height 12
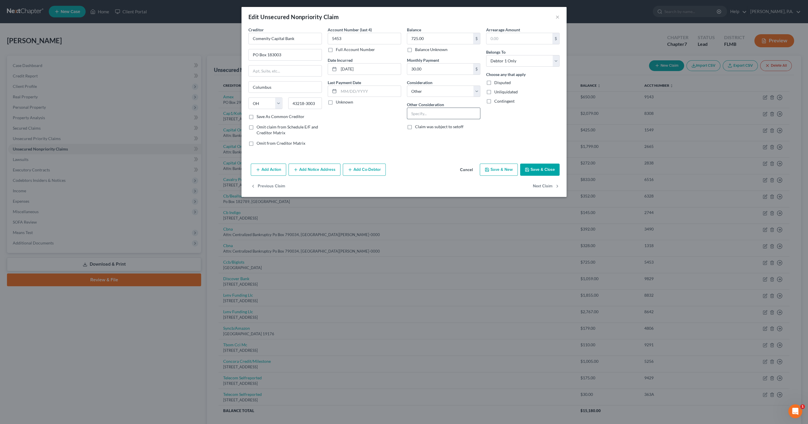
click at [443, 112] on input "text" at bounding box center [443, 113] width 73 height 11
click at [538, 168] on button "Save & Close" at bounding box center [539, 170] width 39 height 12
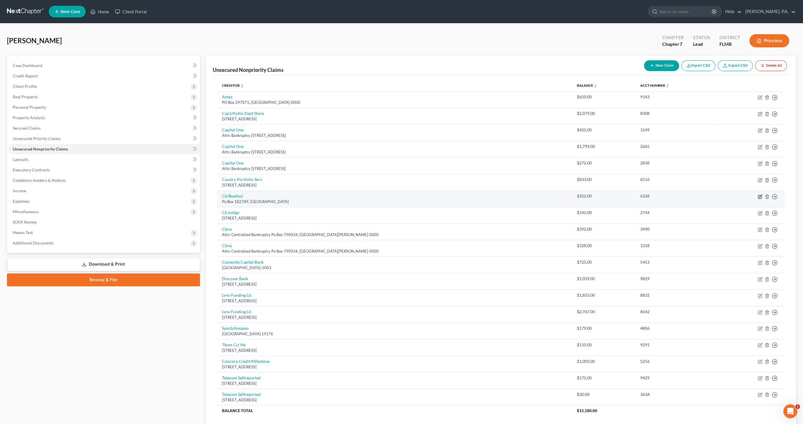
click at [760, 196] on icon "button" at bounding box center [760, 196] width 3 height 3
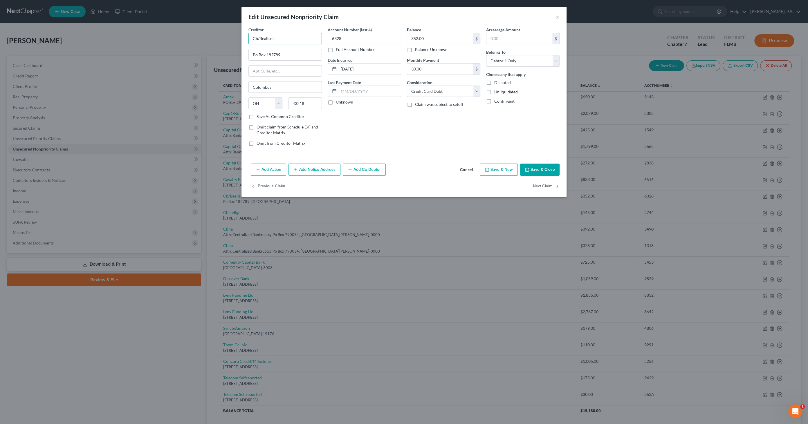
click at [288, 37] on input "Cb/Beallsol" at bounding box center [284, 39] width 73 height 12
drag, startPoint x: 296, startPoint y: 38, endPoint x: 218, endPoint y: 37, distance: 77.8
click at [217, 38] on div "Edit Unsecured Nonpriority Claim × Creditor * Cb/Beallsol Po Box 182789 [GEOGRA…" at bounding box center [404, 212] width 808 height 424
click at [543, 168] on button "Save & Close" at bounding box center [539, 170] width 39 height 12
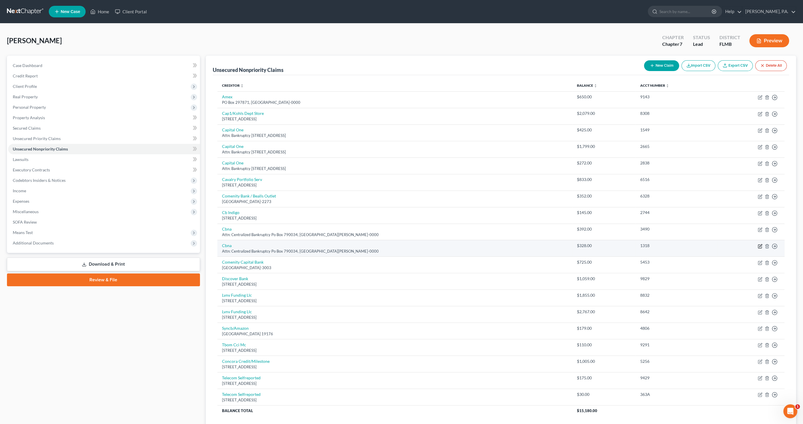
click at [759, 245] on icon "button" at bounding box center [760, 246] width 5 height 5
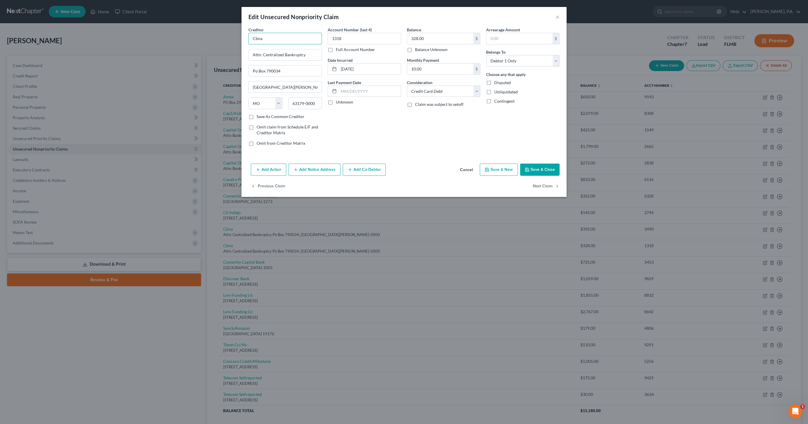
click at [271, 40] on input "Cbna" at bounding box center [284, 39] width 73 height 12
drag, startPoint x: 284, startPoint y: 38, endPoint x: 244, endPoint y: 37, distance: 40.6
click at [238, 38] on div "Edit Unsecured Nonpriority Claim × Creditor * Cbna Attn: Centralized Bankruptcy…" at bounding box center [404, 212] width 808 height 424
click at [293, 115] on label "Save As Common Creditor" at bounding box center [281, 117] width 48 height 6
click at [263, 115] on input "Save As Common Creditor" at bounding box center [261, 116] width 4 height 4
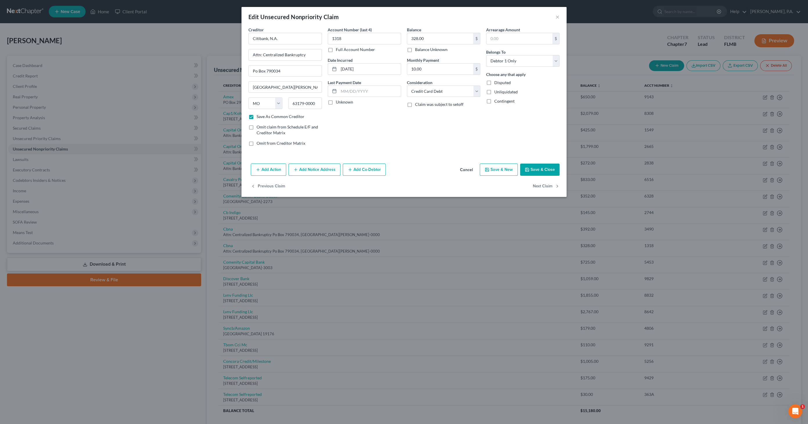
click at [533, 167] on button "Save & Close" at bounding box center [539, 170] width 39 height 12
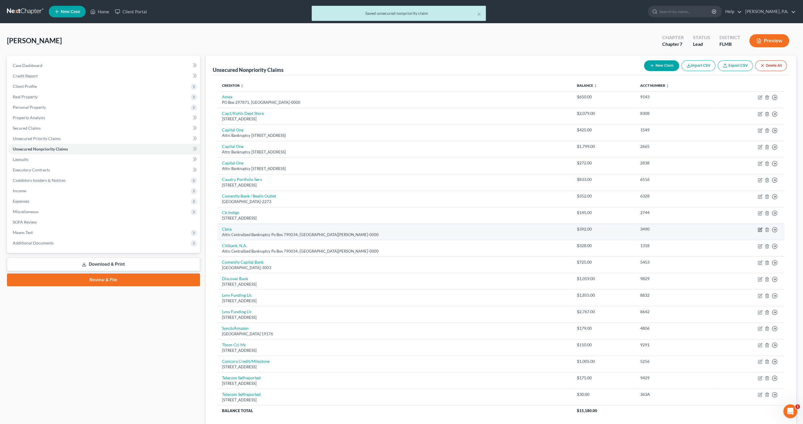
click at [759, 228] on icon "button" at bounding box center [759, 229] width 3 height 3
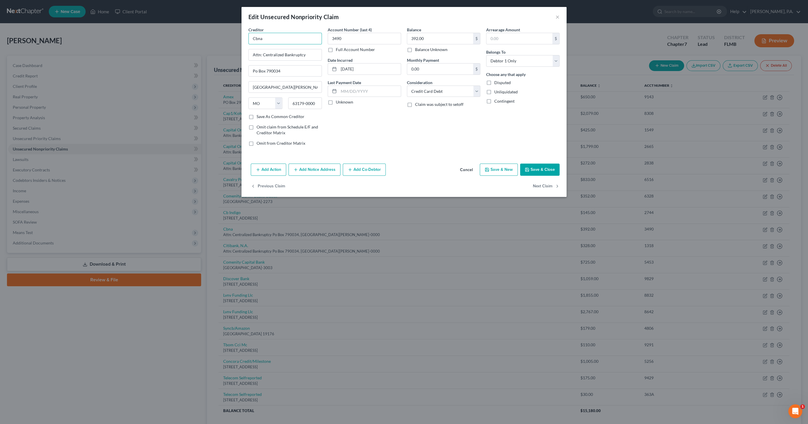
drag, startPoint x: 270, startPoint y: 38, endPoint x: 229, endPoint y: 40, distance: 41.5
click at [229, 40] on div "Edit Unsecured Nonpriority Claim × Creditor * Cbna Attn: Centralized Bankruptcy…" at bounding box center [404, 212] width 808 height 424
click at [265, 74] on div "Attn: Centralized Bankruptcy Po Box 790034, [GEOGRAPHIC_DATA][PERSON_NAME]-0000" at bounding box center [286, 75] width 67 height 10
click at [537, 166] on button "Save & Close" at bounding box center [539, 170] width 39 height 12
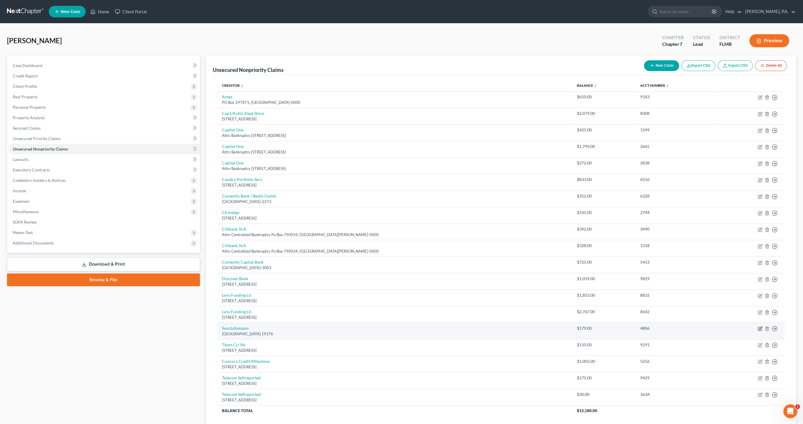
click at [759, 327] on icon "button" at bounding box center [759, 328] width 3 height 3
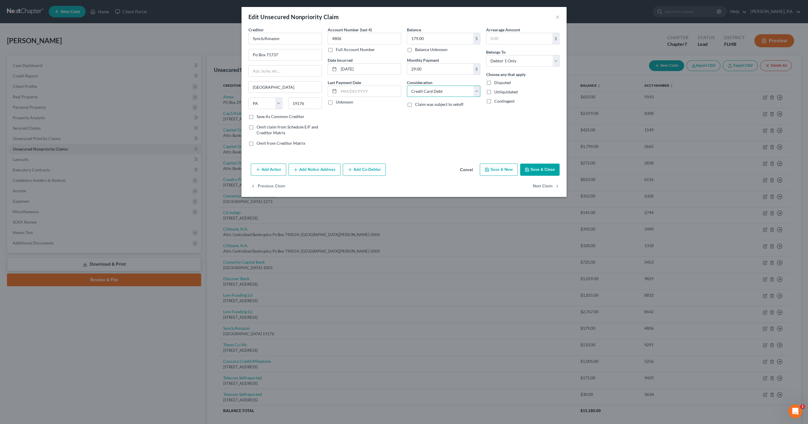
click at [460, 92] on select "Select Cable / Satellite Services Collection Agency Credit Card Debt Debt Couns…" at bounding box center [443, 92] width 73 height 12
click at [407, 86] on select "Select Cable / Satellite Services Collection Agency Credit Card Debt Debt Couns…" at bounding box center [443, 92] width 73 height 12
click at [433, 113] on input "text" at bounding box center [443, 113] width 73 height 11
drag, startPoint x: 301, startPoint y: 39, endPoint x: 206, endPoint y: 35, distance: 95.3
click at [206, 35] on div "Edit Unsecured Nonpriority Claim × Creditor * Syncb/Amazon Po Box 71737 [GEOGRA…" at bounding box center [404, 212] width 808 height 424
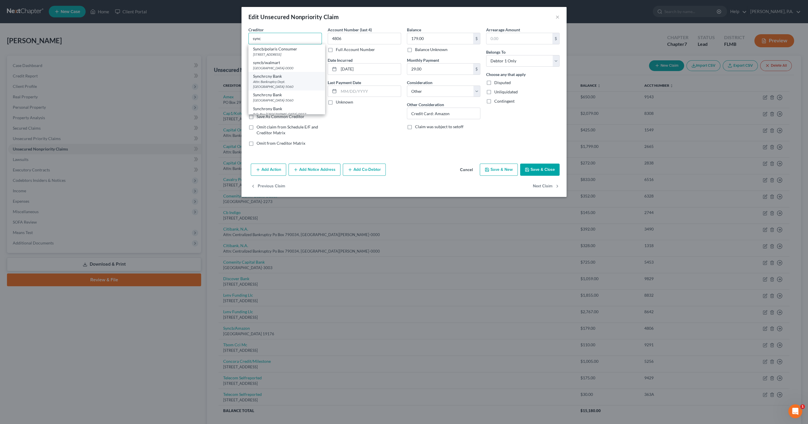
scroll to position [32, 0]
click at [292, 76] on div "Attn: Bankruptcy Dept. [GEOGRAPHIC_DATA]-5060" at bounding box center [286, 74] width 67 height 10
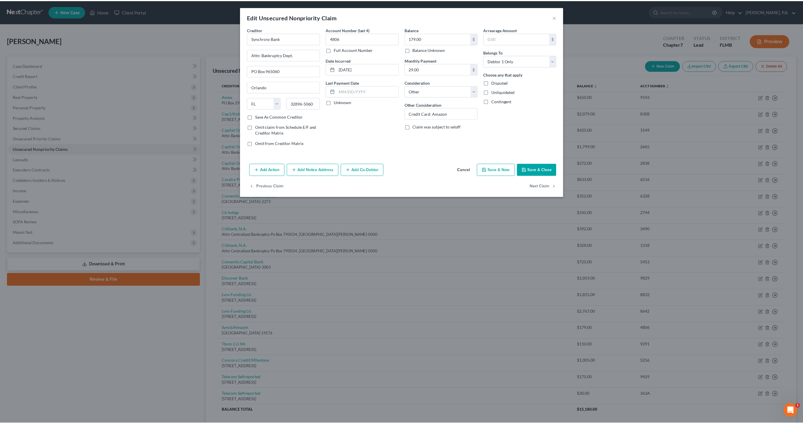
scroll to position [0, 0]
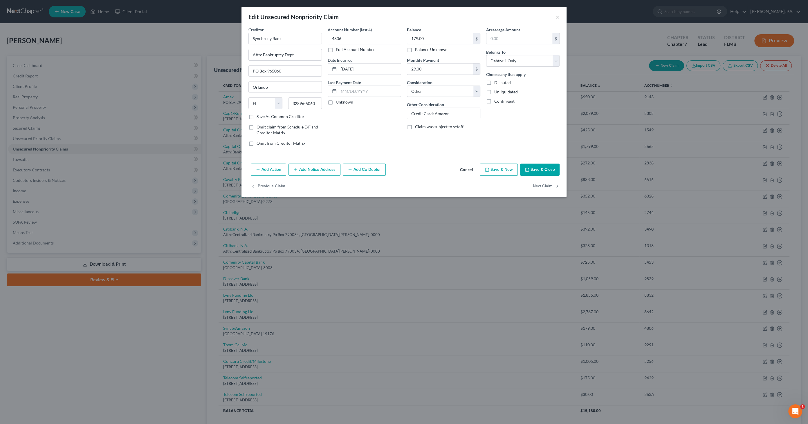
click at [541, 168] on button "Save & Close" at bounding box center [539, 170] width 39 height 12
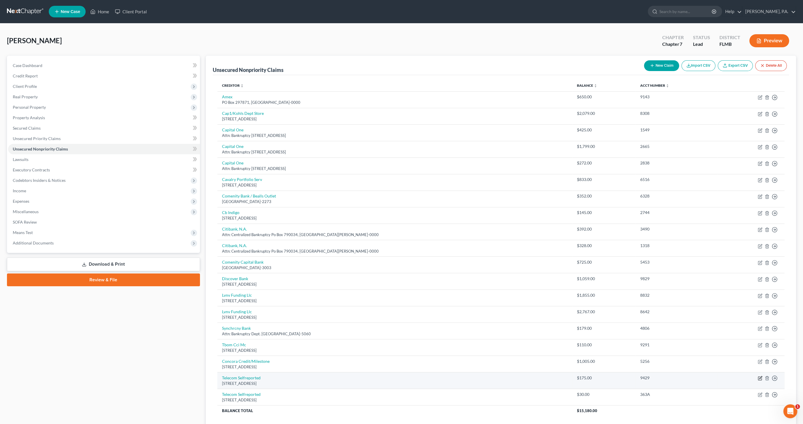
click at [759, 377] on icon "button" at bounding box center [759, 378] width 3 height 3
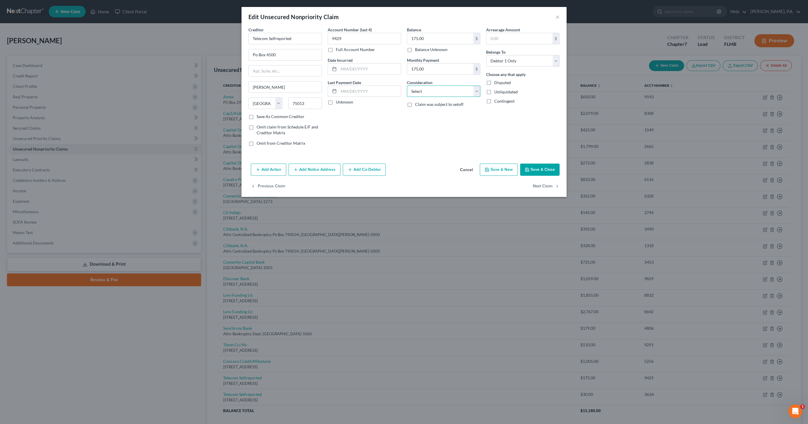
click at [439, 92] on select "Select Cable / Satellite Services Collection Agency Credit Card Debt Debt Couns…" at bounding box center [443, 92] width 73 height 12
click at [407, 86] on select "Select Cable / Satellite Services Collection Agency Credit Card Debt Debt Couns…" at bounding box center [443, 92] width 73 height 12
click at [429, 111] on input "text" at bounding box center [443, 113] width 73 height 11
click at [541, 170] on button "Save & Close" at bounding box center [539, 170] width 39 height 12
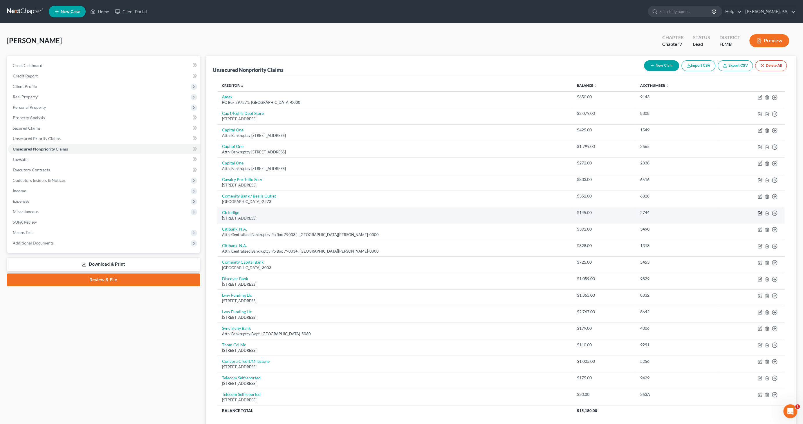
click at [759, 211] on icon "button" at bounding box center [760, 213] width 5 height 5
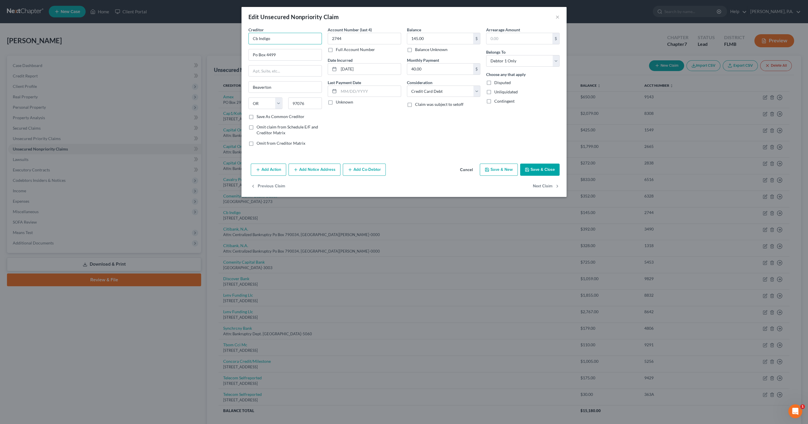
drag, startPoint x: 279, startPoint y: 38, endPoint x: 289, endPoint y: 37, distance: 9.6
click at [279, 38] on input "Cb Indigo" at bounding box center [284, 39] width 73 height 12
drag, startPoint x: 290, startPoint y: 37, endPoint x: 210, endPoint y: 31, distance: 79.7
click at [205, 31] on div "Edit Unsecured Nonpriority Claim × Creditor * Cb Indigo Po Box [GEOGRAPHIC_DATA…" at bounding box center [404, 212] width 808 height 424
click at [426, 87] on select "Select Cable / Satellite Services Collection Agency Credit Card Debt Debt Couns…" at bounding box center [443, 92] width 73 height 12
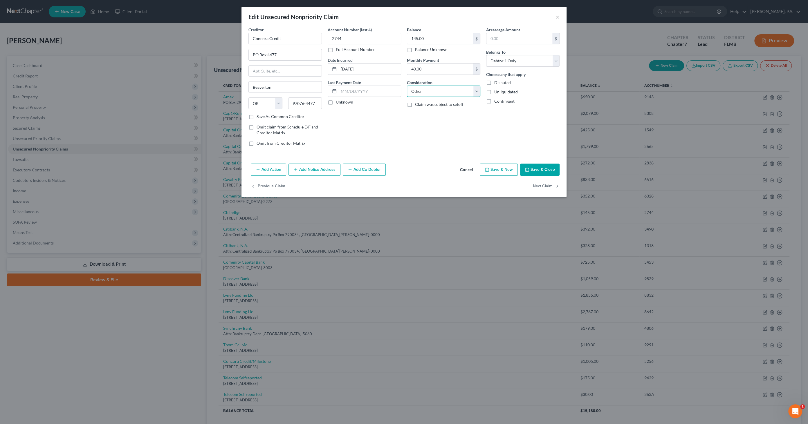
click at [407, 86] on select "Select Cable / Satellite Services Collection Agency Credit Card Debt Debt Couns…" at bounding box center [443, 92] width 73 height 12
click at [433, 113] on input "text" at bounding box center [443, 113] width 73 height 11
click at [547, 166] on button "Save & Close" at bounding box center [539, 170] width 39 height 12
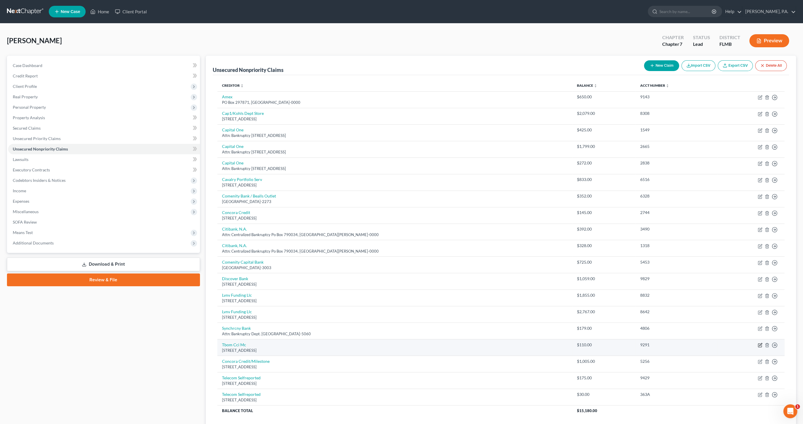
click at [759, 344] on icon "button" at bounding box center [760, 345] width 5 height 5
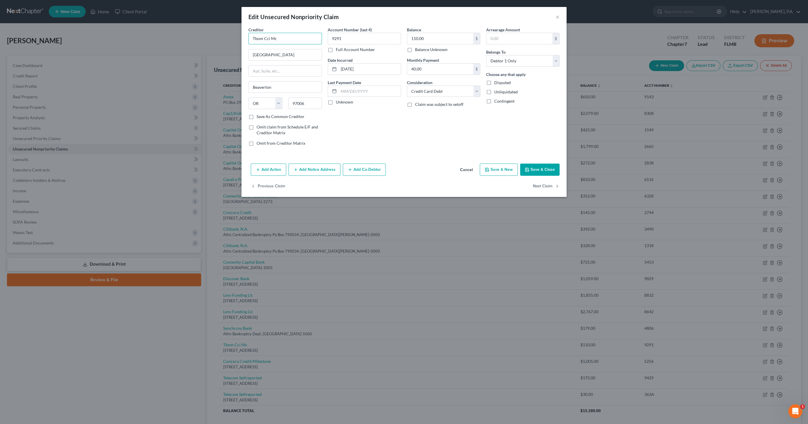
click at [289, 39] on input "Tbom Cci Mc" at bounding box center [284, 39] width 73 height 12
drag, startPoint x: 295, startPoint y: 38, endPoint x: 216, endPoint y: 36, distance: 78.9
click at [215, 36] on div "Edit Unsecured Nonpriority Claim × Creditor * Tbom Cci Mc 14600 [GEOGRAPHIC_DAT…" at bounding box center [404, 212] width 808 height 424
click at [442, 91] on select "Select Cable / Satellite Services Collection Agency Credit Card Debt Debt Couns…" at bounding box center [443, 92] width 73 height 12
click at [407, 86] on select "Select Cable / Satellite Services Collection Agency Credit Card Debt Debt Couns…" at bounding box center [443, 92] width 73 height 12
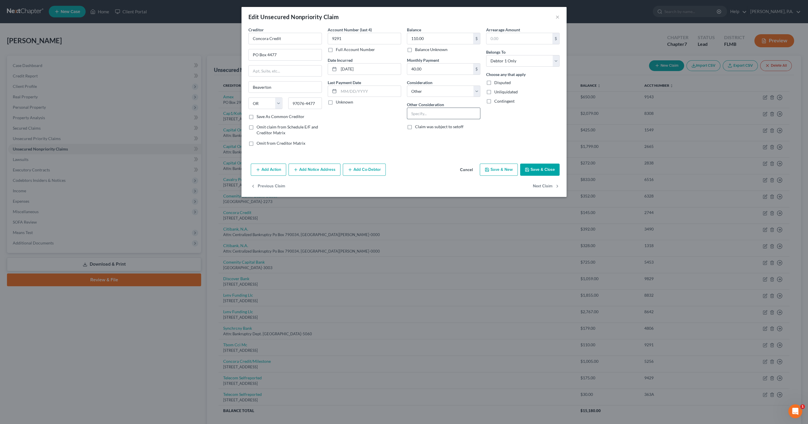
click at [431, 114] on input "text" at bounding box center [443, 113] width 73 height 11
click at [556, 165] on button "Save & Close" at bounding box center [539, 170] width 39 height 12
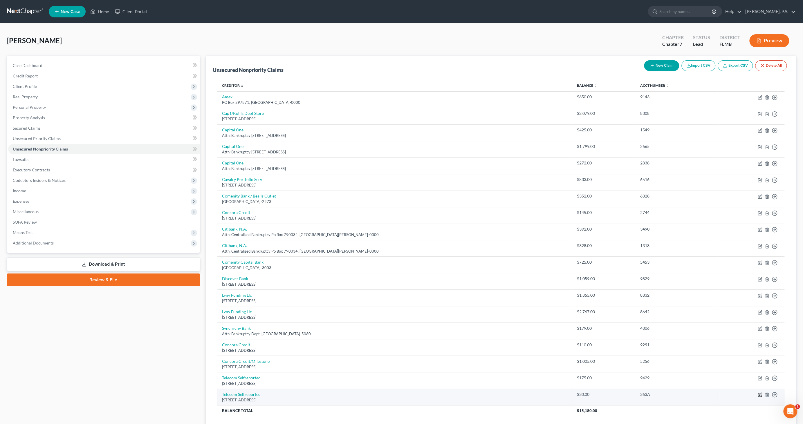
click at [758, 393] on icon "button" at bounding box center [760, 395] width 5 height 5
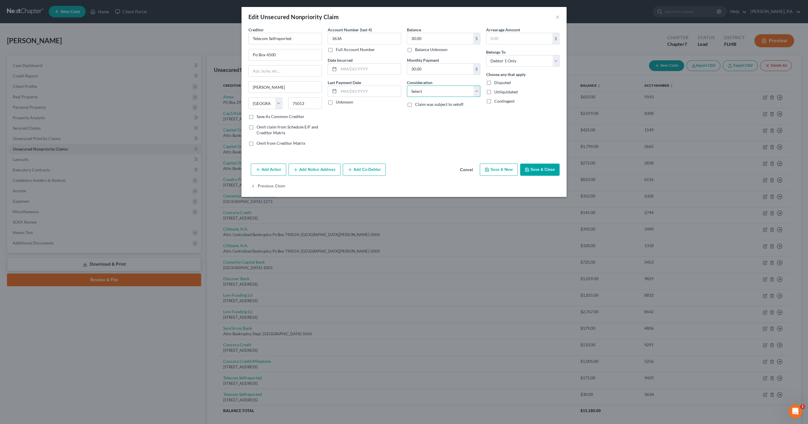
drag, startPoint x: 426, startPoint y: 91, endPoint x: 429, endPoint y: 95, distance: 5.4
click at [426, 91] on select "Select Cable / Satellite Services Collection Agency Credit Card Debt Debt Couns…" at bounding box center [443, 92] width 73 height 12
click at [407, 86] on select "Select Cable / Satellite Services Collection Agency Credit Card Debt Debt Couns…" at bounding box center [443, 92] width 73 height 12
click at [431, 113] on input "text" at bounding box center [443, 113] width 73 height 11
click at [540, 169] on button "Save & Close" at bounding box center [539, 170] width 39 height 12
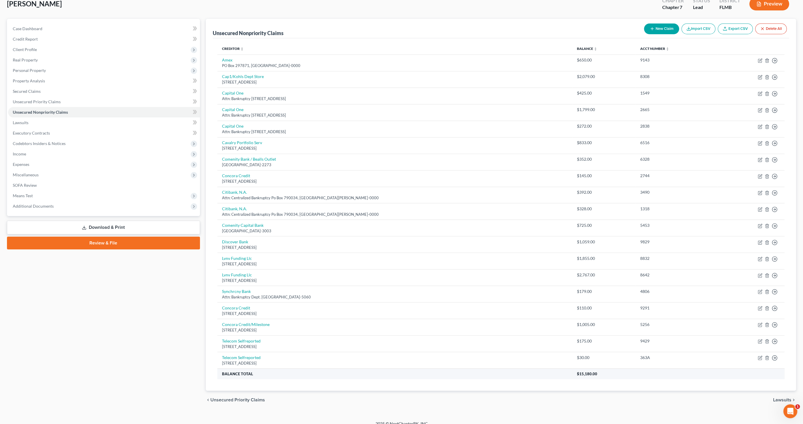
scroll to position [42, 0]
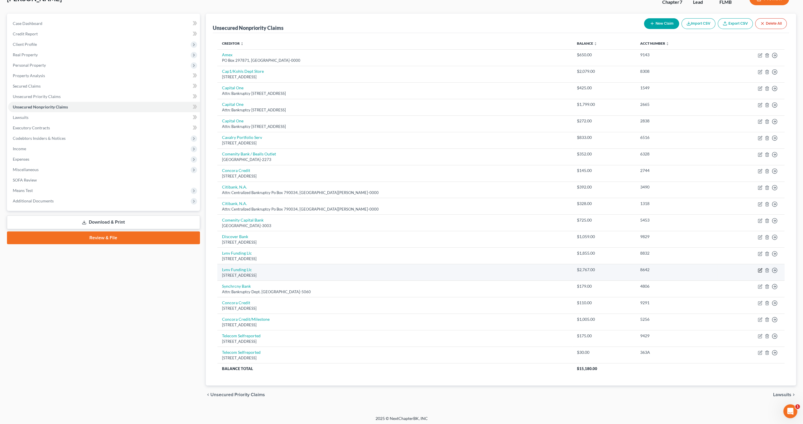
click at [759, 269] on icon "button" at bounding box center [760, 269] width 3 height 3
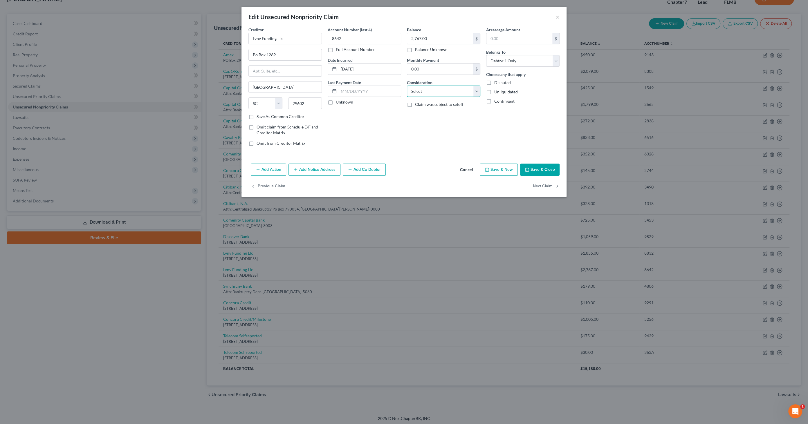
click at [440, 90] on select "Select Cable / Satellite Services Collection Agency Credit Card Debt Debt Couns…" at bounding box center [443, 92] width 73 height 12
click at [407, 86] on select "Select Cable / Satellite Services Collection Agency Credit Card Debt Debt Couns…" at bounding box center [443, 92] width 73 height 12
click at [431, 112] on input "text" at bounding box center [443, 113] width 73 height 11
click at [547, 170] on button "Save & Close" at bounding box center [539, 170] width 39 height 12
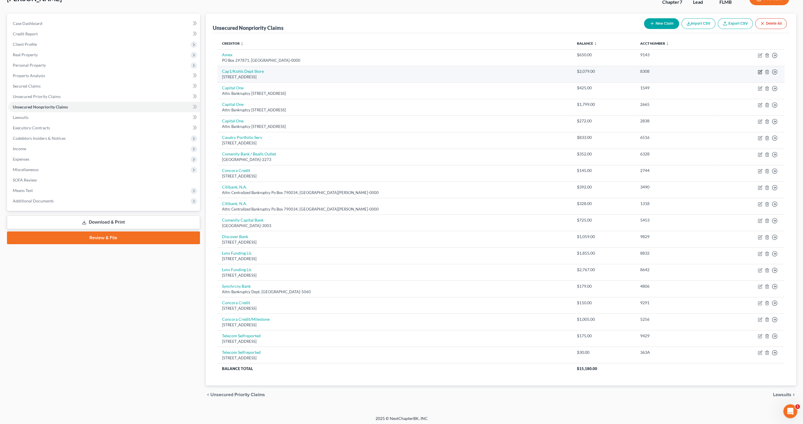
click at [758, 71] on icon "button" at bounding box center [759, 72] width 3 height 3
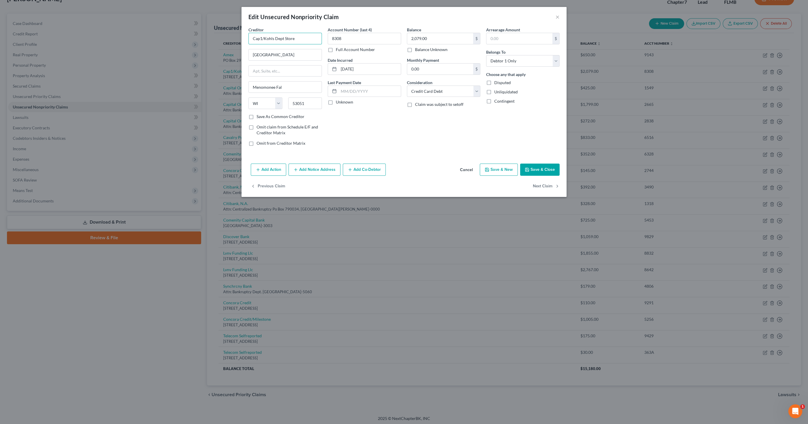
click at [302, 39] on input "Cap1/Kohls Dept Store" at bounding box center [284, 39] width 73 height 12
drag, startPoint x: 268, startPoint y: 33, endPoint x: 212, endPoint y: 24, distance: 56.4
click at [187, 28] on div "Edit Unsecured Nonpriority Claim × Creditor * Cap1/Kohls Dept Store [GEOGRAPHIC…" at bounding box center [404, 212] width 808 height 424
click at [539, 168] on button "Save & Close" at bounding box center [539, 170] width 39 height 12
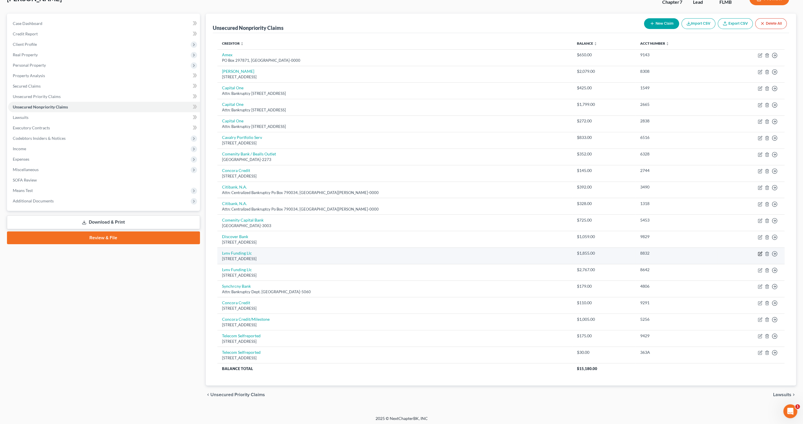
click at [759, 252] on icon "button" at bounding box center [760, 254] width 5 height 5
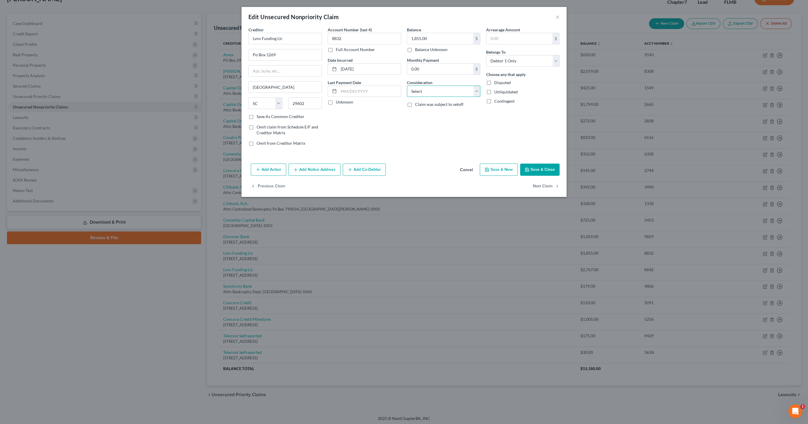
click at [428, 93] on select "Select Cable / Satellite Services Collection Agency Credit Card Debt Debt Couns…" at bounding box center [443, 92] width 73 height 12
click at [407, 86] on select "Select Cable / Satellite Services Collection Agency Credit Card Debt Debt Couns…" at bounding box center [443, 92] width 73 height 12
click at [431, 115] on input "text" at bounding box center [443, 113] width 73 height 11
click at [548, 169] on button "Save & Close" at bounding box center [539, 170] width 39 height 12
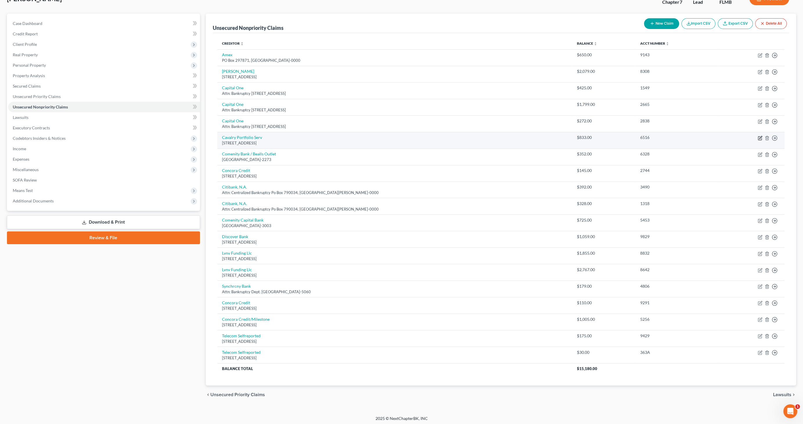
click at [759, 136] on icon "button" at bounding box center [760, 138] width 5 height 5
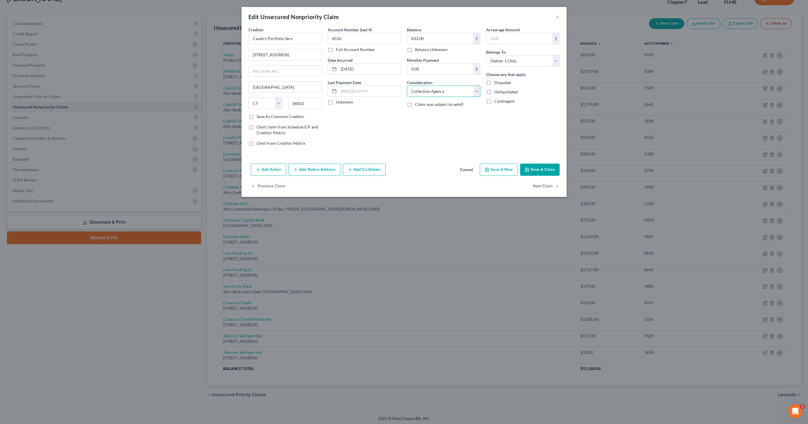
click at [452, 91] on select "Select Cable / Satellite Services Collection Agency Credit Card Debt Debt Couns…" at bounding box center [443, 92] width 73 height 12
click at [407, 86] on select "Select Cable / Satellite Services Collection Agency Credit Card Debt Debt Couns…" at bounding box center [443, 92] width 73 height 12
click at [425, 112] on input "text" at bounding box center [443, 113] width 73 height 11
drag, startPoint x: 544, startPoint y: 166, endPoint x: 545, endPoint y: 163, distance: 3.0
click at [544, 167] on button "Save & Close" at bounding box center [539, 170] width 39 height 12
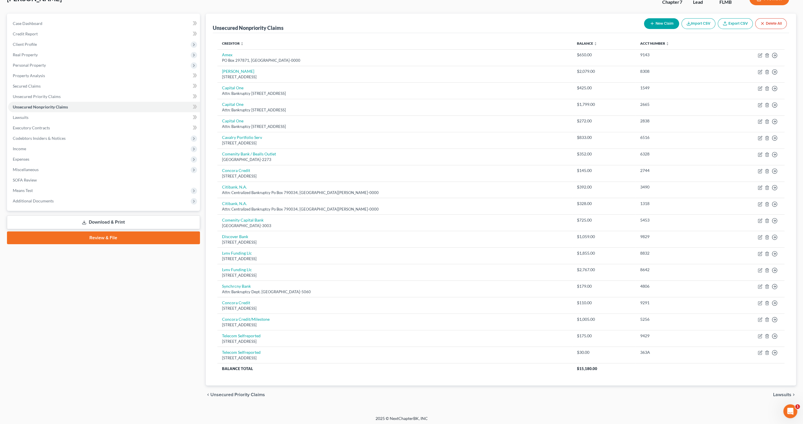
click at [653, 22] on button "New Claim" at bounding box center [661, 23] width 35 height 11
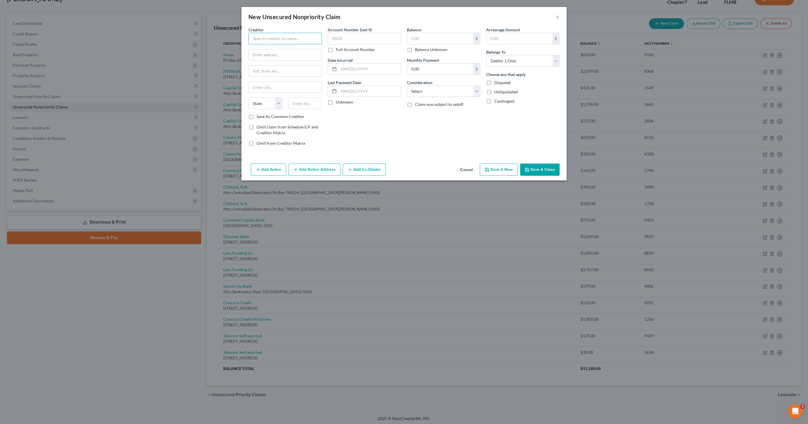
click at [272, 39] on input "text" at bounding box center [284, 39] width 73 height 12
click at [359, 68] on input "text" at bounding box center [370, 69] width 62 height 11
click at [425, 50] on label "Balance Unknown" at bounding box center [431, 50] width 33 height 6
click at [421, 50] on input "Balance Unknown" at bounding box center [419, 49] width 4 height 4
click at [447, 93] on select "Select Cable / Satellite Services Collection Agency Credit Card Debt Debt Couns…" at bounding box center [443, 92] width 73 height 12
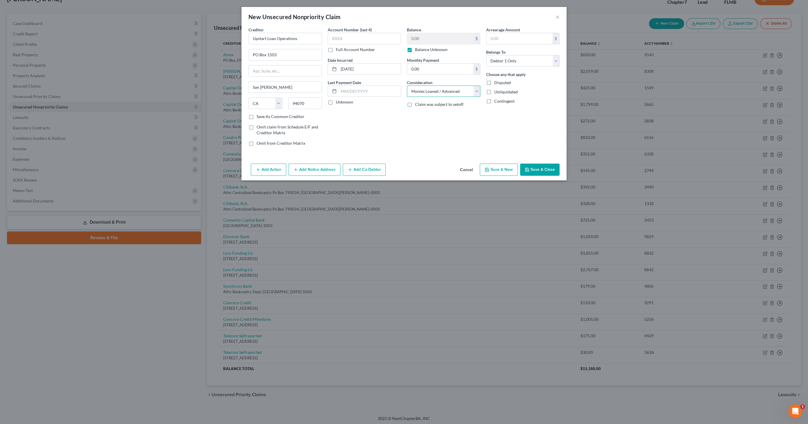
click at [407, 86] on select "Select Cable / Satellite Services Collection Agency Credit Card Debt Debt Couns…" at bounding box center [443, 92] width 73 height 12
click at [536, 170] on button "Save & Close" at bounding box center [539, 170] width 39 height 12
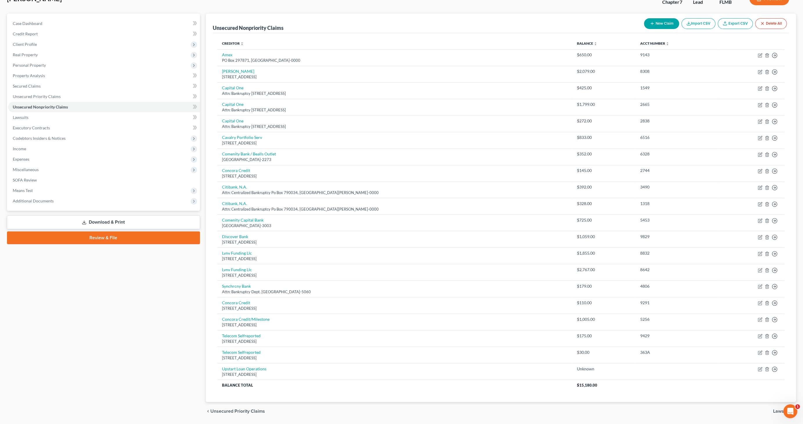
click at [102, 220] on link "Download & Print" at bounding box center [103, 223] width 193 height 14
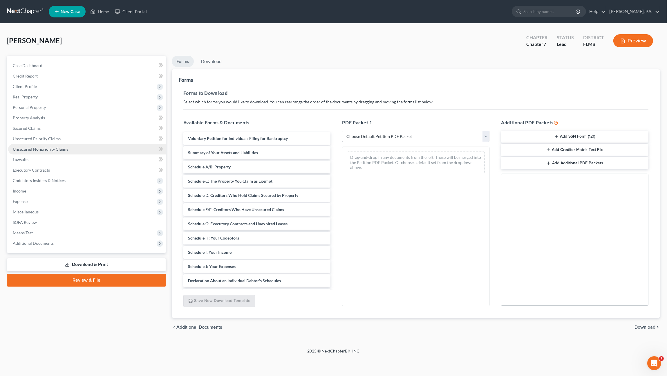
click at [51, 148] on span "Unsecured Nonpriority Claims" at bounding box center [40, 149] width 55 height 5
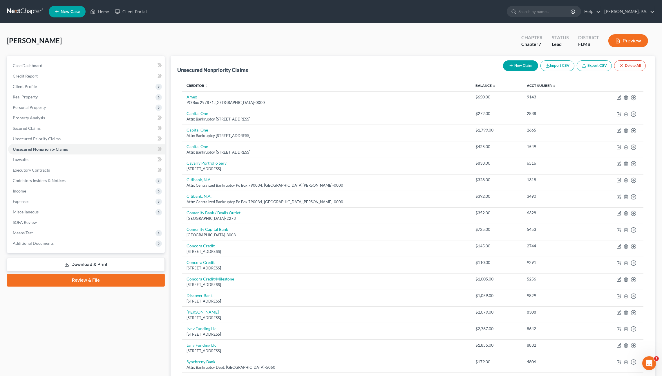
click at [627, 41] on button "Preview" at bounding box center [629, 40] width 40 height 13
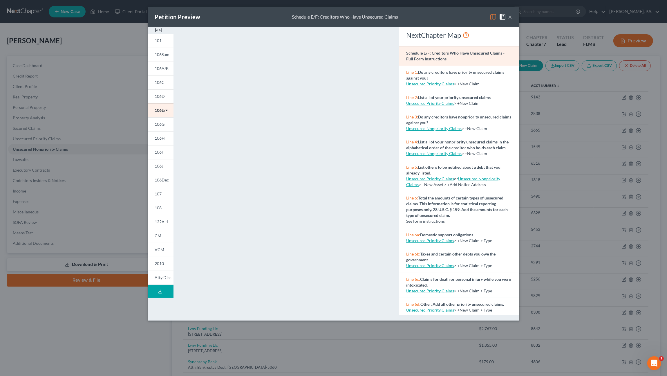
click at [158, 30] on img at bounding box center [158, 30] width 7 height 7
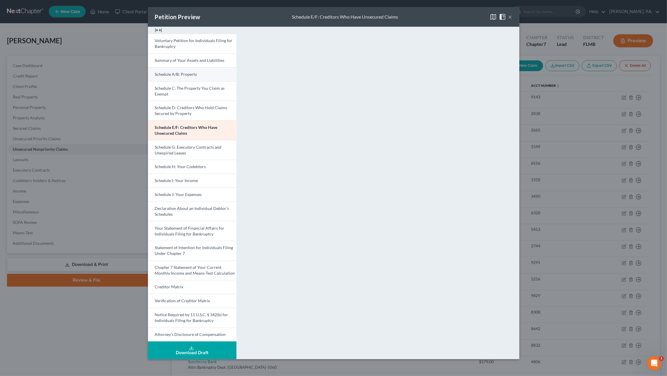
drag, startPoint x: 175, startPoint y: 73, endPoint x: 186, endPoint y: 75, distance: 11.2
click at [175, 73] on span "Schedule A/B: Property" at bounding box center [176, 74] width 42 height 5
drag, startPoint x: 511, startPoint y: 17, endPoint x: 485, endPoint y: 32, distance: 30.8
click at [511, 16] on button "×" at bounding box center [510, 16] width 4 height 7
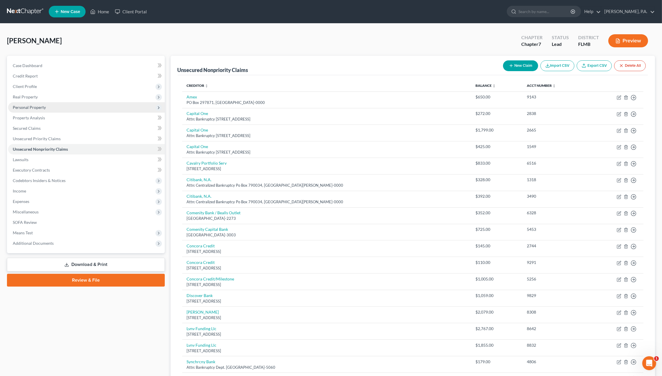
click at [30, 106] on span "Personal Property" at bounding box center [29, 107] width 33 height 5
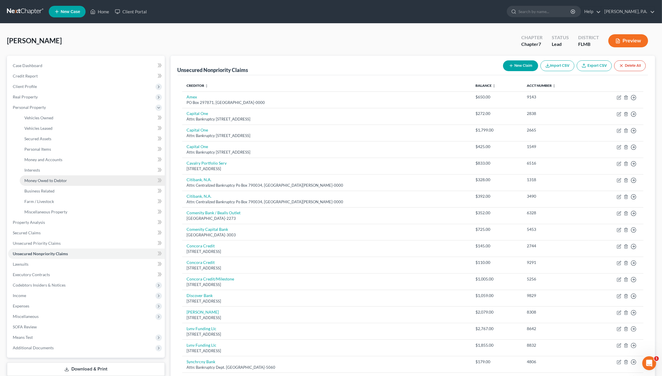
click at [37, 180] on span "Money Owed to Debtor" at bounding box center [45, 180] width 43 height 5
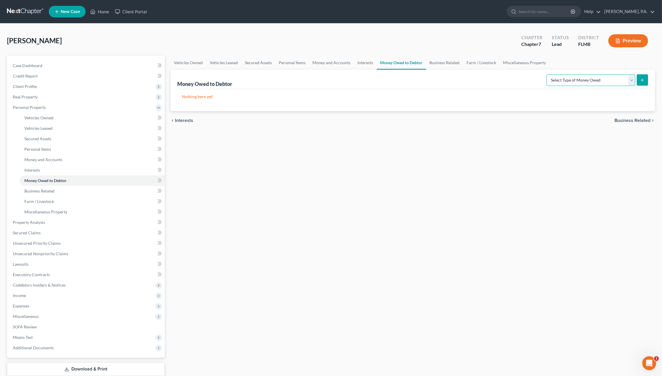
click at [606, 78] on select "Select Type of Money Owed Accounts Receivable Alimony Child Support Claims Agai…" at bounding box center [591, 80] width 89 height 12
click at [548, 74] on select "Select Type of Money Owed Accounts Receivable Alimony Child Support Claims Agai…" at bounding box center [591, 80] width 89 height 12
click at [644, 79] on icon "submit" at bounding box center [642, 80] width 5 height 5
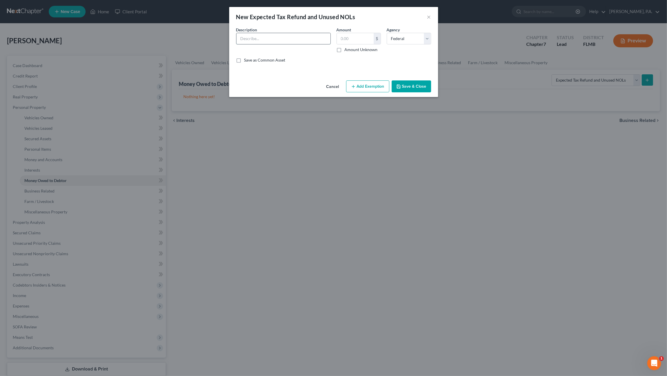
click at [295, 42] on input "text" at bounding box center [283, 38] width 94 height 11
click at [358, 53] on div "Description * Undetermined tax refund for 2025 tax year Amount $ Amount Unknown…" at bounding box center [333, 47] width 201 height 41
click at [354, 51] on label "Amount Unknown" at bounding box center [361, 50] width 33 height 6
click at [351, 50] on input "Amount Unknown" at bounding box center [349, 49] width 4 height 4
click at [416, 86] on button "Save & Close" at bounding box center [411, 86] width 39 height 12
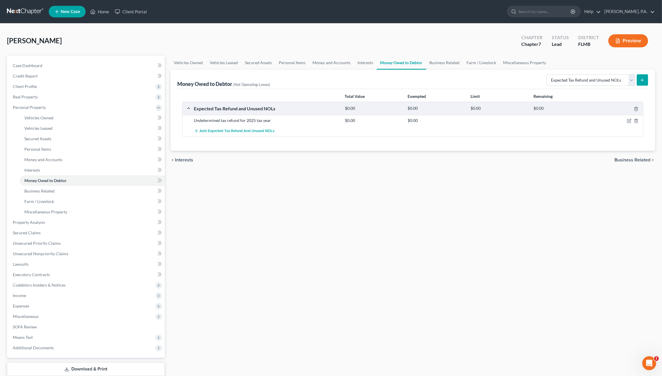
click at [633, 40] on button "Preview" at bounding box center [629, 40] width 40 height 13
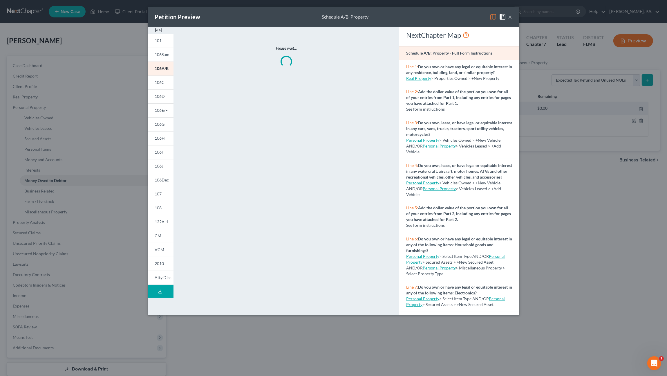
click at [161, 28] on img at bounding box center [158, 30] width 7 height 7
